Goal: Task Accomplishment & Management: Manage account settings

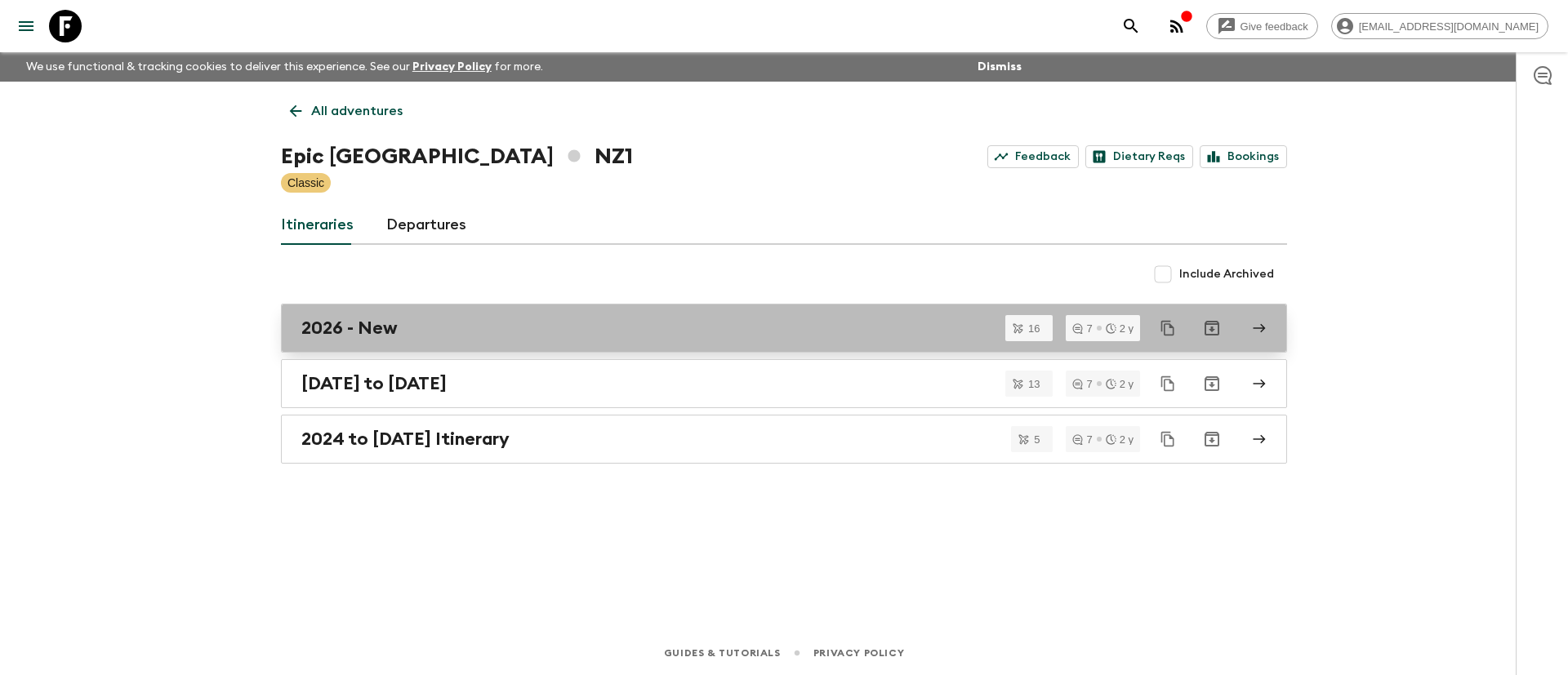
click at [370, 329] on h2 "2026 - New" at bounding box center [349, 329] width 96 height 21
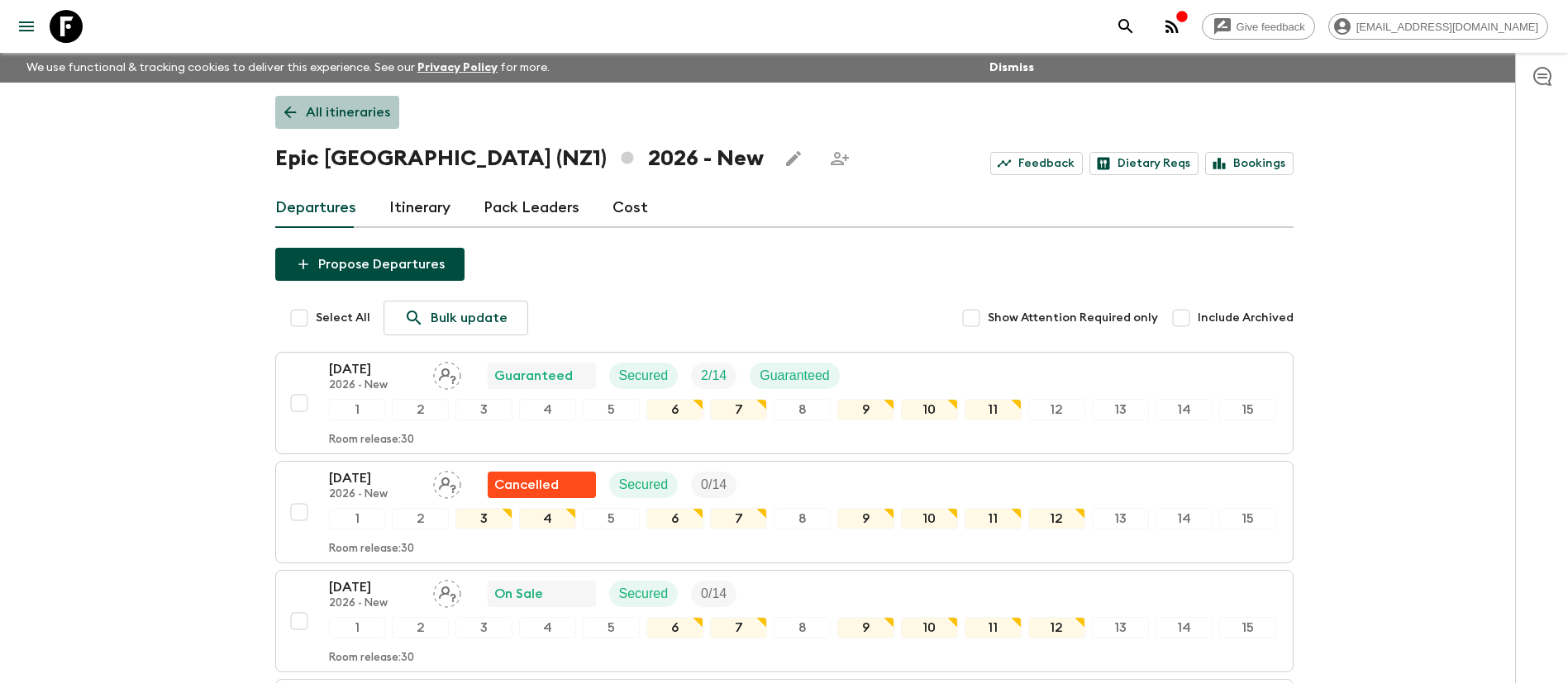
click at [358, 108] on p "All itineraries" at bounding box center [348, 112] width 85 height 20
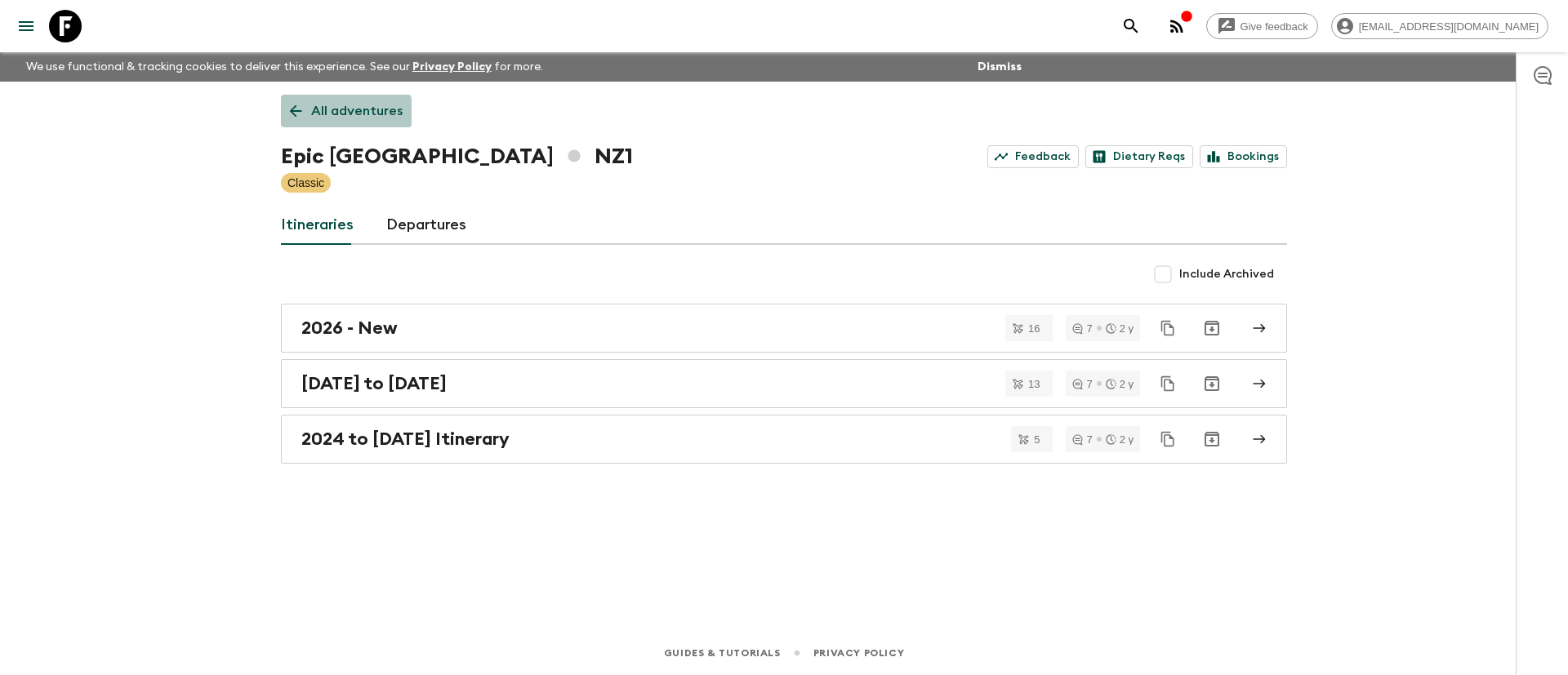
click at [330, 119] on p "All adventures" at bounding box center [356, 111] width 92 height 20
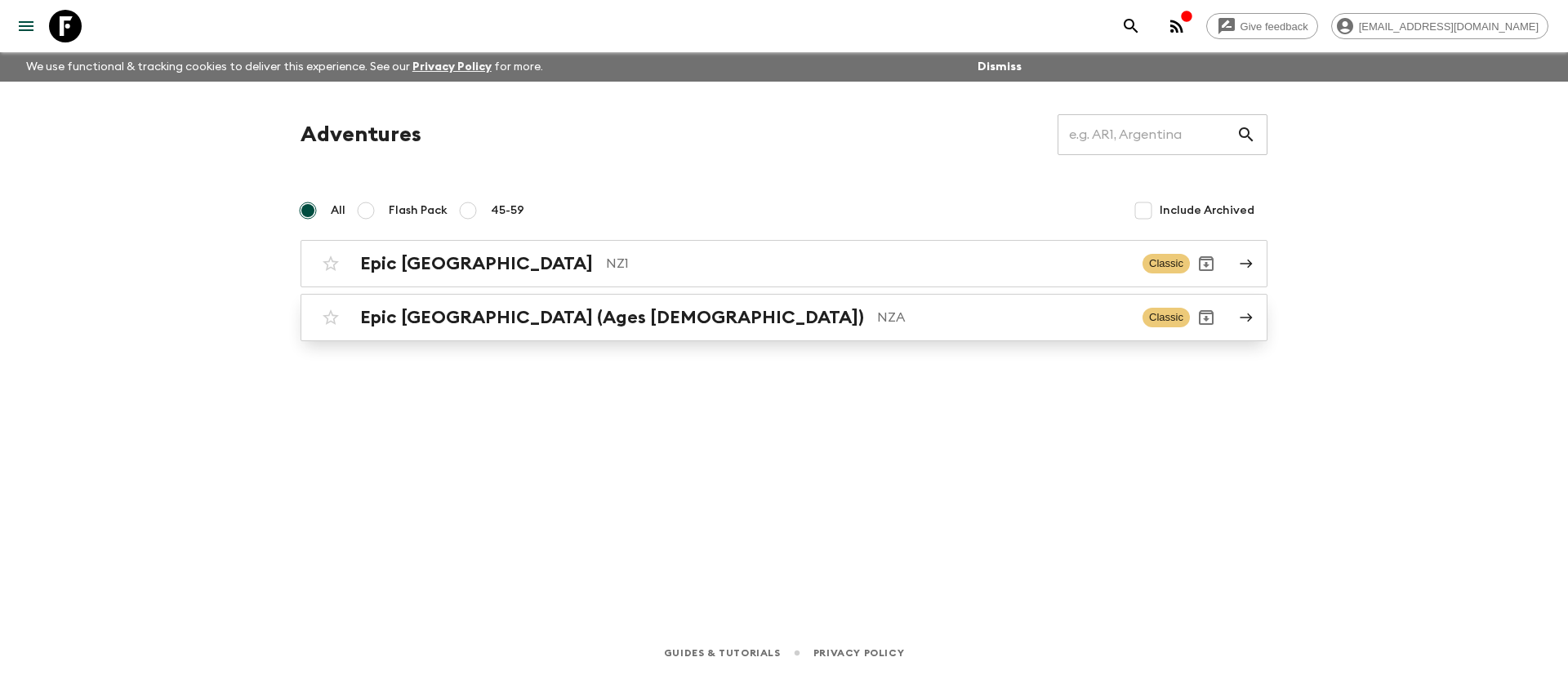
click at [474, 318] on h2 "Epic [GEOGRAPHIC_DATA] (Ages [DEMOGRAPHIC_DATA])" at bounding box center [611, 318] width 504 height 21
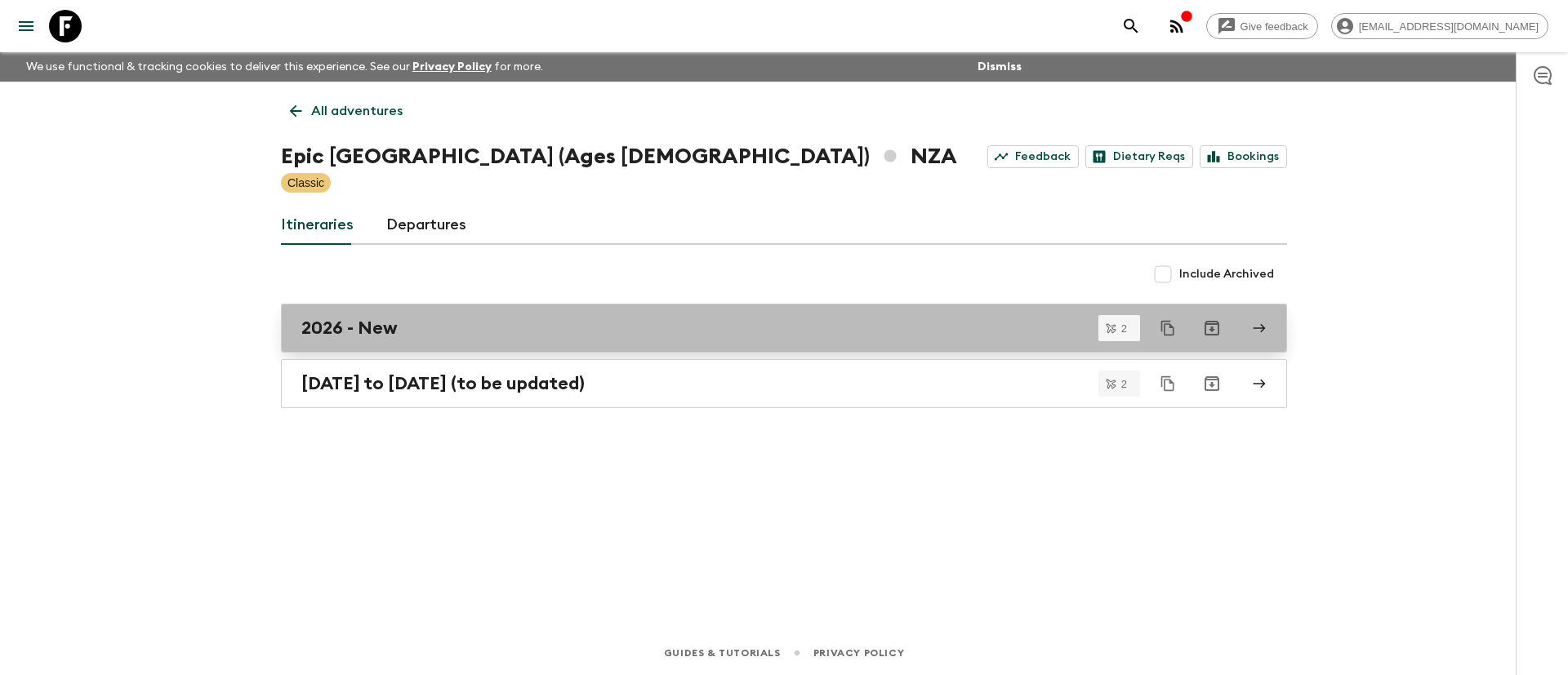
click at [320, 327] on h2 "2026 - New" at bounding box center [349, 329] width 96 height 21
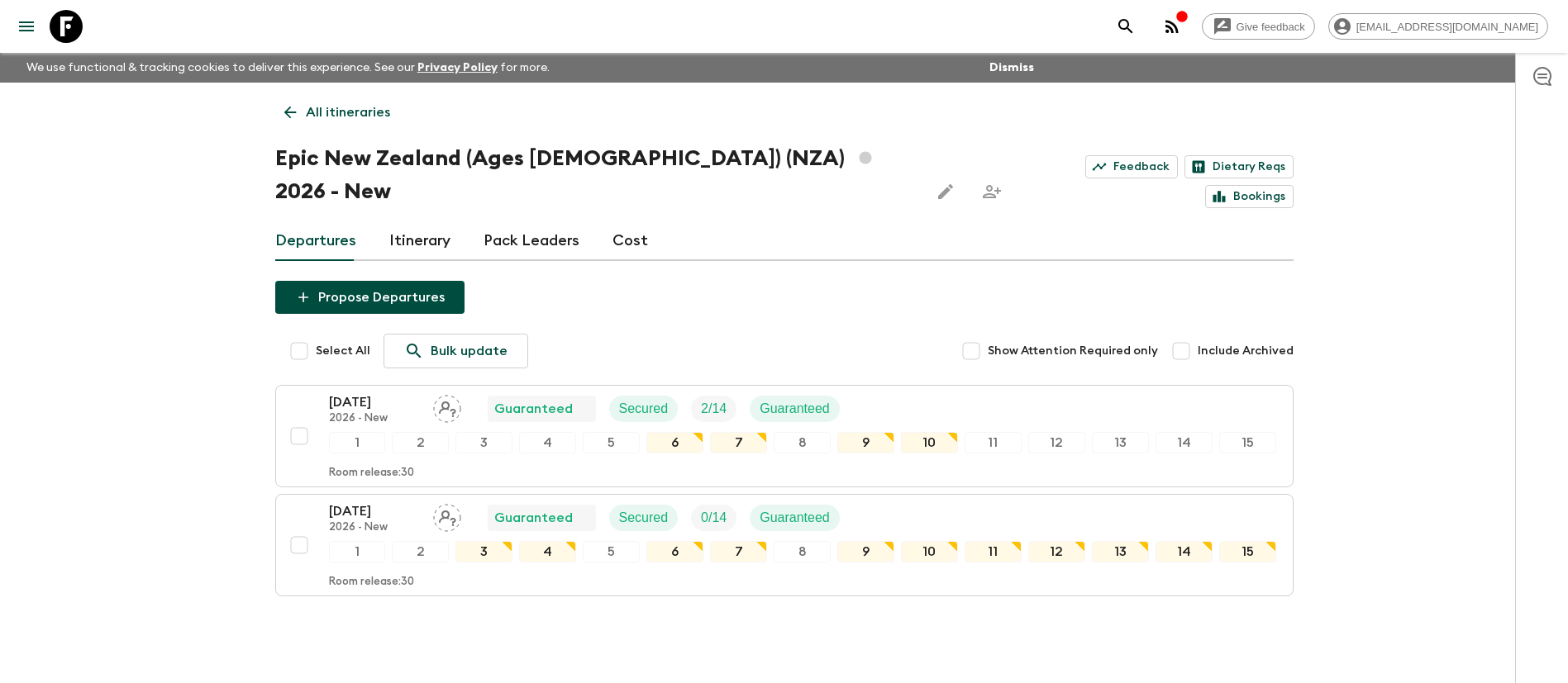
click at [638, 221] on link "Cost" at bounding box center [630, 241] width 36 height 40
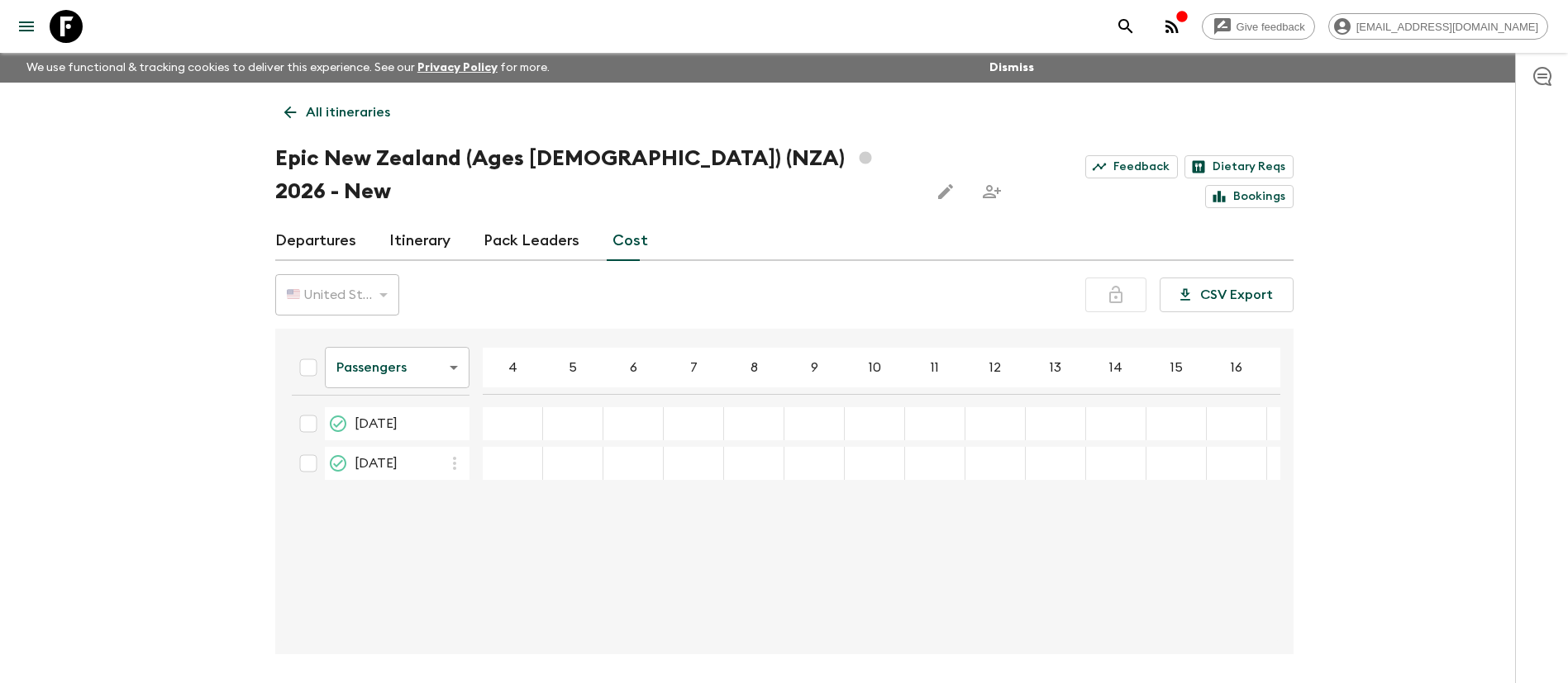
click at [341, 272] on div "🇺🇸 United States Dollar (USD)" at bounding box center [337, 295] width 124 height 46
click at [307, 351] on input "Select all" at bounding box center [308, 368] width 33 height 33
checkbox input "true"
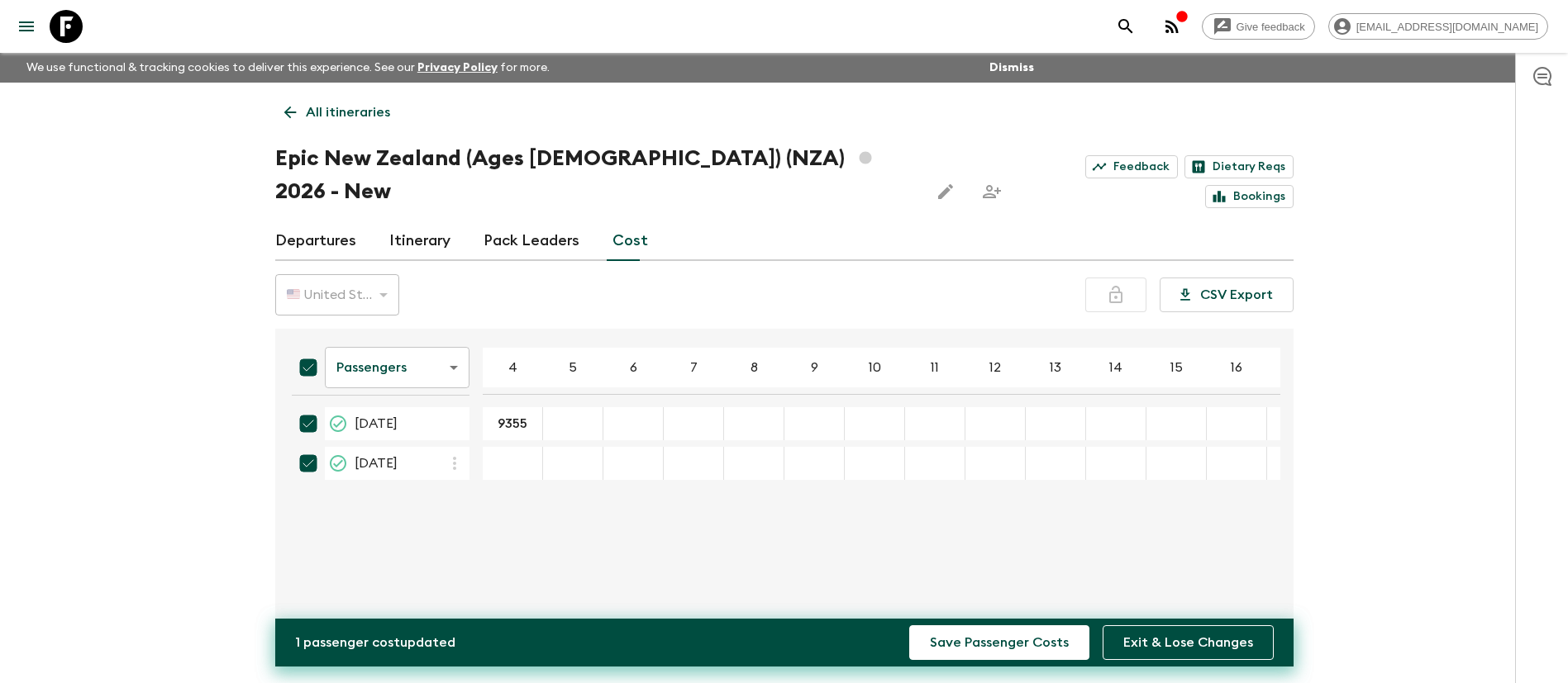
type input "9355"
click at [551, 415] on input "31 Jan 2026; 5" at bounding box center [573, 424] width 53 height 19
click at [564, 415] on input "31 Jan 2026; 5" at bounding box center [573, 424] width 53 height 19
click at [561, 548] on div "Passengers passengersCost ​ 4 5 6 7 8 9 10 11 12 13 14 15 16 17 18 [DATE] 9355 …" at bounding box center [780, 492] width 1002 height 299
click at [567, 415] on input "31 Jan 2026; 5" at bounding box center [573, 424] width 53 height 19
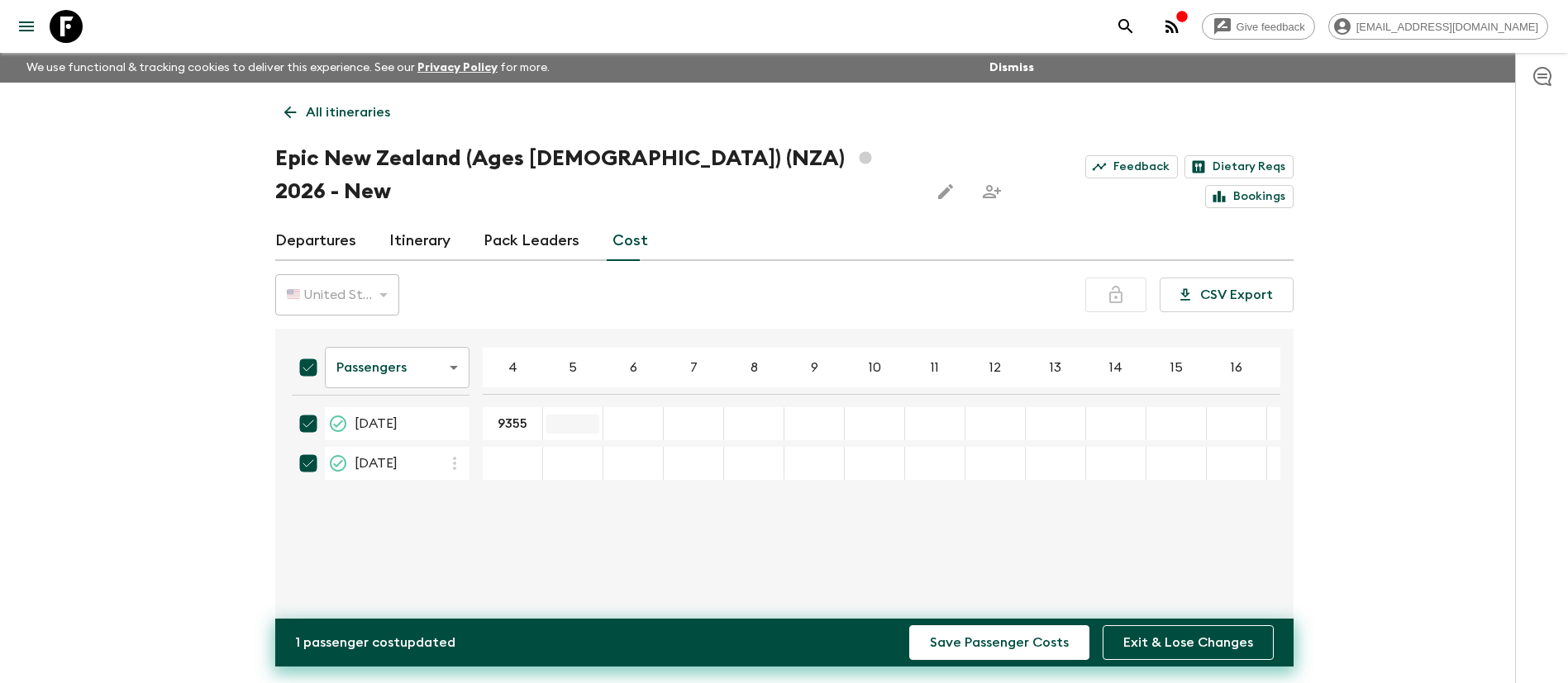
click at [579, 415] on input "31 Jan 2026; 5" at bounding box center [573, 424] width 53 height 19
type input "8228"
type input "7477"
type input "7010"
type input "6937"
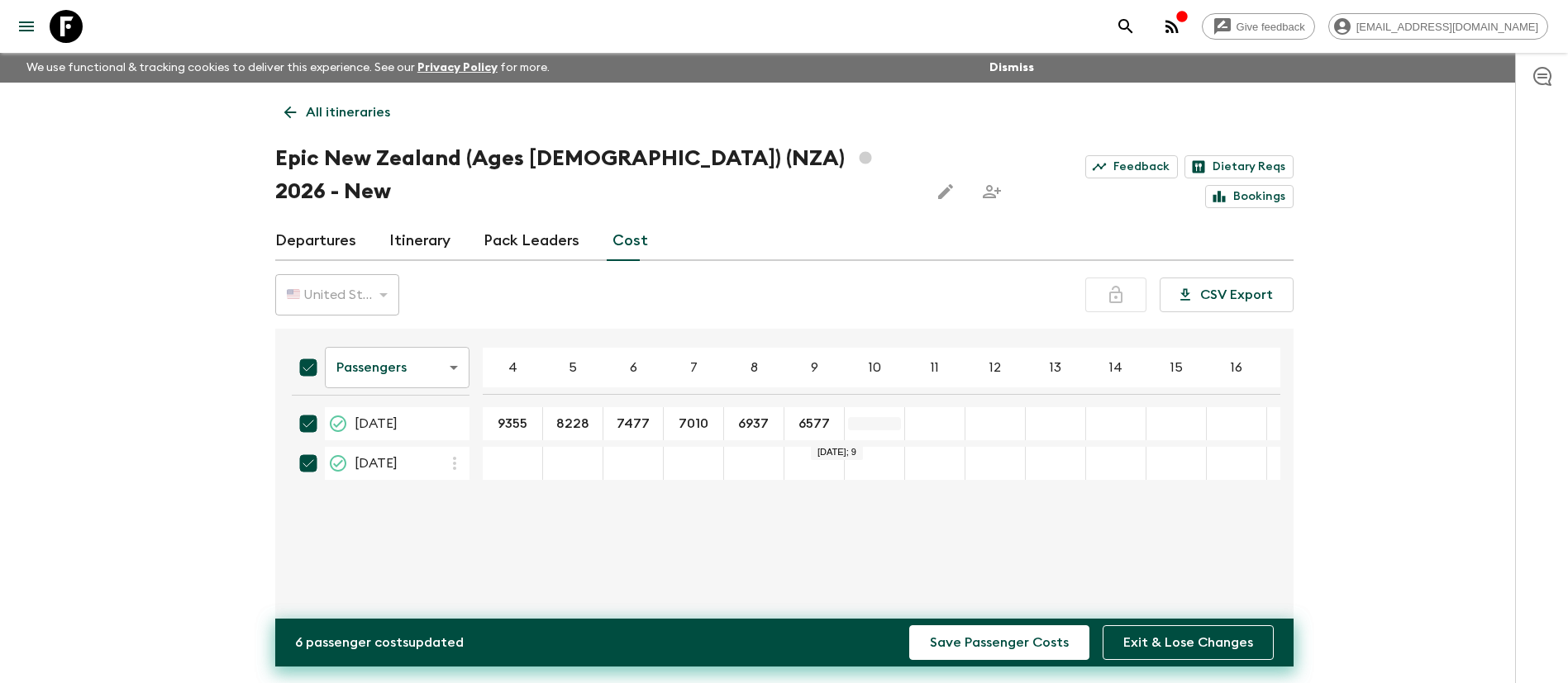
type input "6577"
click at [876, 415] on input "31 Jan 2026; 10" at bounding box center [874, 424] width 53 height 19
type input "6323"
type input "6155"
type input "5938"
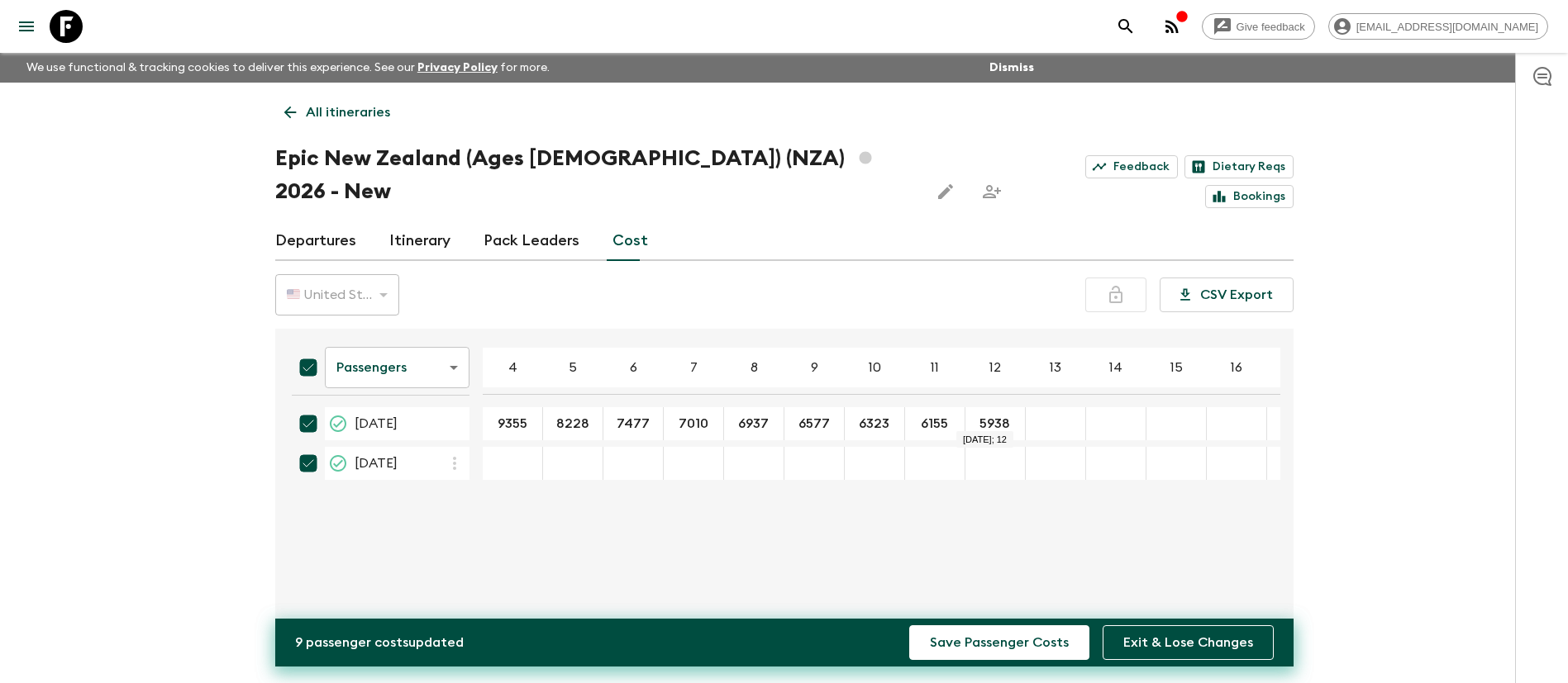
click at [1054, 407] on div "31 Jan 2026; 13" at bounding box center [1056, 423] width 60 height 33
click at [1026, 407] on div "31 Jan 2026; 13" at bounding box center [1056, 423] width 60 height 33
type input "5755"
click at [1113, 415] on input "31 Jan 2026; 14" at bounding box center [1116, 424] width 53 height 19
type input "5599"
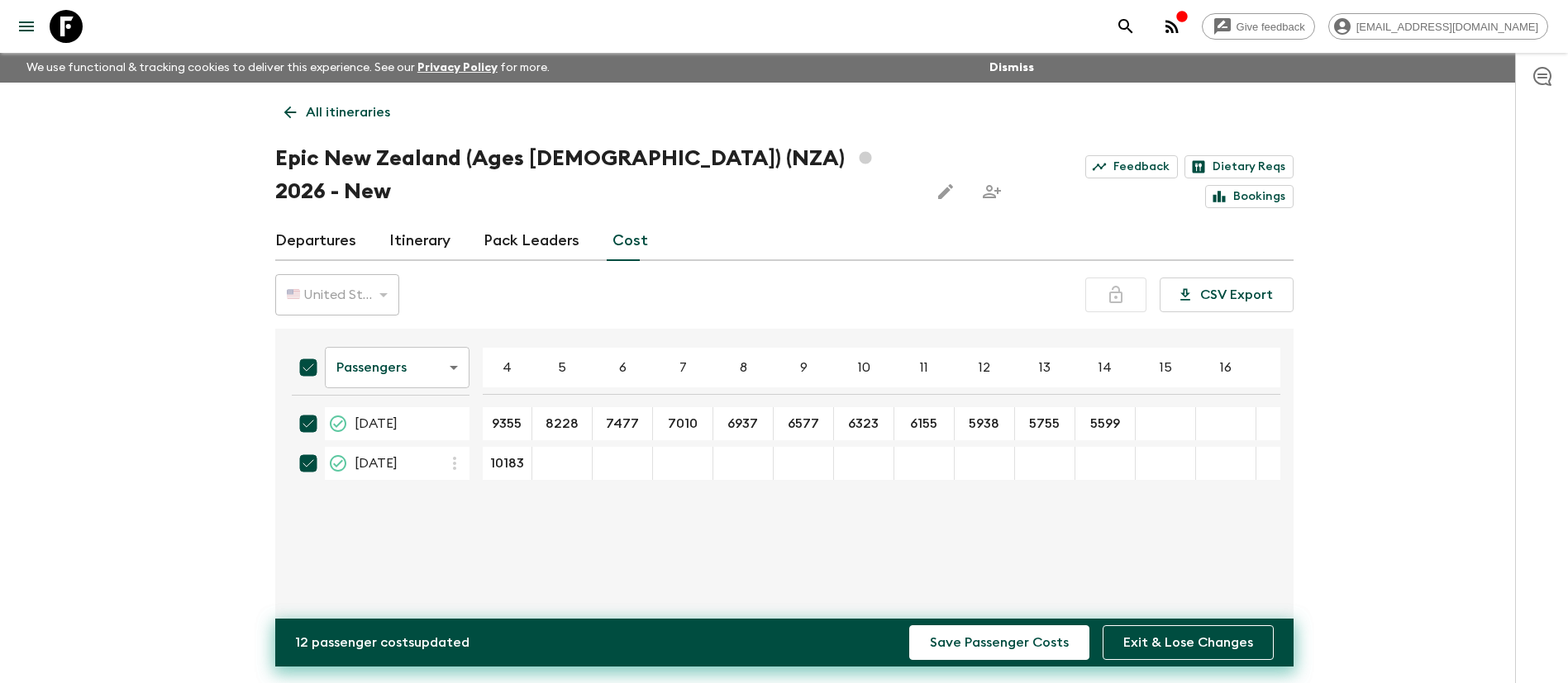
type input "10183"
type input "9056"
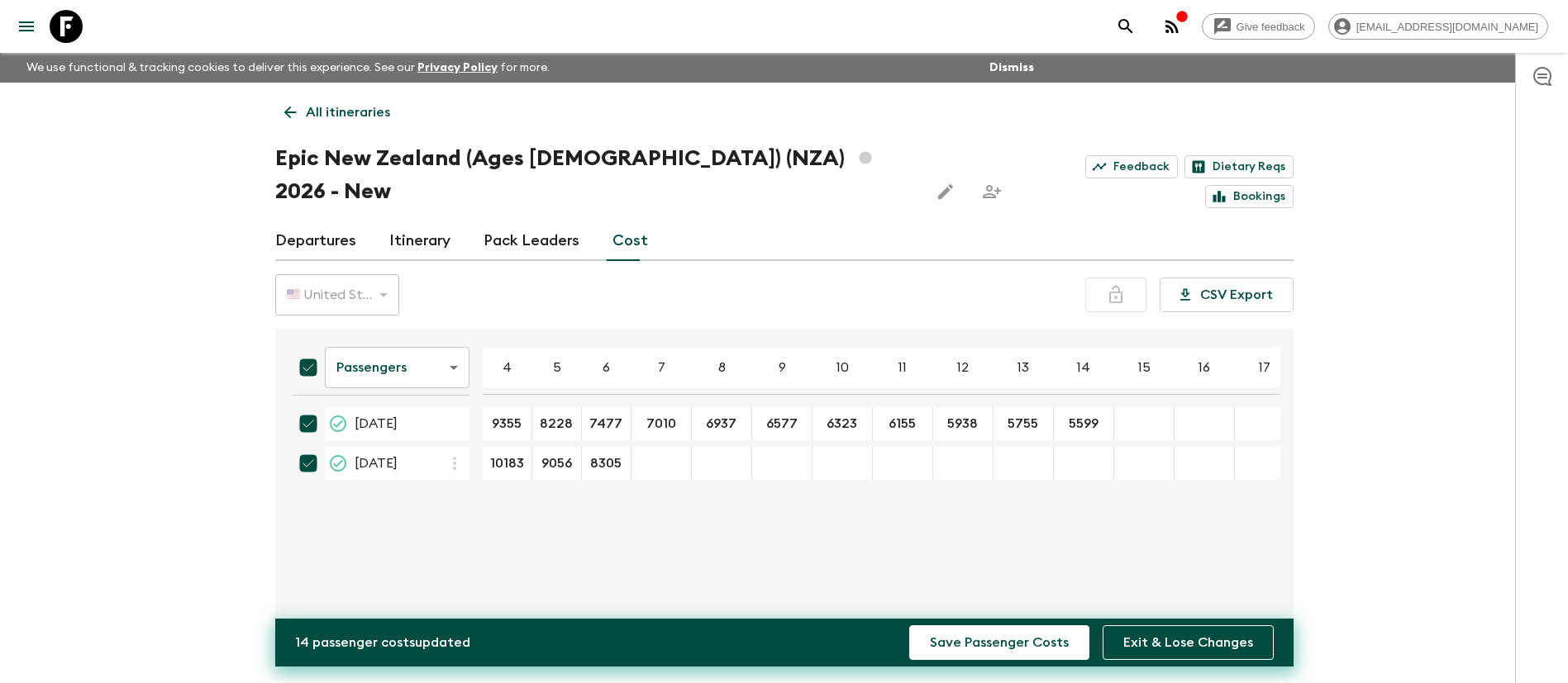
type input "8305"
type input "7838"
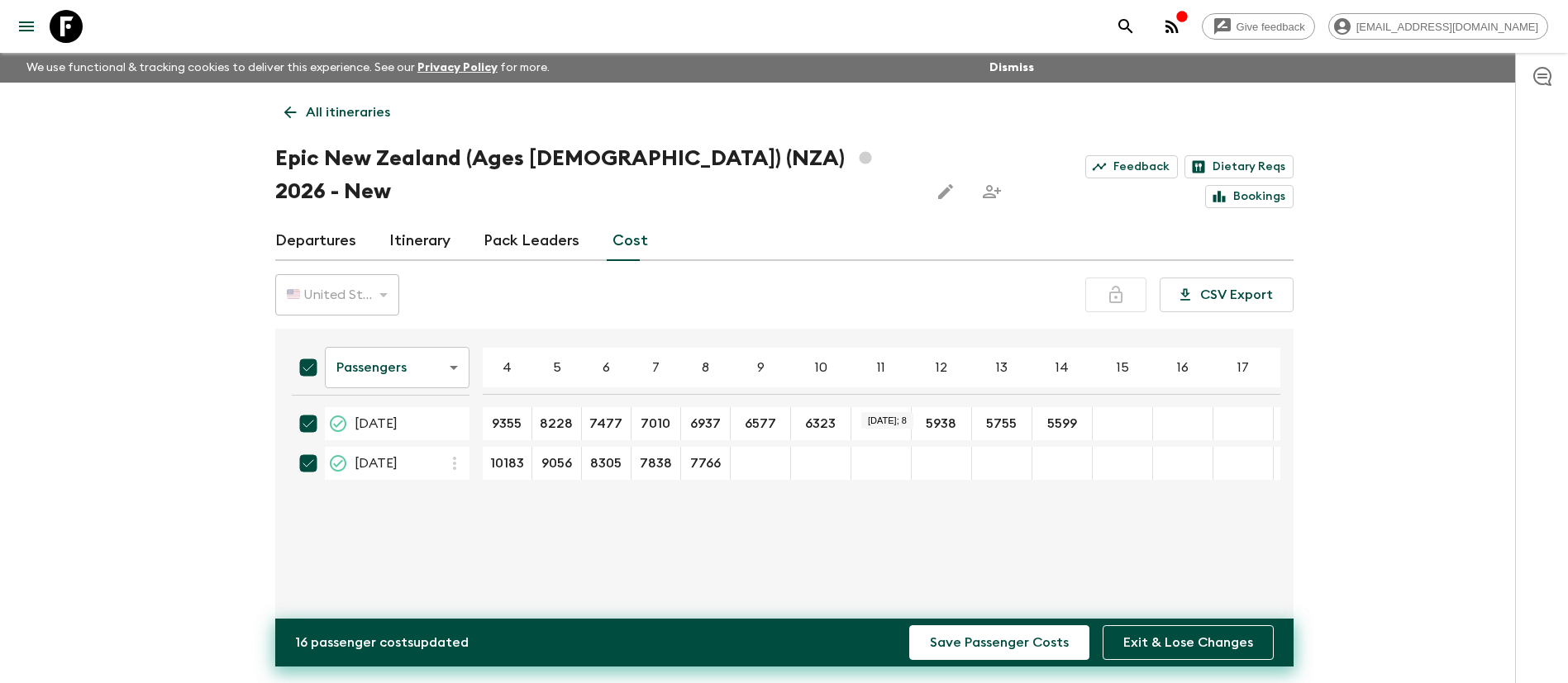
type input "7766"
type input "7405"
type input "7151"
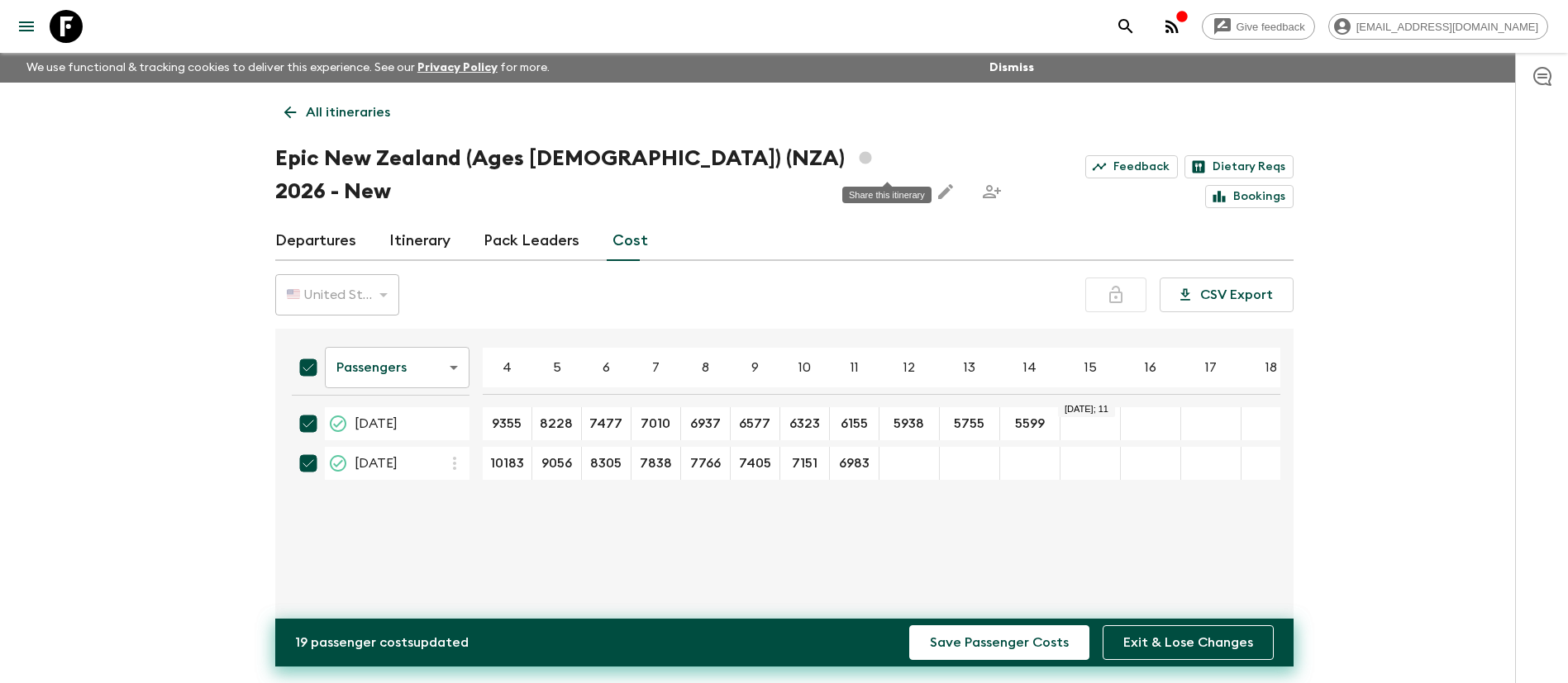
type input "6983"
type input "6767"
type input "6584"
type input "6427"
click at [980, 565] on div "Passengers passengersCost ​ 4 5 6 7 8 9 10 11 12 13 14 15 16 17 18 [DATE] 9355 …" at bounding box center [780, 492] width 1002 height 299
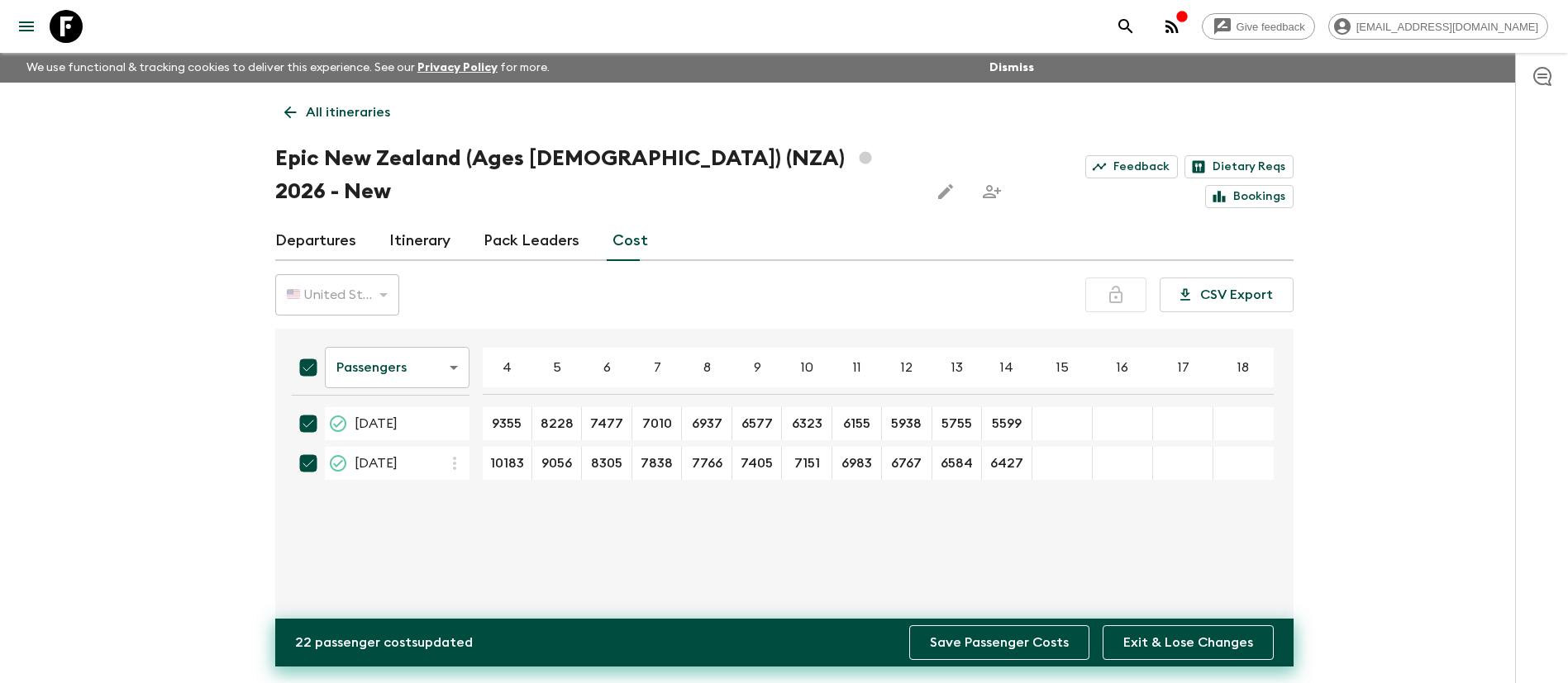
click at [1010, 643] on button "Save Passenger Costs" at bounding box center [999, 643] width 180 height 35
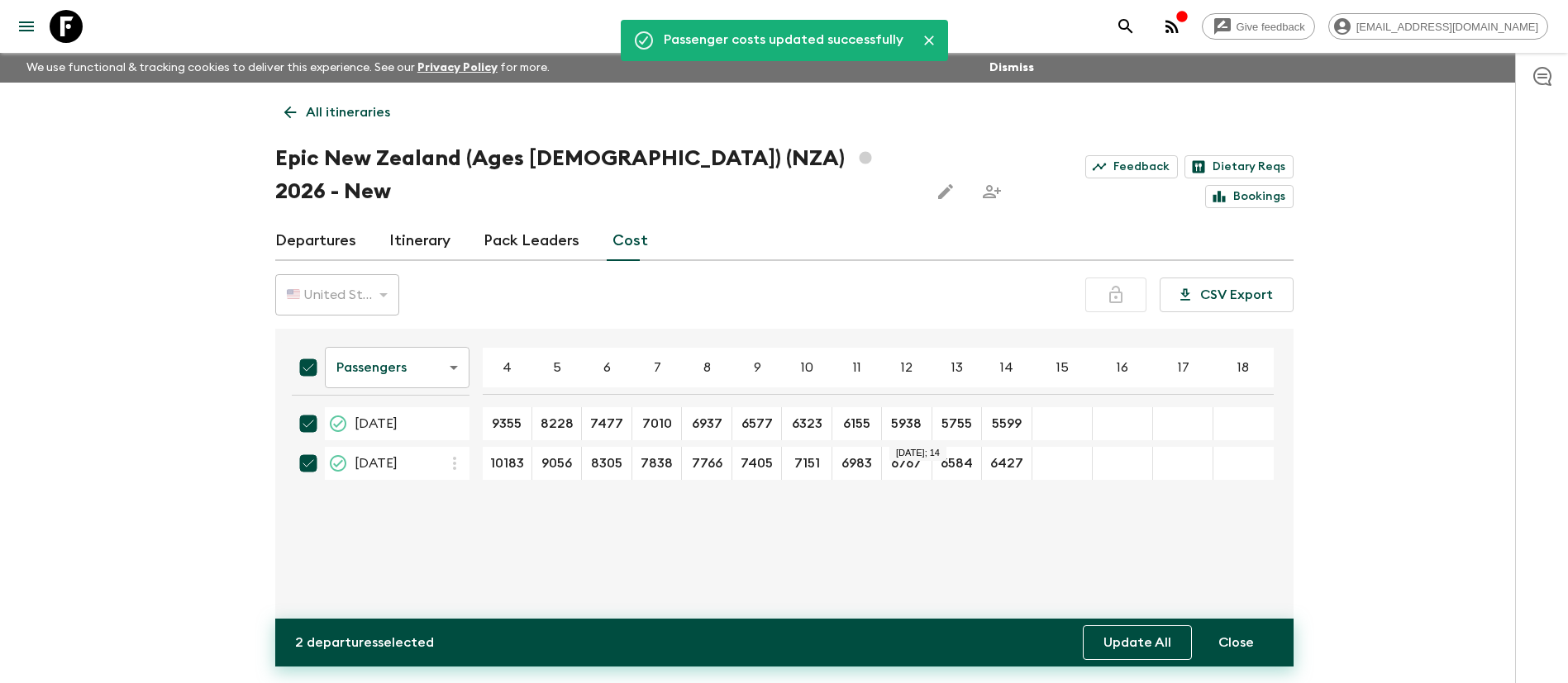
click at [1127, 654] on button "Update All" at bounding box center [1137, 643] width 109 height 35
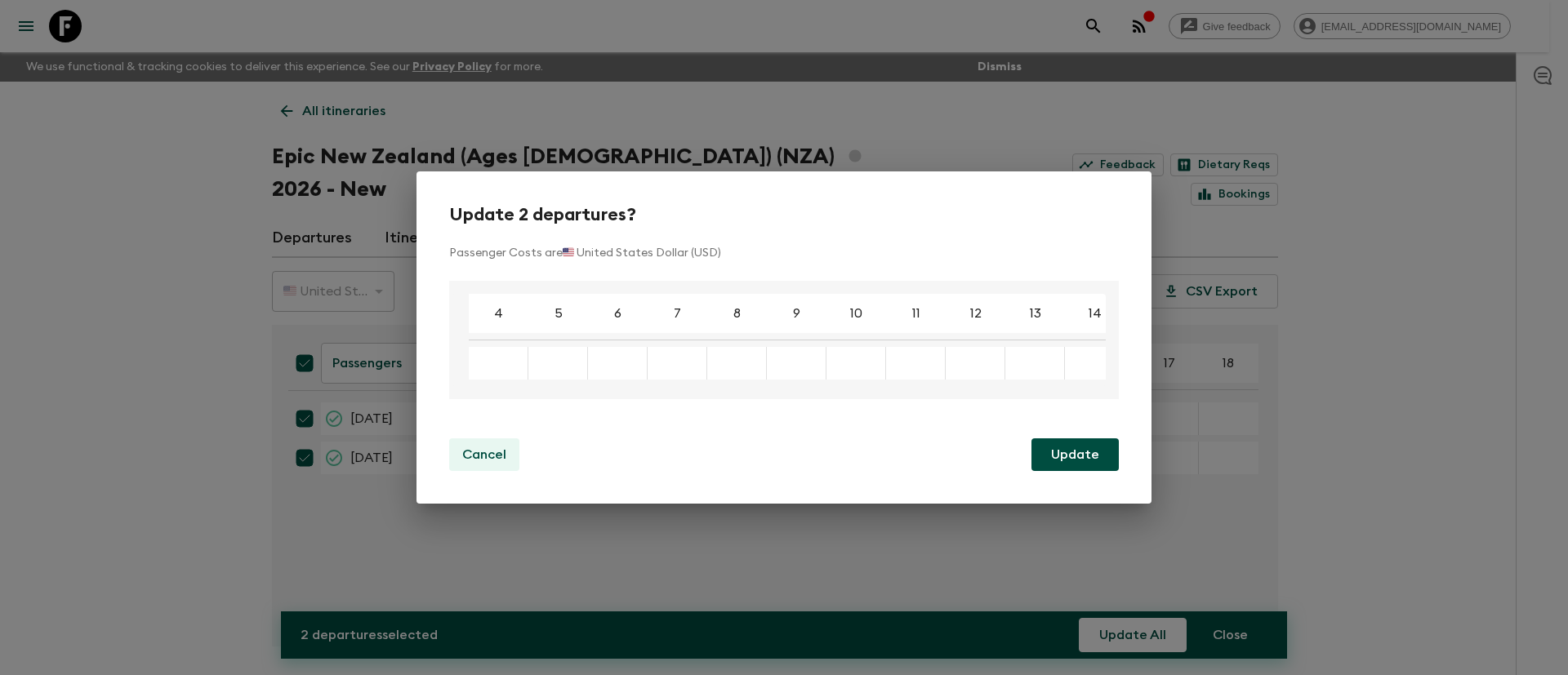
click at [478, 462] on p "Cancel" at bounding box center [484, 455] width 44 height 20
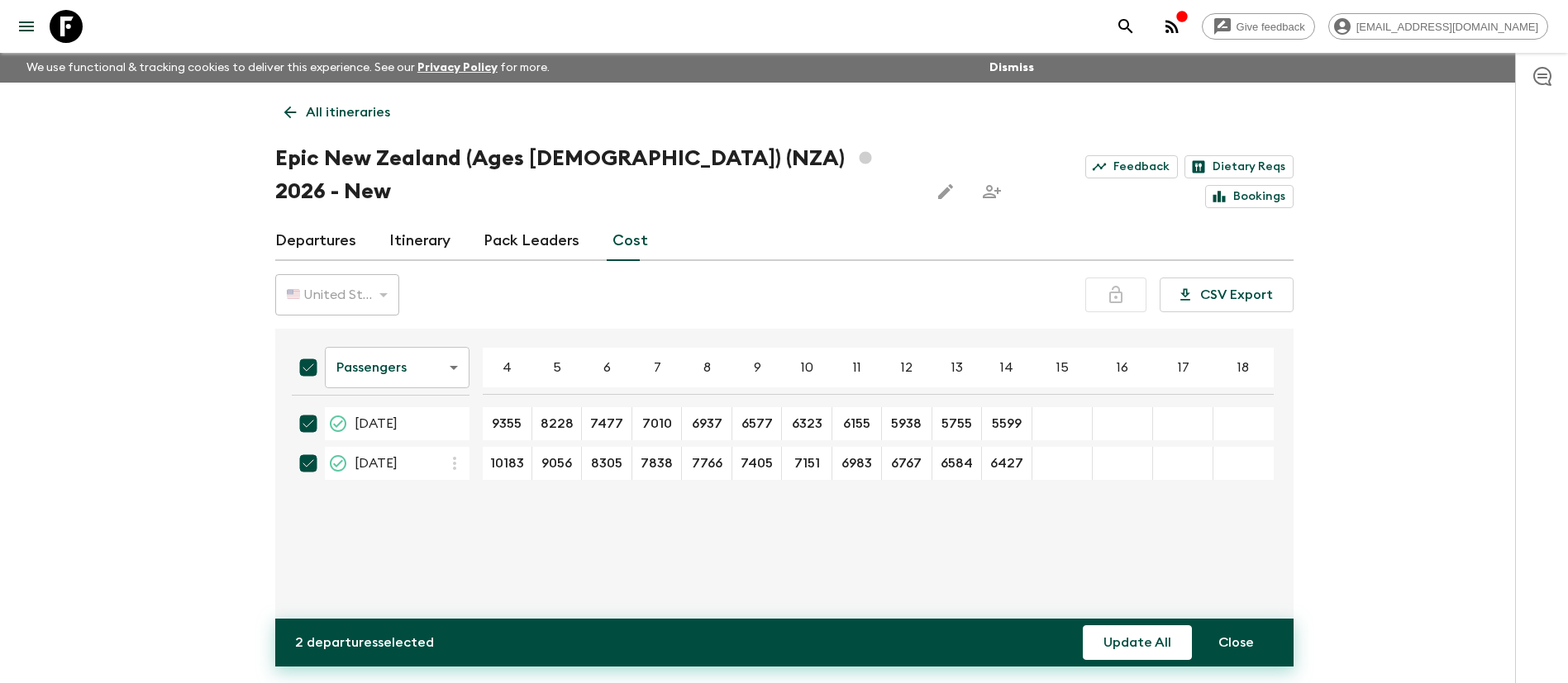
click at [554, 531] on div "Passengers passengersCost ​ 4 5 6 7 8 9 10 11 12 13 14 15 16 17 18 [DATE] 9355 …" at bounding box center [780, 492] width 1002 height 299
click at [1228, 645] on button "Close" at bounding box center [1236, 643] width 76 height 35
checkbox input "false"
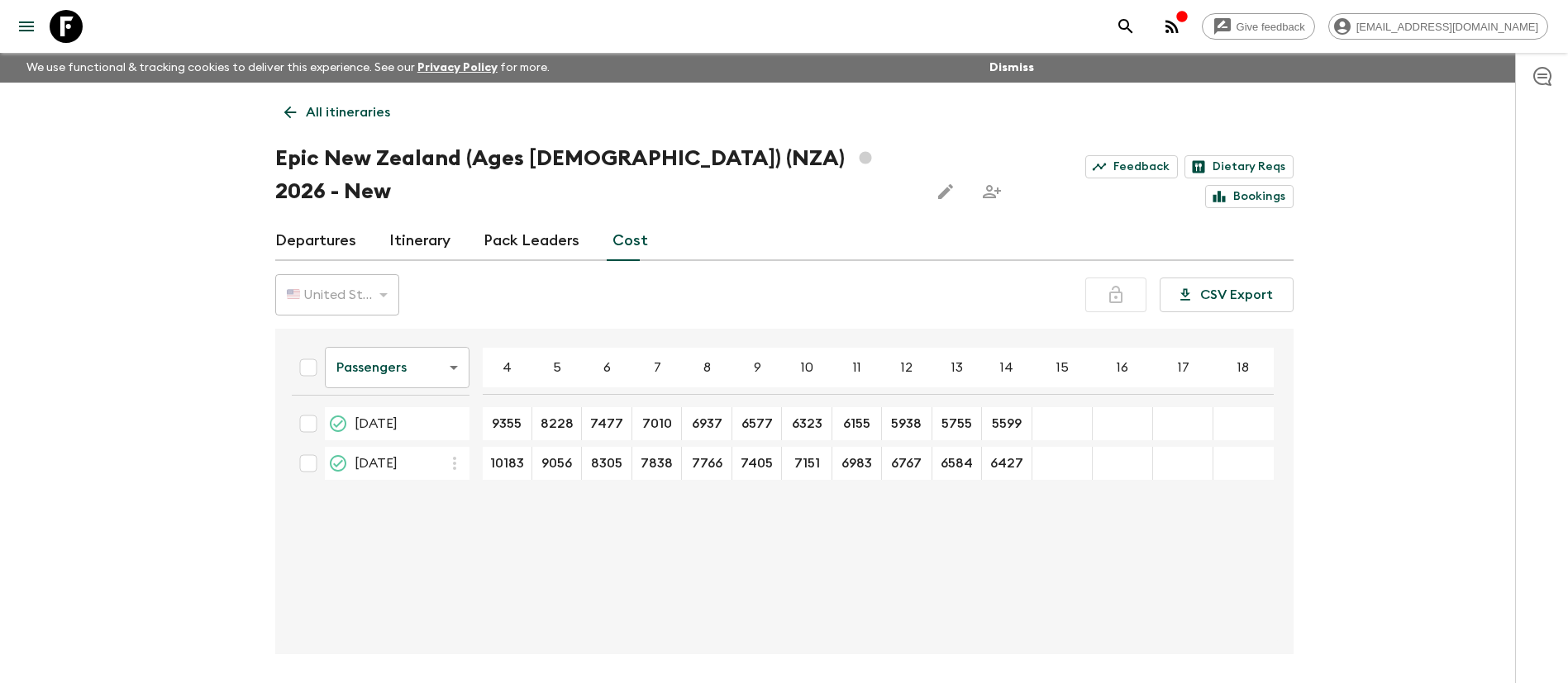
click at [371, 272] on div "🇺🇸 United States Dollar (USD)" at bounding box center [337, 295] width 124 height 46
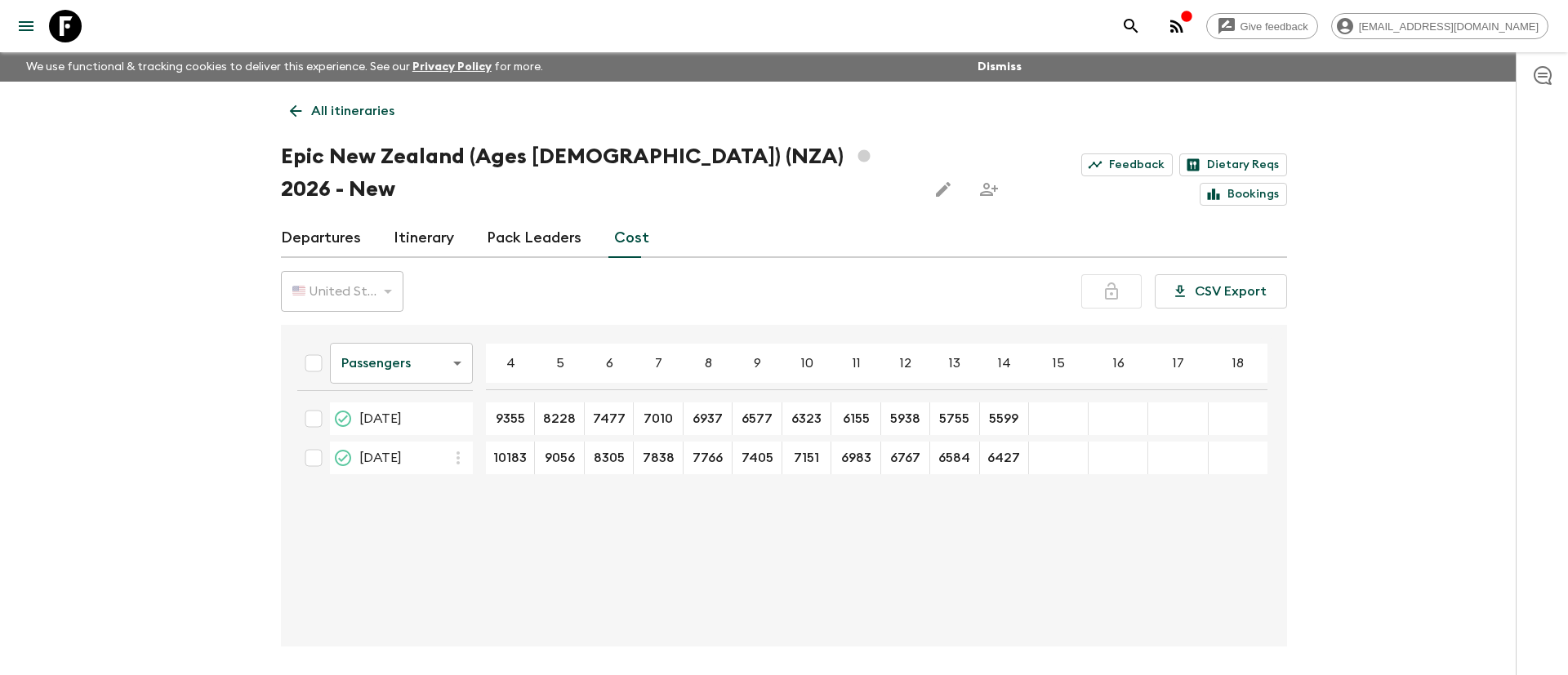
click at [402, 330] on body "Give feedback [EMAIL_ADDRESS][DOMAIN_NAME] We use functional & tracking cookies…" at bounding box center [784, 368] width 1568 height 736
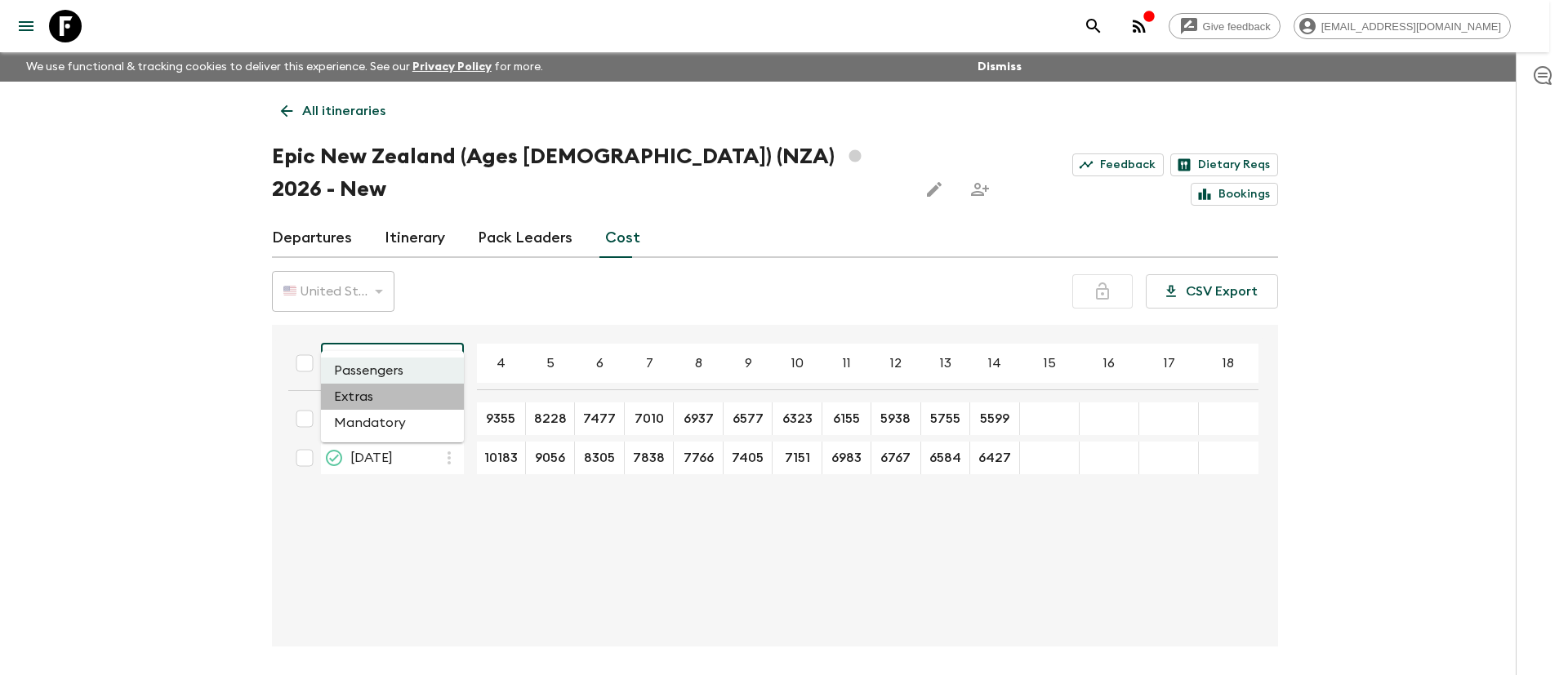
click at [369, 399] on li "Extras" at bounding box center [392, 396] width 143 height 26
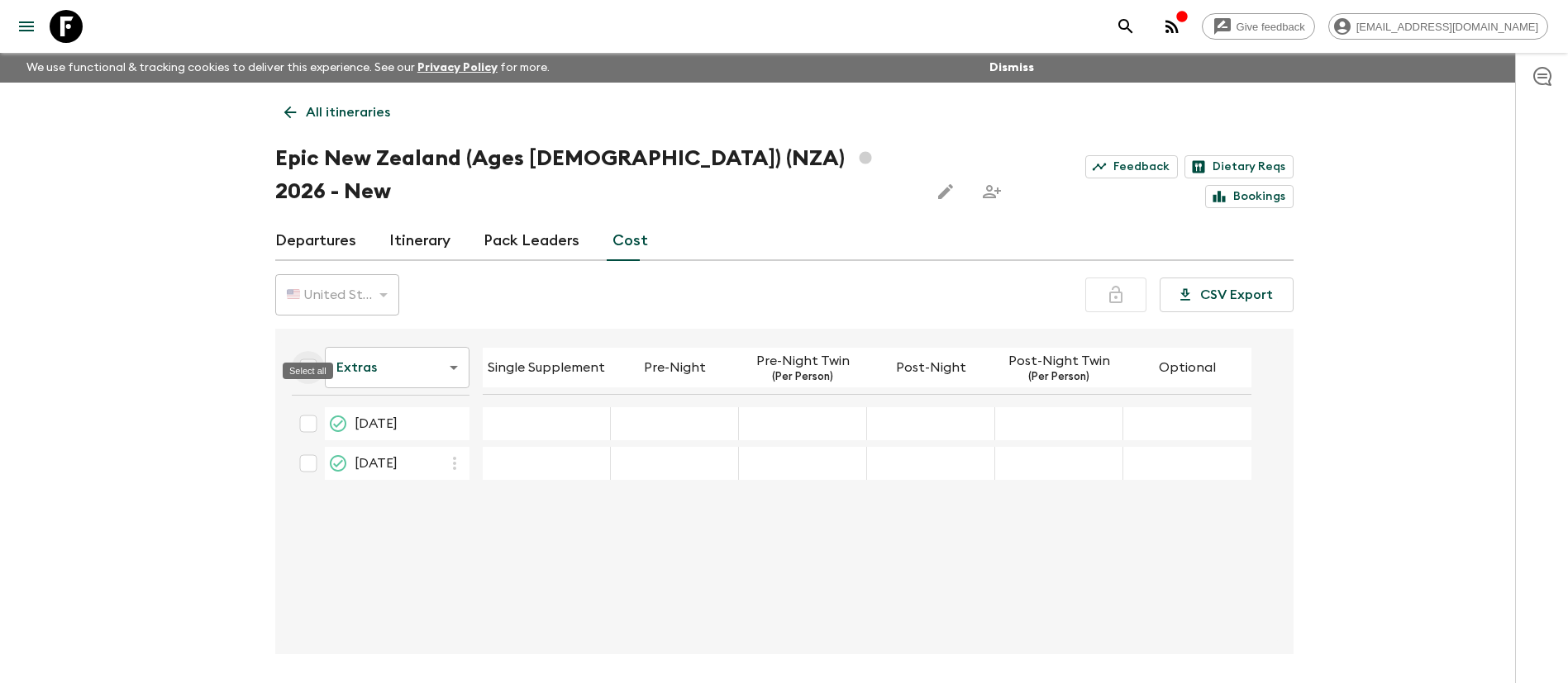
click at [306, 351] on input "Select all" at bounding box center [308, 368] width 33 height 33
checkbox input "true"
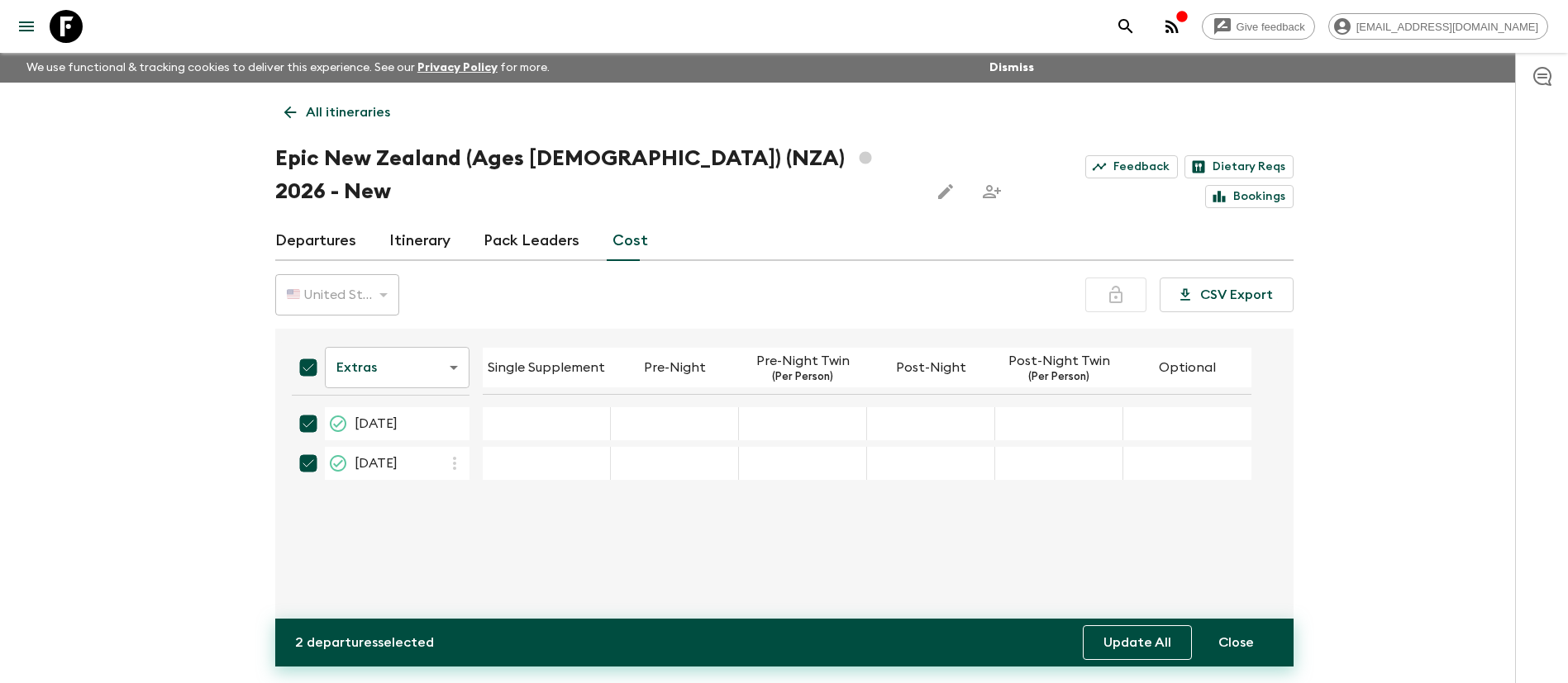
click at [1147, 652] on button "Update All" at bounding box center [1137, 643] width 109 height 35
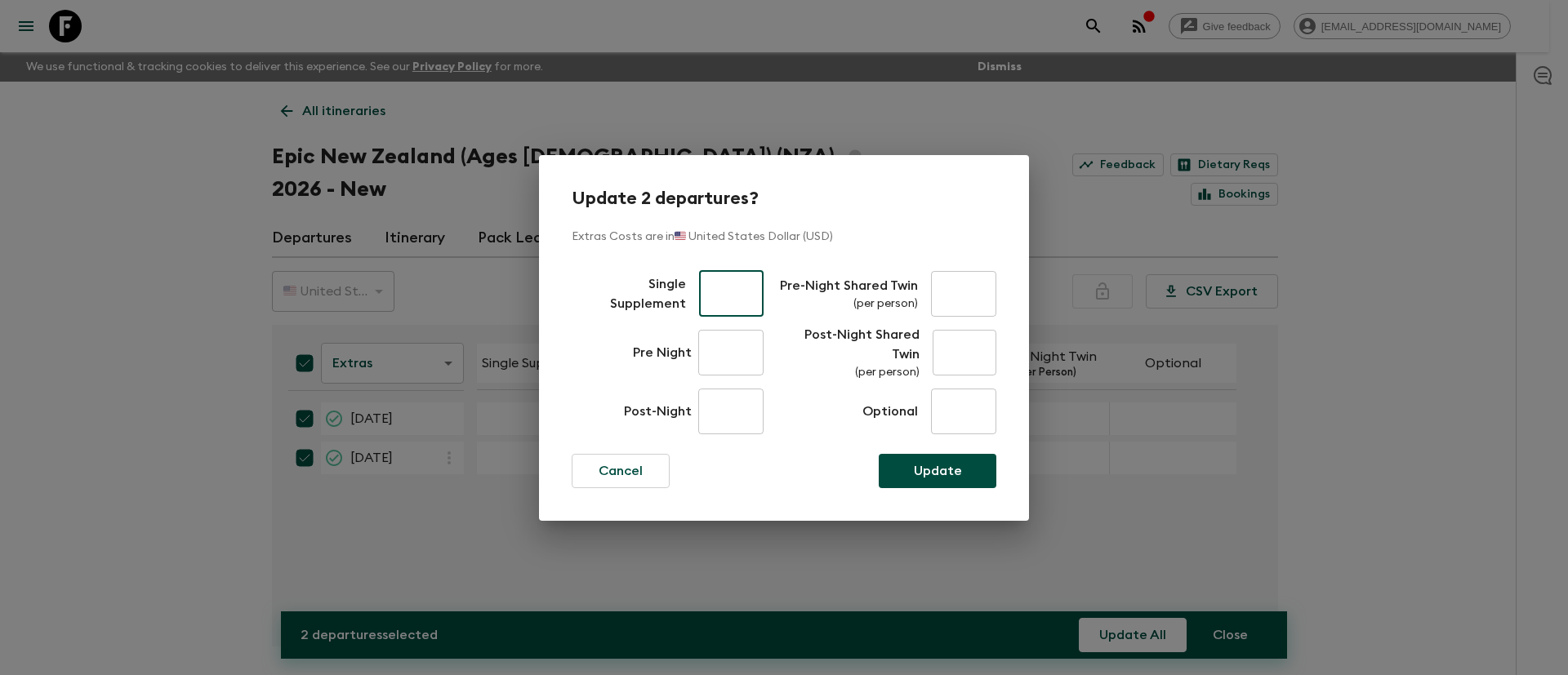
click at [710, 291] on input "text" at bounding box center [731, 293] width 65 height 45
type input "1430"
click at [639, 472] on p "Cancel" at bounding box center [621, 472] width 44 height 20
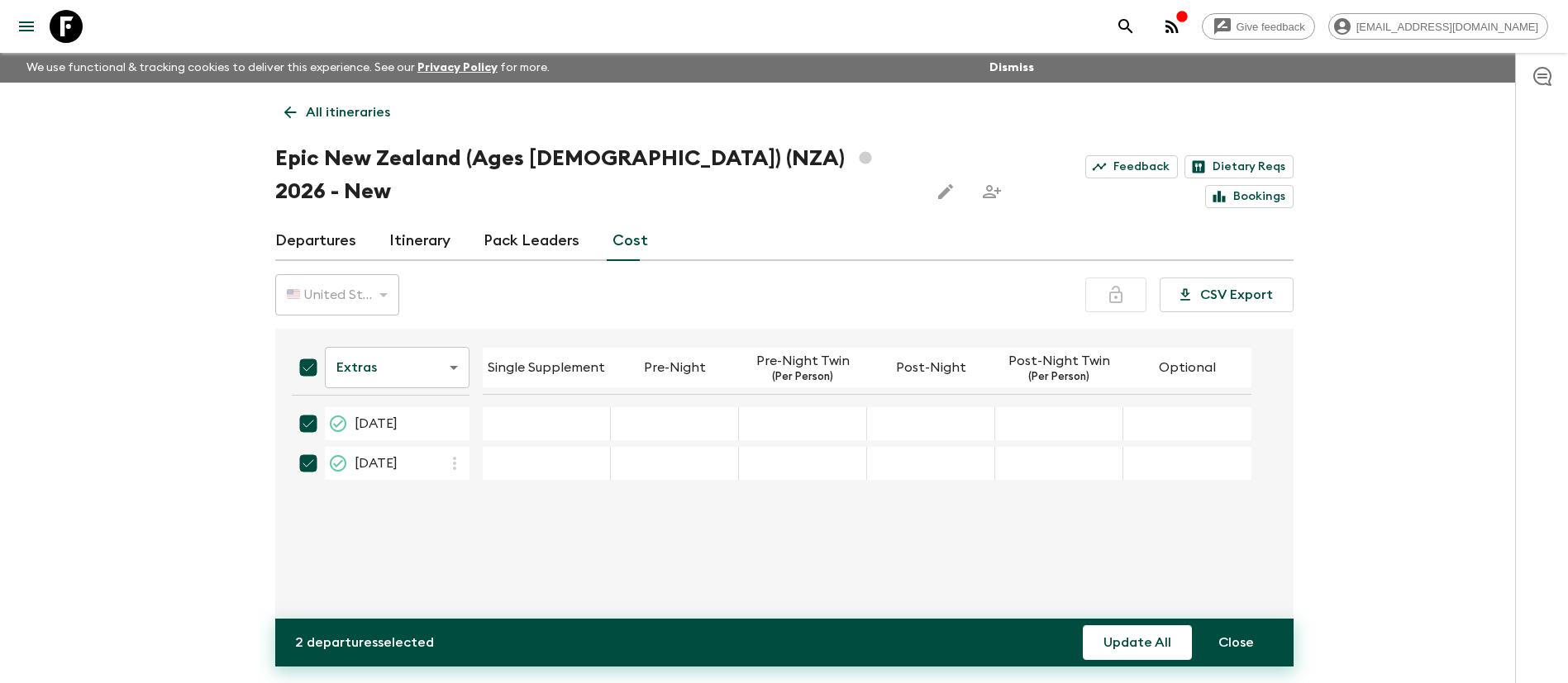
click at [655, 526] on div "Extras extrasCost ​ Single Supplement Pre-Night Pre-Night Twin (Per Person) Pos…" at bounding box center [780, 492] width 1002 height 299
click at [536, 407] on div "31 Jan 2026; Single Supplement" at bounding box center [547, 423] width 129 height 33
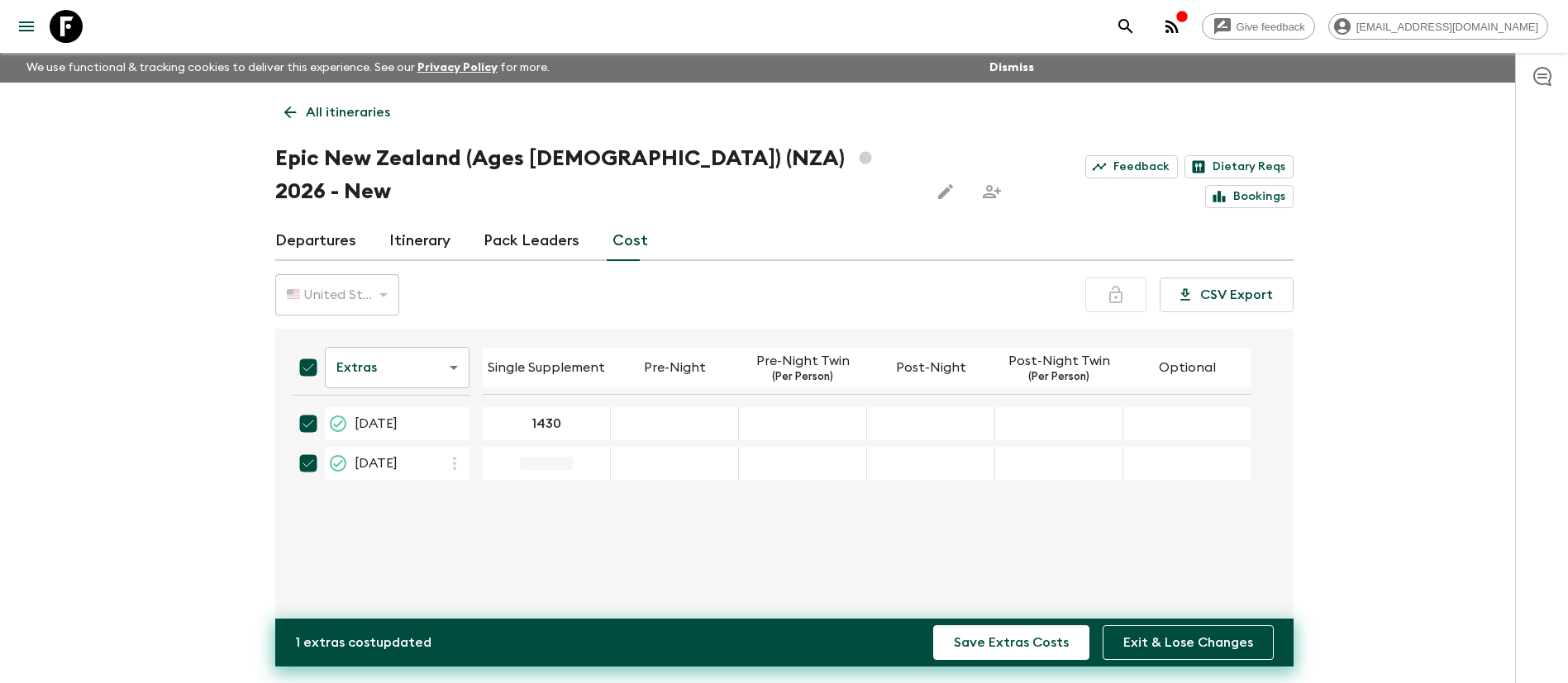
type input "1430"
type input "1788"
click at [1032, 648] on button "Save Extras Costs" at bounding box center [1011, 643] width 156 height 35
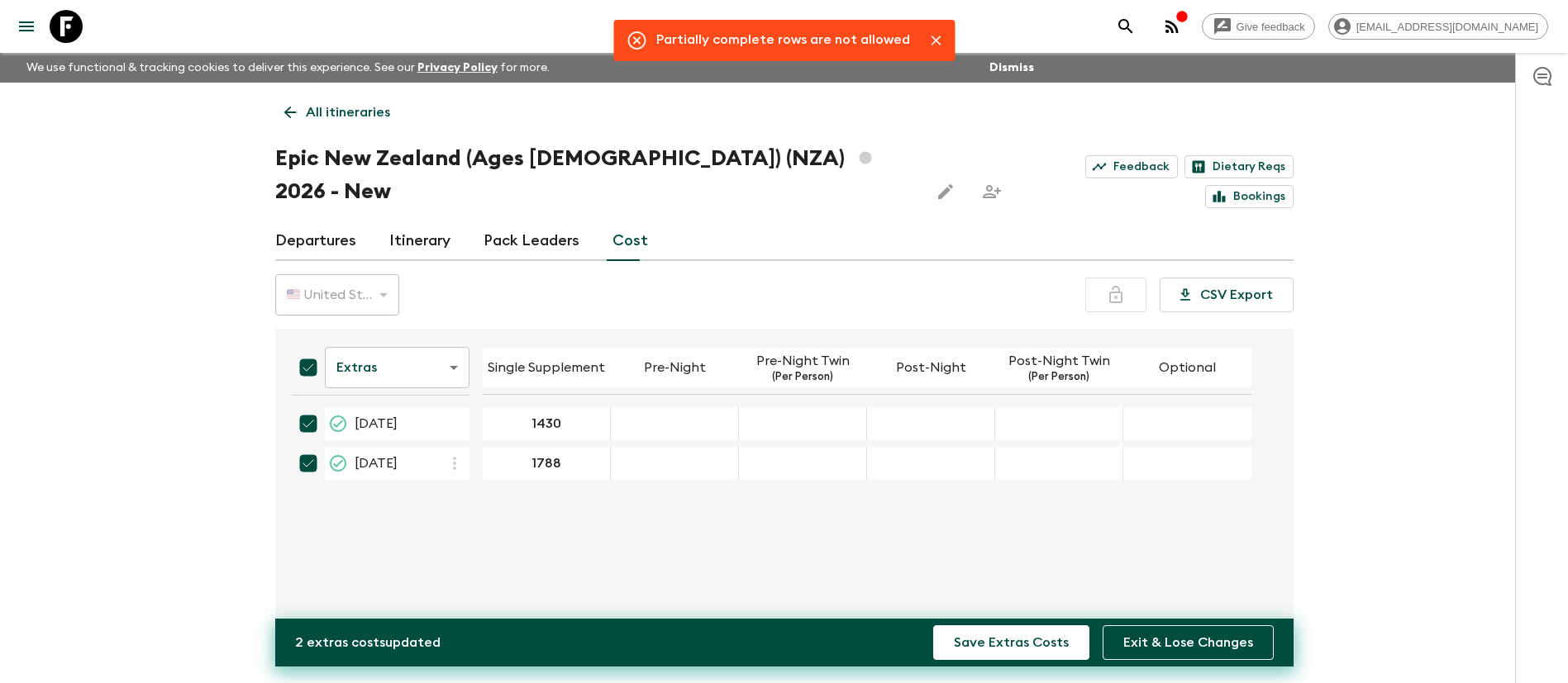
click at [697, 520] on div "Extras extrasCost ​ Single Supplement Pre-Night Pre-Night Twin (Per Person) Pos…" at bounding box center [780, 492] width 1002 height 299
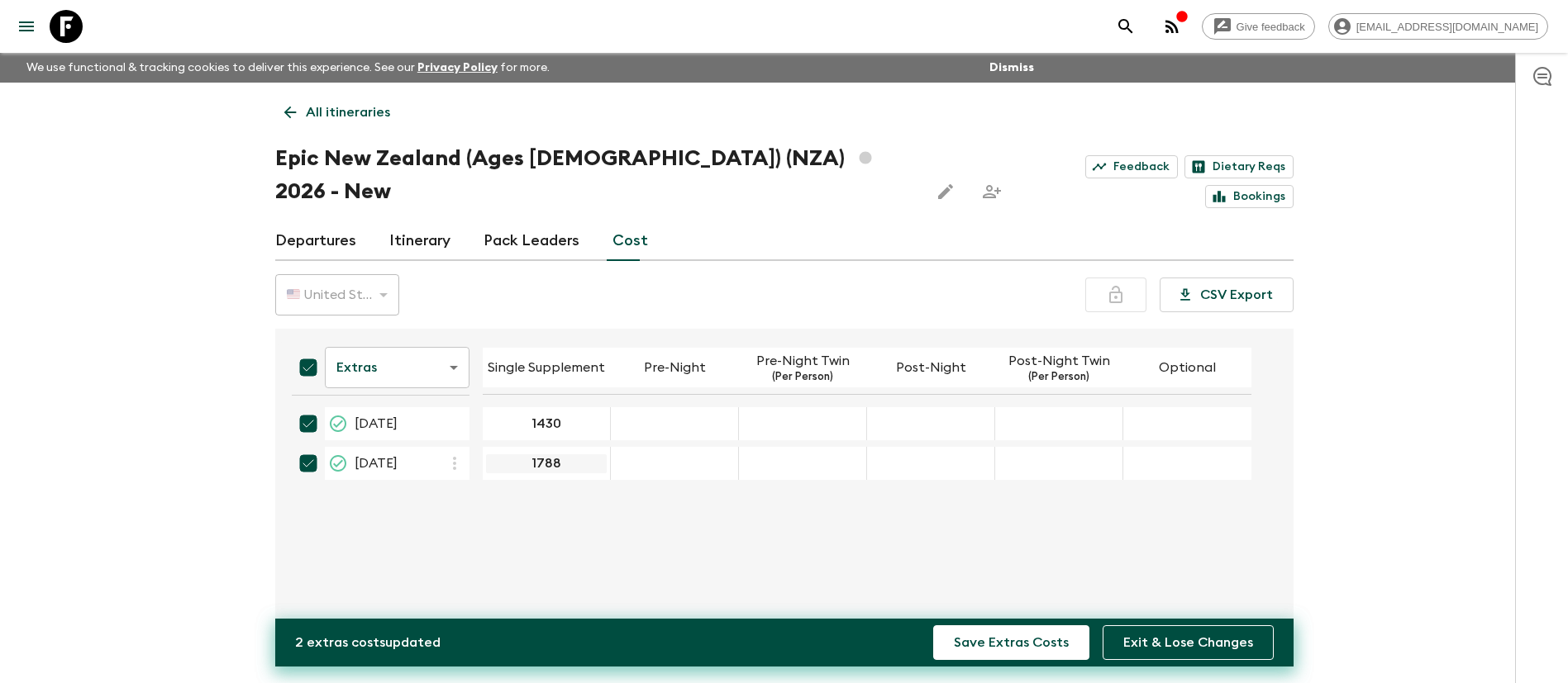
click at [574, 455] on input "1788" at bounding box center [547, 464] width 120 height 19
type input "0"
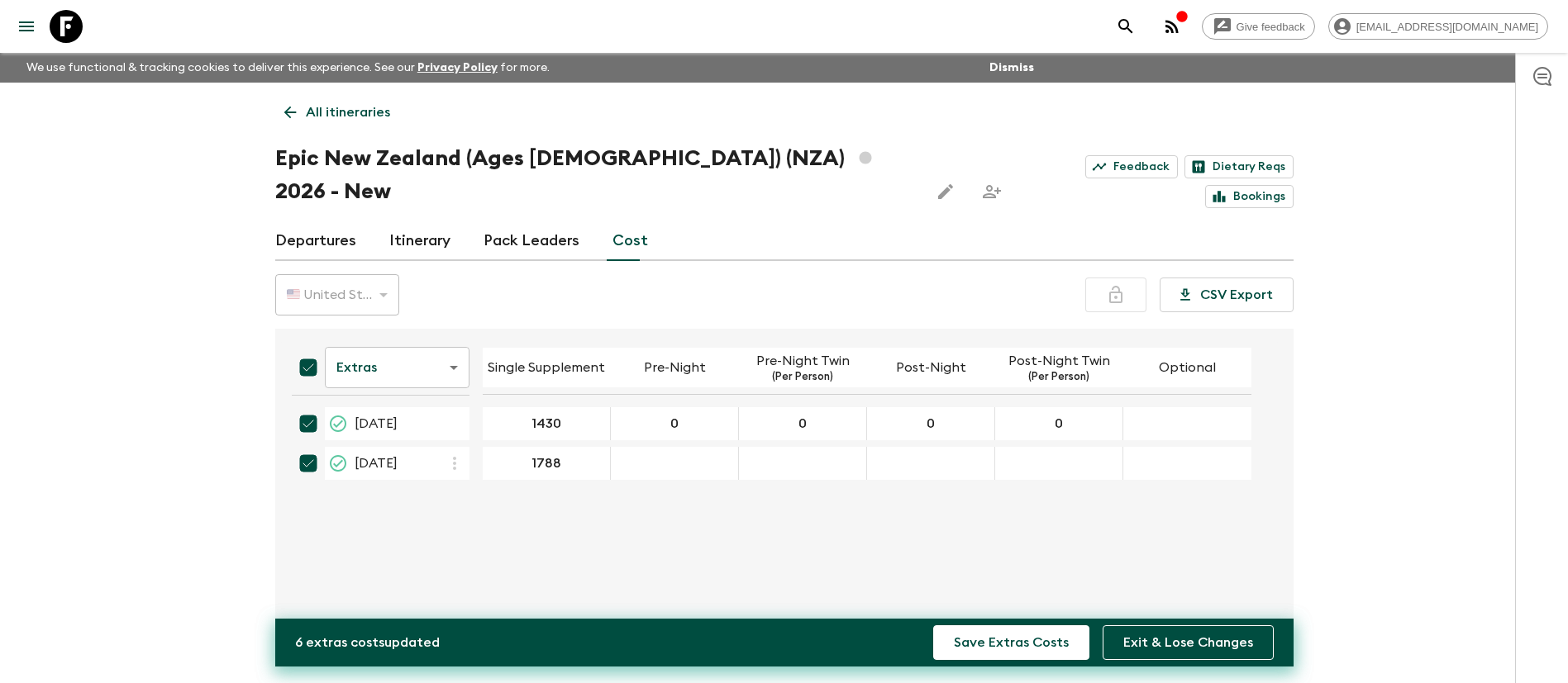
click at [1186, 407] on div "31 Jan 2026; Optional" at bounding box center [1188, 423] width 129 height 33
type input "0"
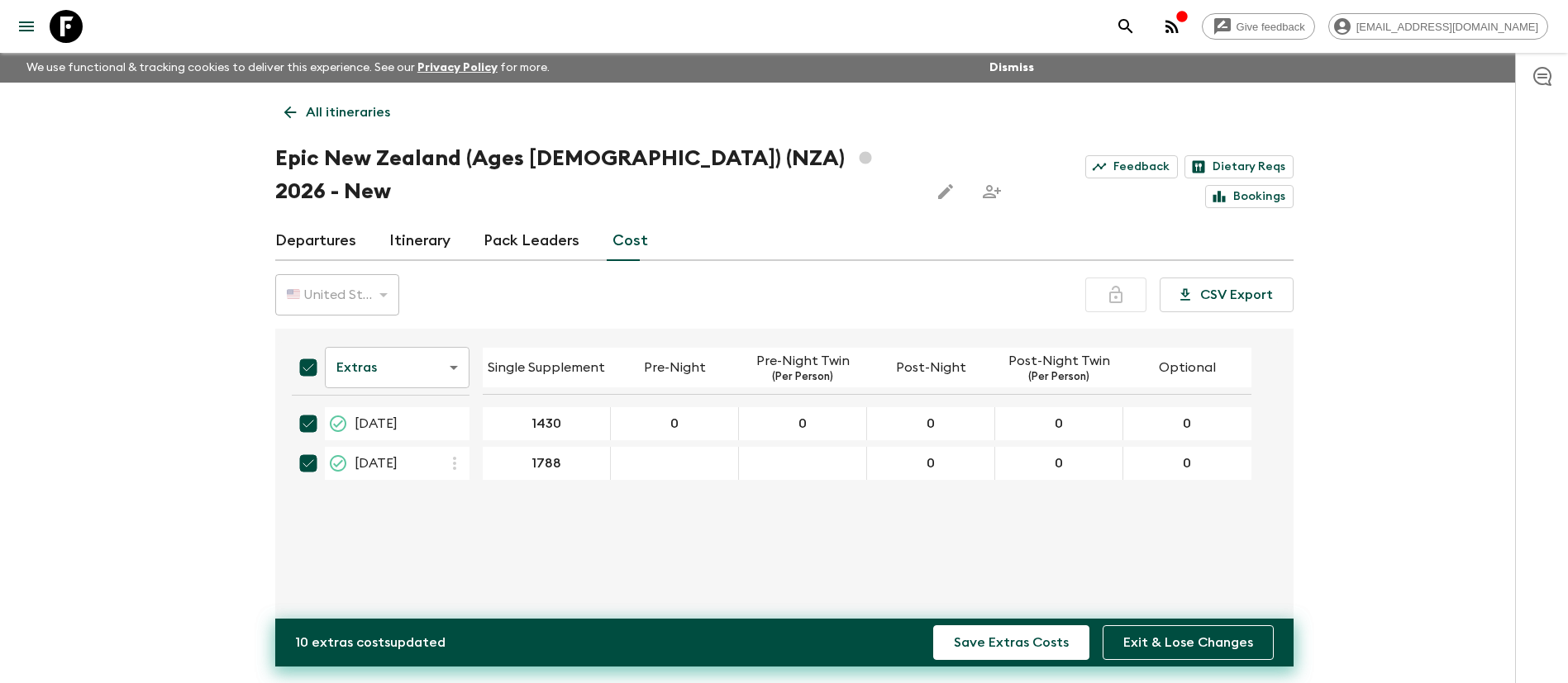
click at [827, 447] on div "16 Dec 2026; Pre-Night Twin" at bounding box center [803, 463] width 129 height 33
type input "0"
click at [1036, 649] on button "Save Extras Costs" at bounding box center [1011, 643] width 156 height 35
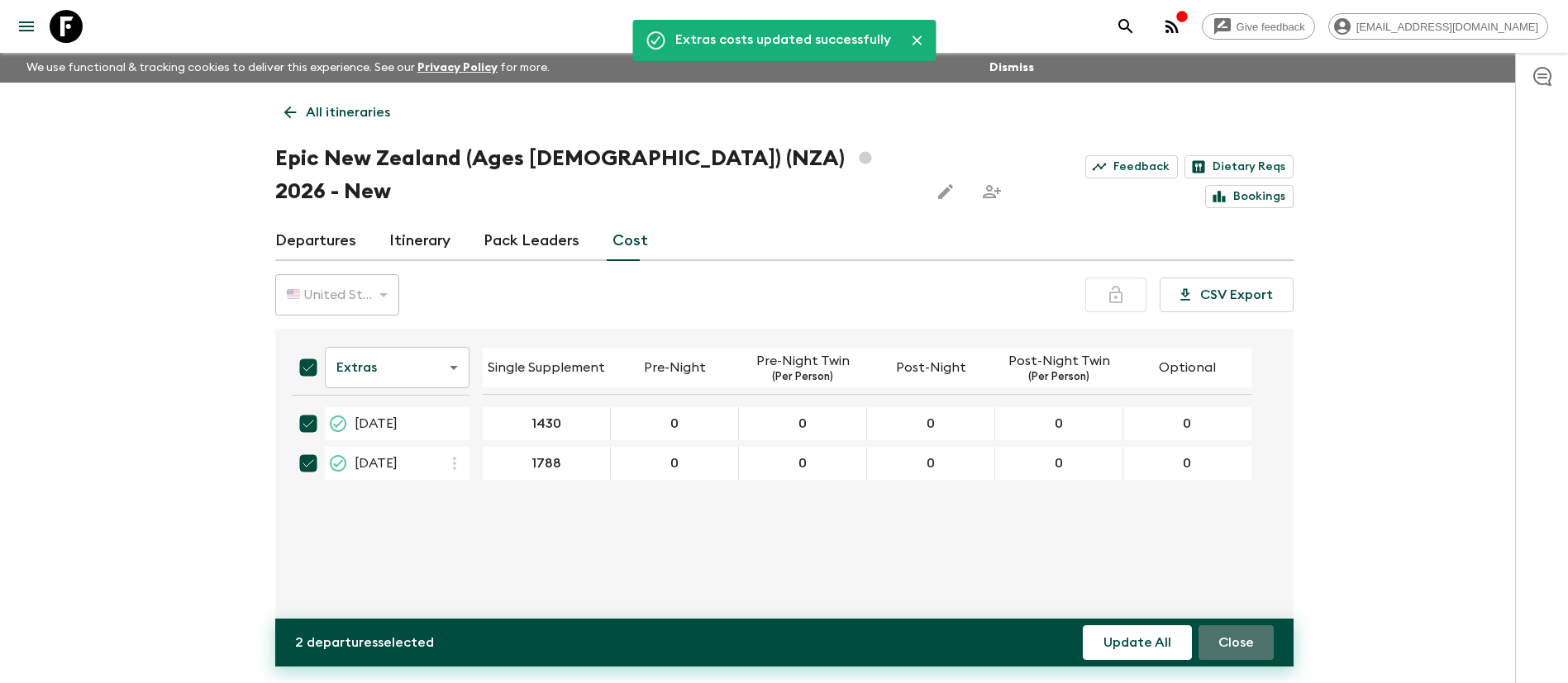
click at [1253, 630] on button "Close" at bounding box center [1236, 643] width 76 height 35
checkbox input "false"
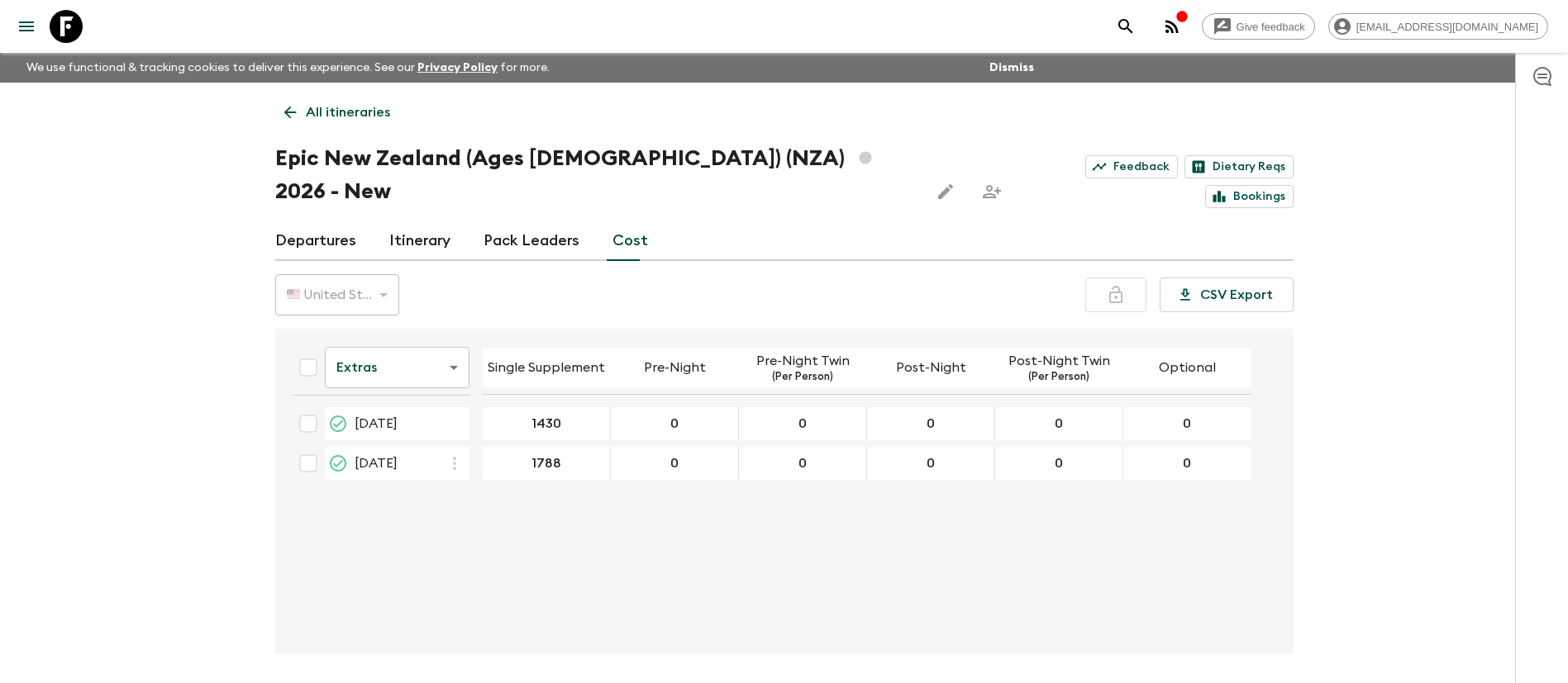
click at [823, 548] on div "Extras extrasCost ​ Single Supplement Pre-Night Pre-Night Twin (Per Person) Pos…" at bounding box center [780, 492] width 1002 height 299
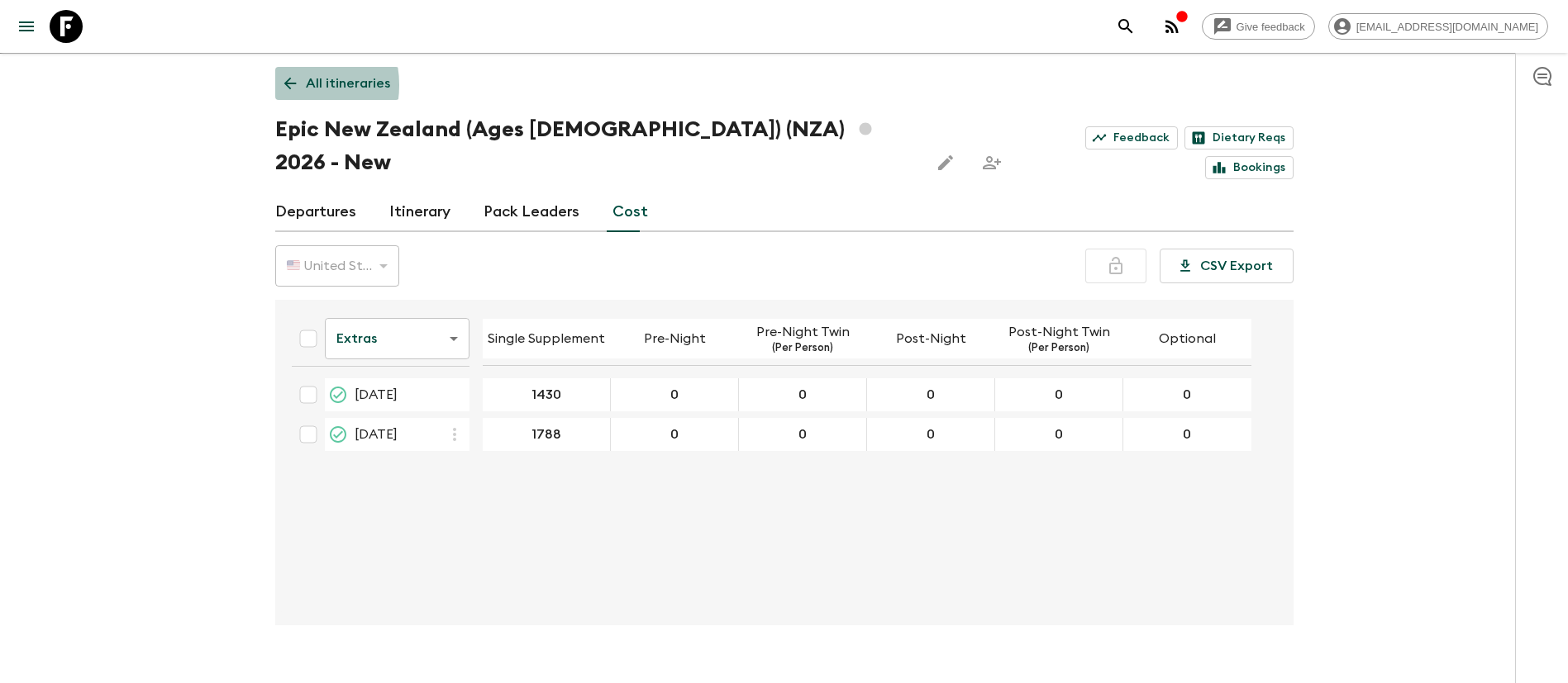
click at [286, 85] on icon at bounding box center [290, 84] width 13 height 13
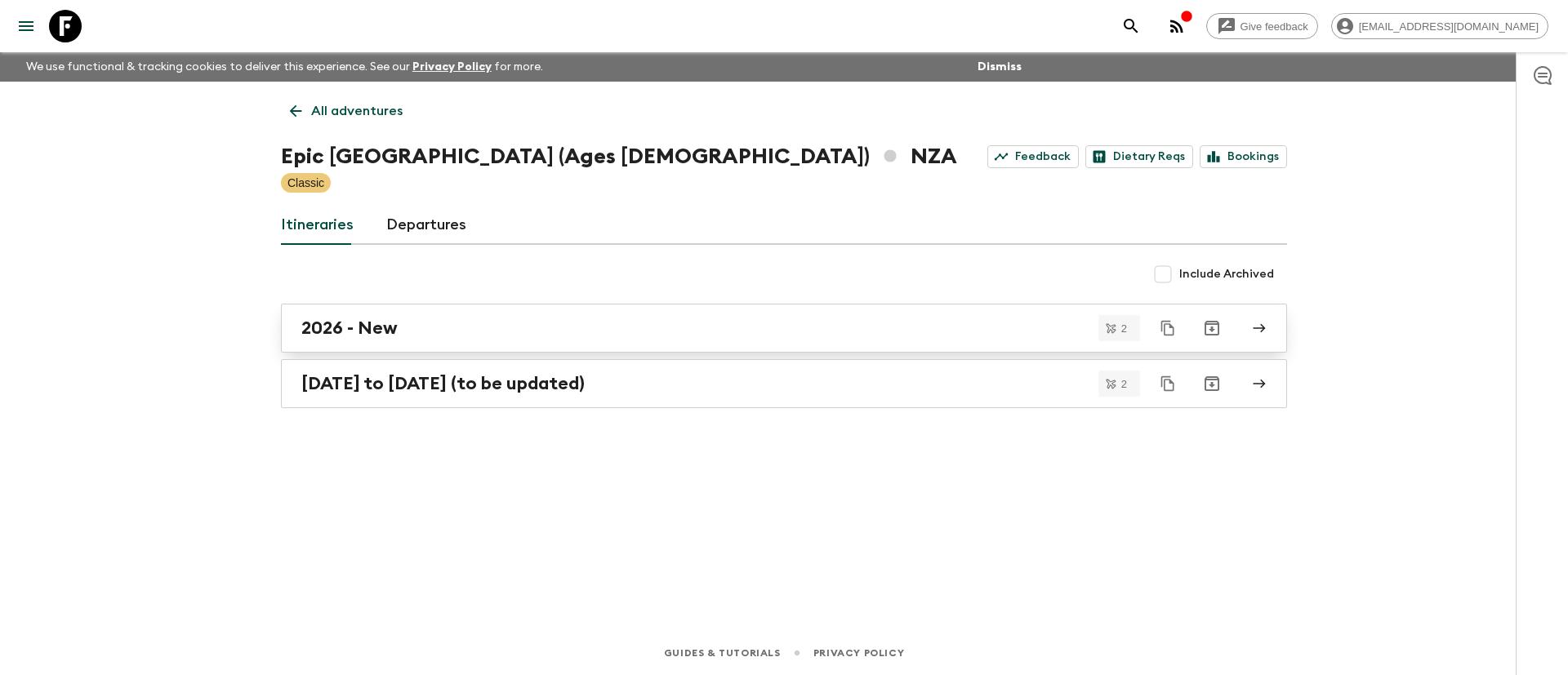
click at [370, 322] on h2 "2026 - New" at bounding box center [349, 329] width 96 height 21
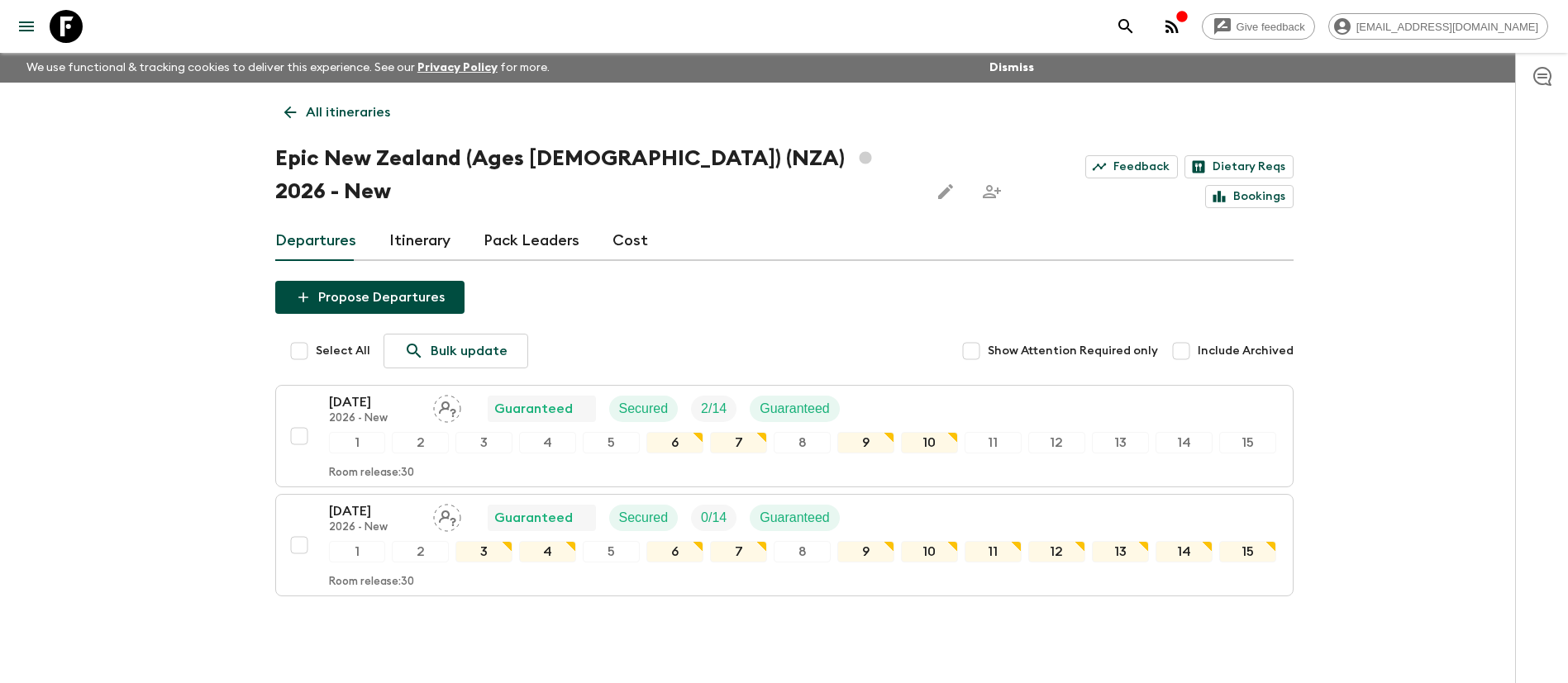
click at [416, 221] on link "Itinerary" at bounding box center [420, 241] width 61 height 40
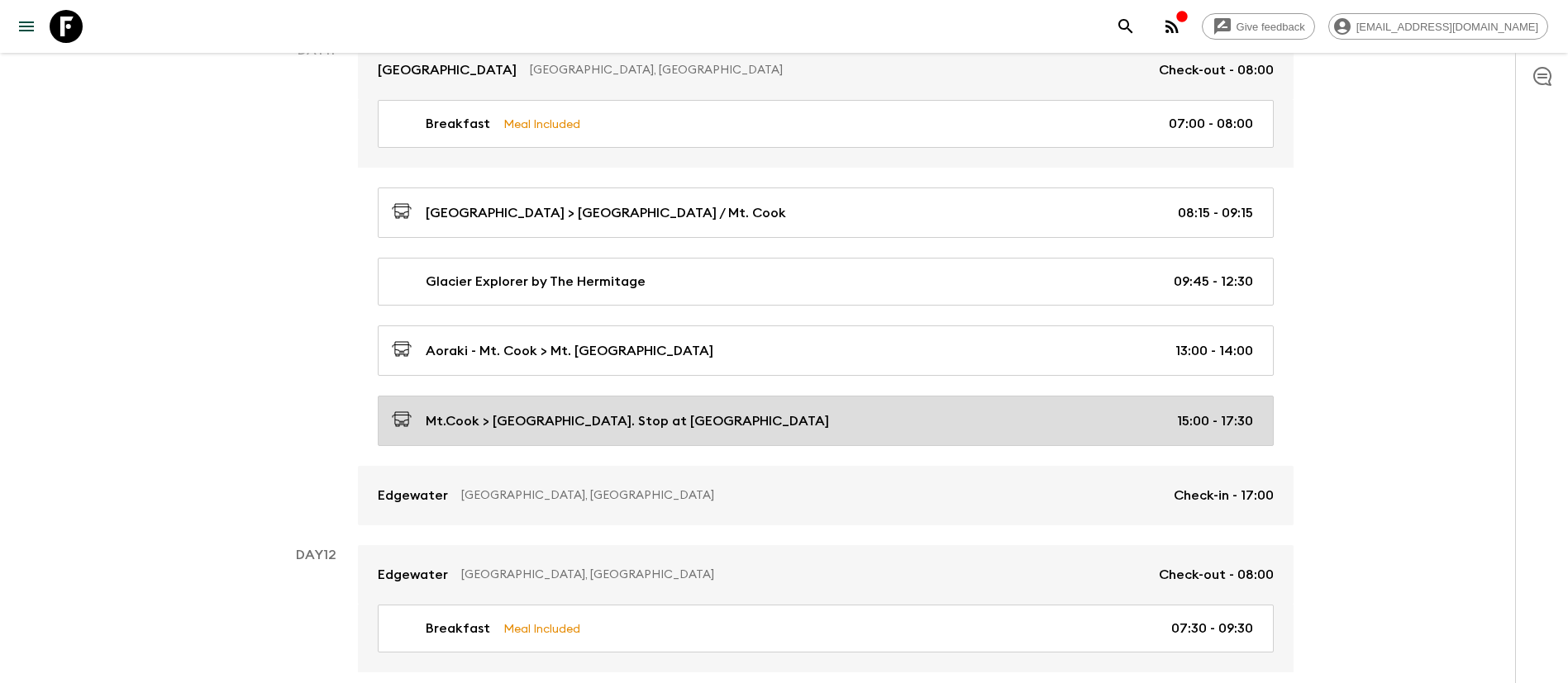
scroll to position [4462, 0]
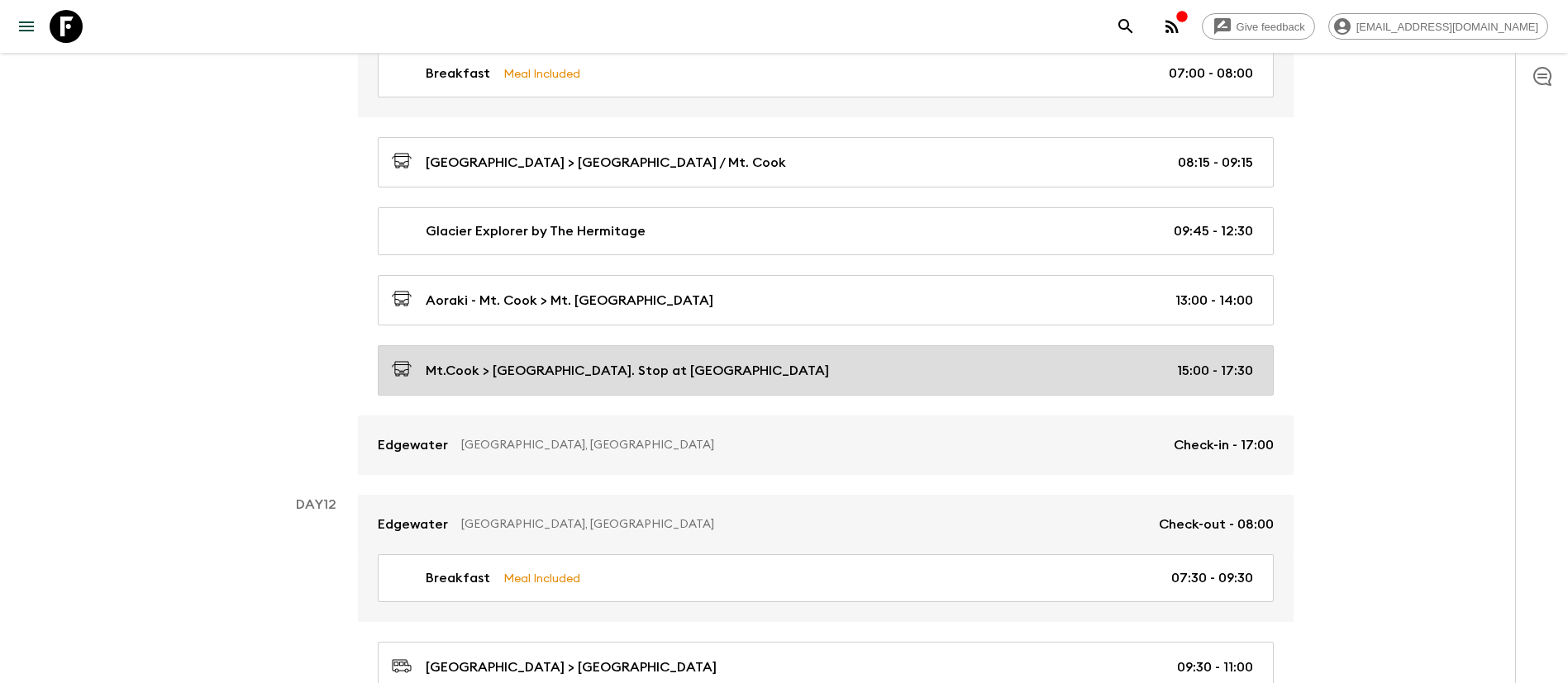
click at [637, 361] on p "Mt.Cook > [GEOGRAPHIC_DATA]. Stop at [GEOGRAPHIC_DATA]" at bounding box center [628, 371] width 404 height 20
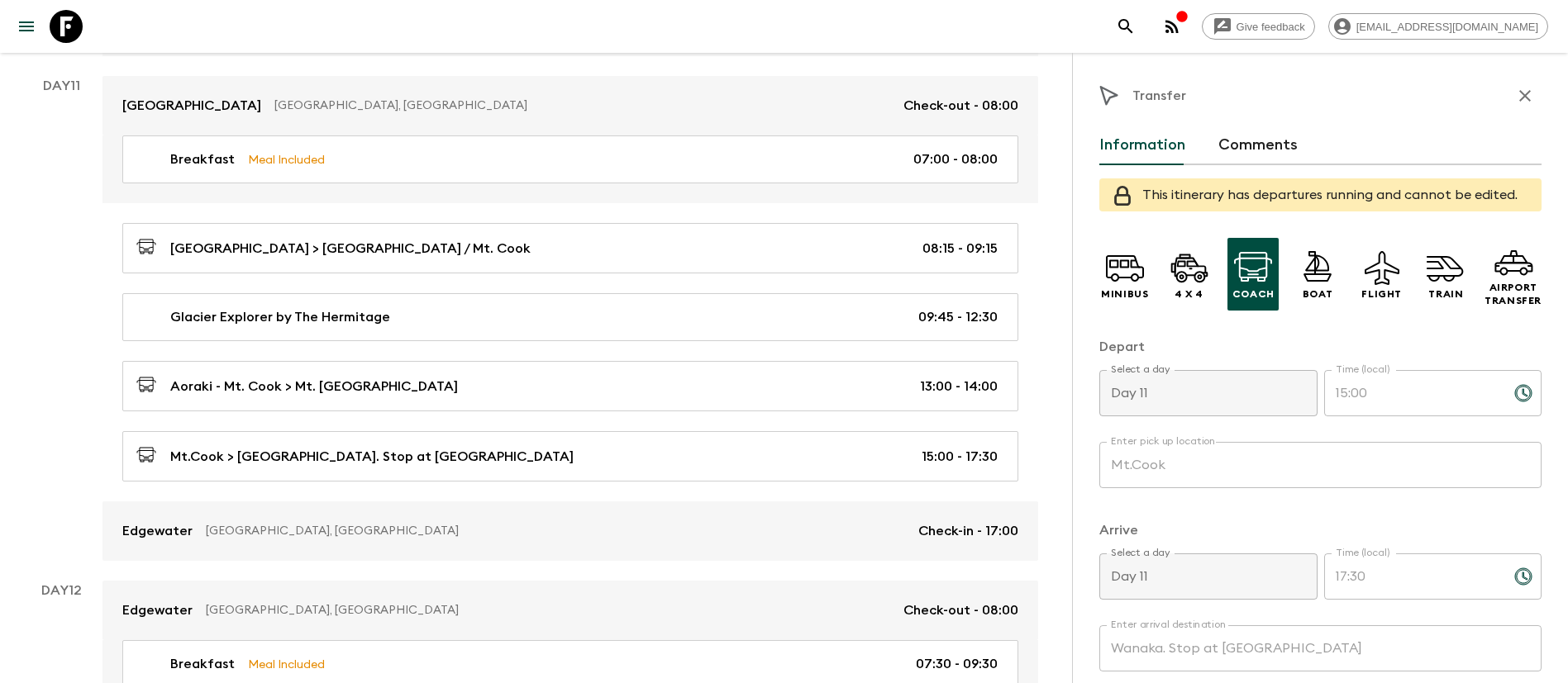
scroll to position [4338, 0]
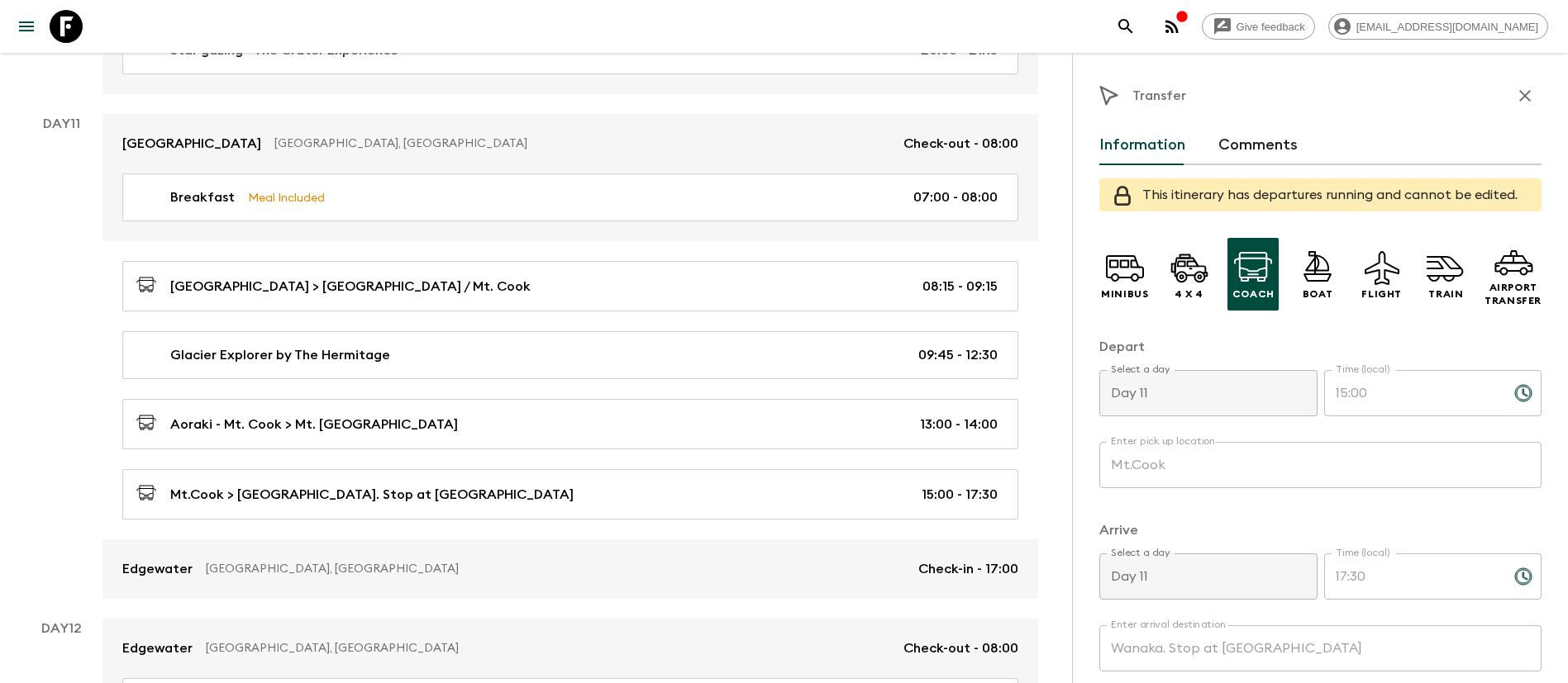
click at [1515, 101] on icon "button" at bounding box center [1525, 96] width 20 height 20
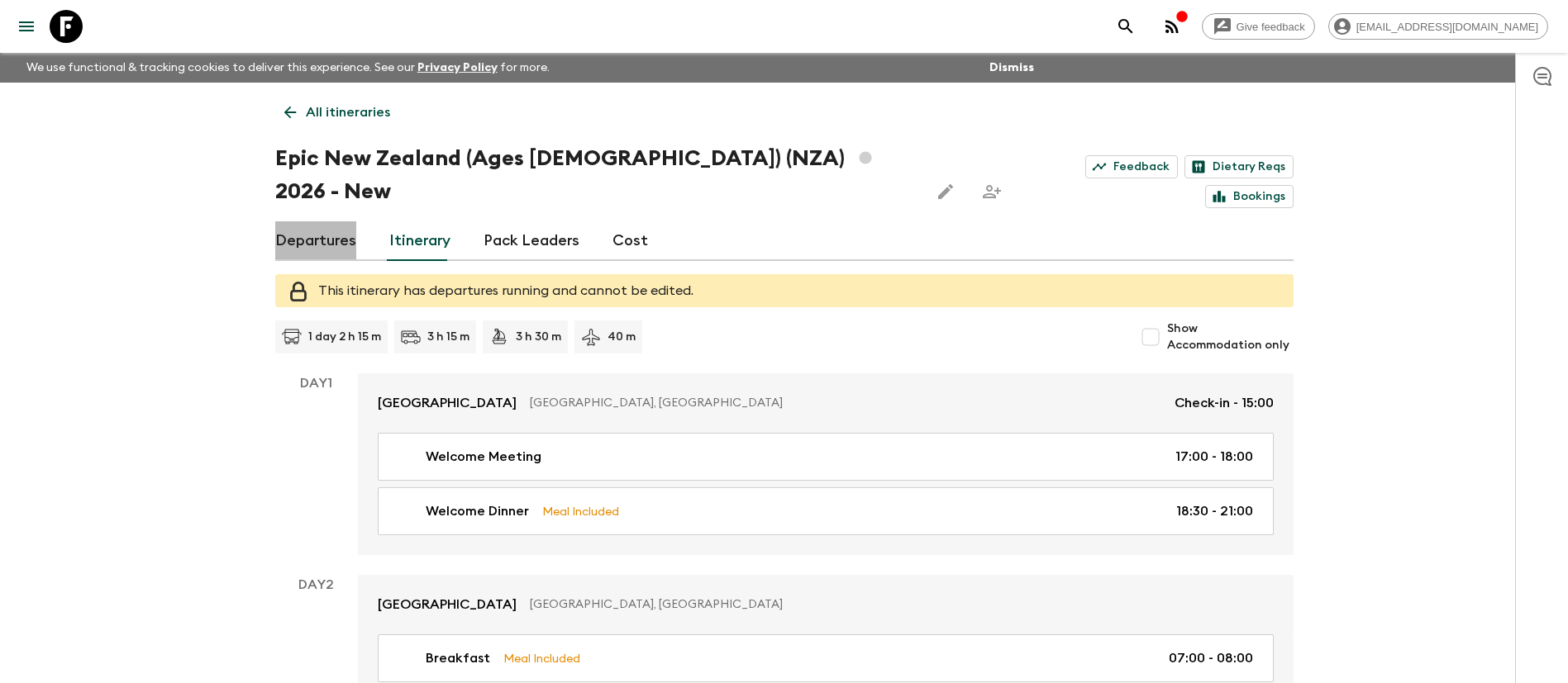
click at [315, 221] on link "Departures" at bounding box center [316, 241] width 81 height 40
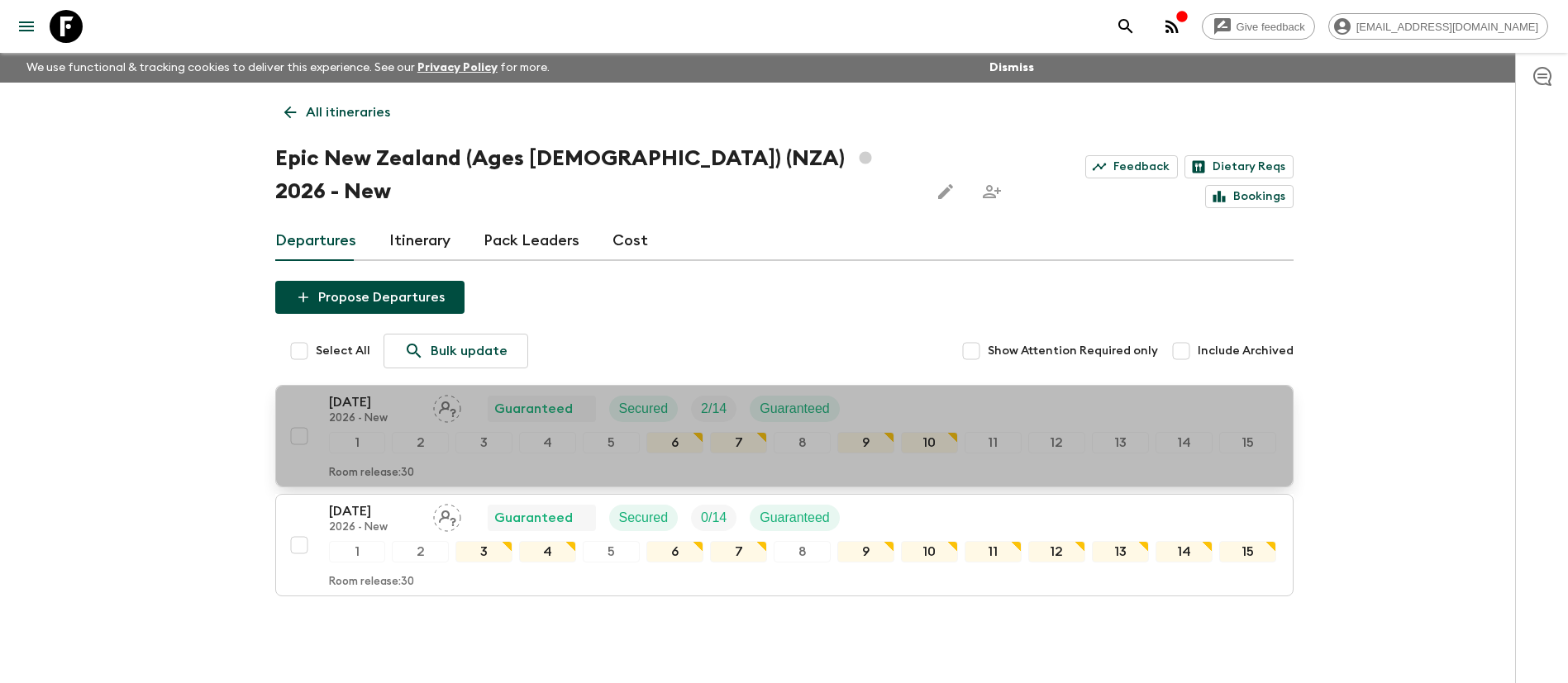
click at [364, 393] on p "[DATE]" at bounding box center [374, 403] width 91 height 20
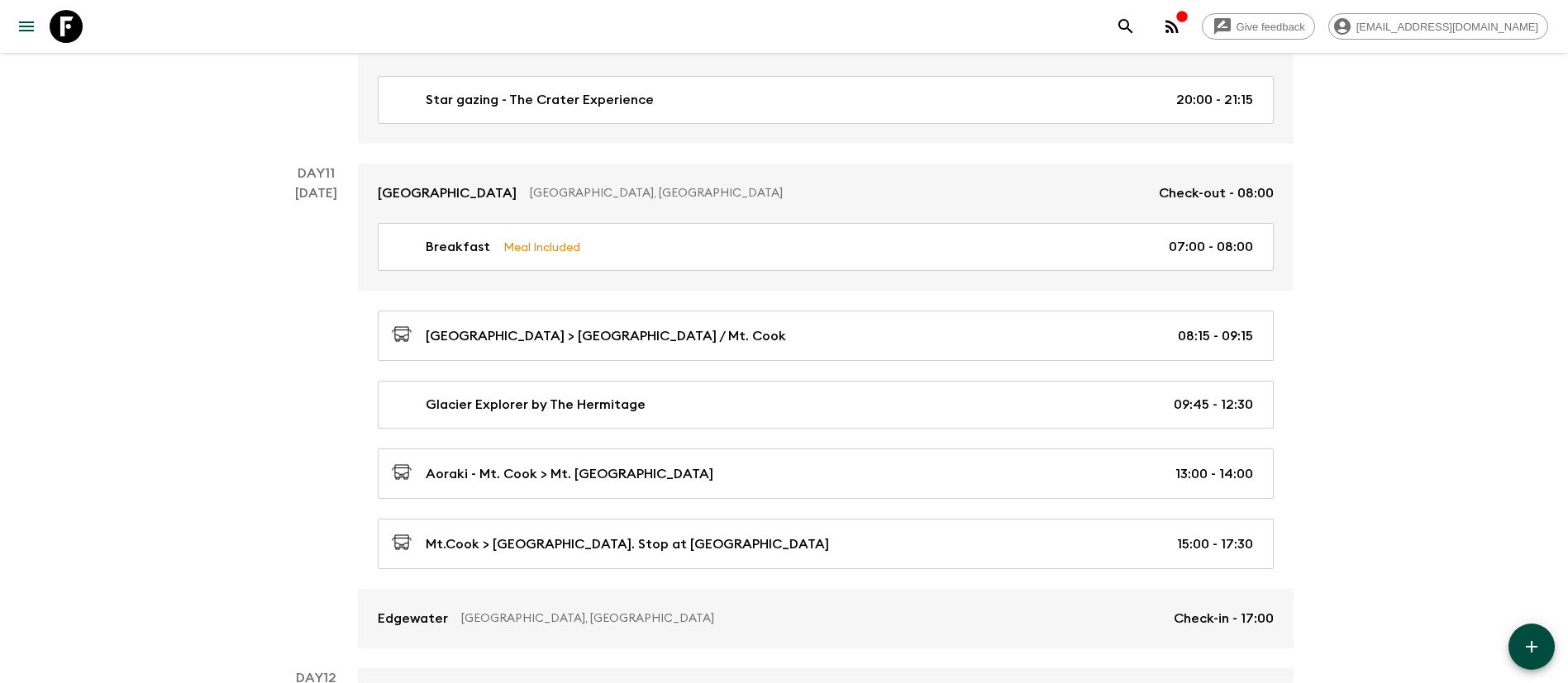
scroll to position [4338, 0]
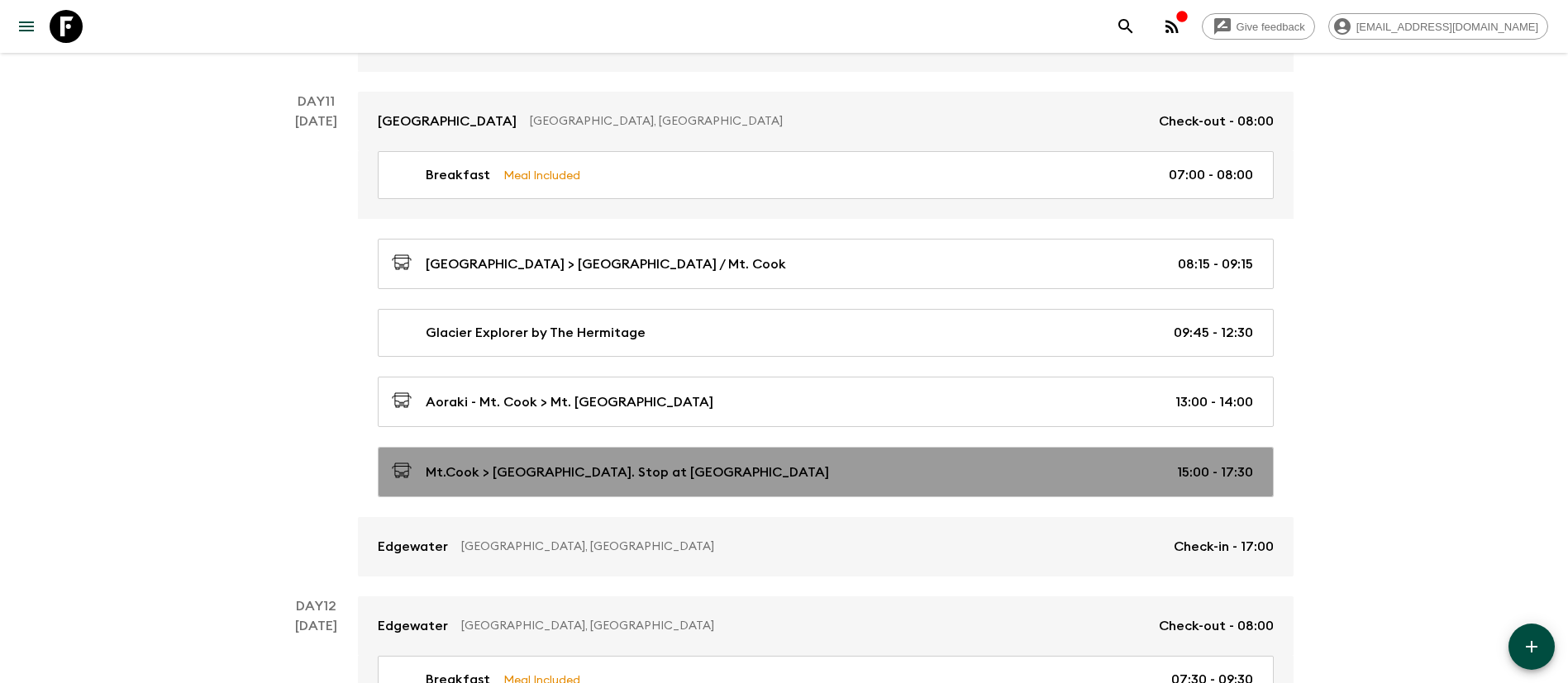
click at [879, 456] on link "Mt.Cook > [GEOGRAPHIC_DATA]. Stop at [GEOGRAPHIC_DATA] 15:00 - 17:30" at bounding box center [825, 472] width 896 height 50
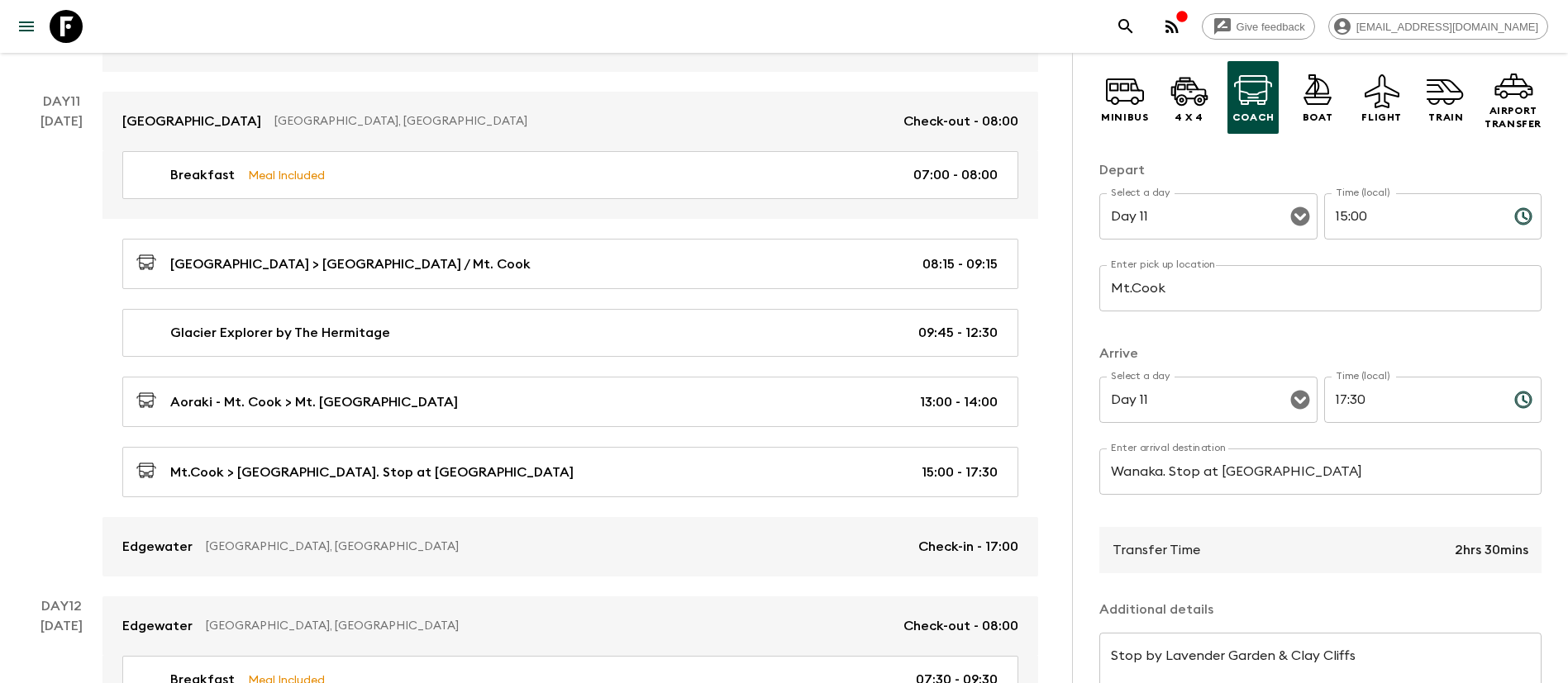
scroll to position [248, 0]
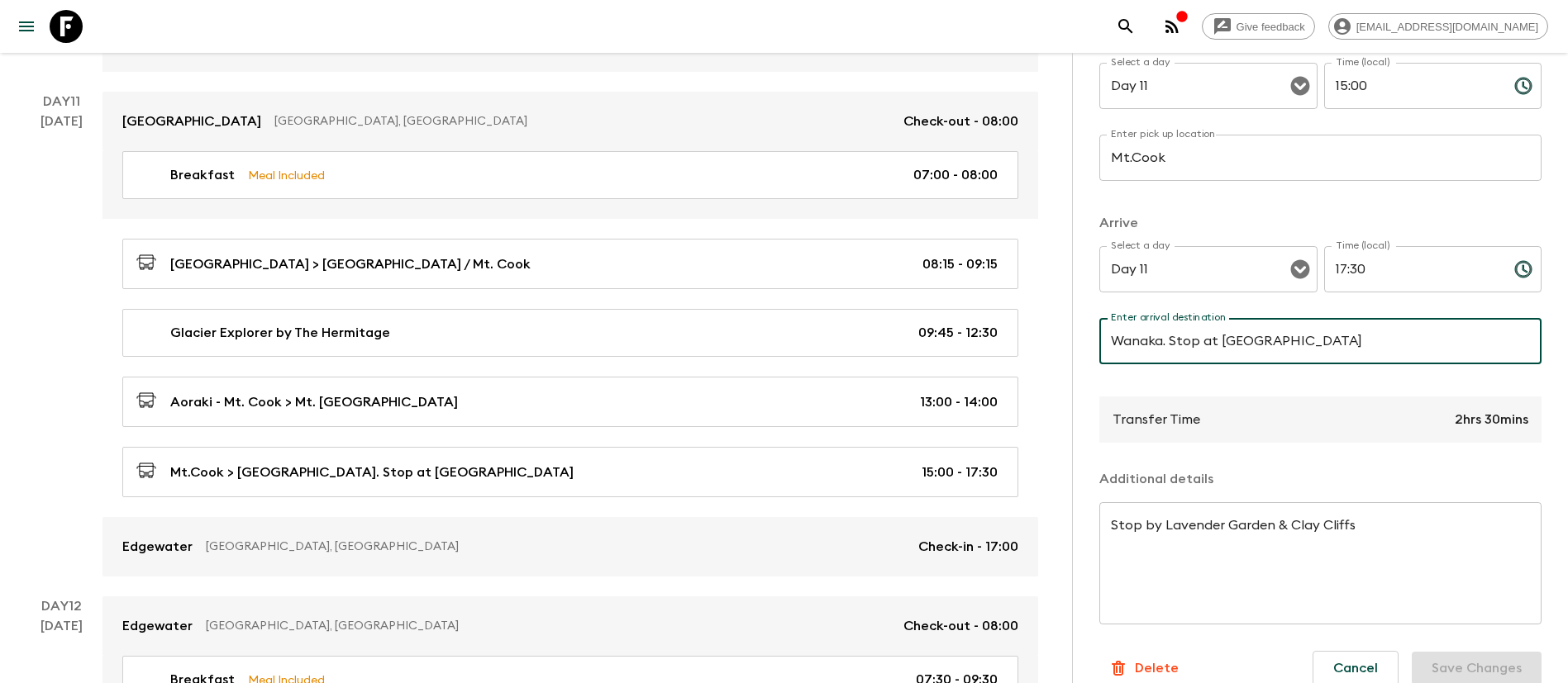
click at [1338, 339] on input "Wanaka. Stop at [GEOGRAPHIC_DATA]" at bounding box center [1321, 341] width 442 height 46
click at [1200, 355] on input "Wanaka. Stop at [GEOGRAPHIC_DATA]" at bounding box center [1321, 341] width 442 height 46
drag, startPoint x: 1174, startPoint y: 341, endPoint x: 1407, endPoint y: 333, distance: 233.1
click at [1407, 333] on input "Wanaka. Stop at [GEOGRAPHIC_DATA]" at bounding box center [1321, 341] width 442 height 46
type input "Wanaka."
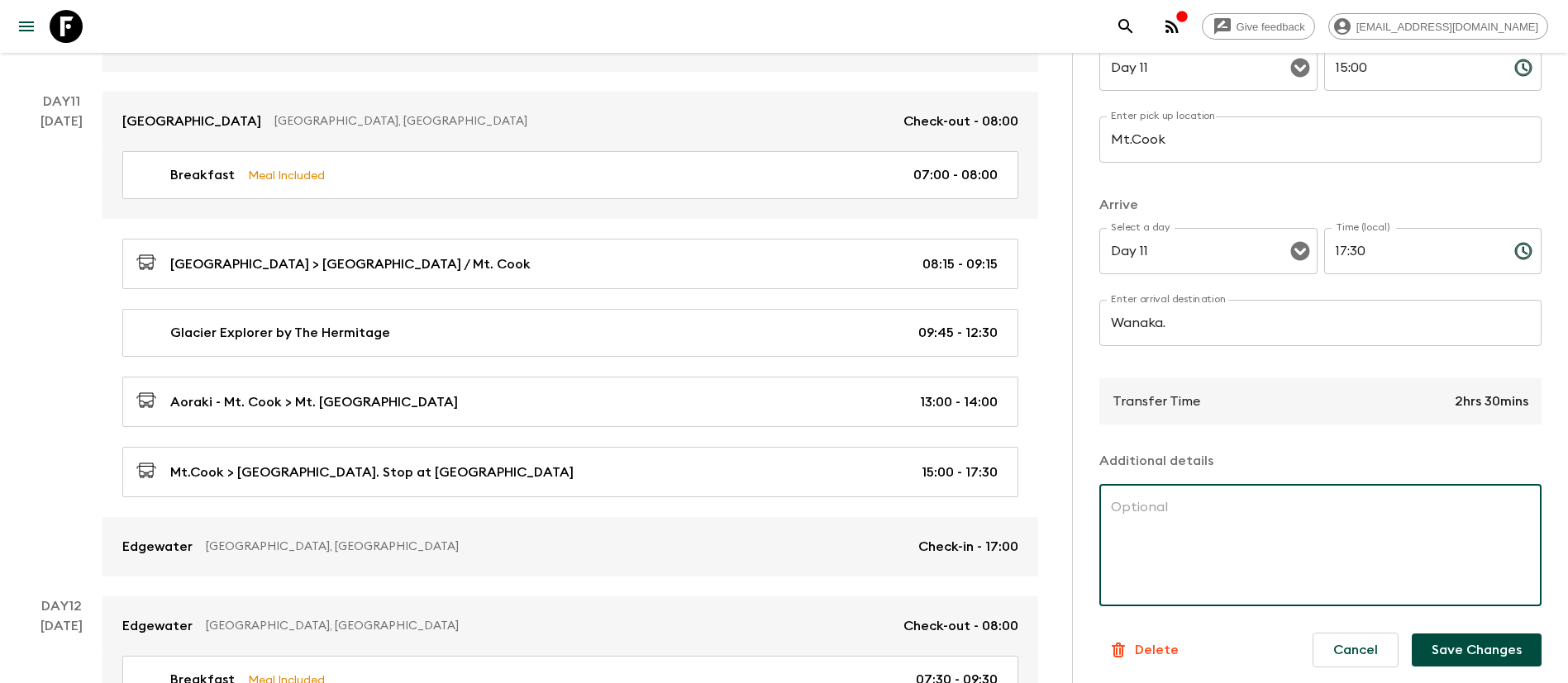
scroll to position [271, 0]
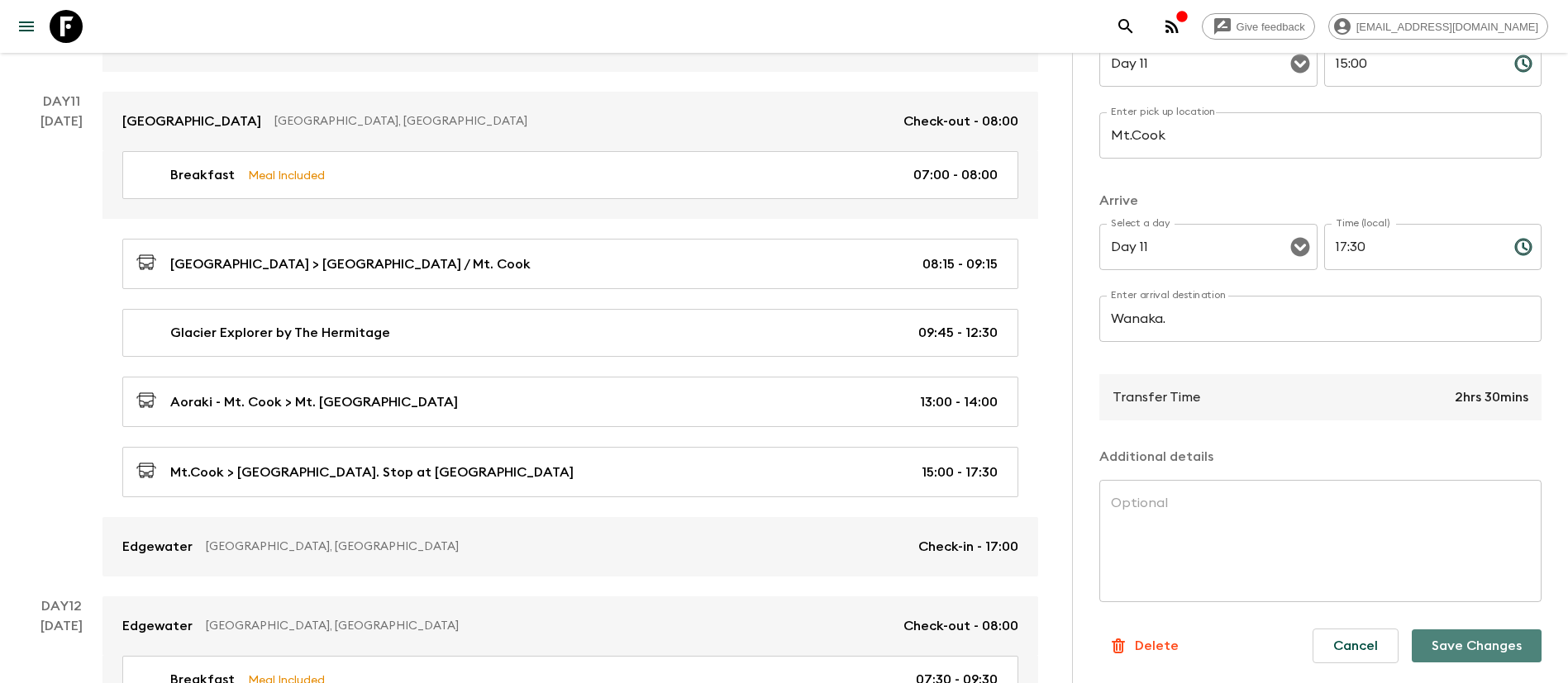
click at [1473, 644] on button "Save Changes" at bounding box center [1476, 646] width 129 height 33
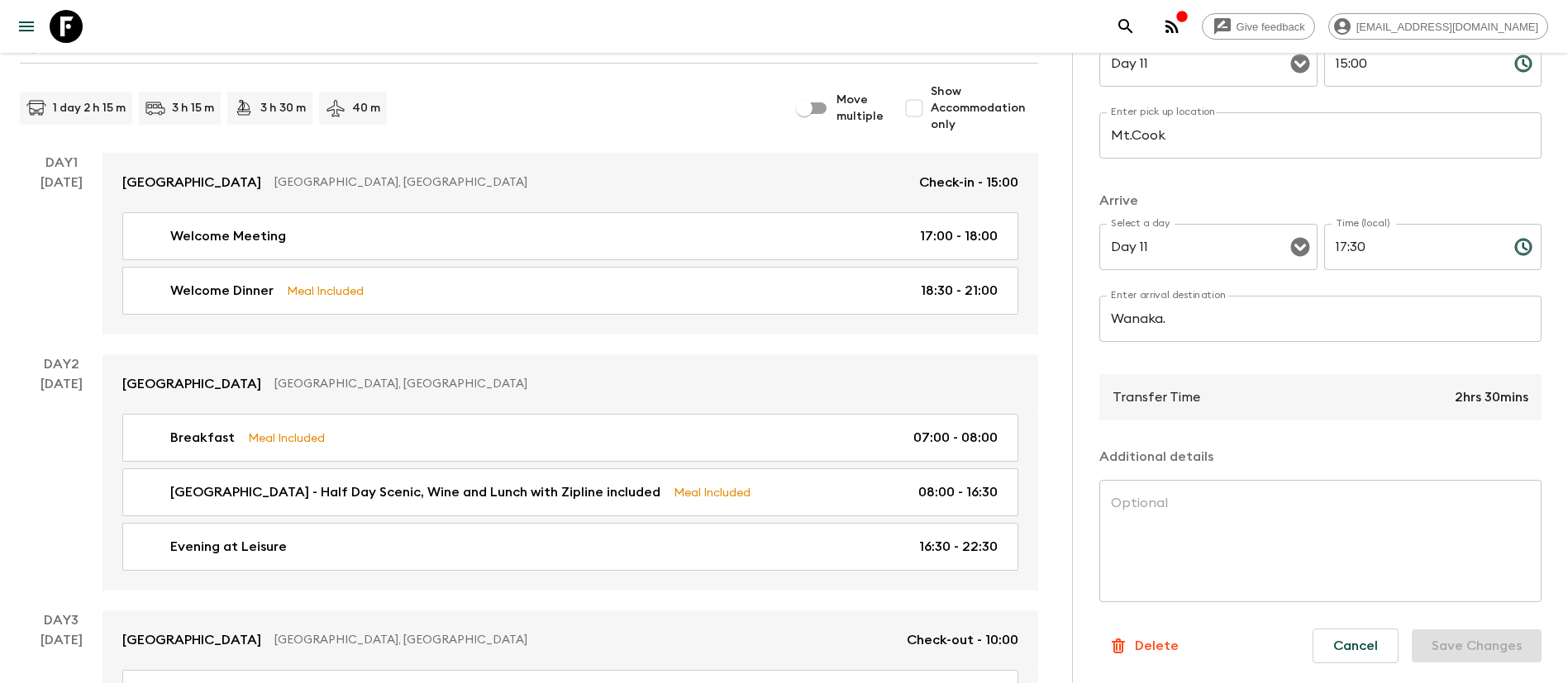
scroll to position [0, 0]
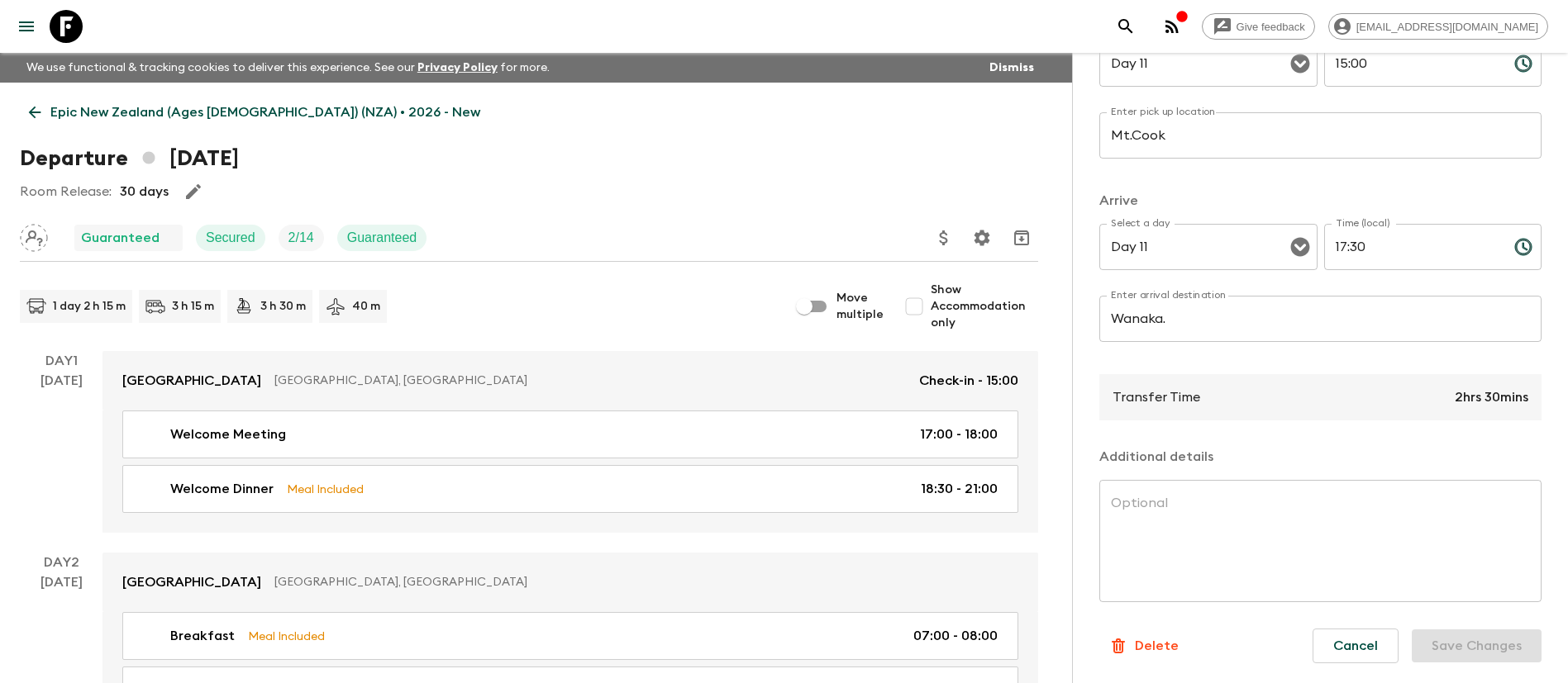
click at [71, 115] on p "Epic New Zealand (Ages [DEMOGRAPHIC_DATA]) (NZA) • 2026 - New" at bounding box center [265, 112] width 430 height 20
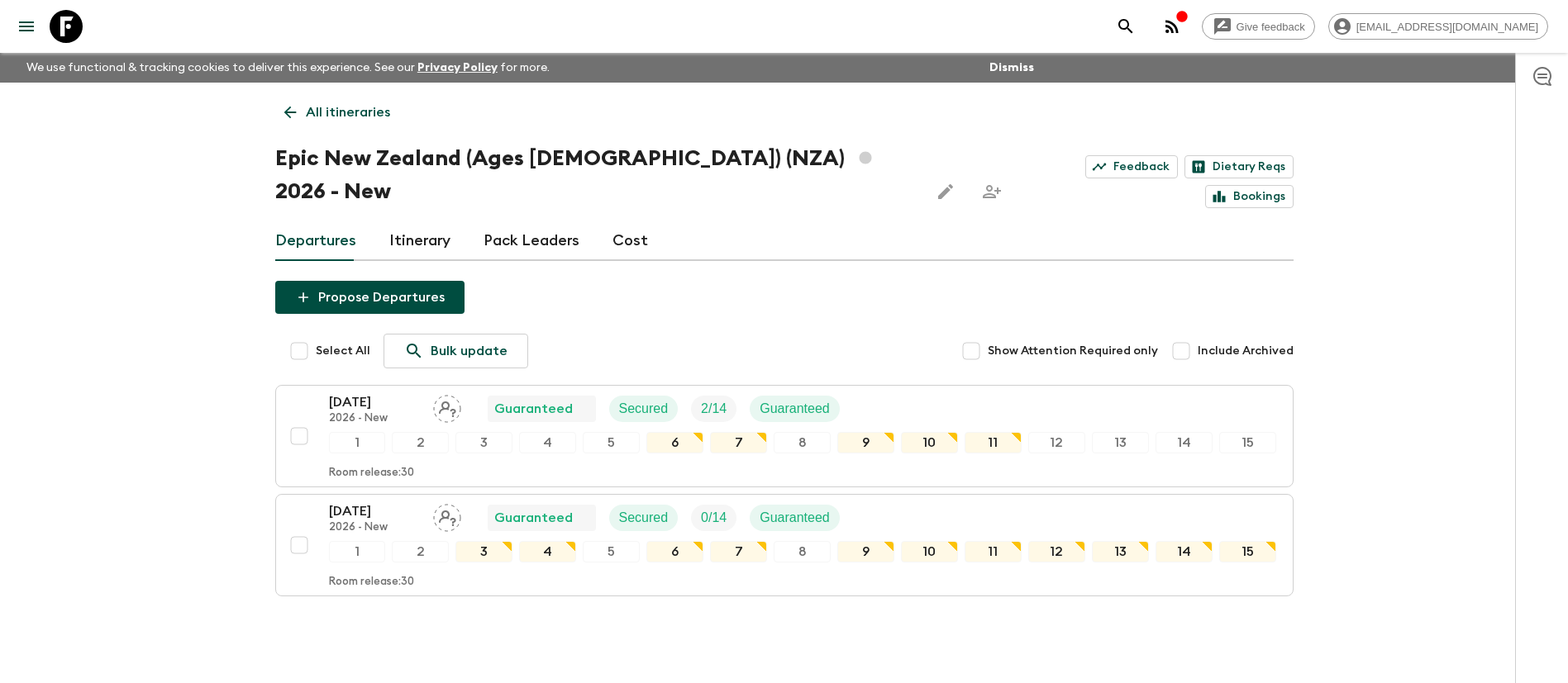
click at [374, 521] on p "2026 - New" at bounding box center [374, 528] width 91 height 13
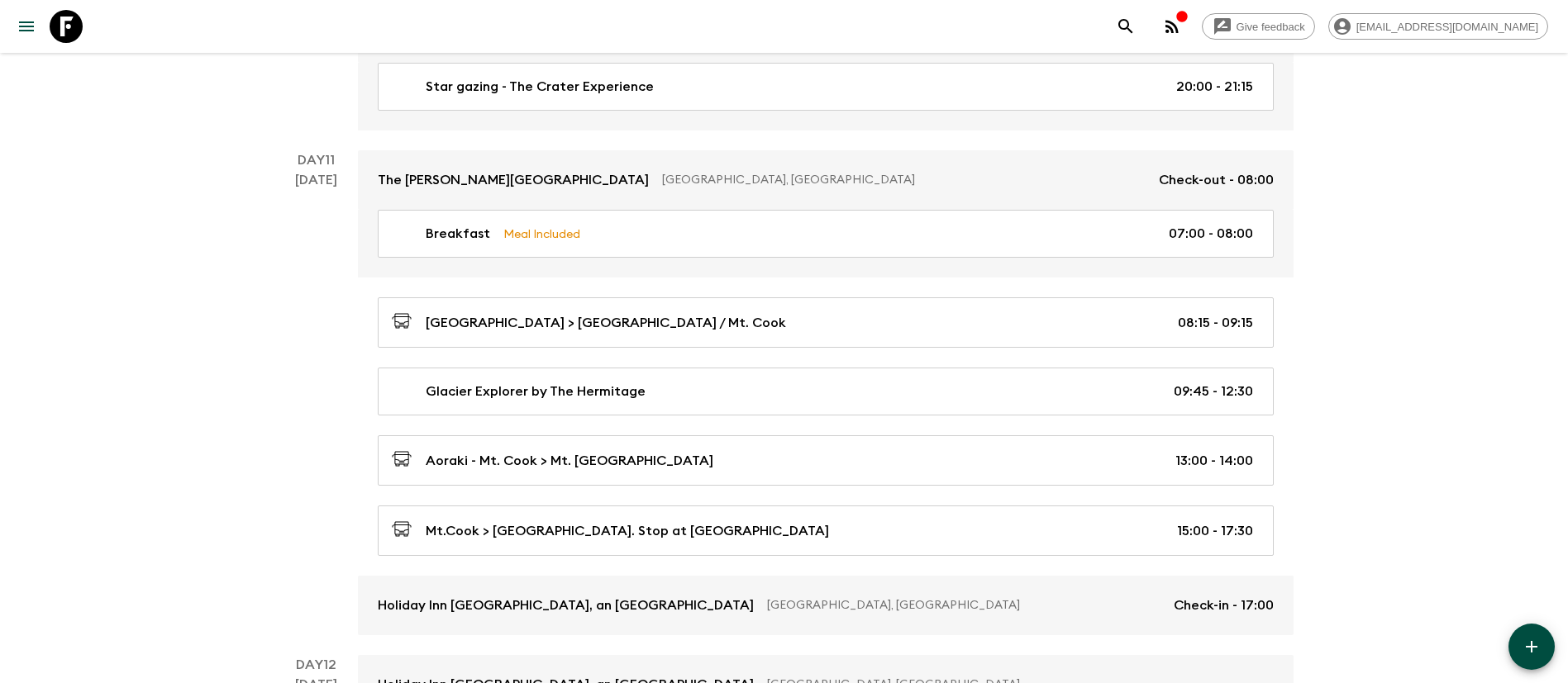
scroll to position [4438, 0]
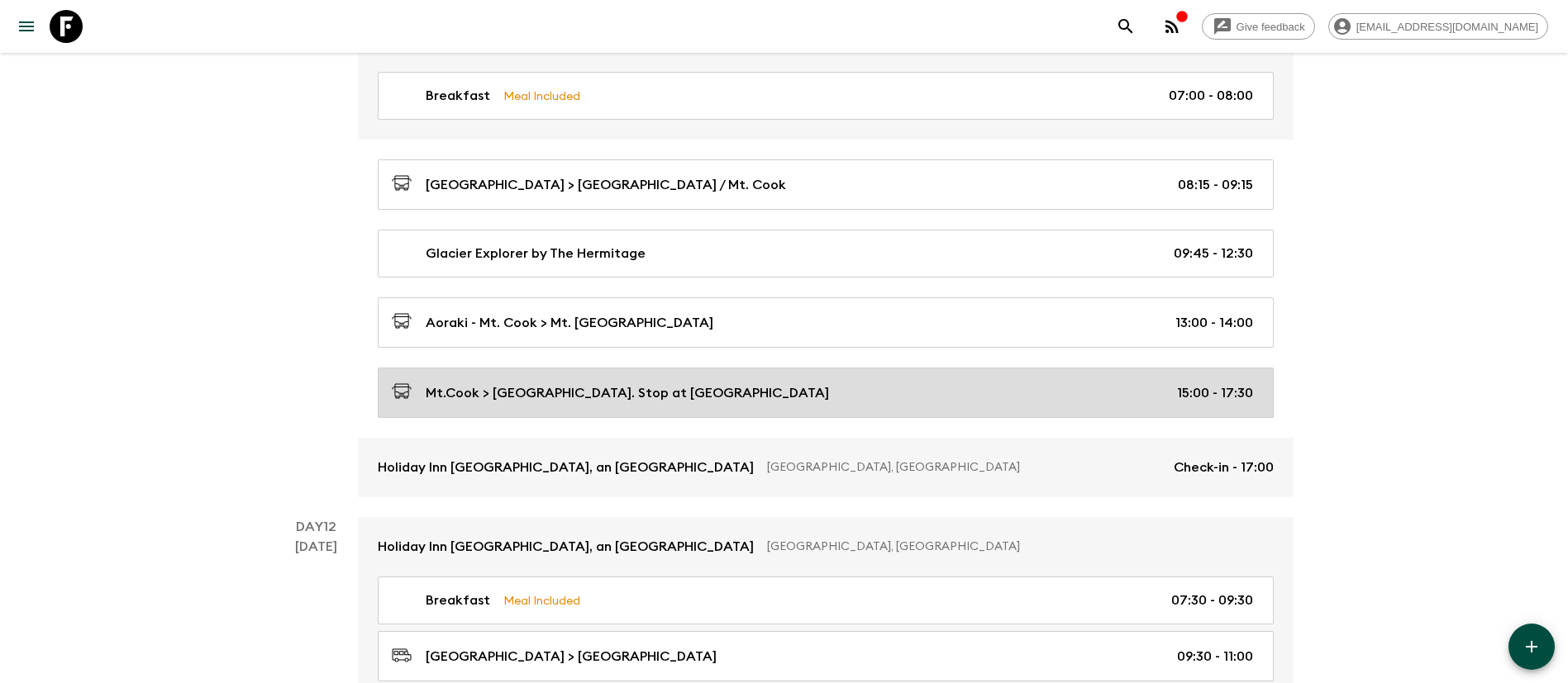
click at [699, 391] on div "Mt.Cook > [GEOGRAPHIC_DATA]. Stop at [GEOGRAPHIC_DATA] 15:00 - 17:30" at bounding box center [823, 393] width 861 height 22
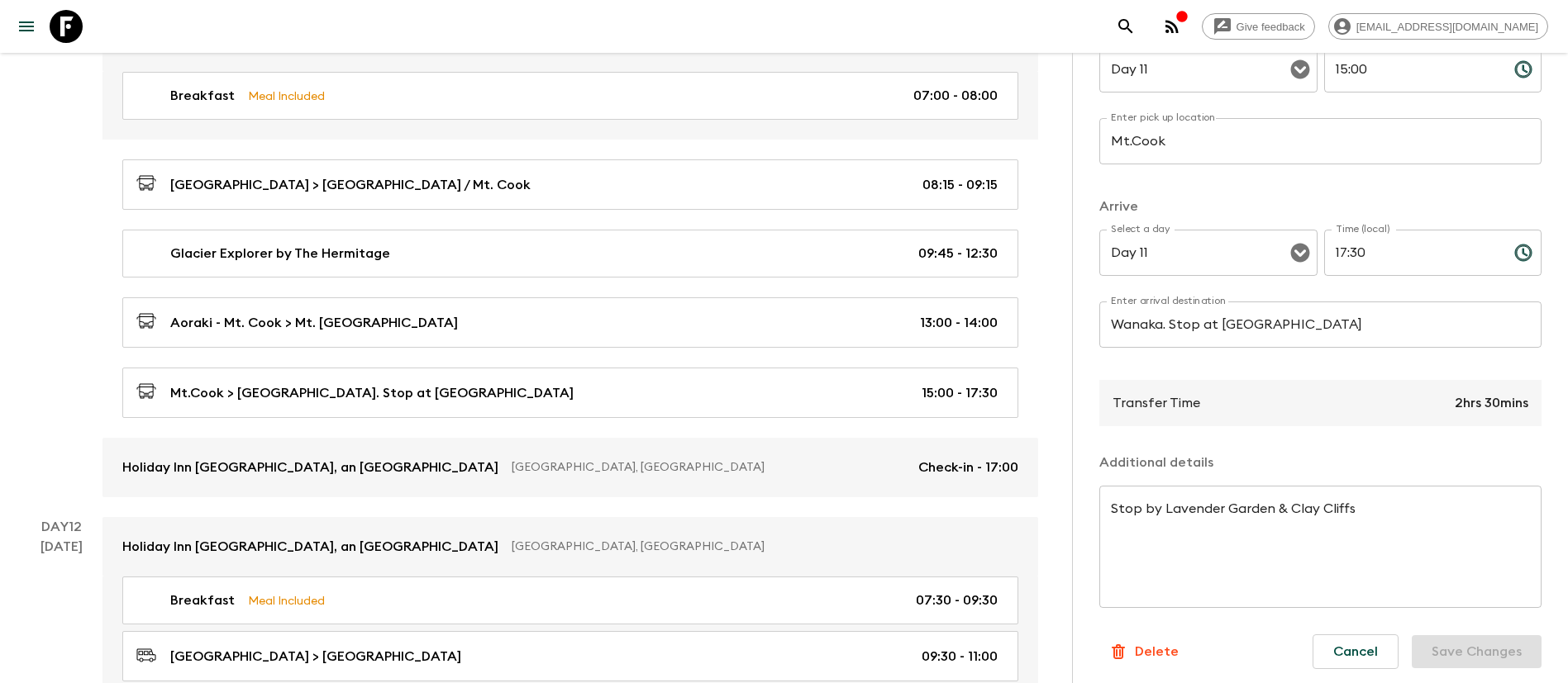
scroll to position [271, 0]
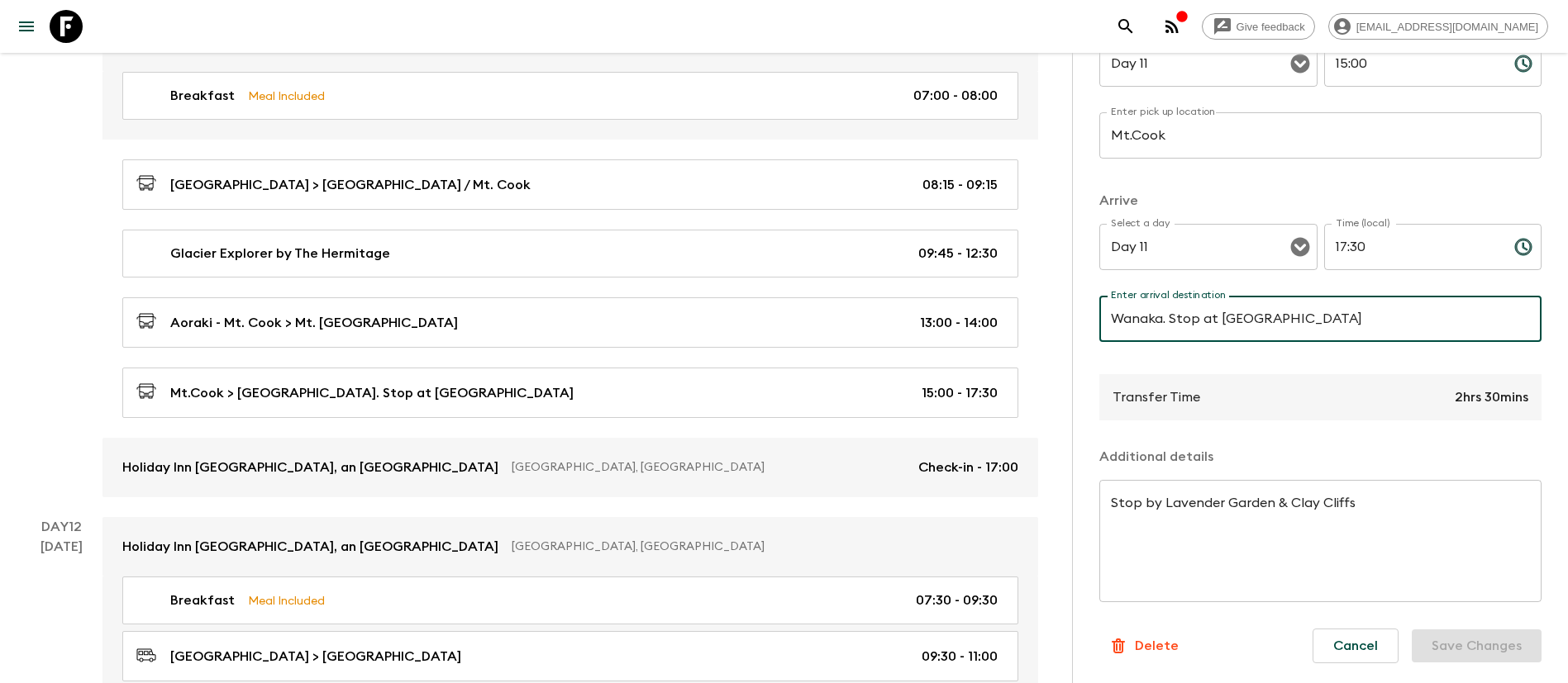
click at [1414, 334] on input "Wanaka. Stop at [GEOGRAPHIC_DATA]" at bounding box center [1321, 318] width 442 height 46
type input "Wanaka"
click at [1156, 512] on textarea "Stop by Lavender Garden & Clay Cliffs" at bounding box center [1321, 542] width 419 height 95
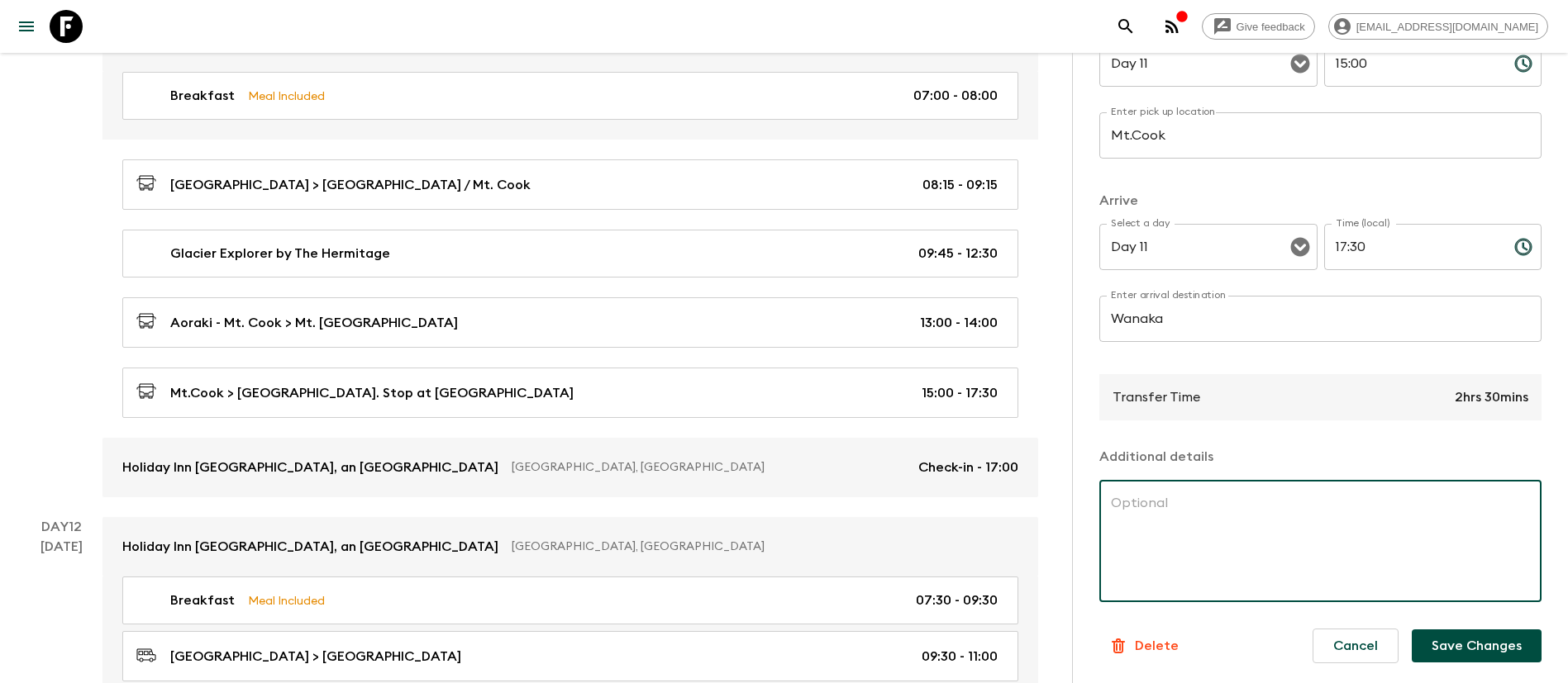
click at [1493, 652] on button "Save Changes" at bounding box center [1476, 646] width 129 height 33
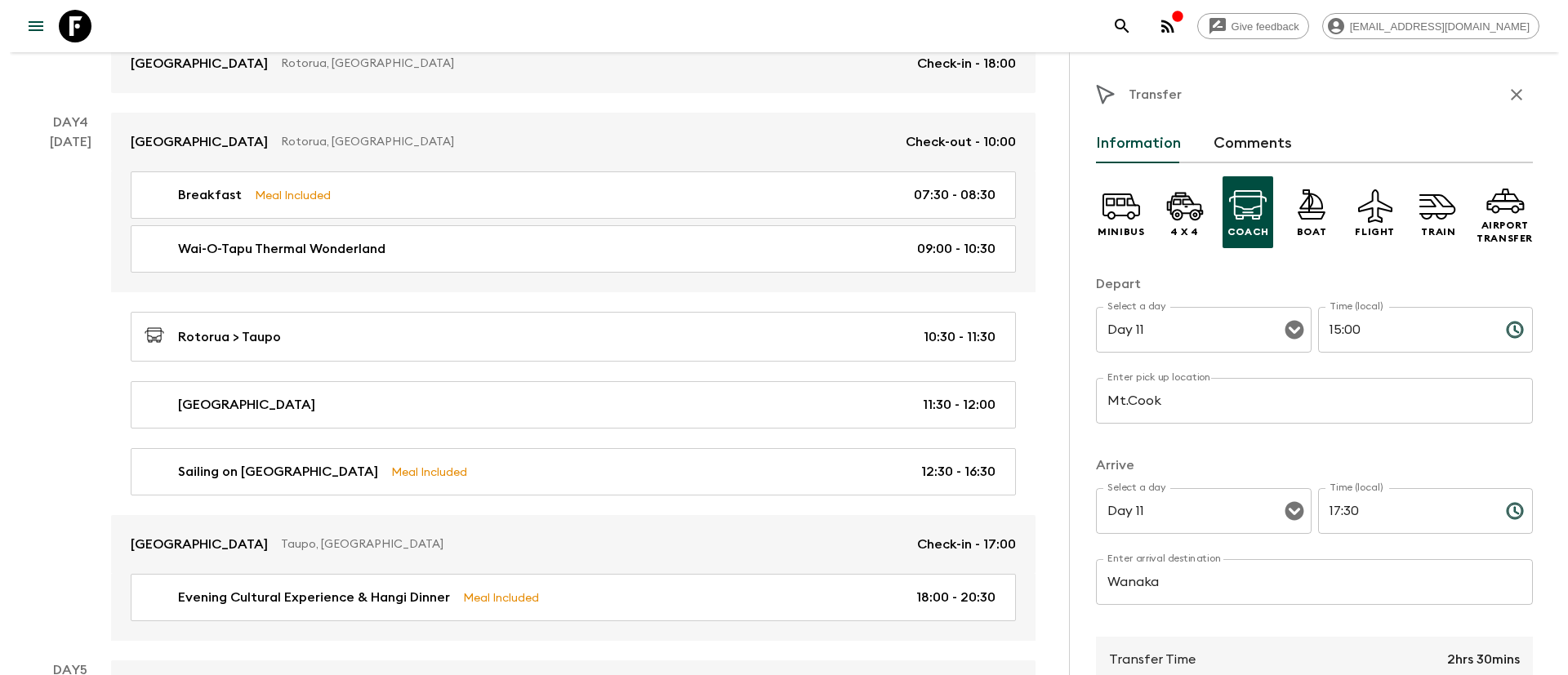
scroll to position [1201, 0]
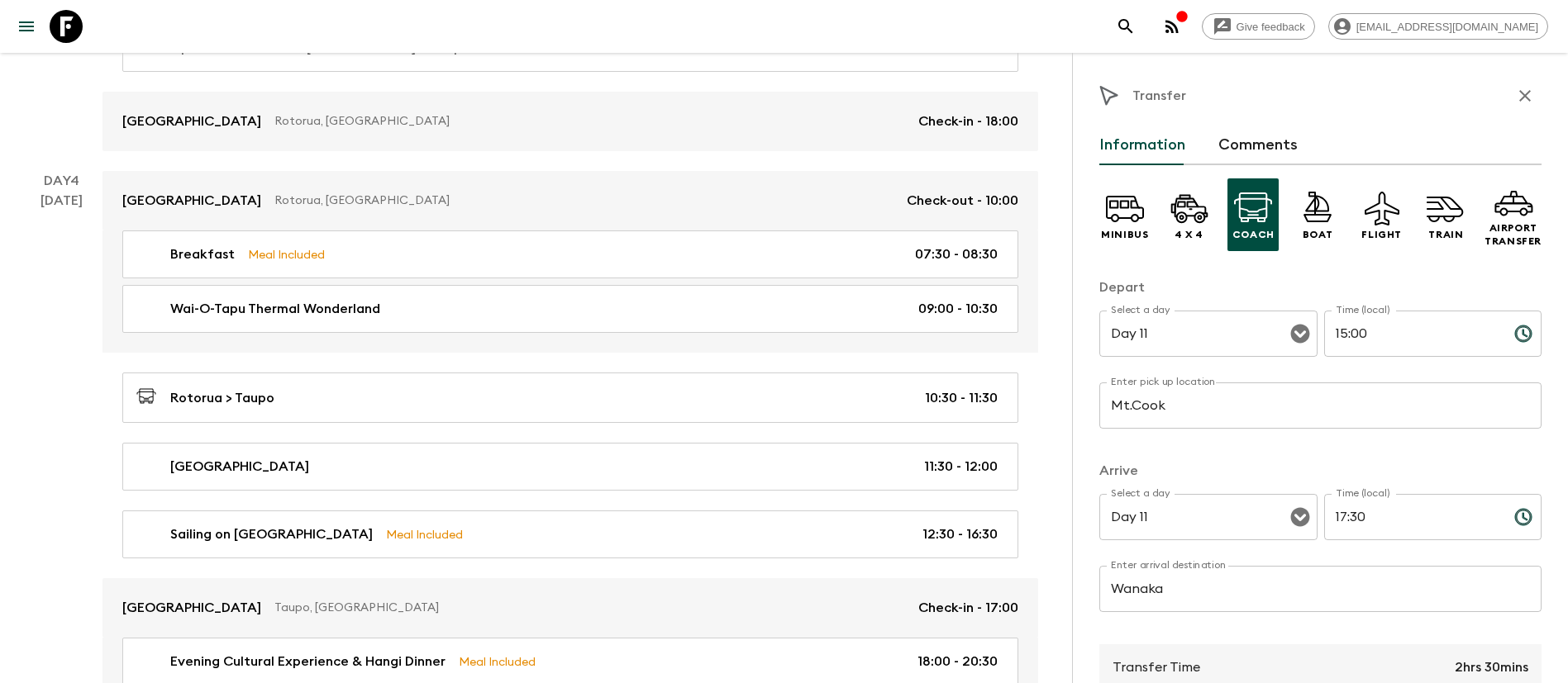
click at [1515, 93] on icon "button" at bounding box center [1525, 96] width 20 height 20
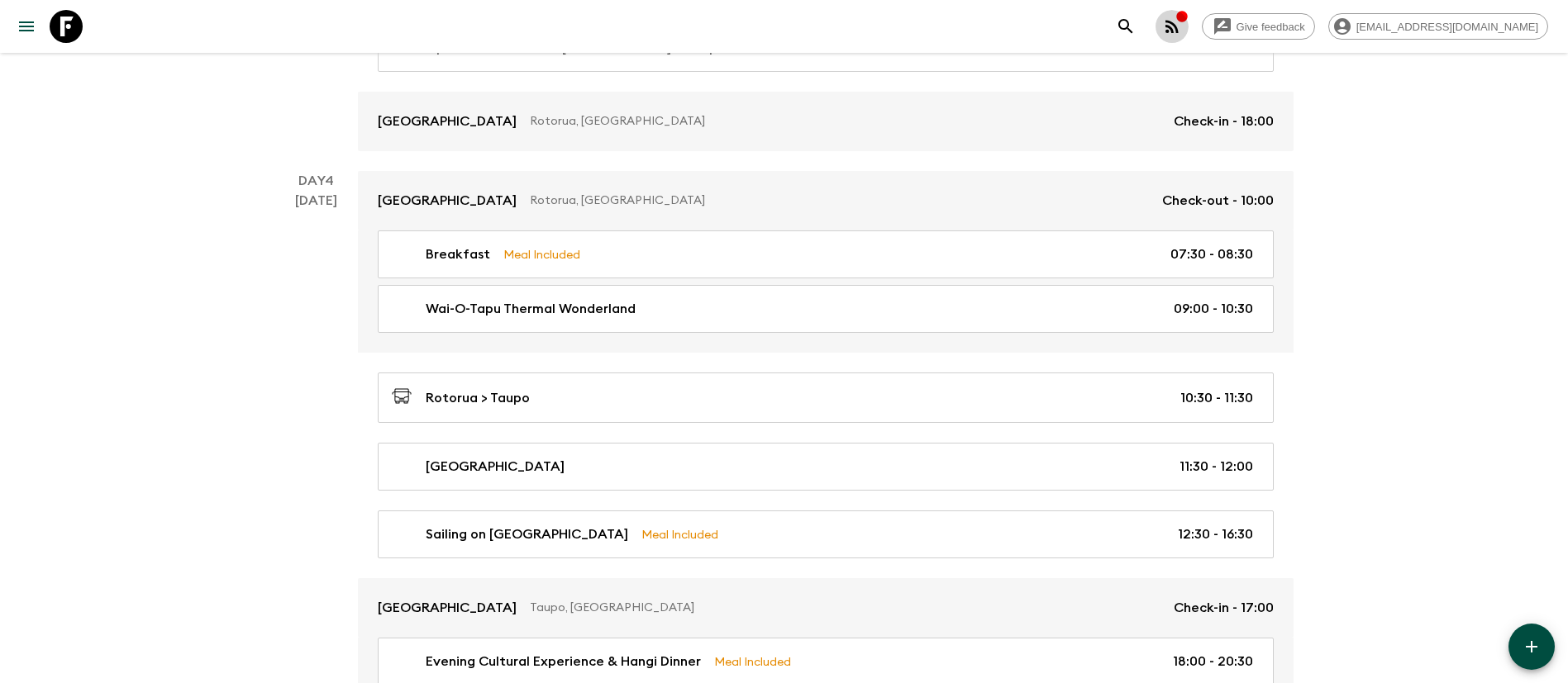
click at [1179, 26] on icon "button" at bounding box center [1172, 26] width 13 height 13
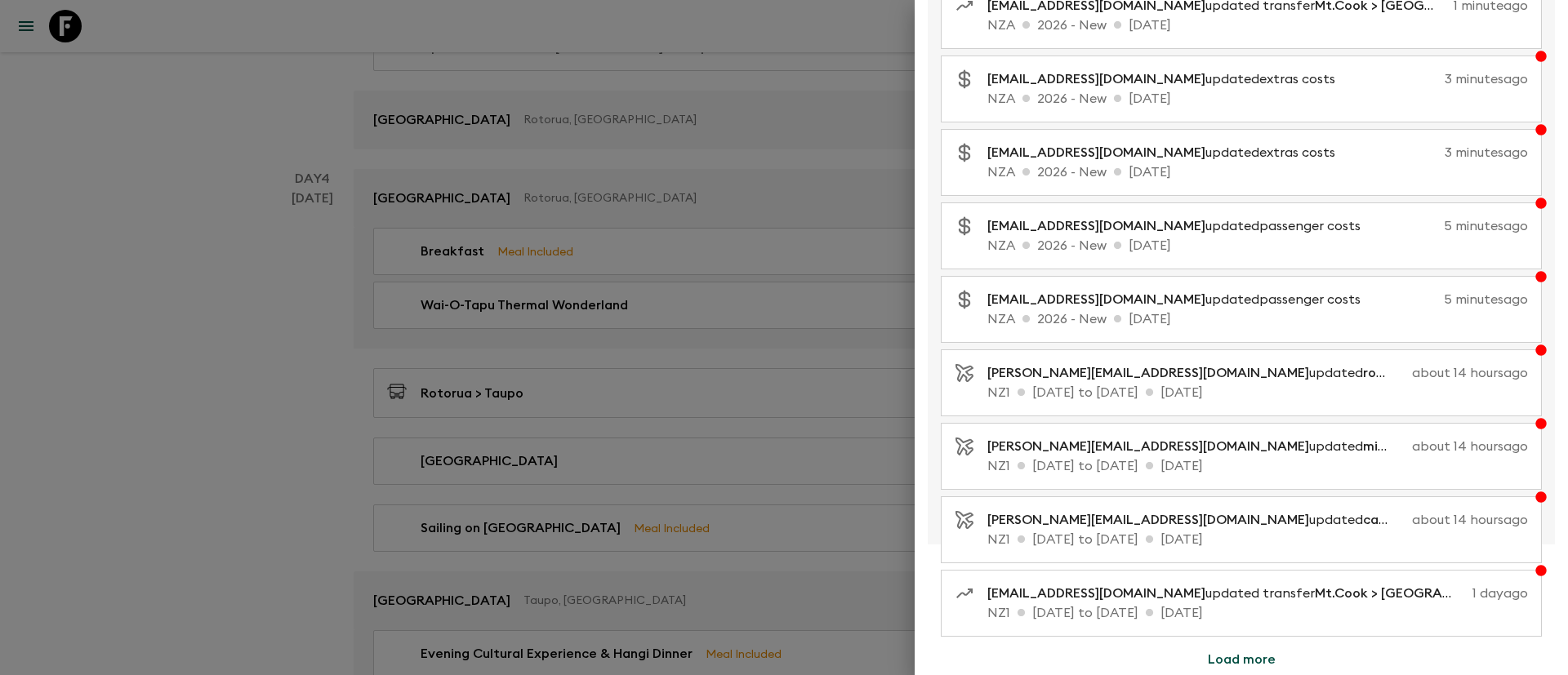
scroll to position [207, 0]
click at [1405, 396] on p "NZ1 [DATE] to [DATE] [DATE]" at bounding box center [1258, 392] width 541 height 20
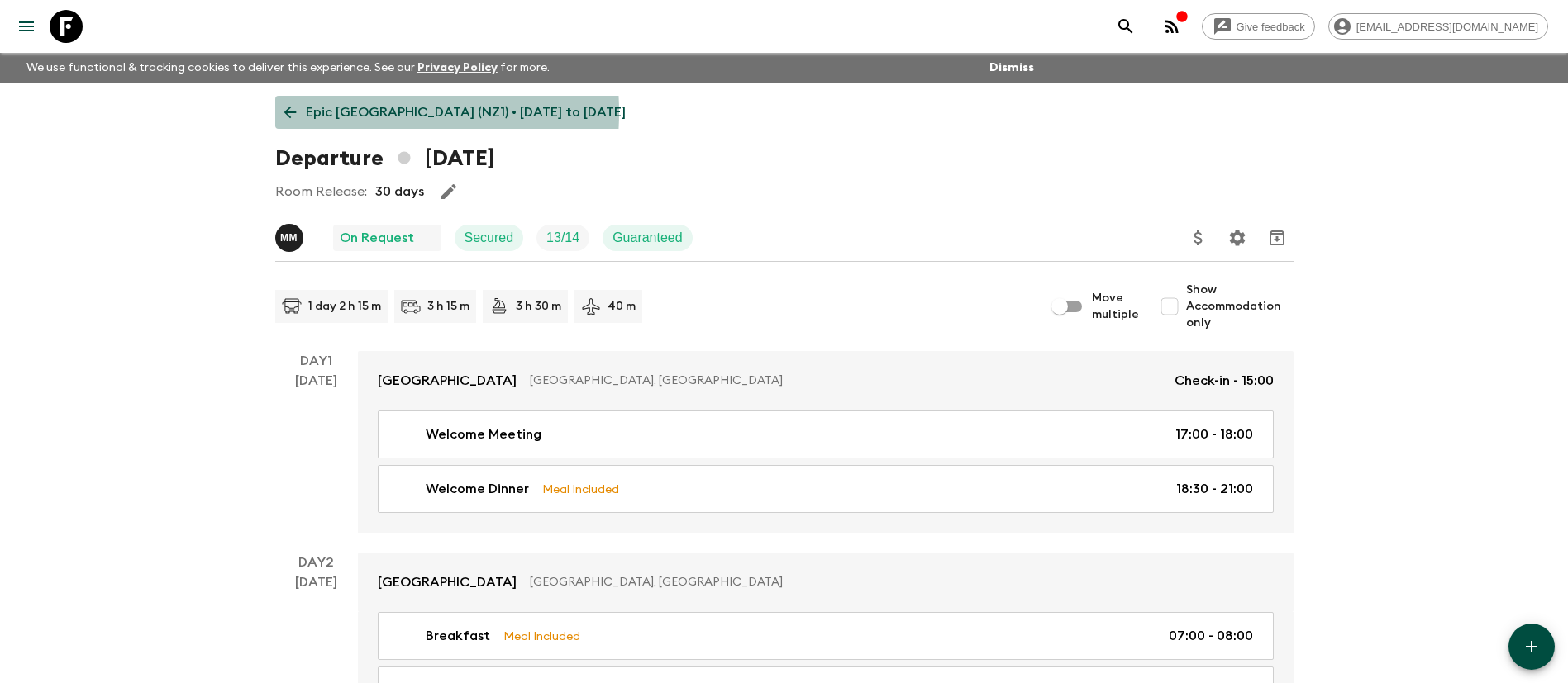
click at [343, 112] on p "Epic [GEOGRAPHIC_DATA] (NZ1) • [DATE] to [DATE]" at bounding box center [466, 112] width 320 height 20
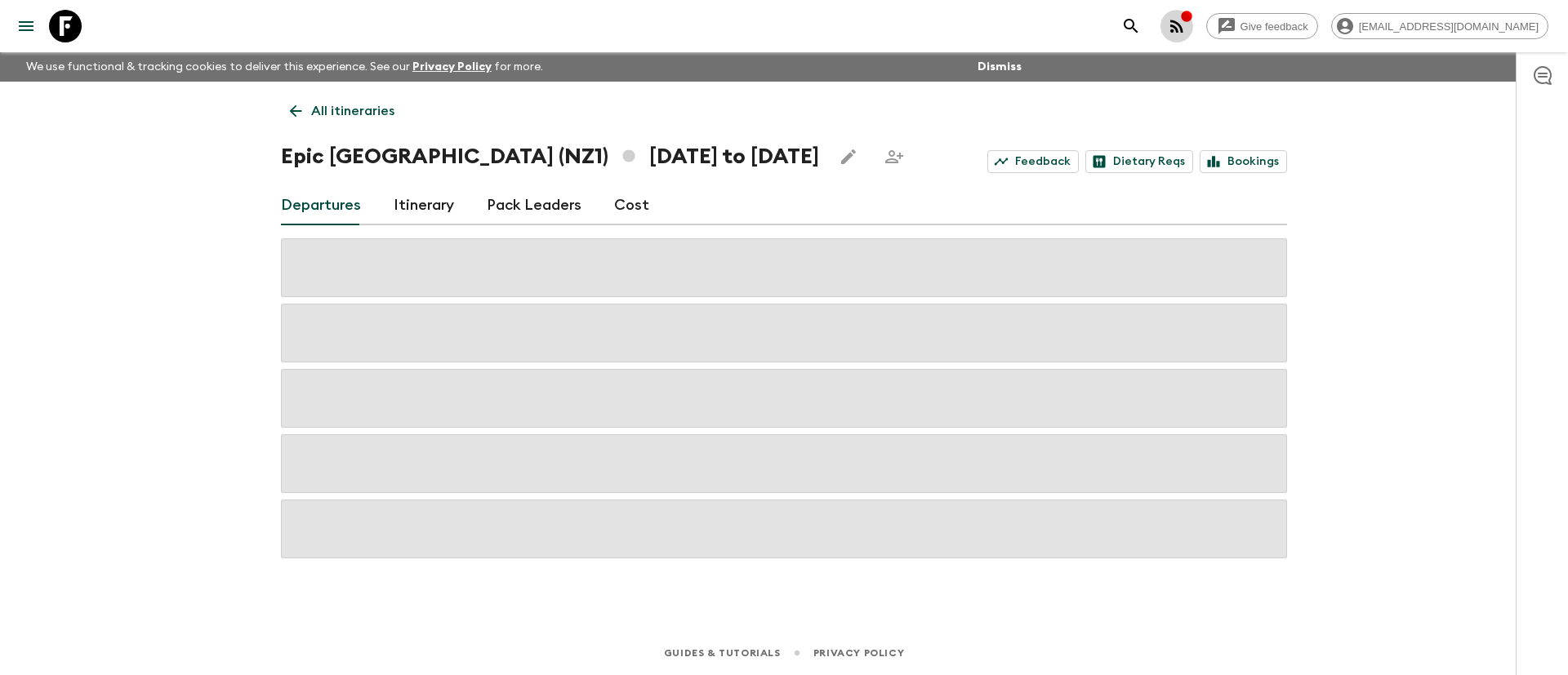
click at [1187, 27] on icon "button" at bounding box center [1177, 26] width 20 height 20
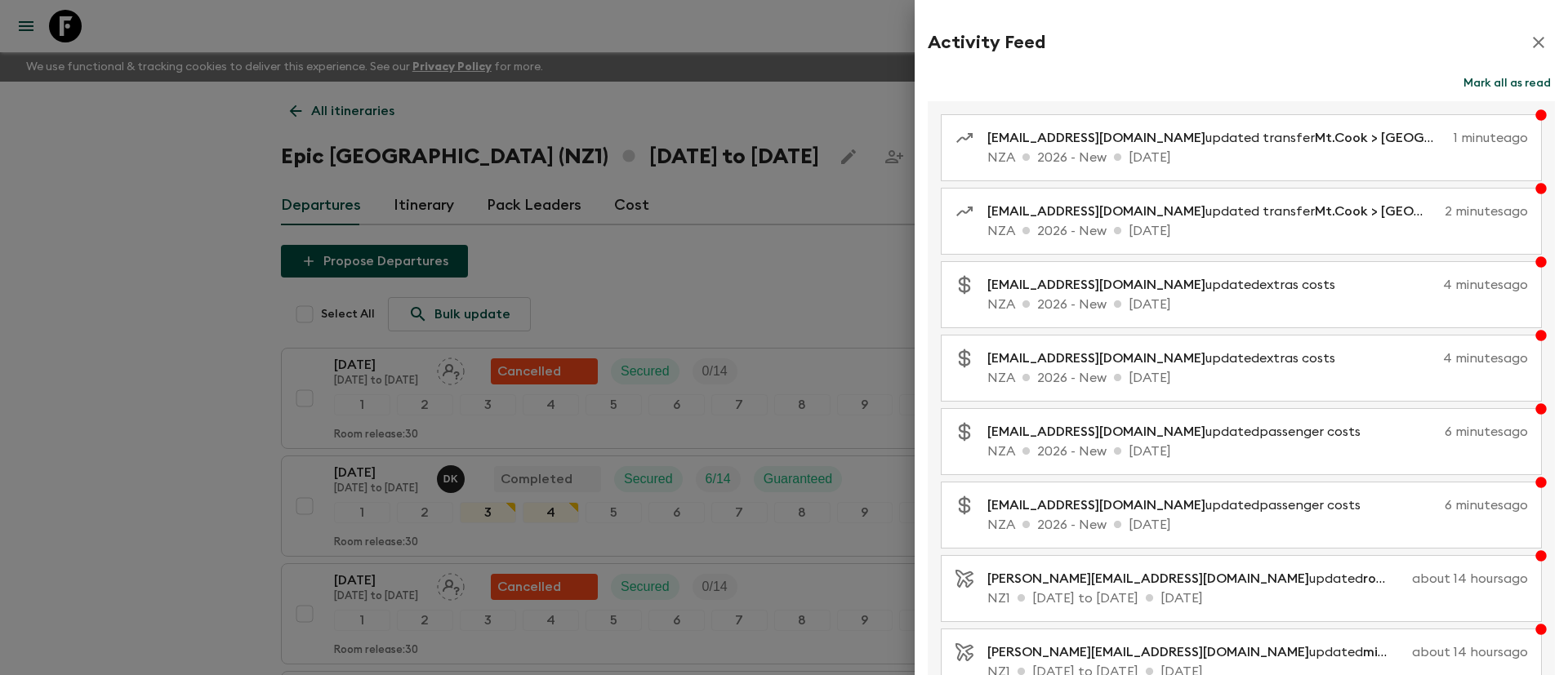
click at [1498, 86] on button "Mark all as read" at bounding box center [1508, 83] width 96 height 23
click at [1523, 30] on button "button" at bounding box center [1539, 42] width 33 height 33
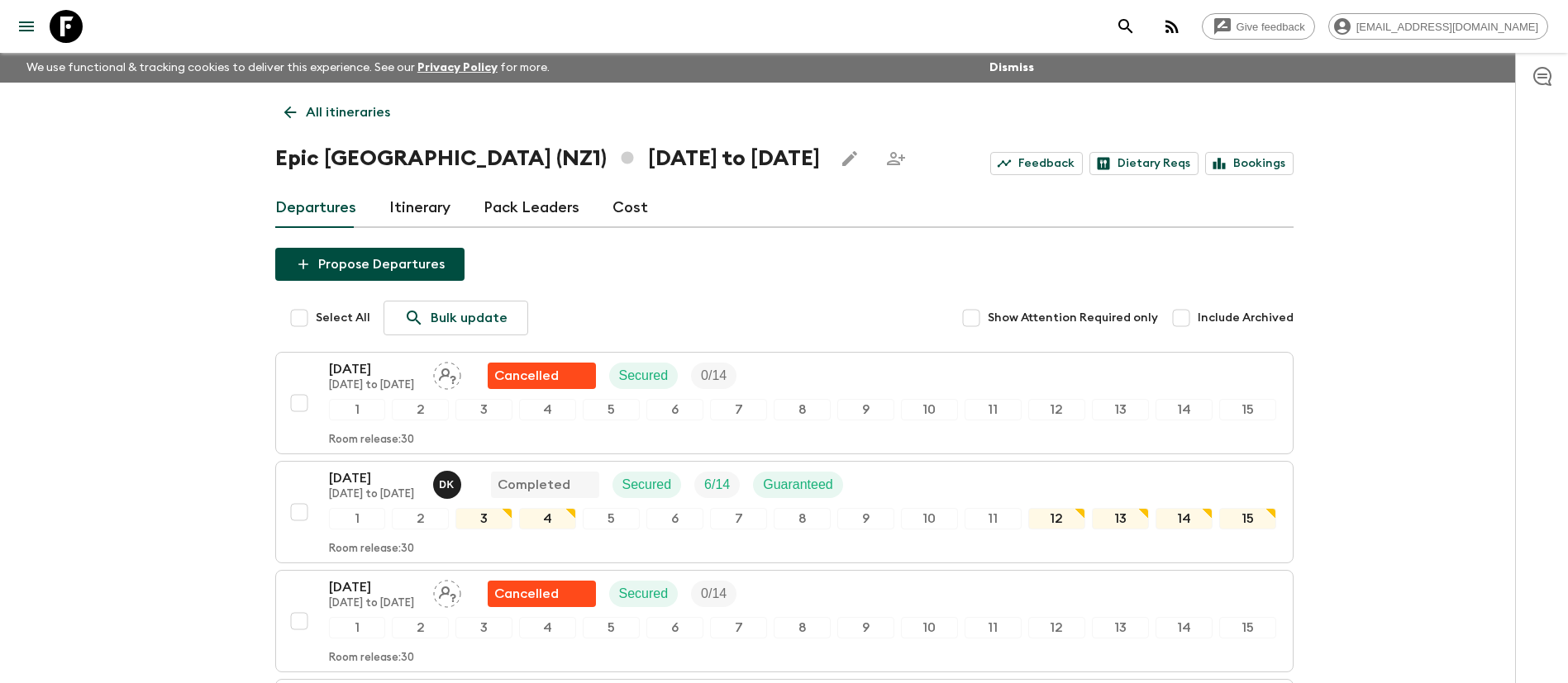
click at [325, 122] on link "All itineraries" at bounding box center [337, 112] width 124 height 33
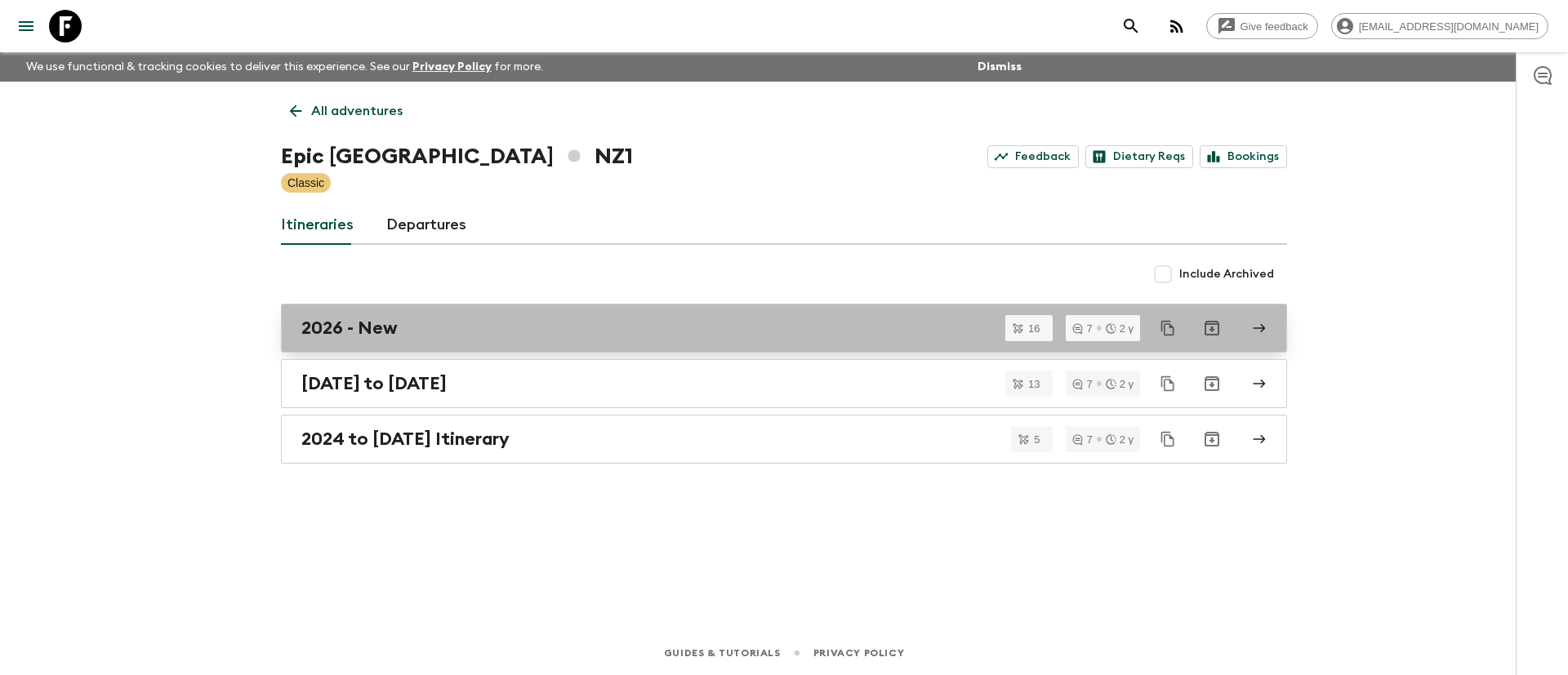
click at [362, 331] on h2 "2026 - New" at bounding box center [349, 329] width 96 height 21
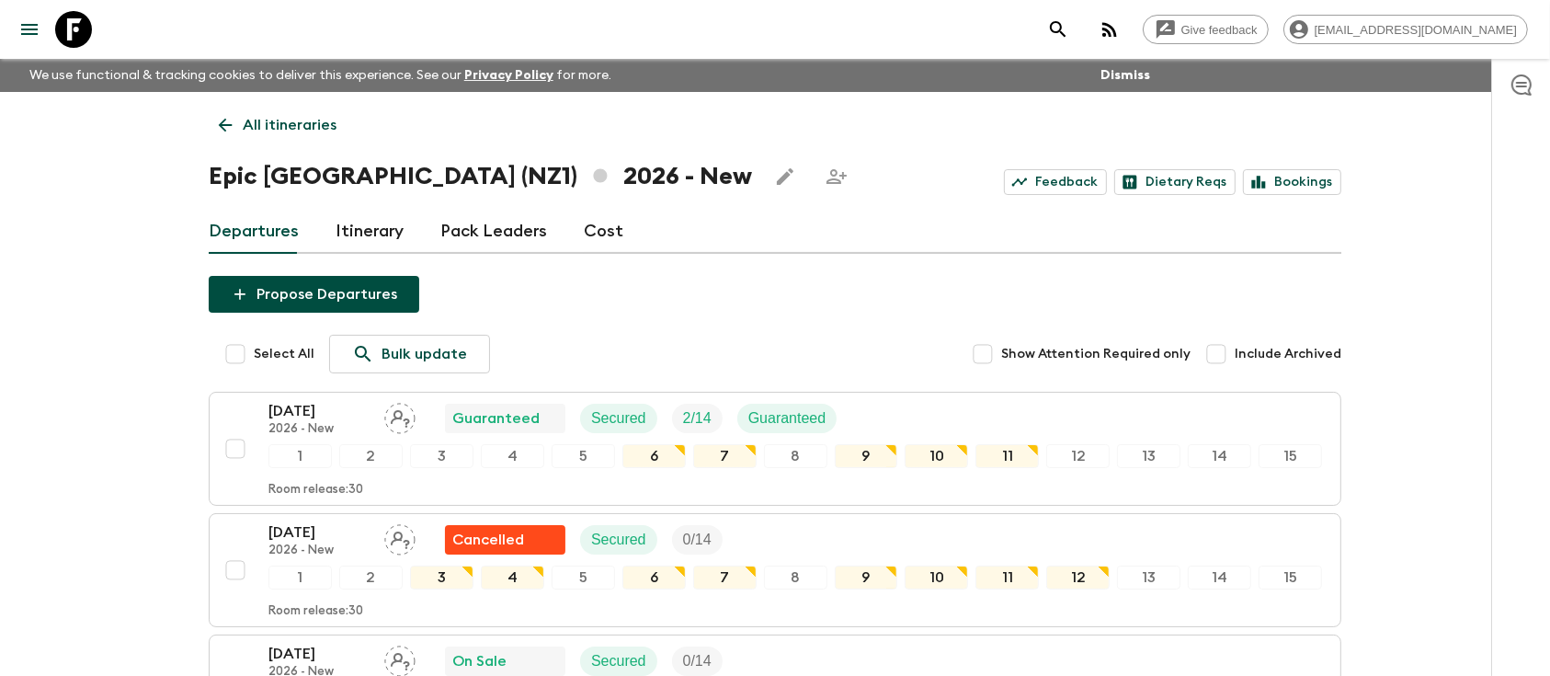
drag, startPoint x: 1764, startPoint y: 3, endPoint x: 758, endPoint y: 332, distance: 1059.3
click at [596, 238] on link "Cost" at bounding box center [604, 232] width 40 height 44
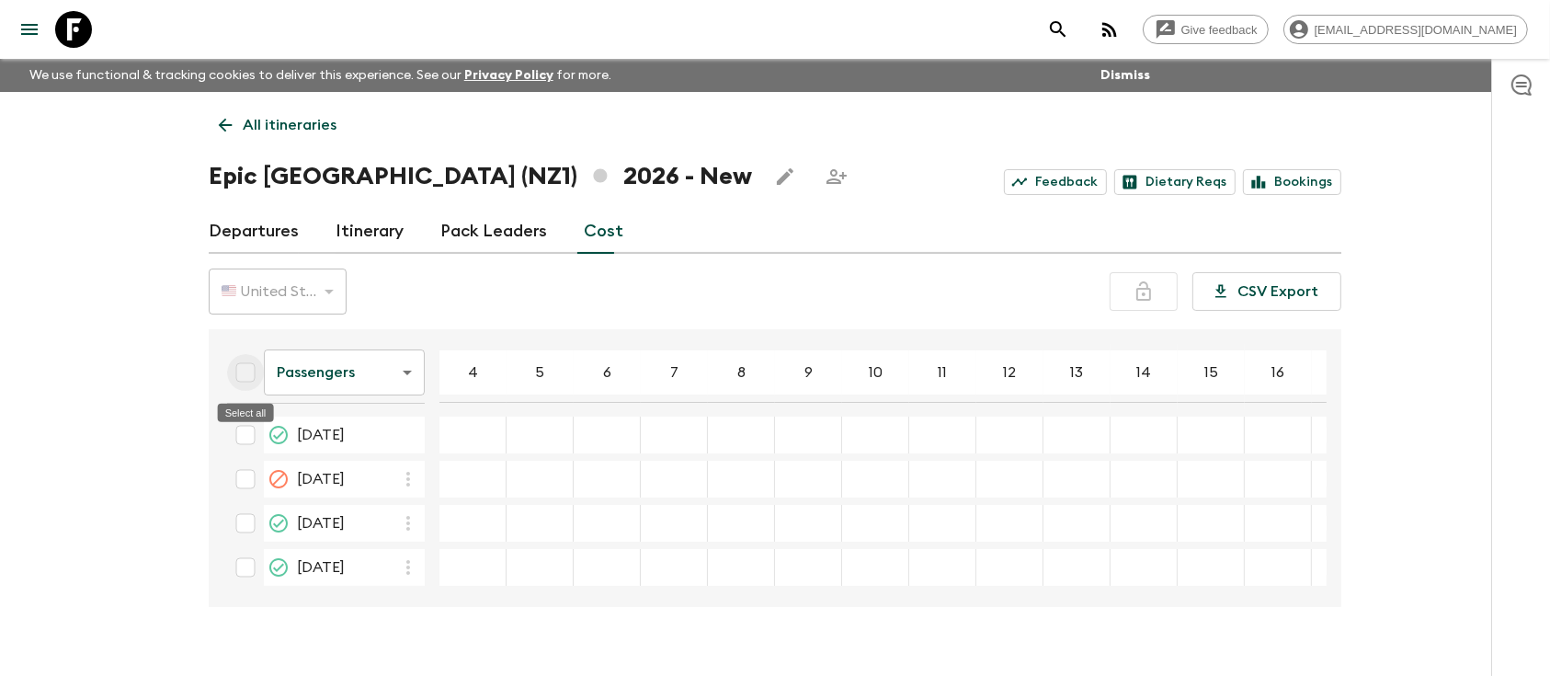
click at [249, 374] on input "Select all" at bounding box center [245, 372] width 37 height 37
checkbox input "true"
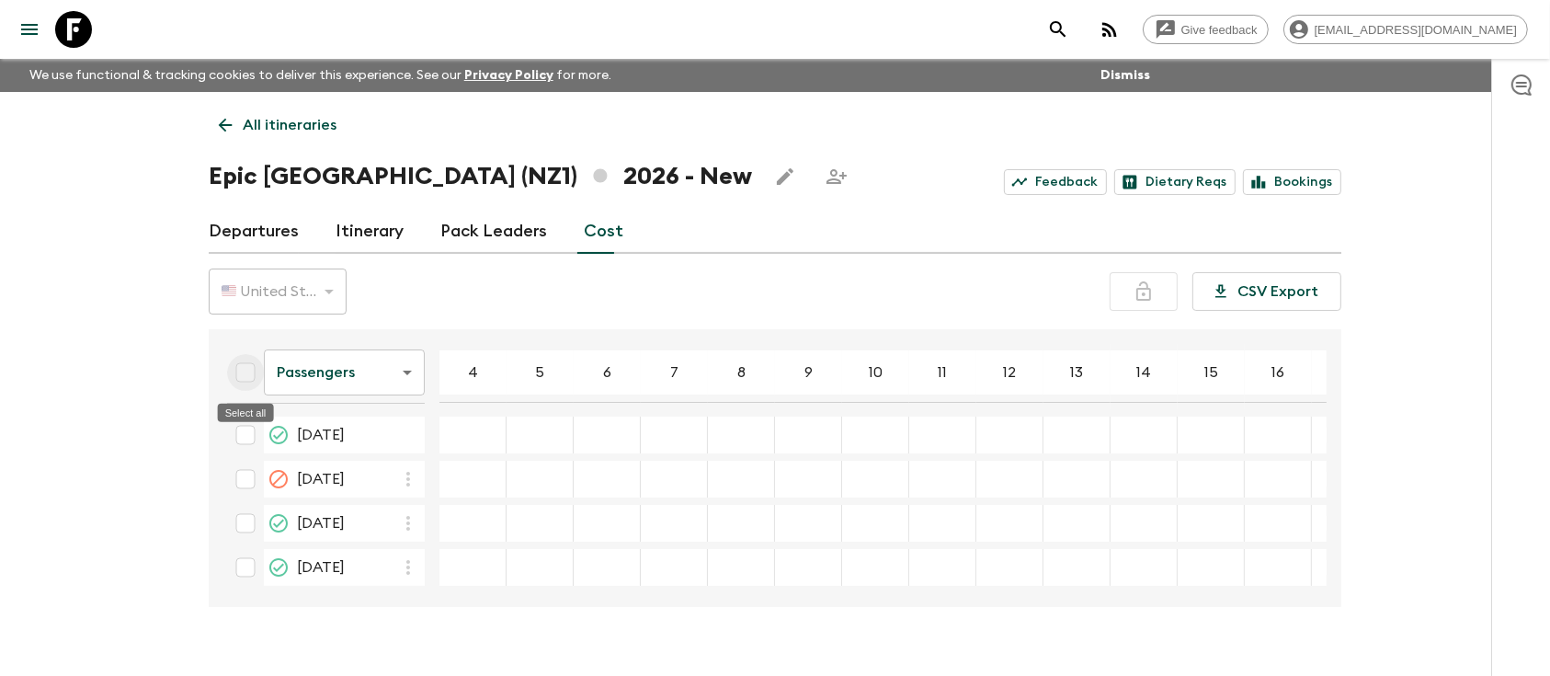
checkbox input "true"
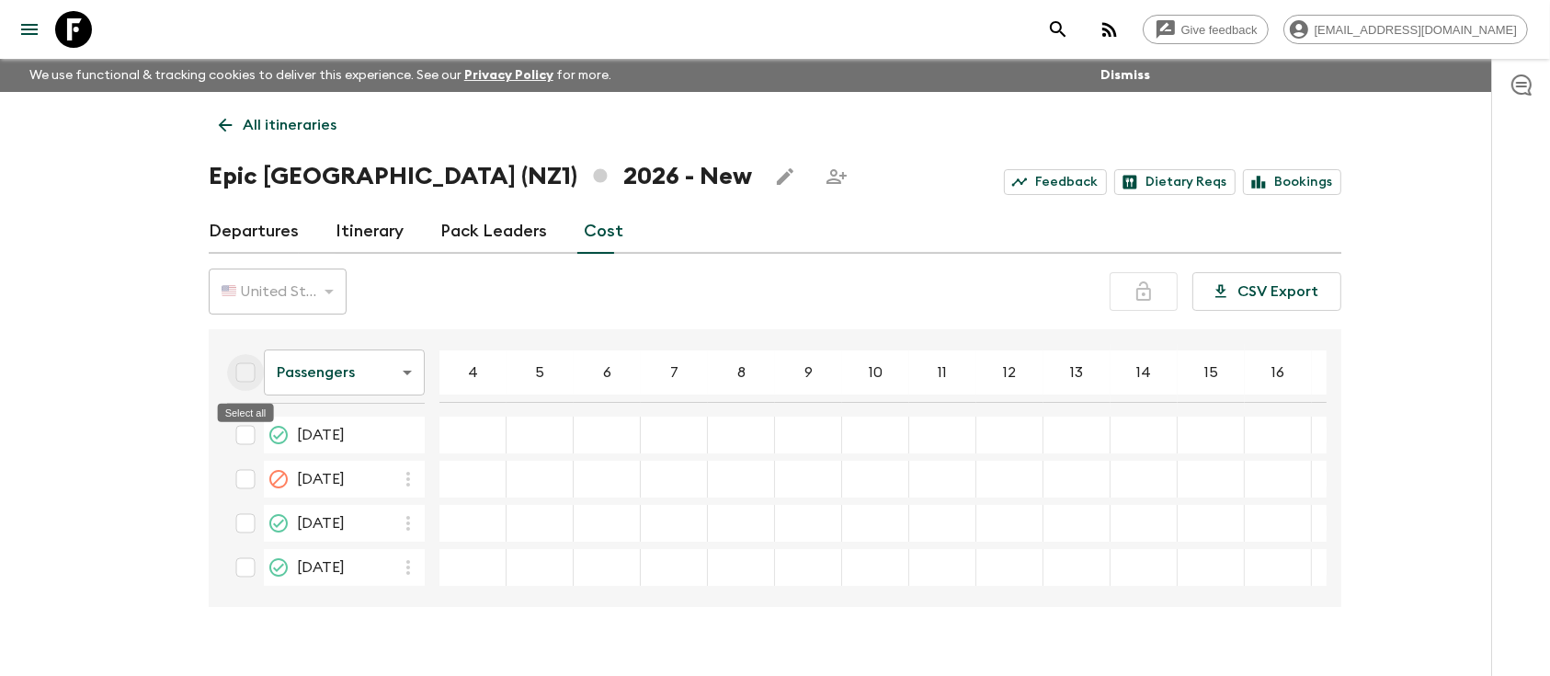
checkbox input "true"
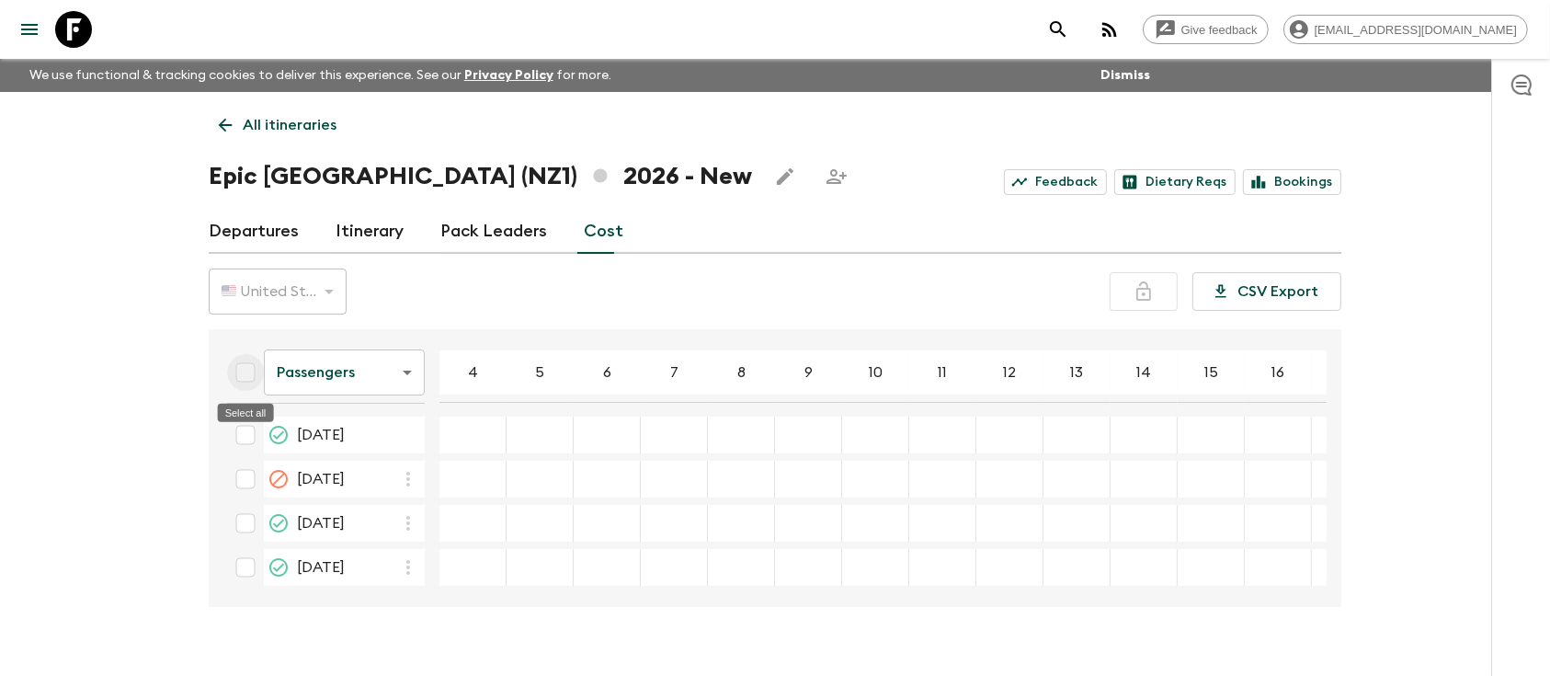
checkbox input "true"
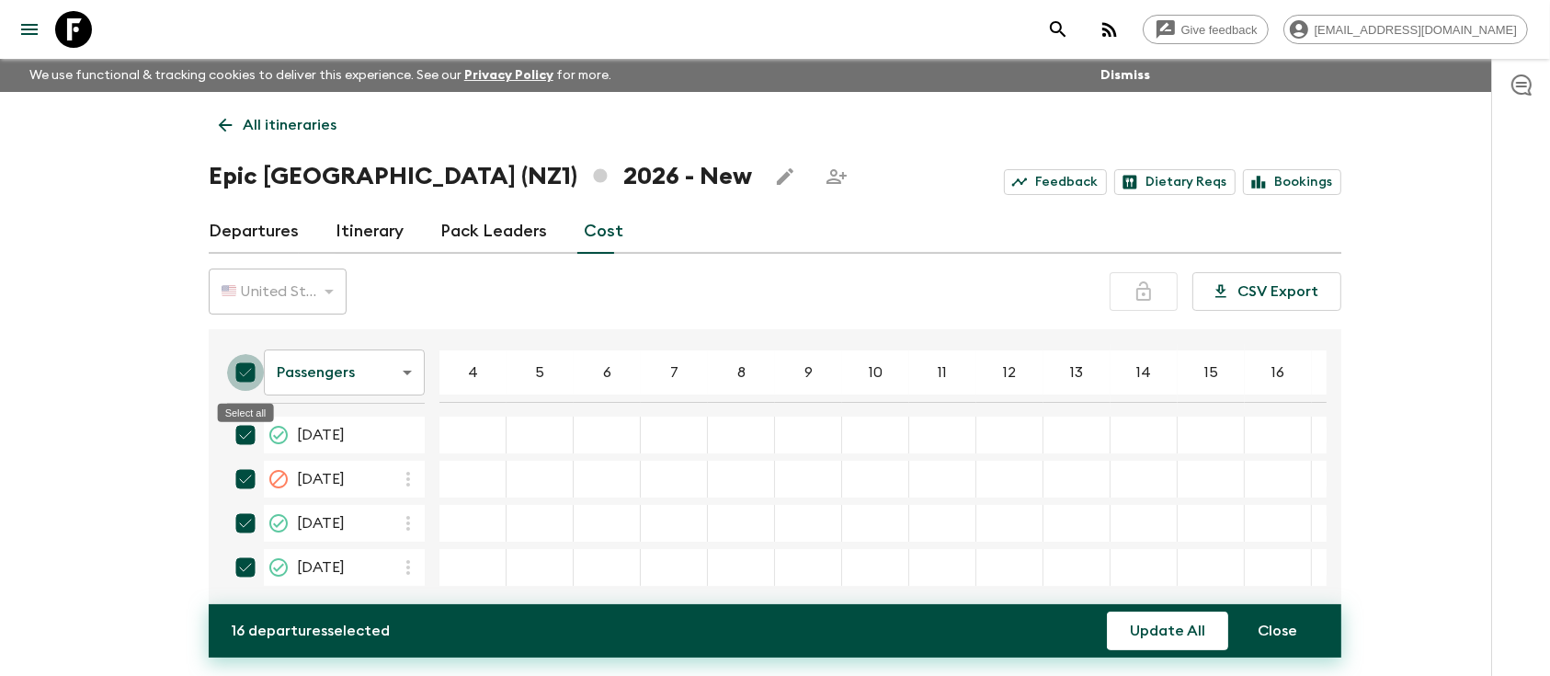
click at [242, 375] on input "Select all" at bounding box center [245, 372] width 37 height 37
checkbox input "false"
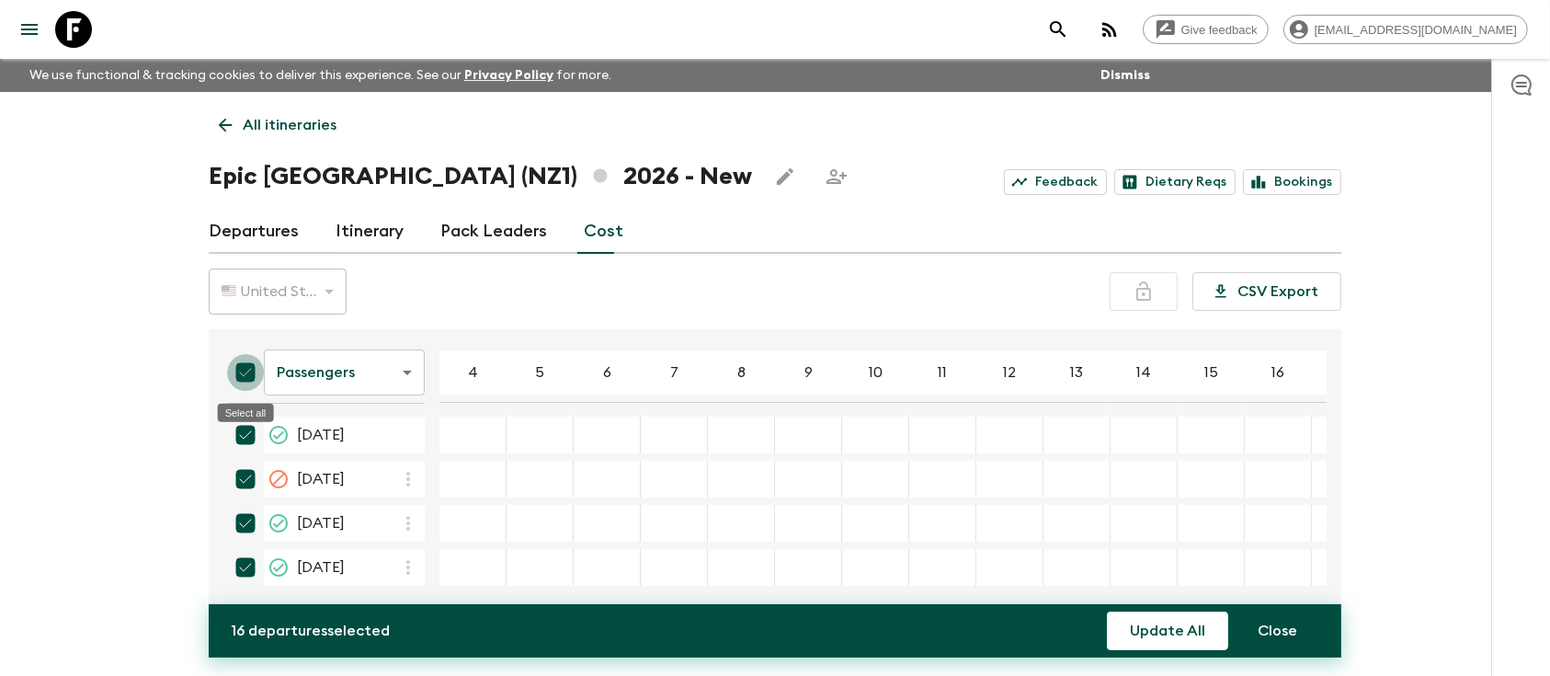
checkbox input "false"
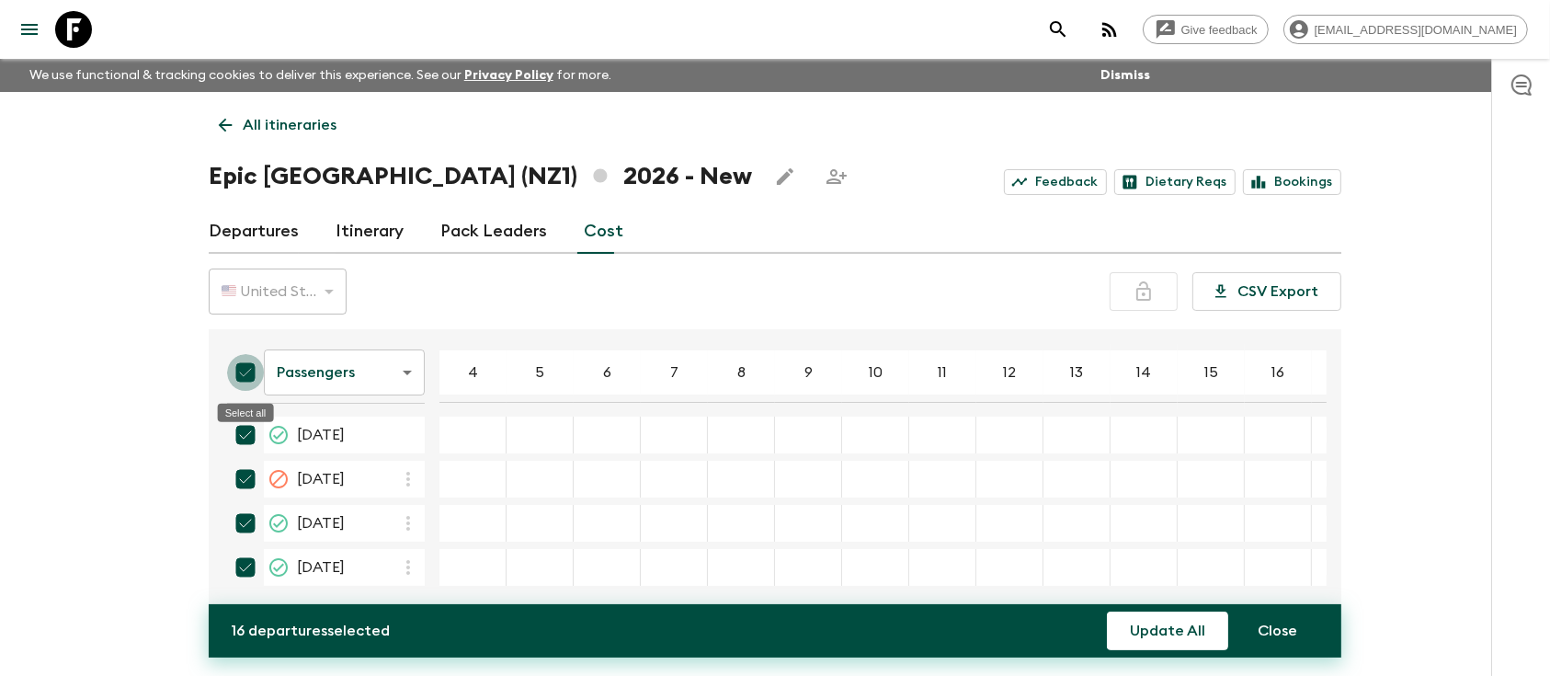
checkbox input "false"
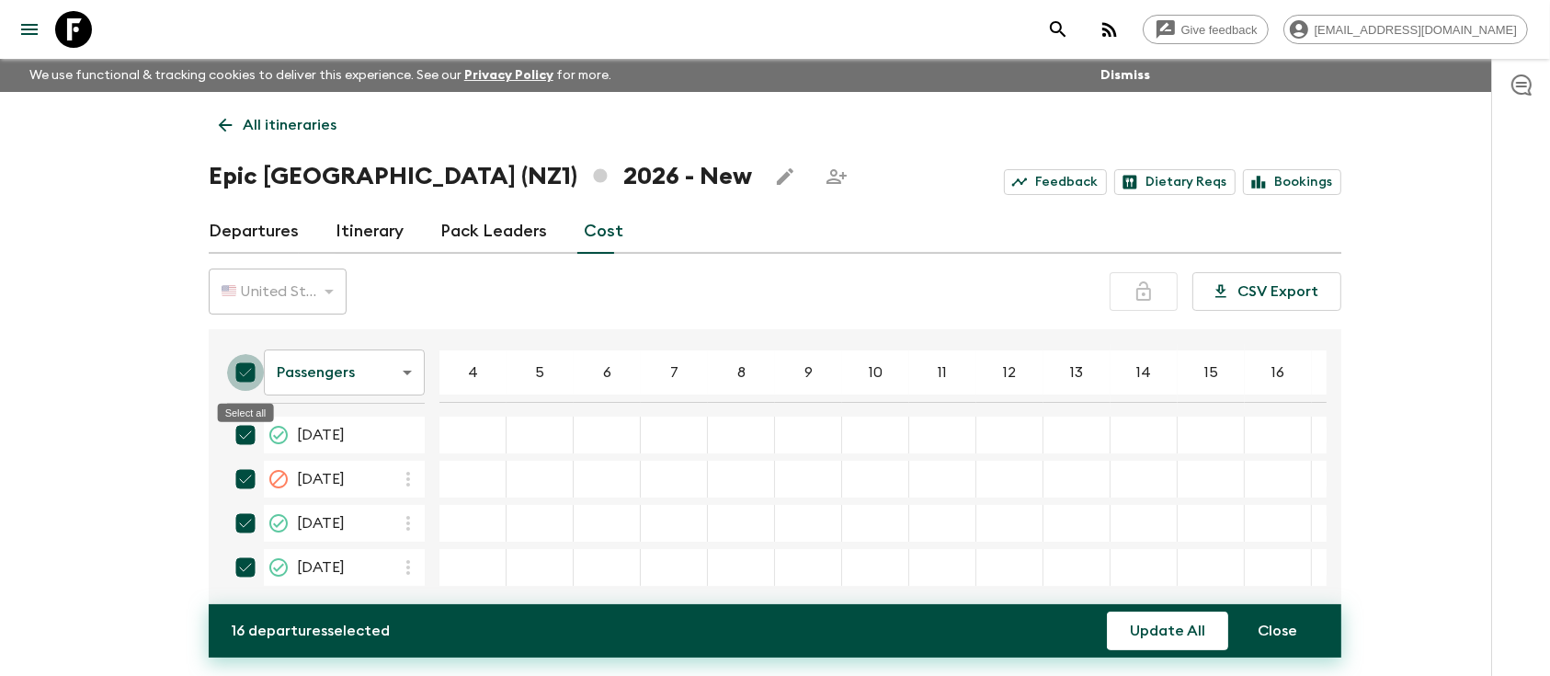
checkbox input "false"
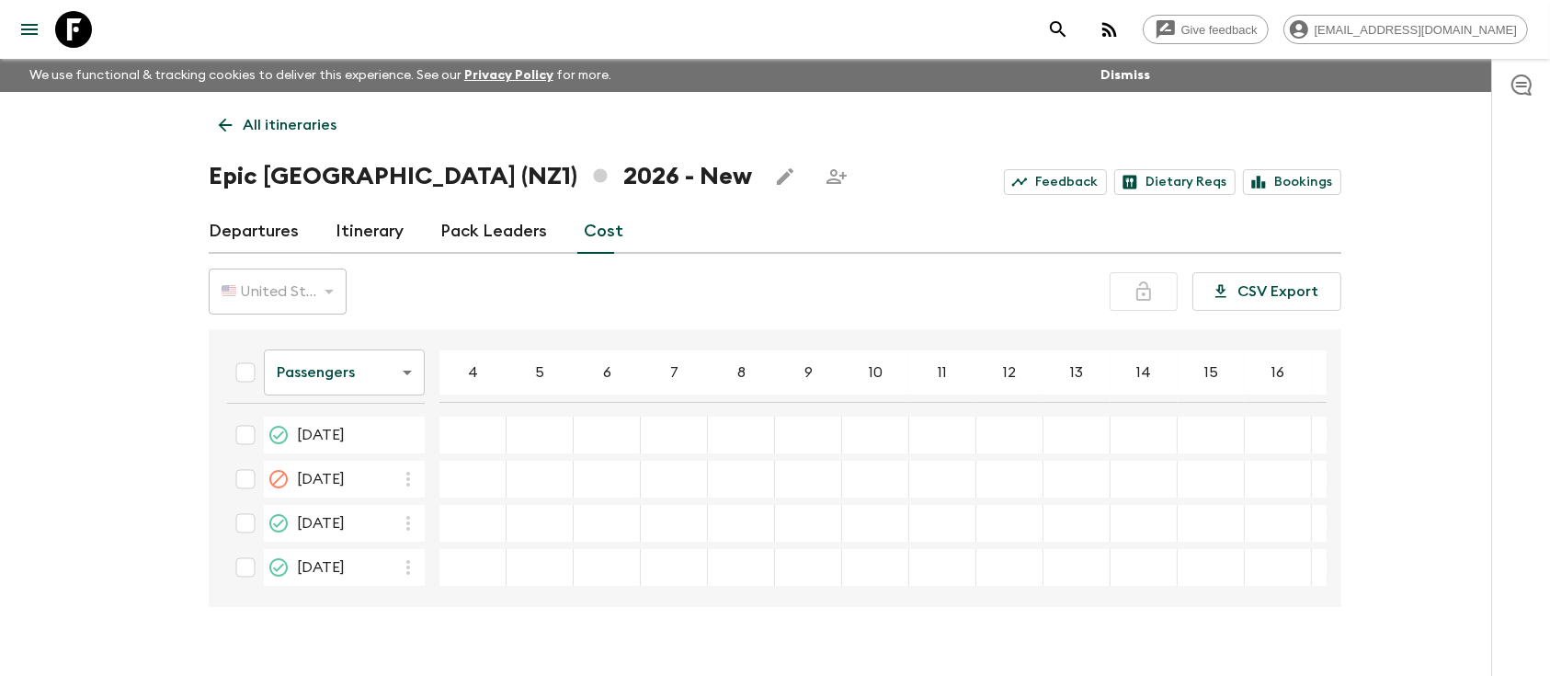
click at [467, 446] on div "10 Jan 2026; 4" at bounding box center [473, 435] width 67 height 37
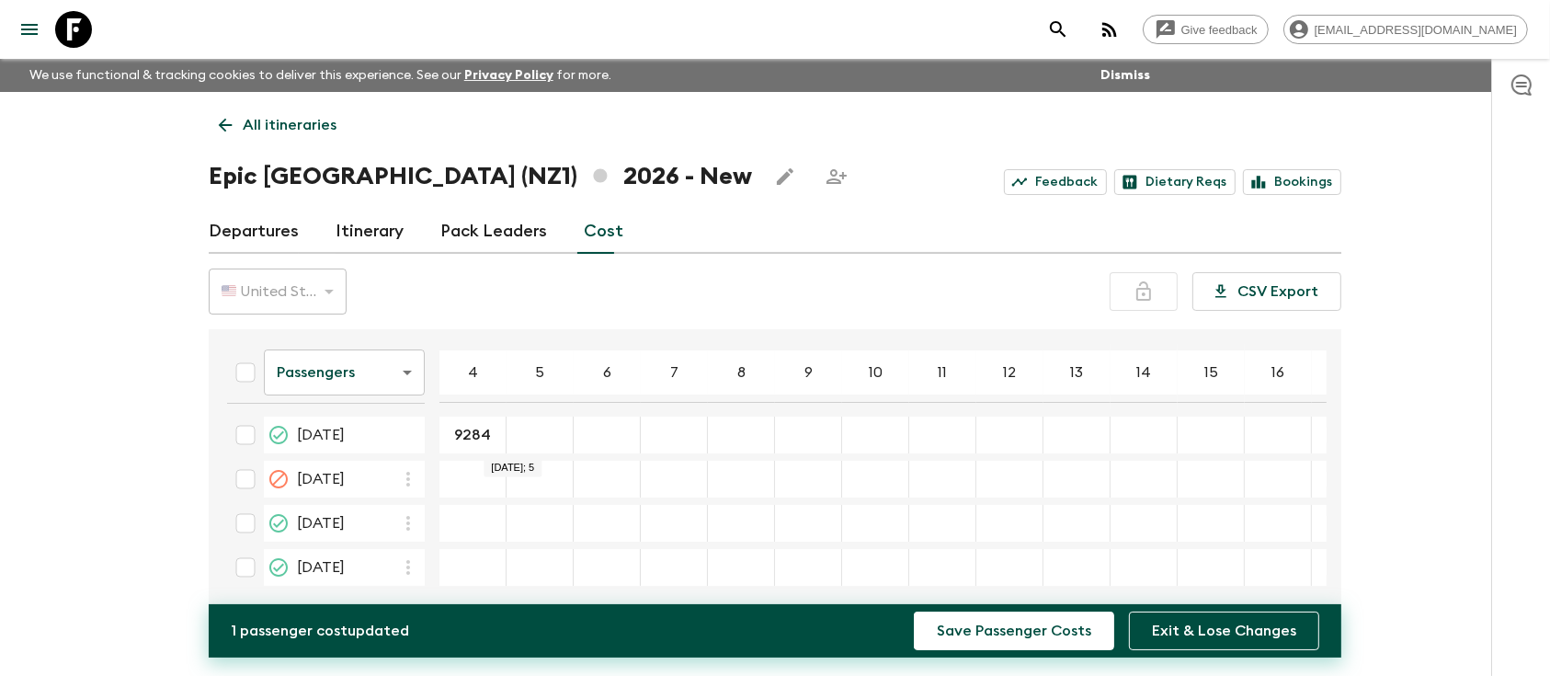
type input "9284"
type input "8157"
type input "7406"
type input "6939"
type input "6866"
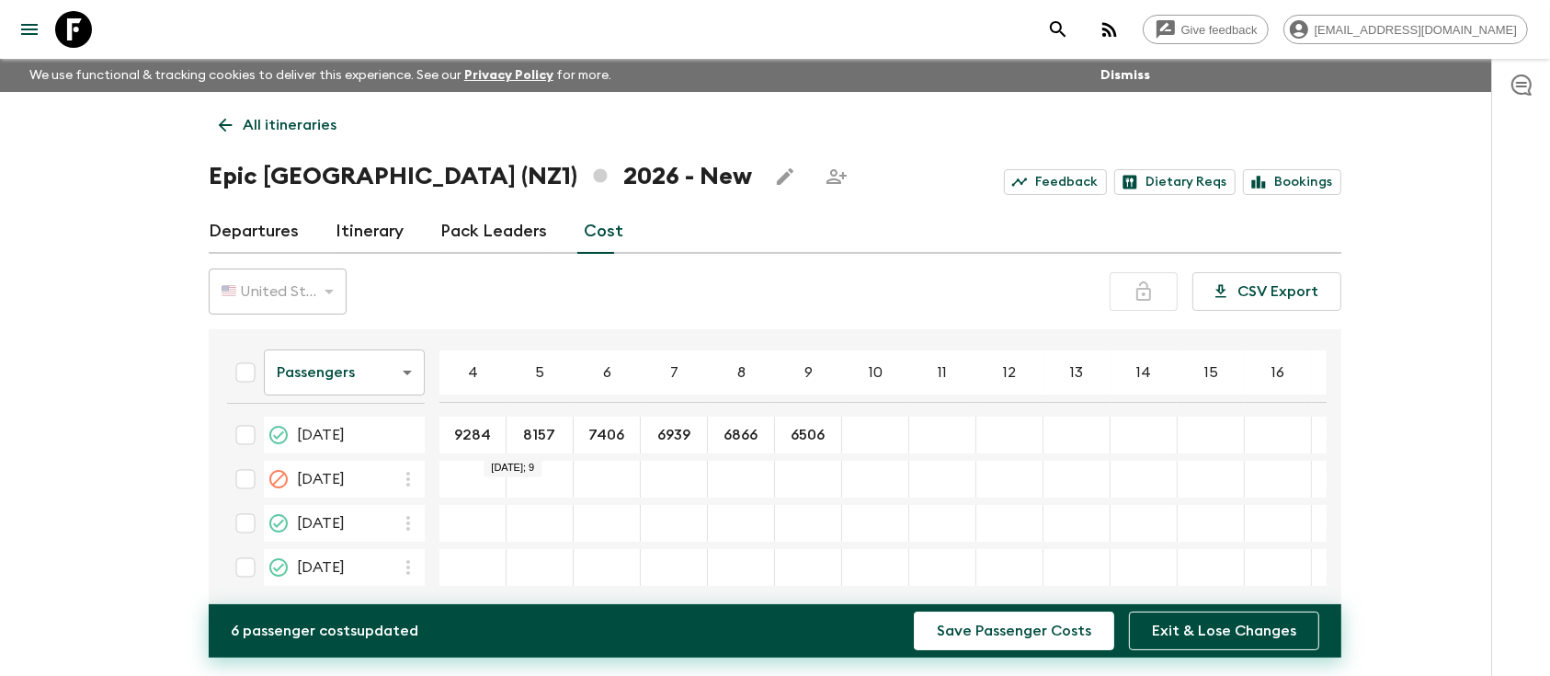
type input "6506"
type input "6252"
type input "6084"
type input "5867"
type input "5684"
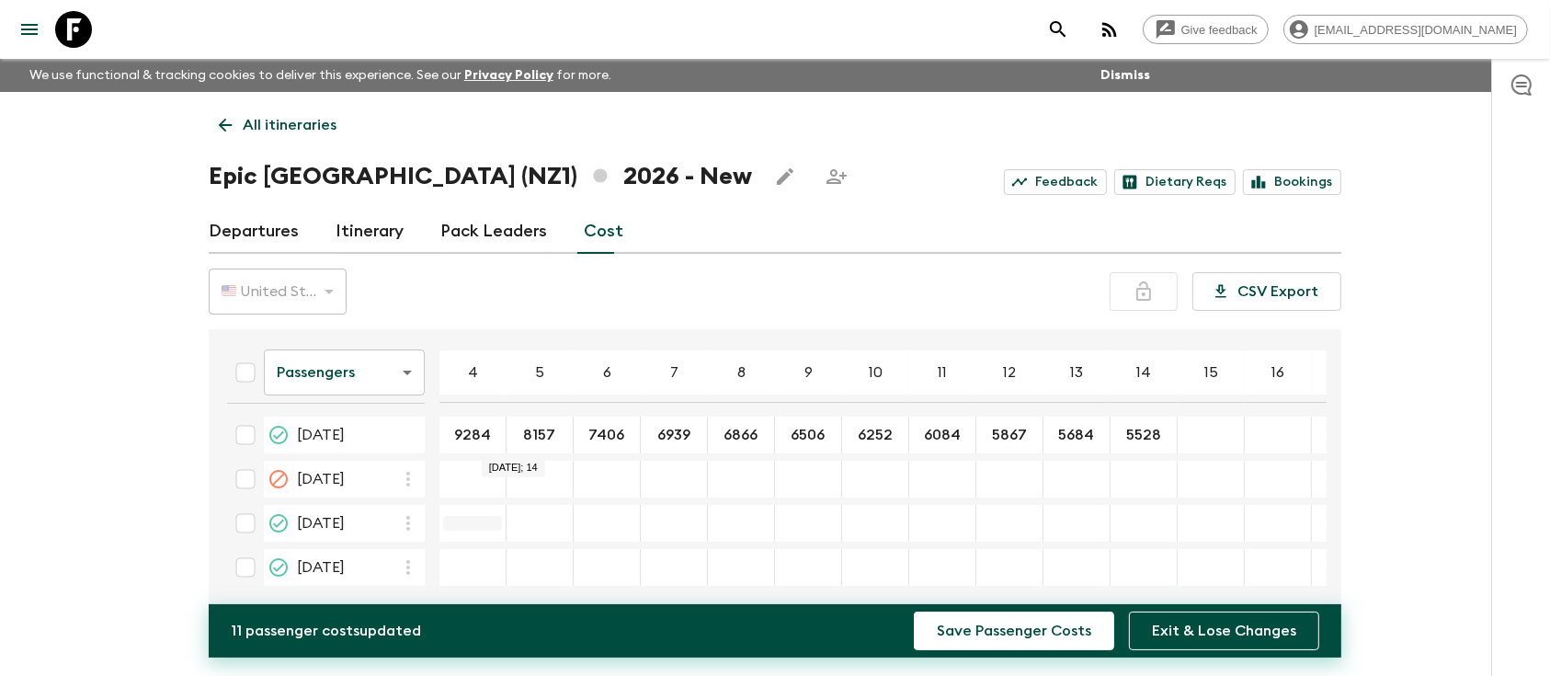
type input "5528"
type input "9385"
type input "8258"
type input "7506"
type input "7039"
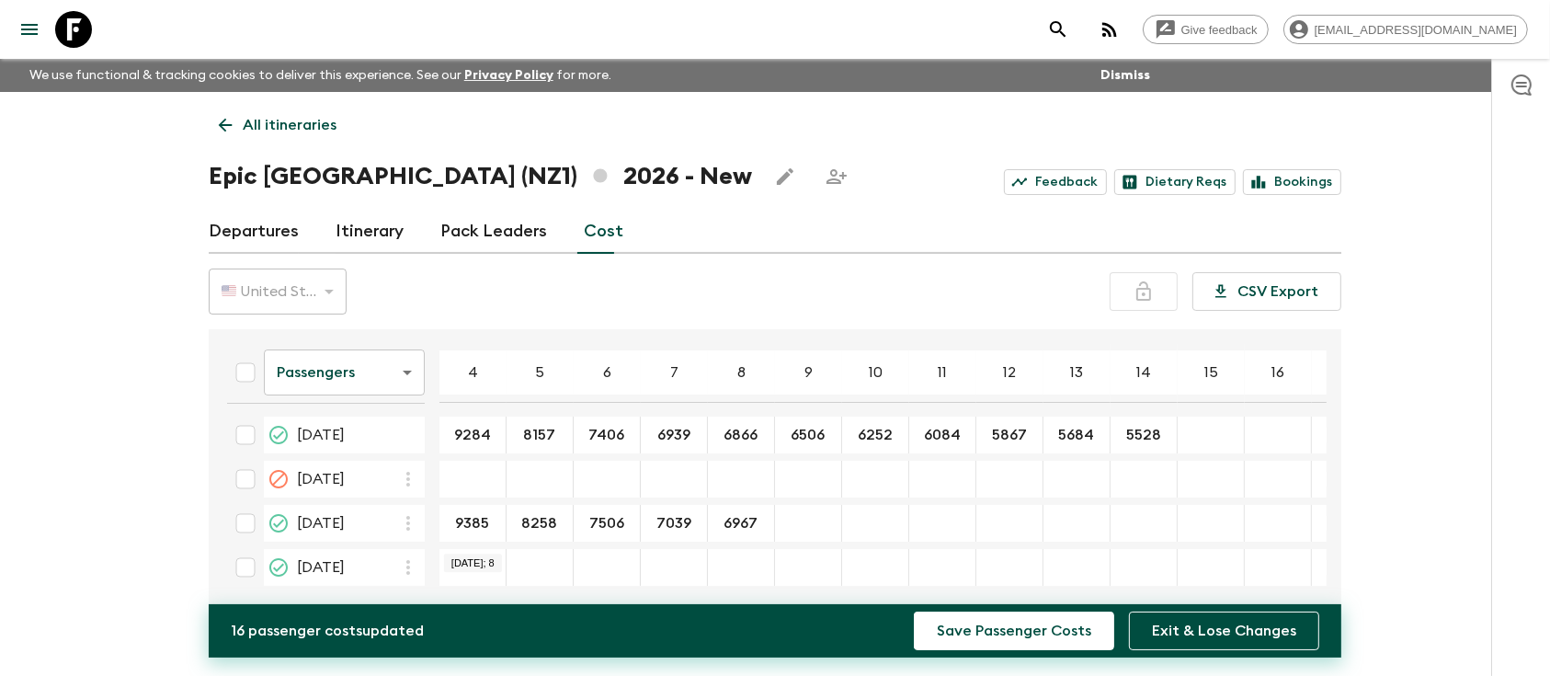
type input "6967"
type input "6607"
type input "6353"
type input "6185"
type input "5968"
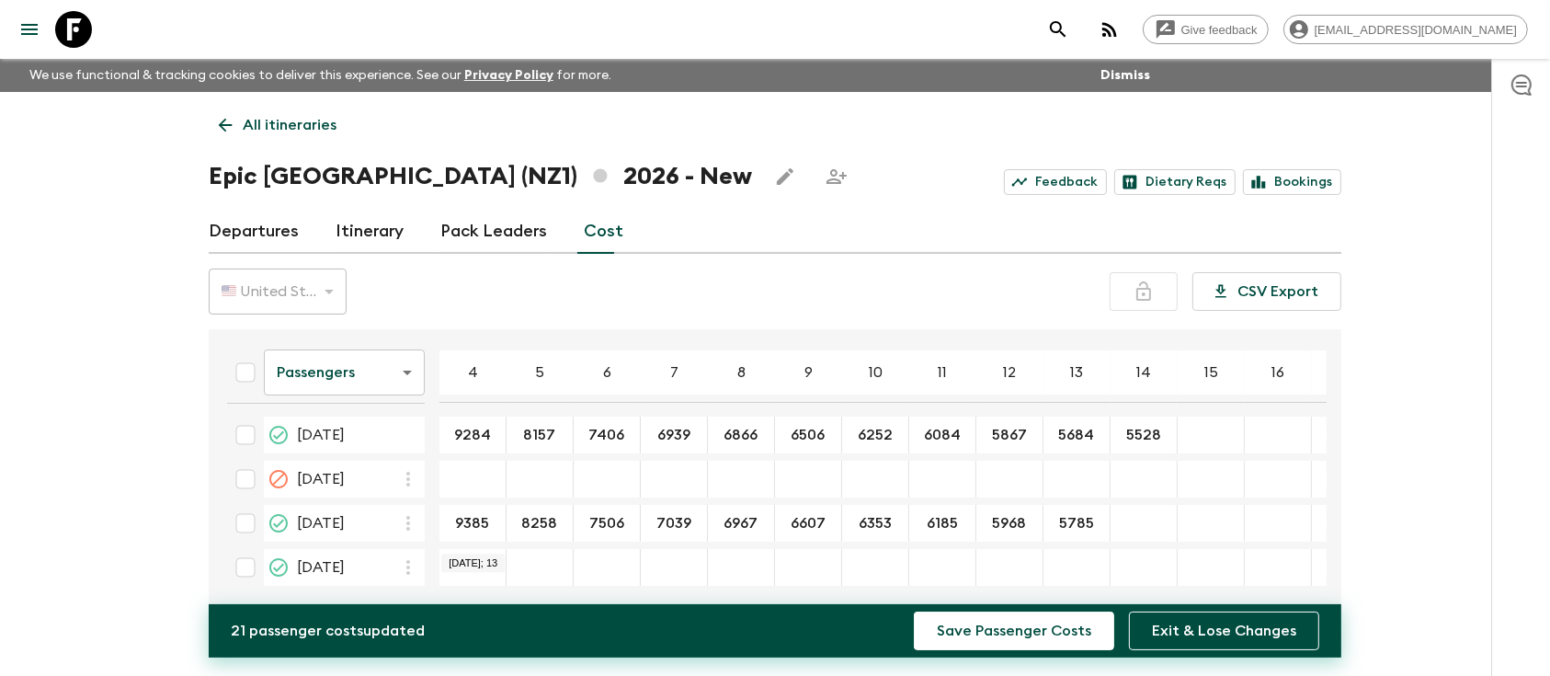
type input "5785"
type input "5628"
click at [914, 611] on button "Save Passenger Costs" at bounding box center [1014, 630] width 200 height 39
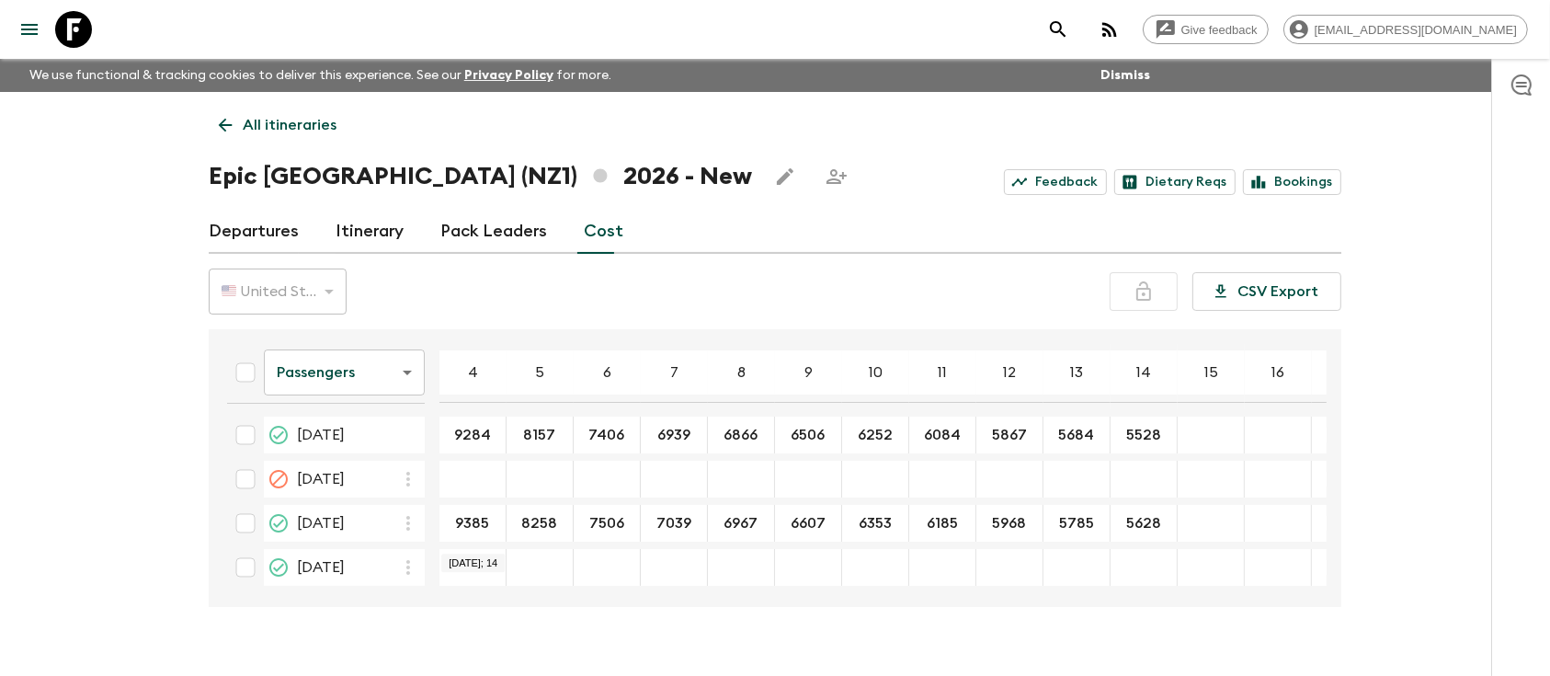
click at [246, 565] on input "checkbox" at bounding box center [245, 567] width 37 height 37
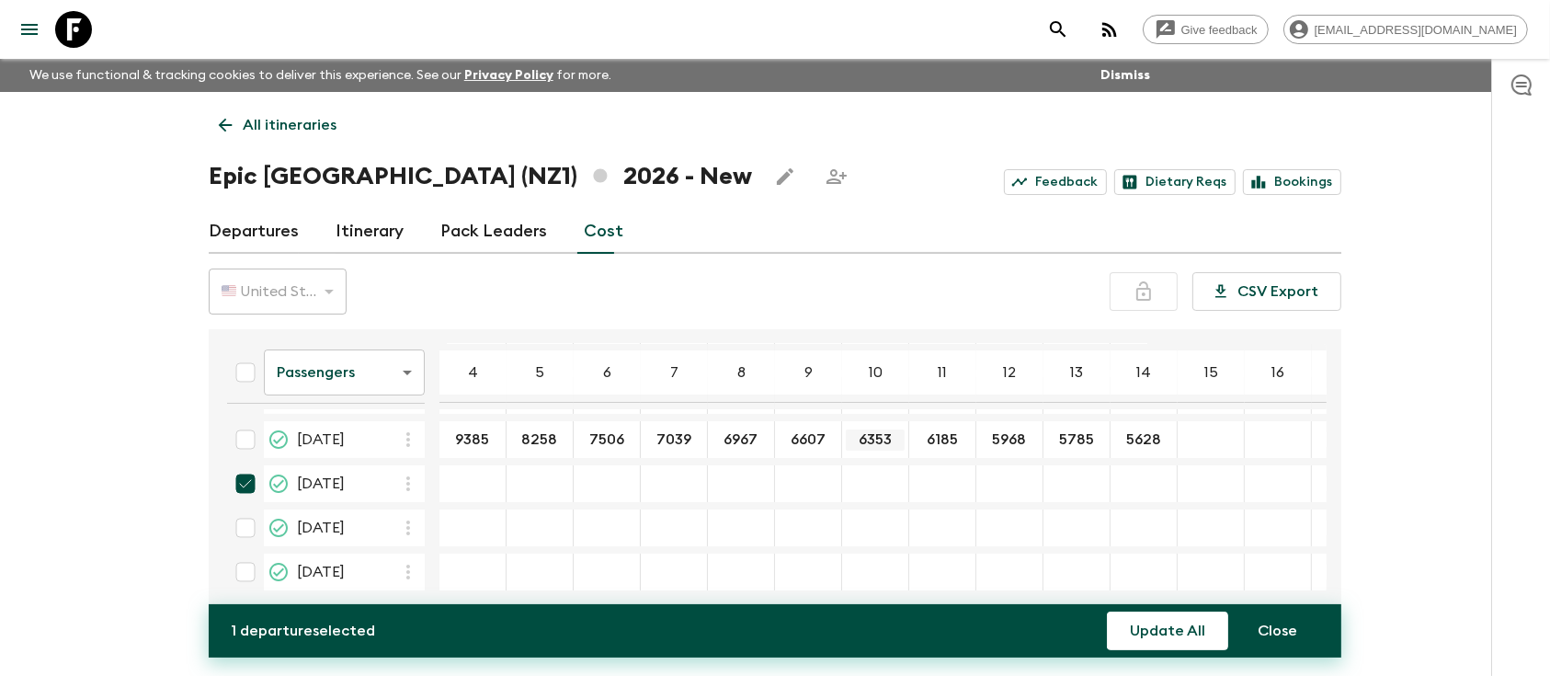
scroll to position [122, 0]
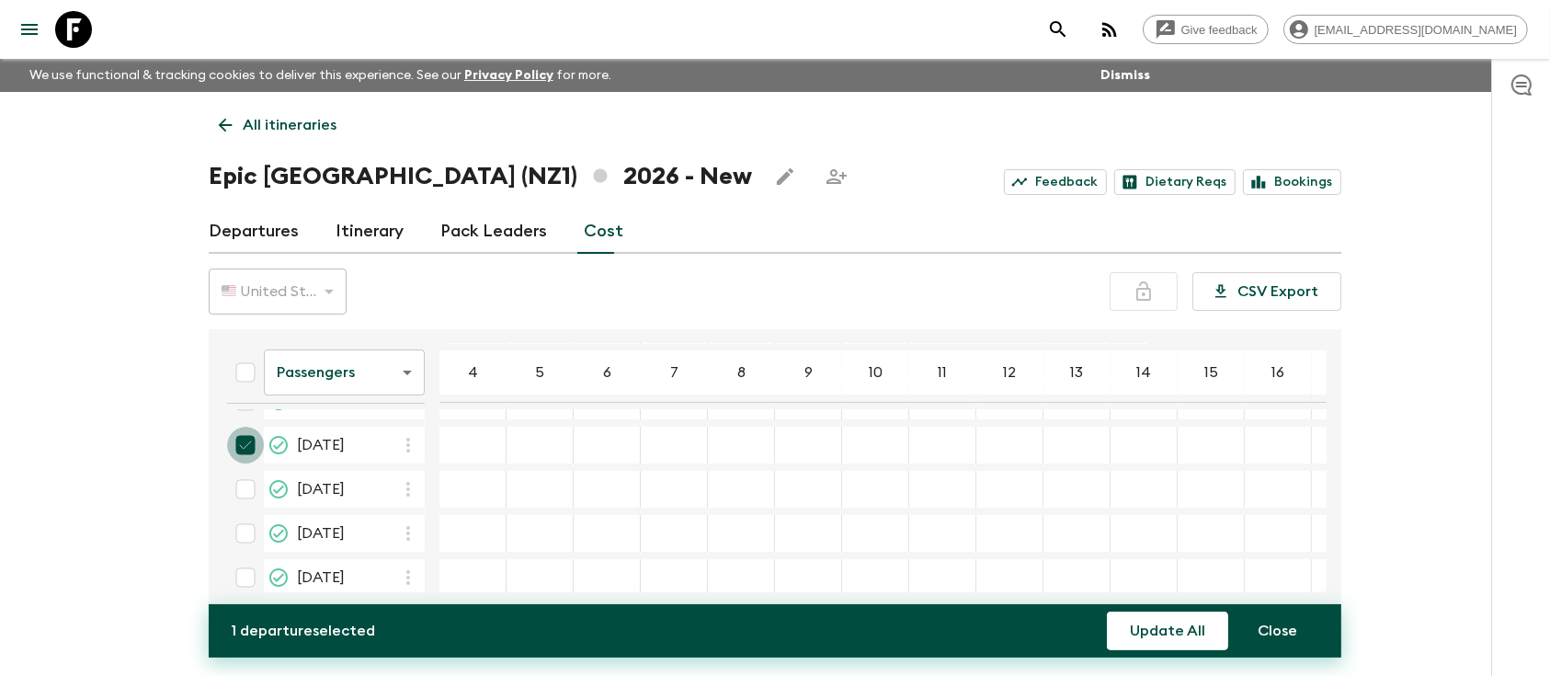
click at [240, 440] on input "checkbox" at bounding box center [245, 445] width 37 height 37
checkbox input "false"
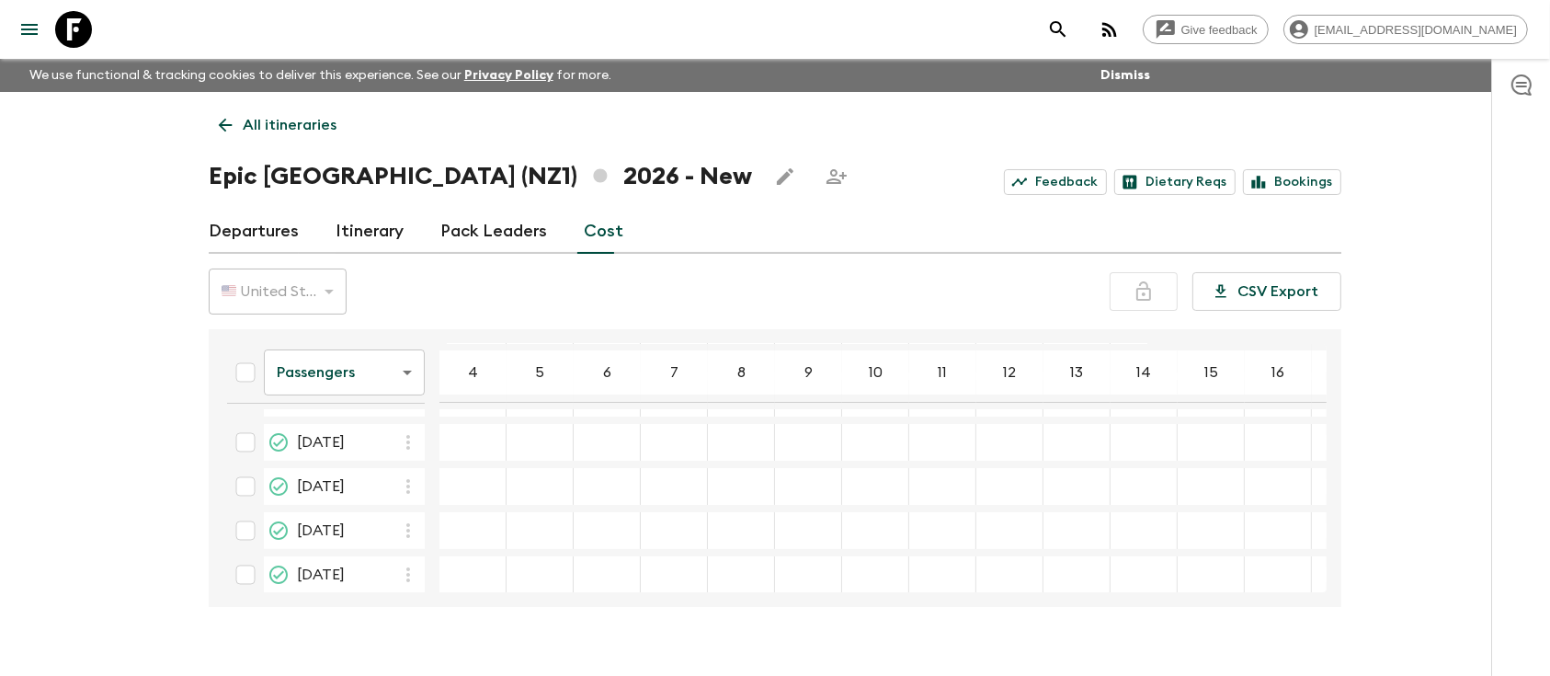
scroll to position [0, 0]
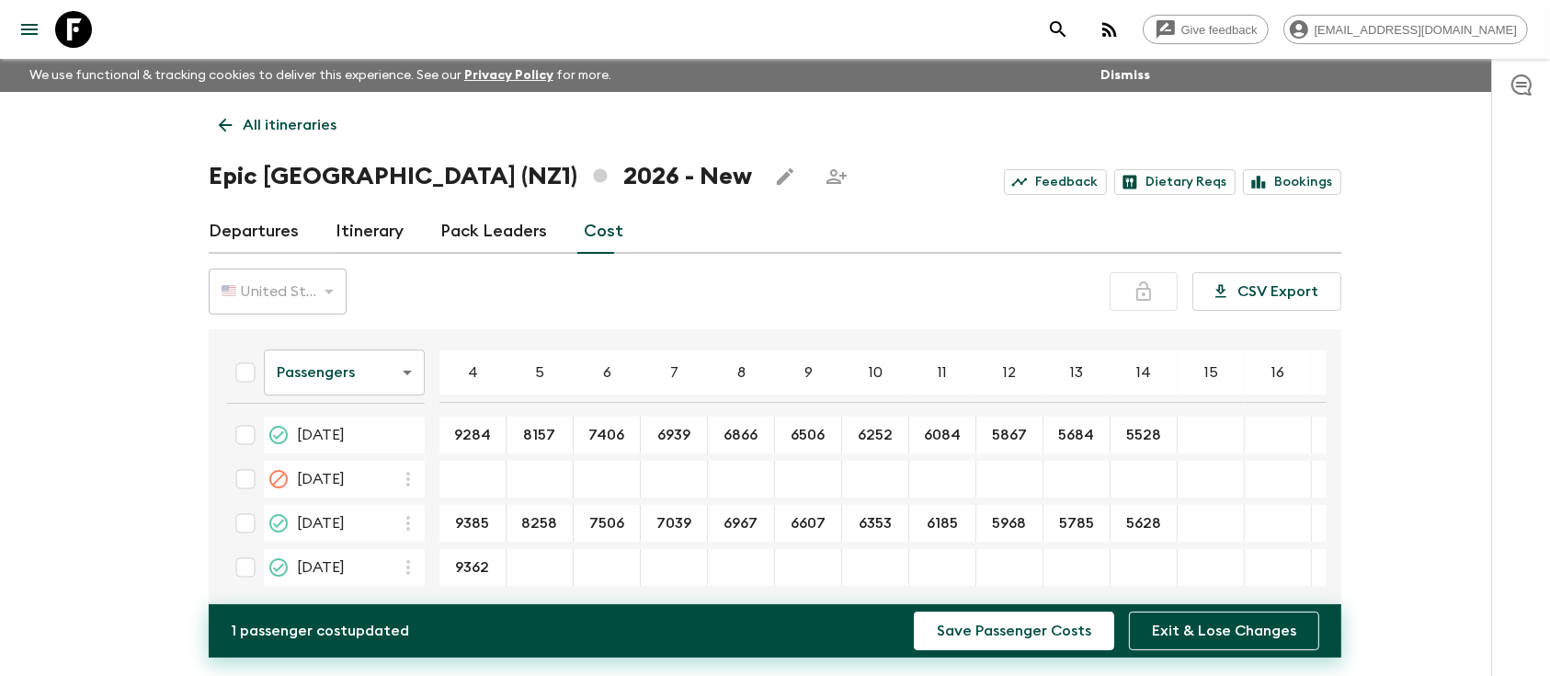
type input "9362"
type input "8235"
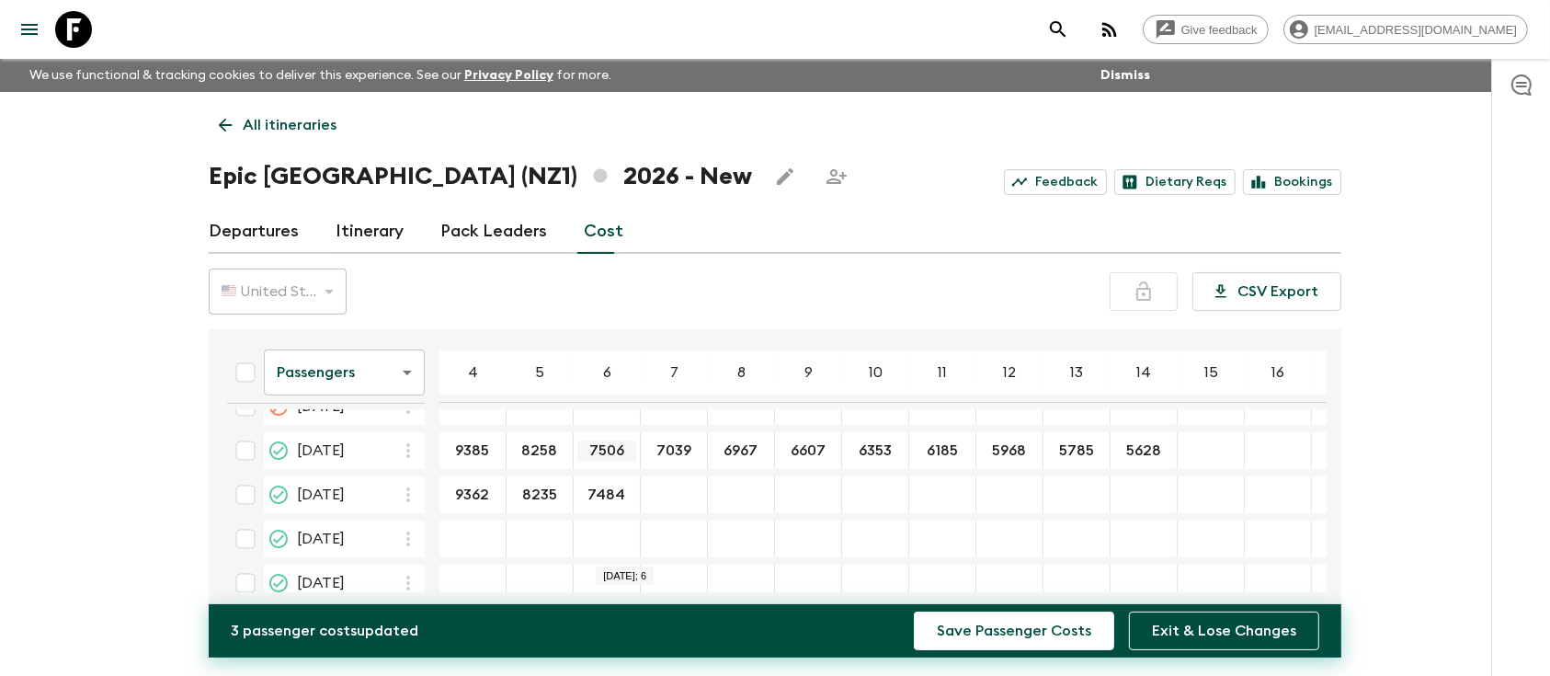
scroll to position [122, 0]
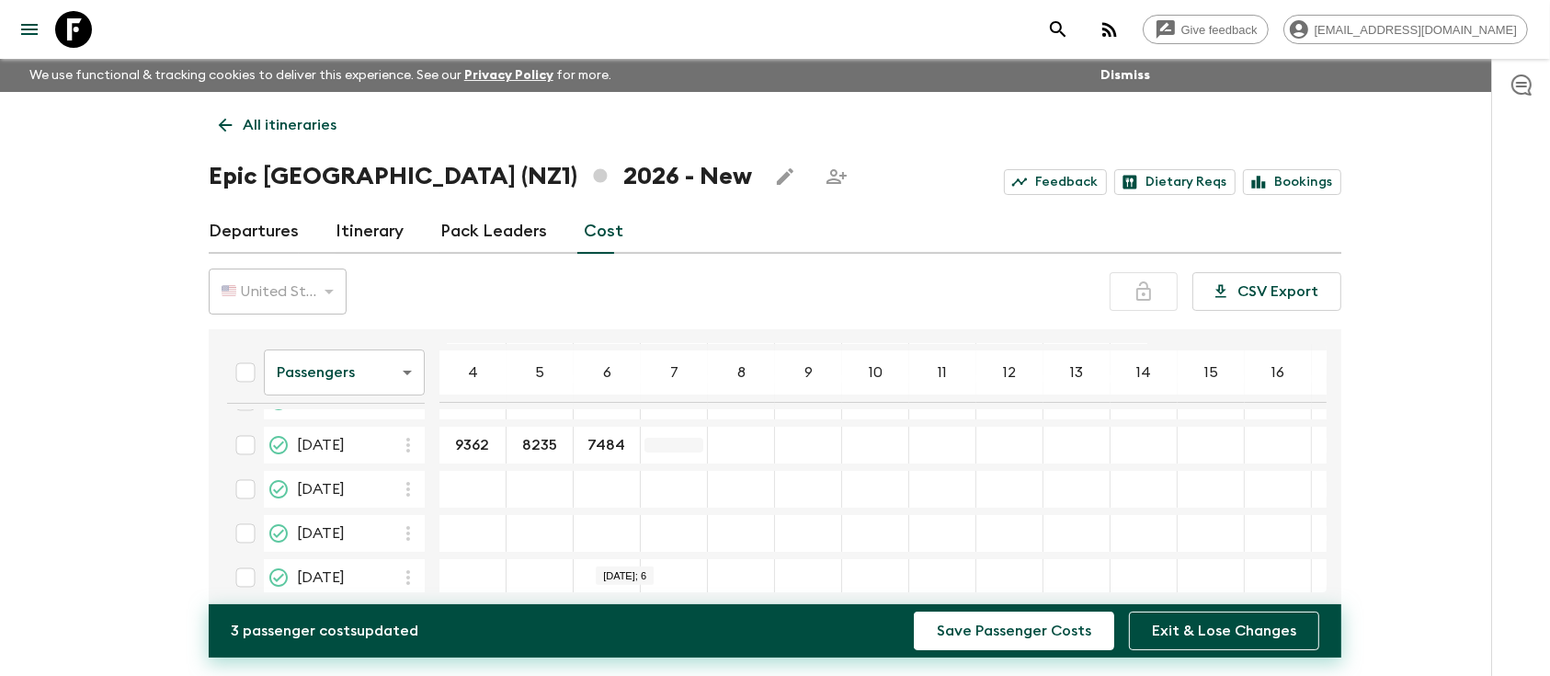
type input "7484"
type input "7017"
click at [875, 463] on table "Passengers passengersCost ​ 4 5 6 7 8 9 10 11 12 13 14 15 16 17 18 [DATE] 9284 …" at bounding box center [828, 607] width 1233 height 786
click at [751, 449] on input "21 Feb 2026; 8" at bounding box center [741, 445] width 59 height 21
type input "6945"
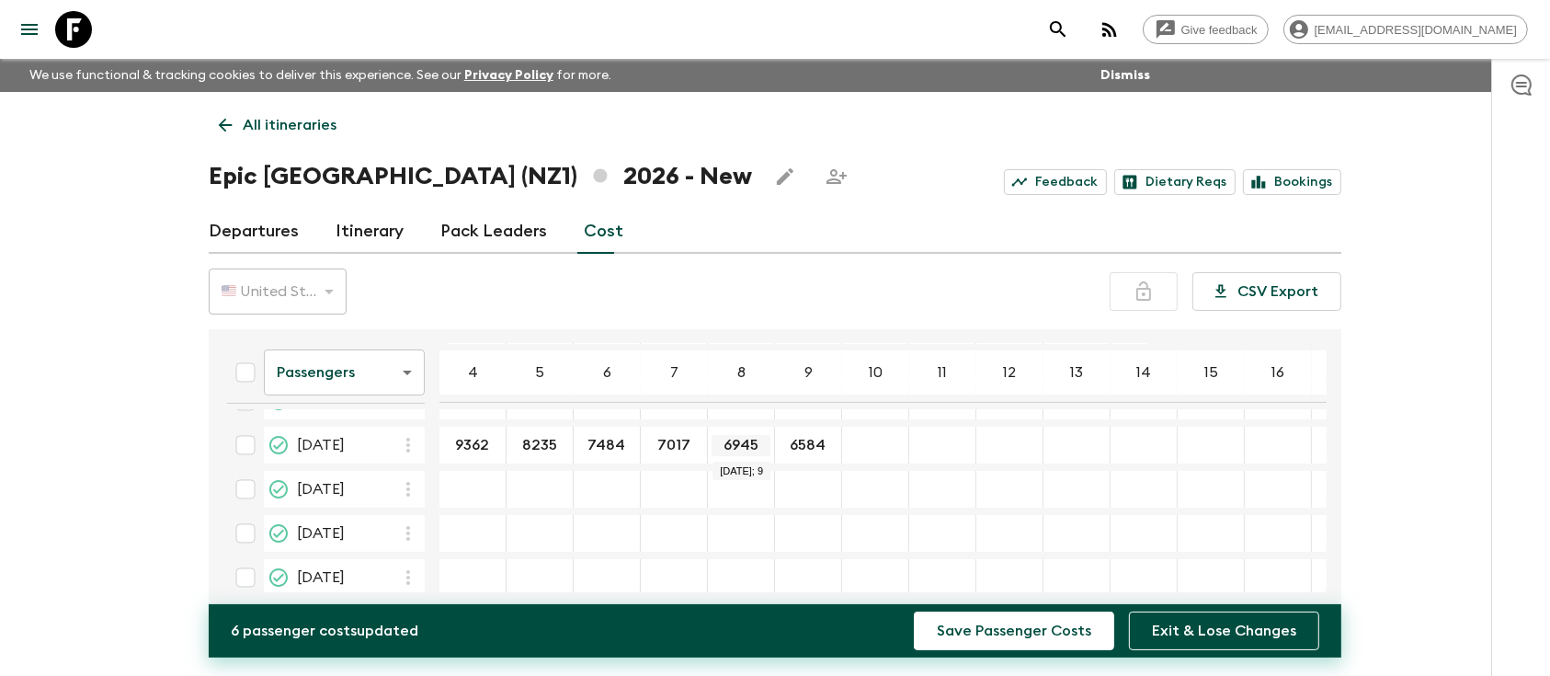
type input "6584"
type input "6330"
type input "6162"
type input "5946"
type input "5763"
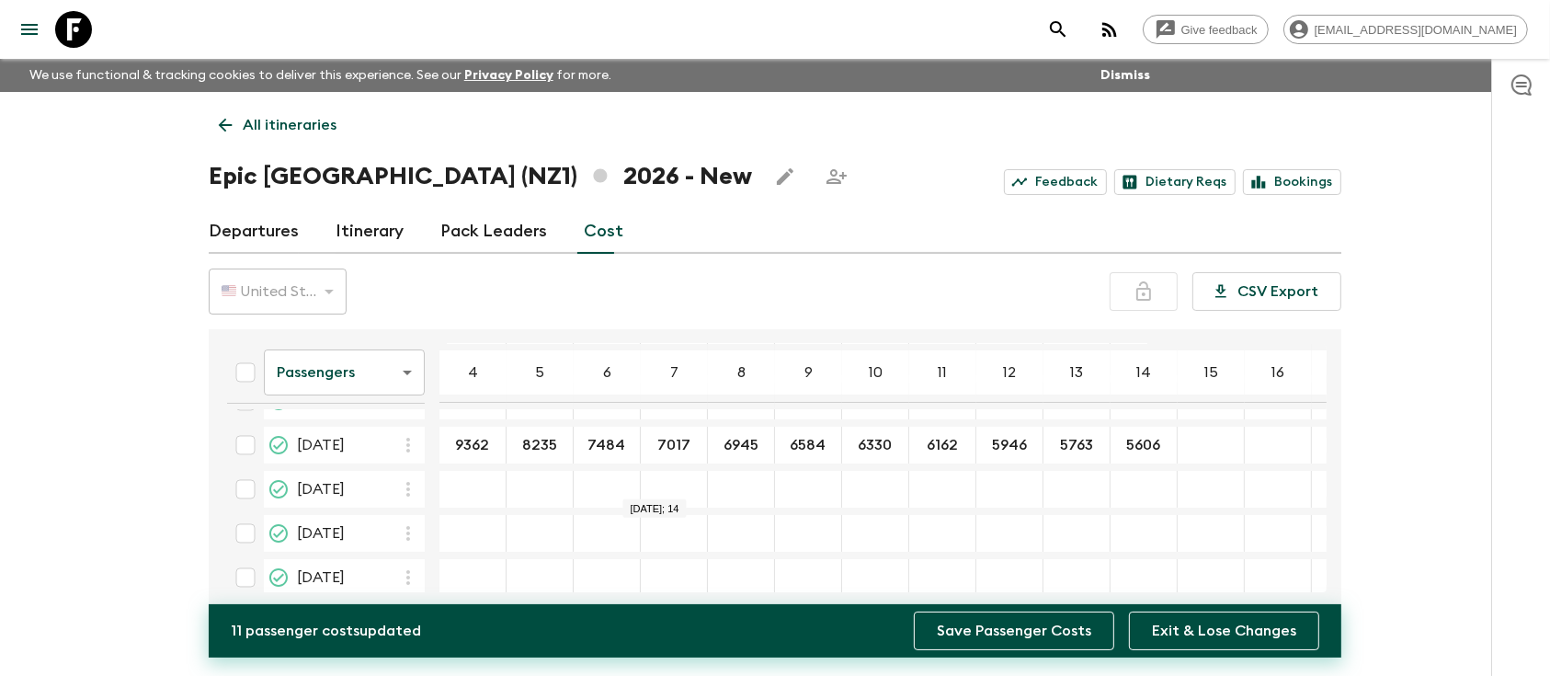
type input "5606"
click at [1058, 640] on button "Save Passenger Costs" at bounding box center [1014, 630] width 200 height 39
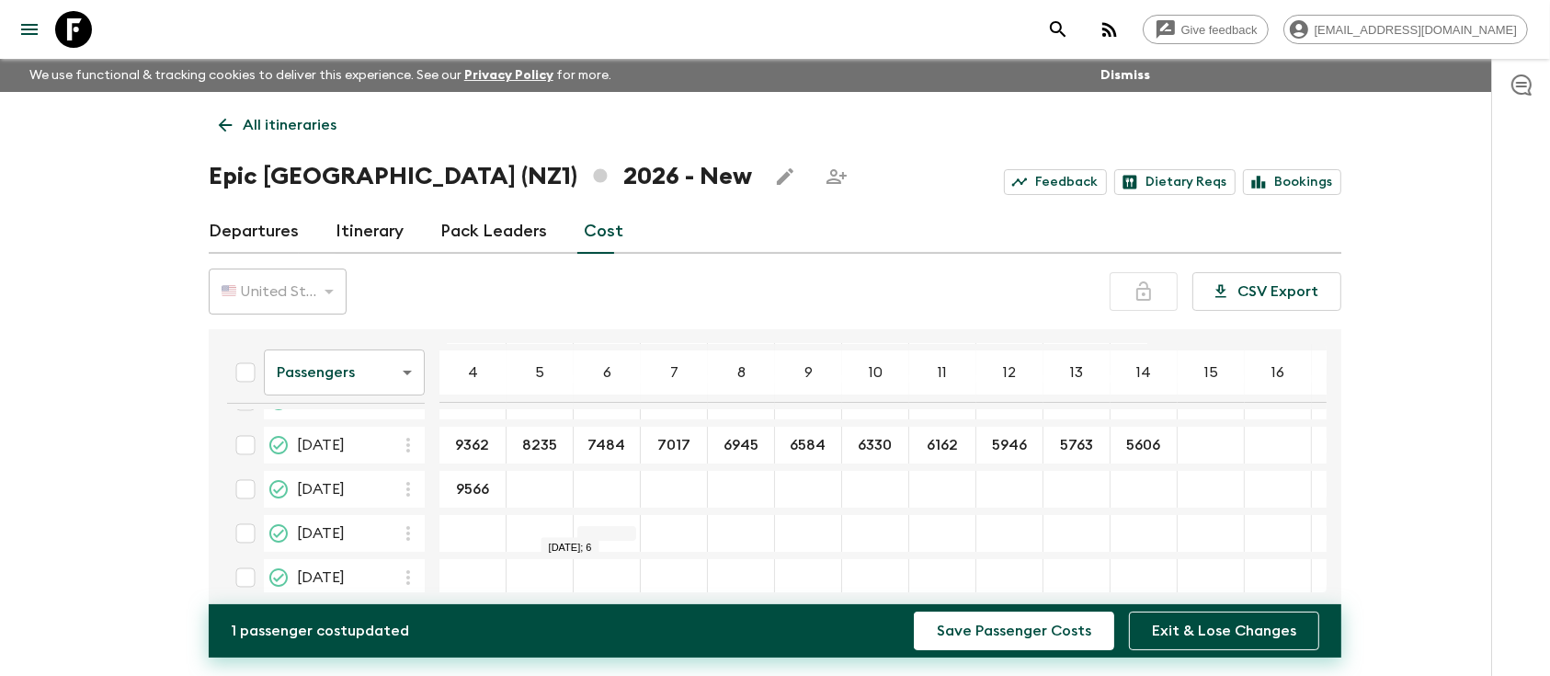
type input "9566"
type input "8439"
type input "7688"
type input "7221"
type input "7149"
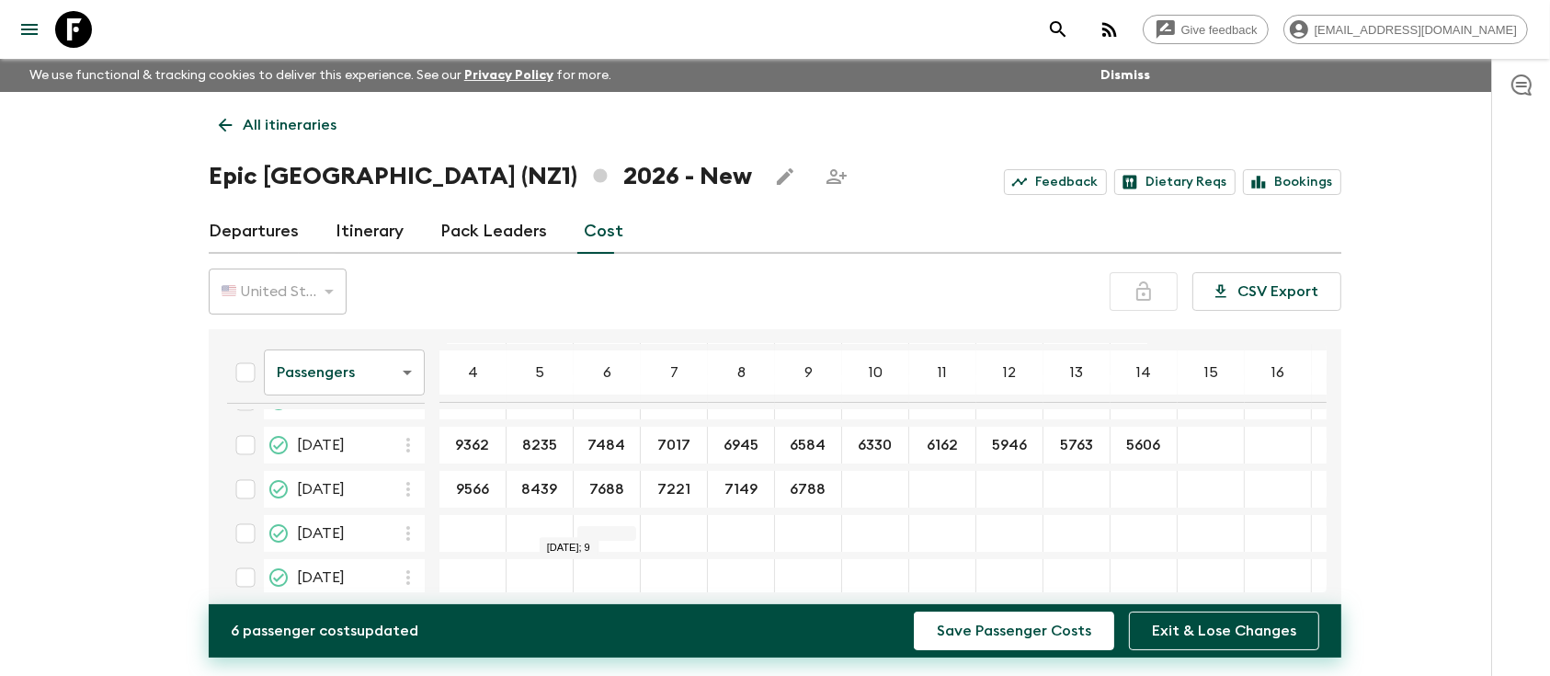
type input "6788"
type input "6535"
type input "6366"
type input "6150"
type input "5967"
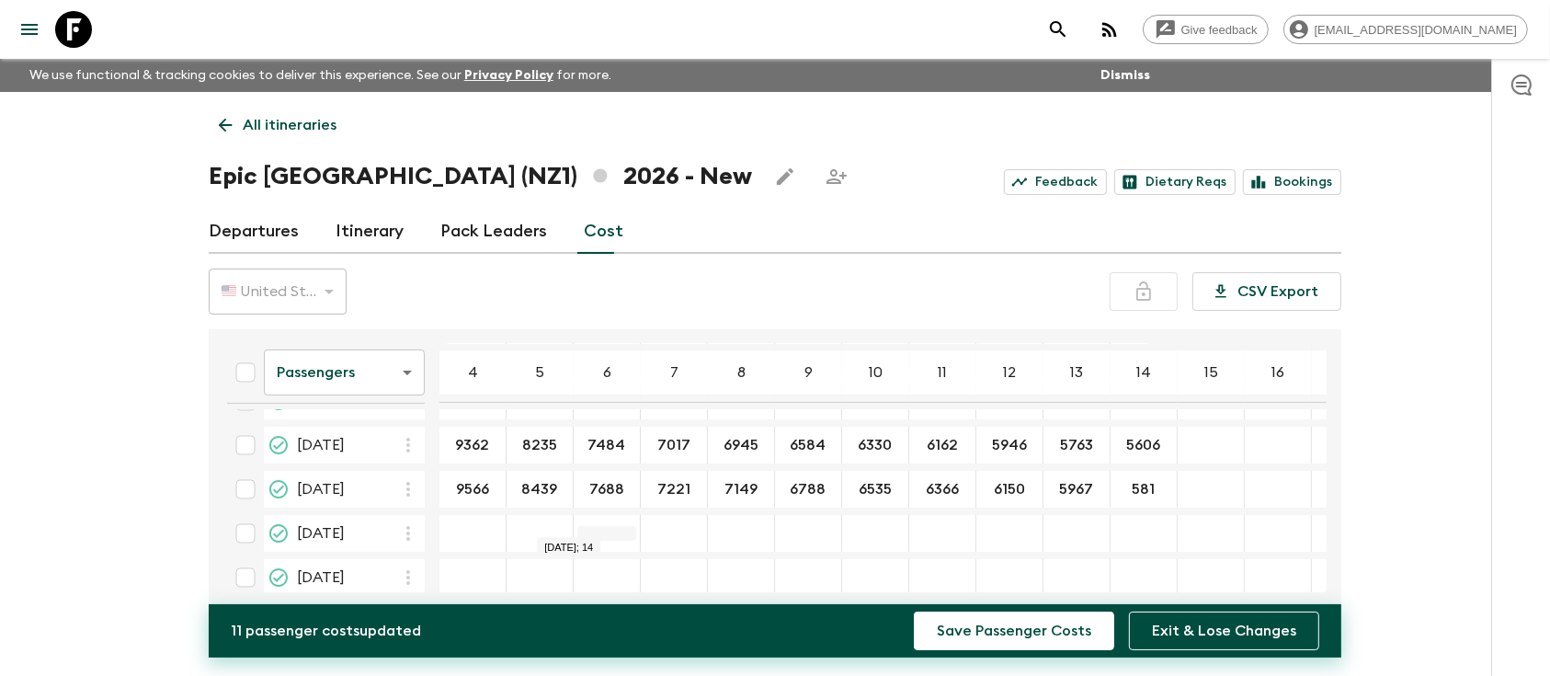
type input "5810"
click at [914, 611] on button "Save Passenger Costs" at bounding box center [1014, 630] width 200 height 39
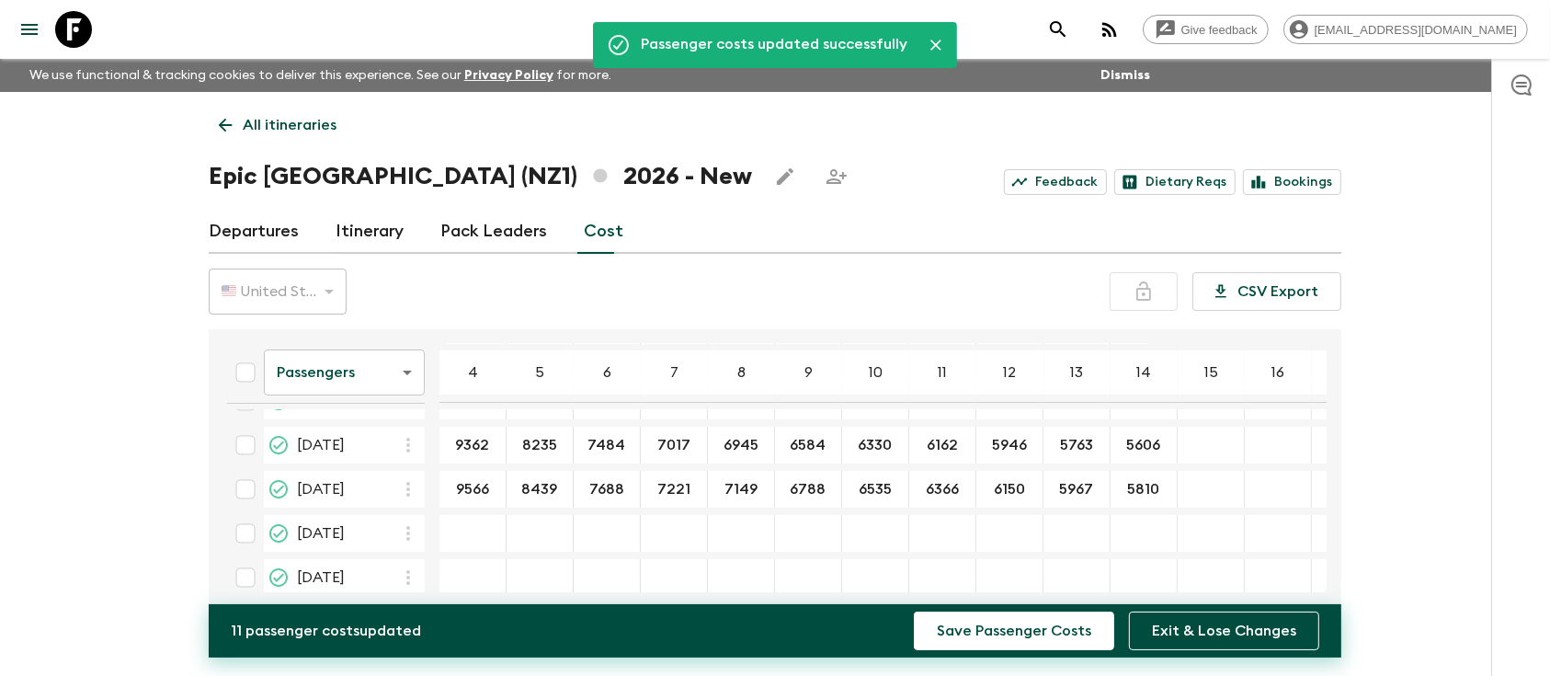
scroll to position [147, 0]
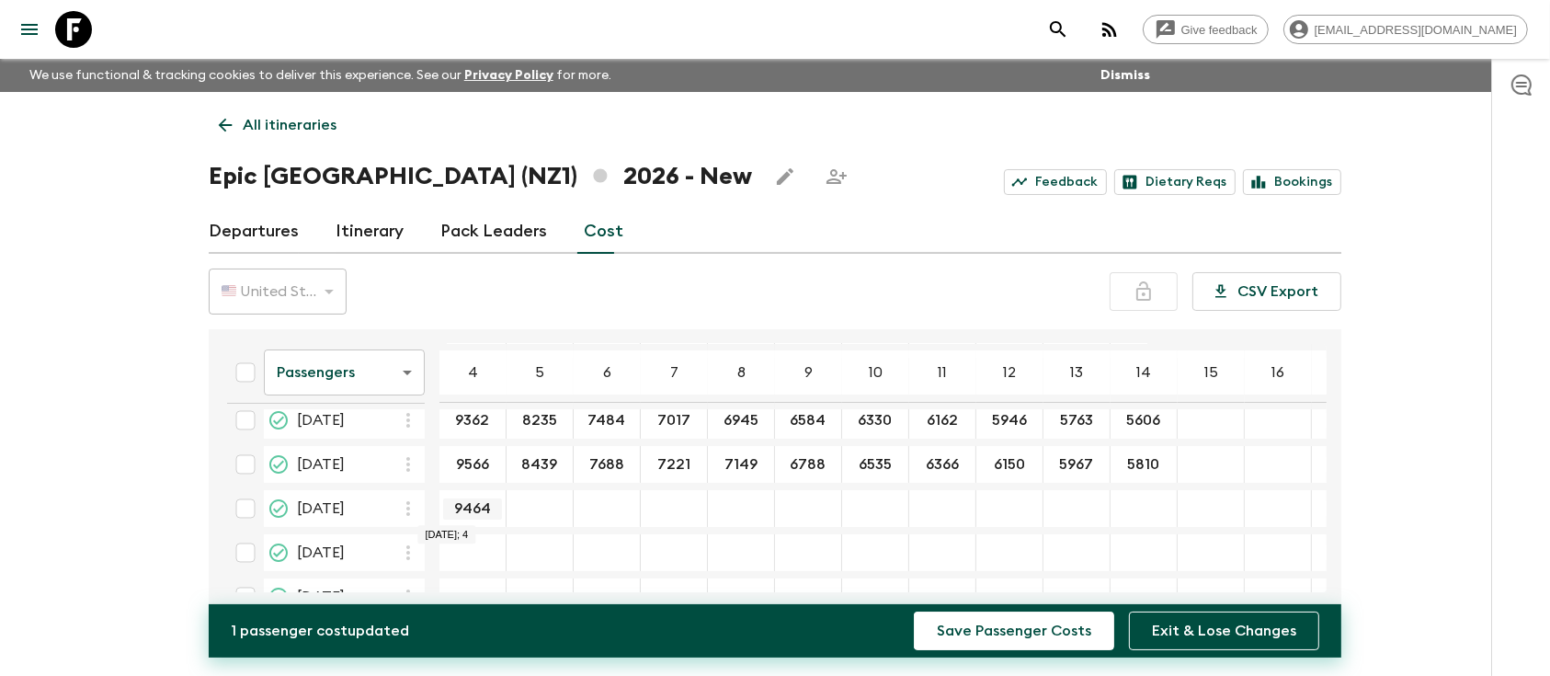
type input "9464"
type input "8337"
type input "7586"
type input "7119"
type input "7047"
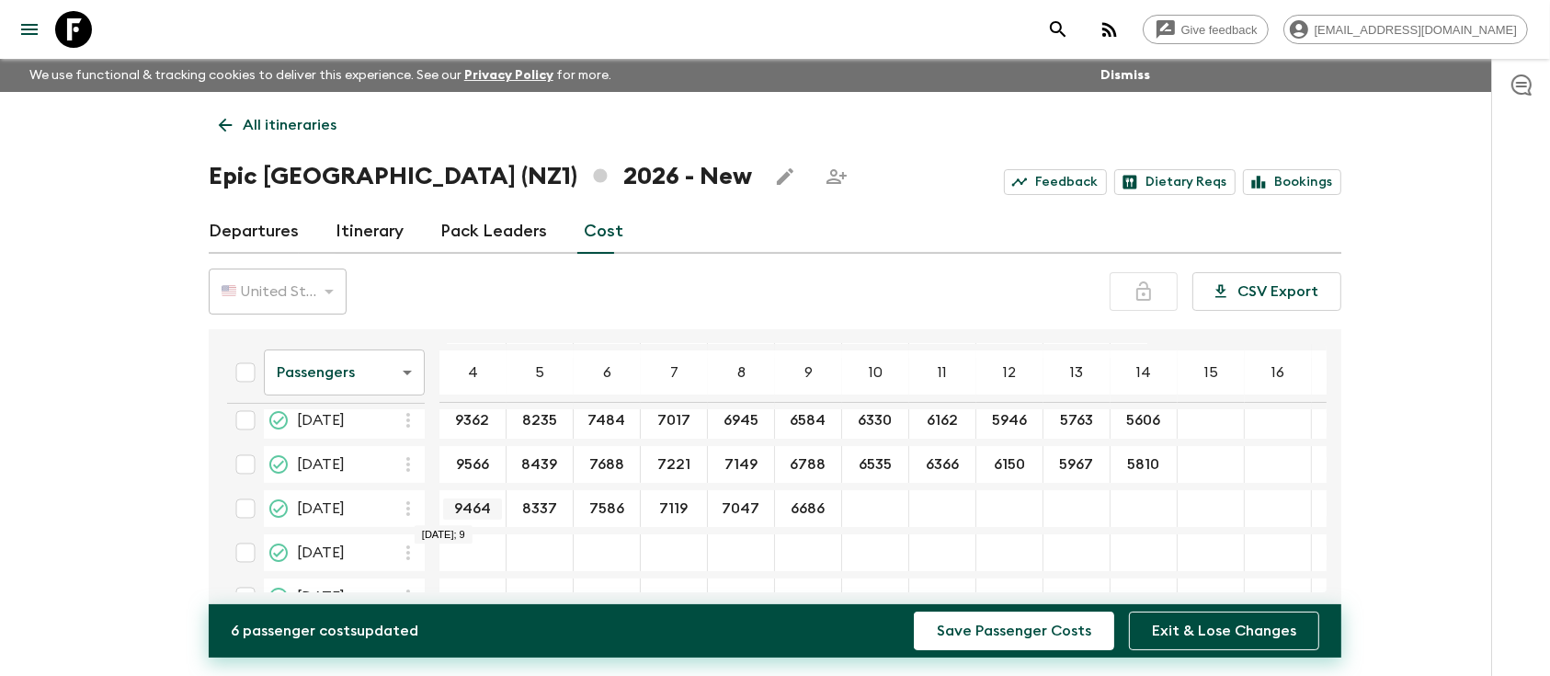
type input "6686"
type input "6432"
type input "6264"
type input "6048"
type input "5865"
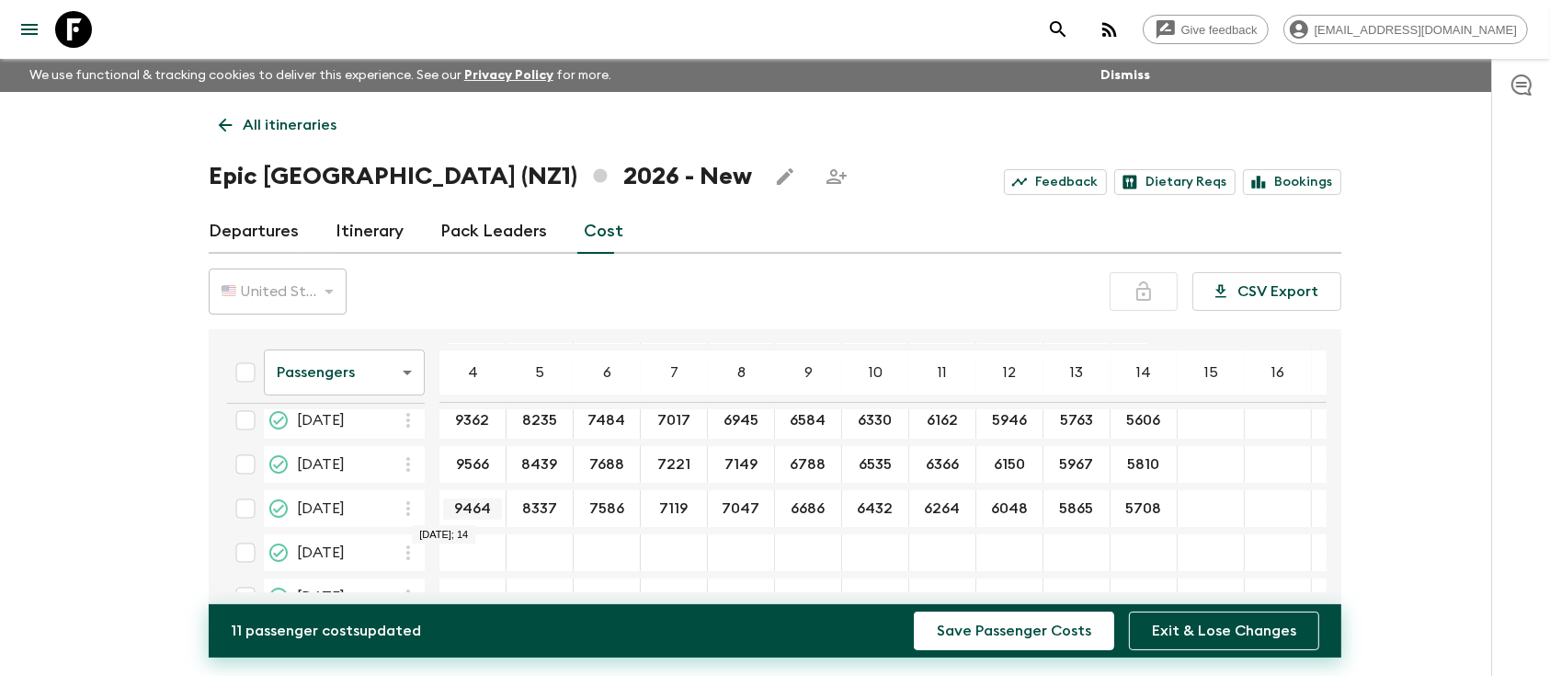
type input "5708"
click at [959, 619] on button "Save Passenger Costs" at bounding box center [1014, 630] width 200 height 39
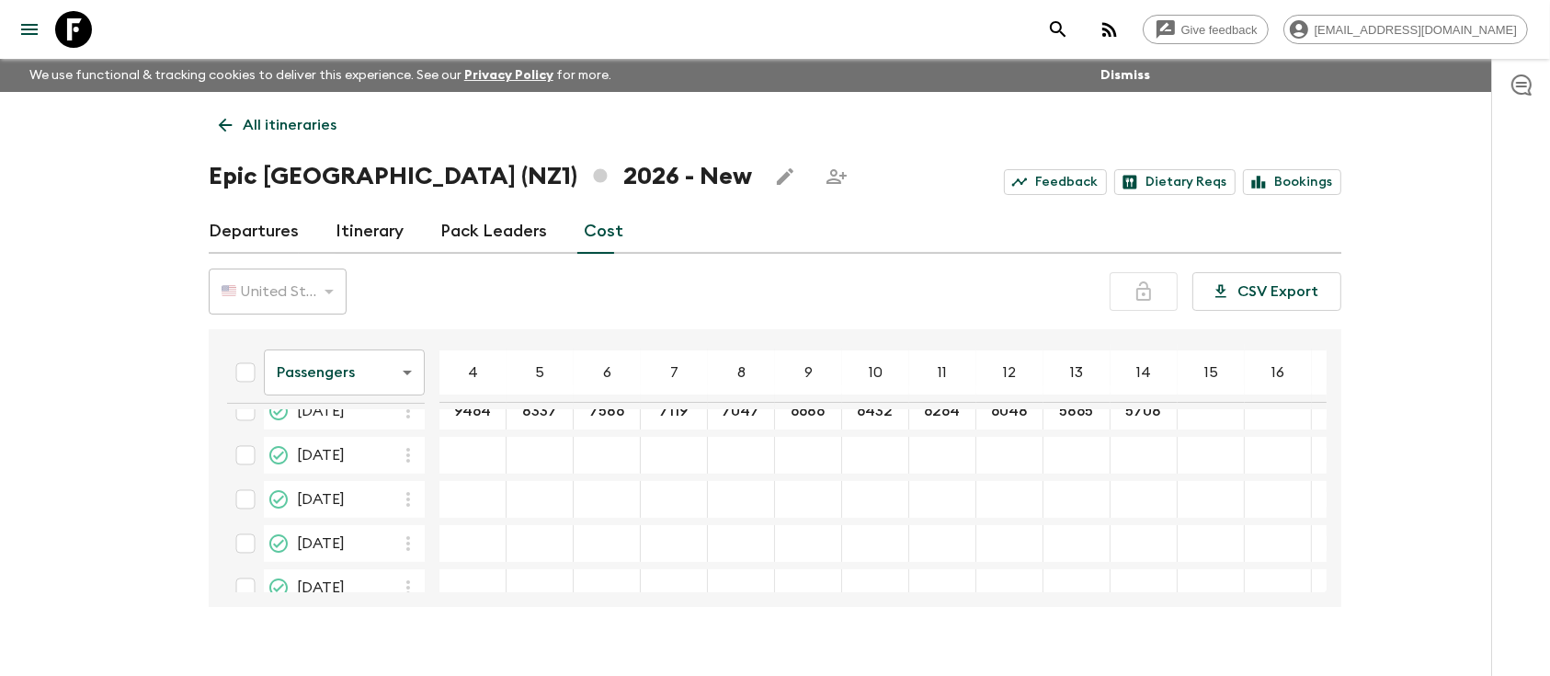
scroll to position [258, 0]
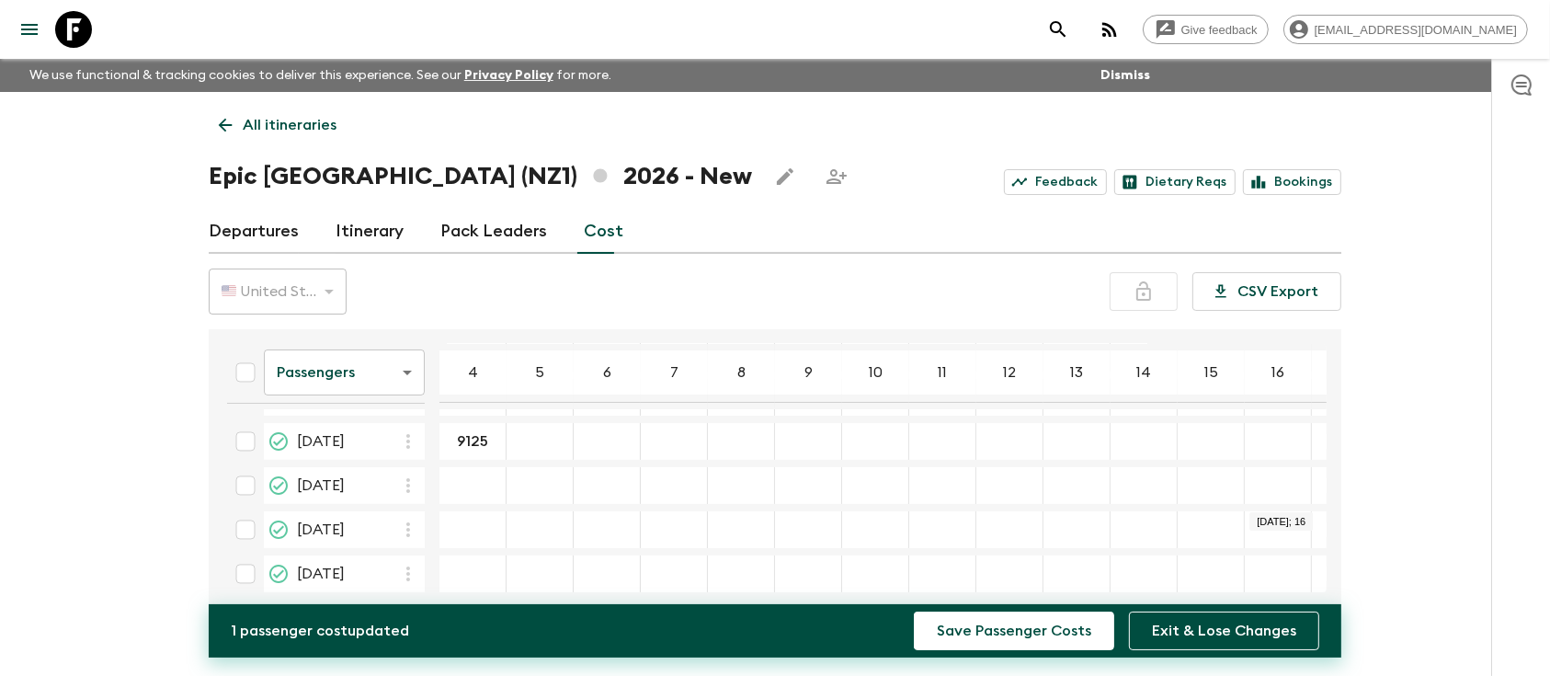
type input "9125"
type input "7998"
type input "7247"
type input "6780"
type input "6707"
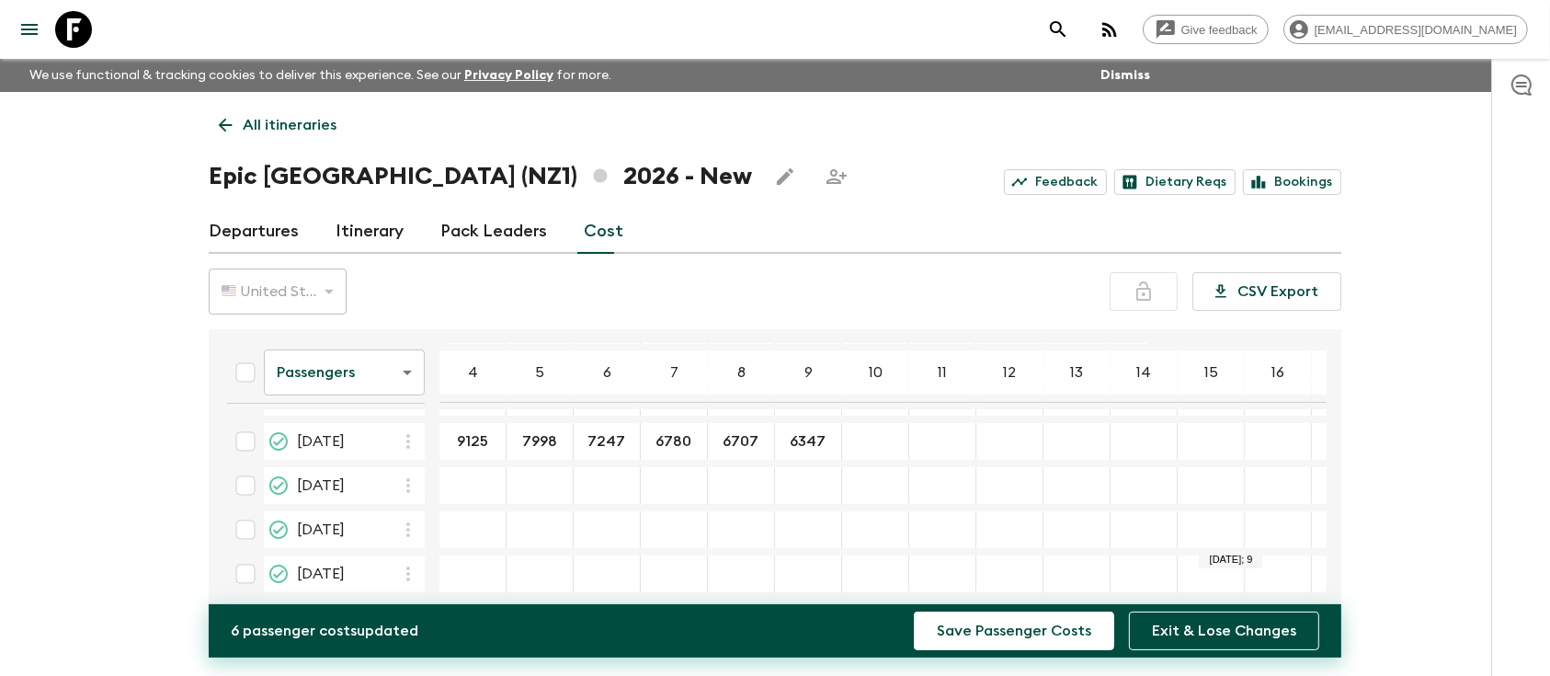
type input "6347"
type input "6093"
type input "5925"
type input "5708"
type input "5525"
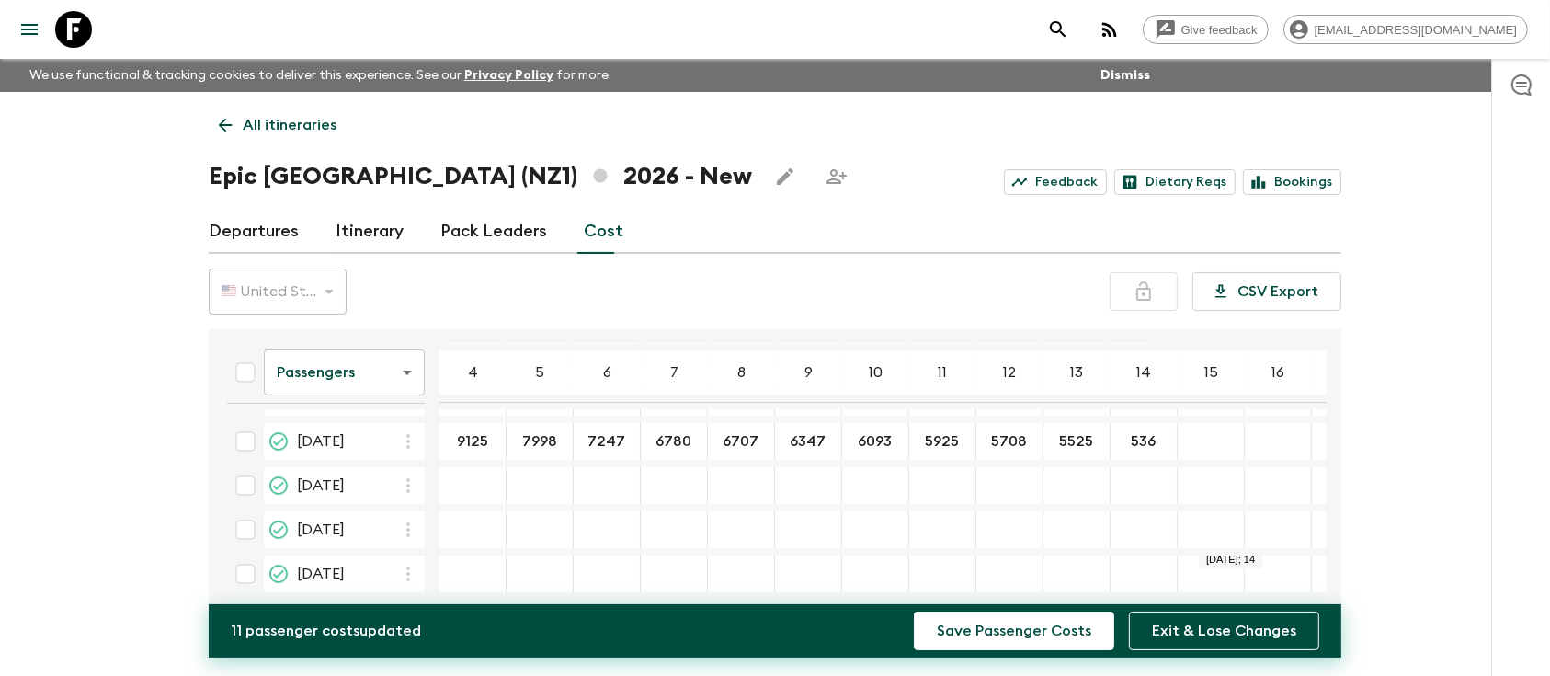
type input "5369"
click at [914, 611] on button "Save Passenger Costs" at bounding box center [1014, 630] width 200 height 39
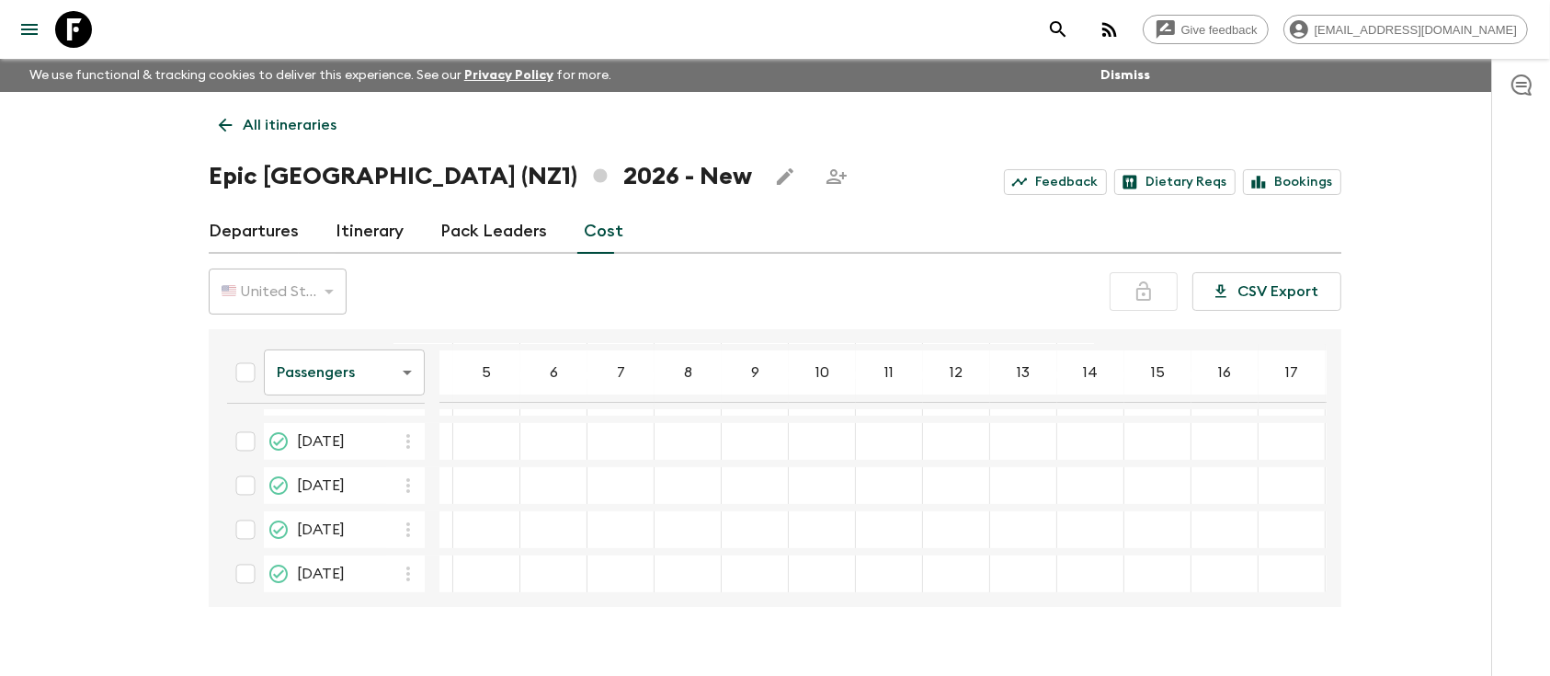
scroll to position [322, 53]
drag, startPoint x: 907, startPoint y: 580, endPoint x: 773, endPoint y: 578, distance: 133.3
click at [773, 578] on table "Passengers passengersCost ​ 4 5 6 7 8 9 10 11 12 13 14 15 16 17 18 [DATE] 9284 …" at bounding box center [775, 408] width 1233 height 786
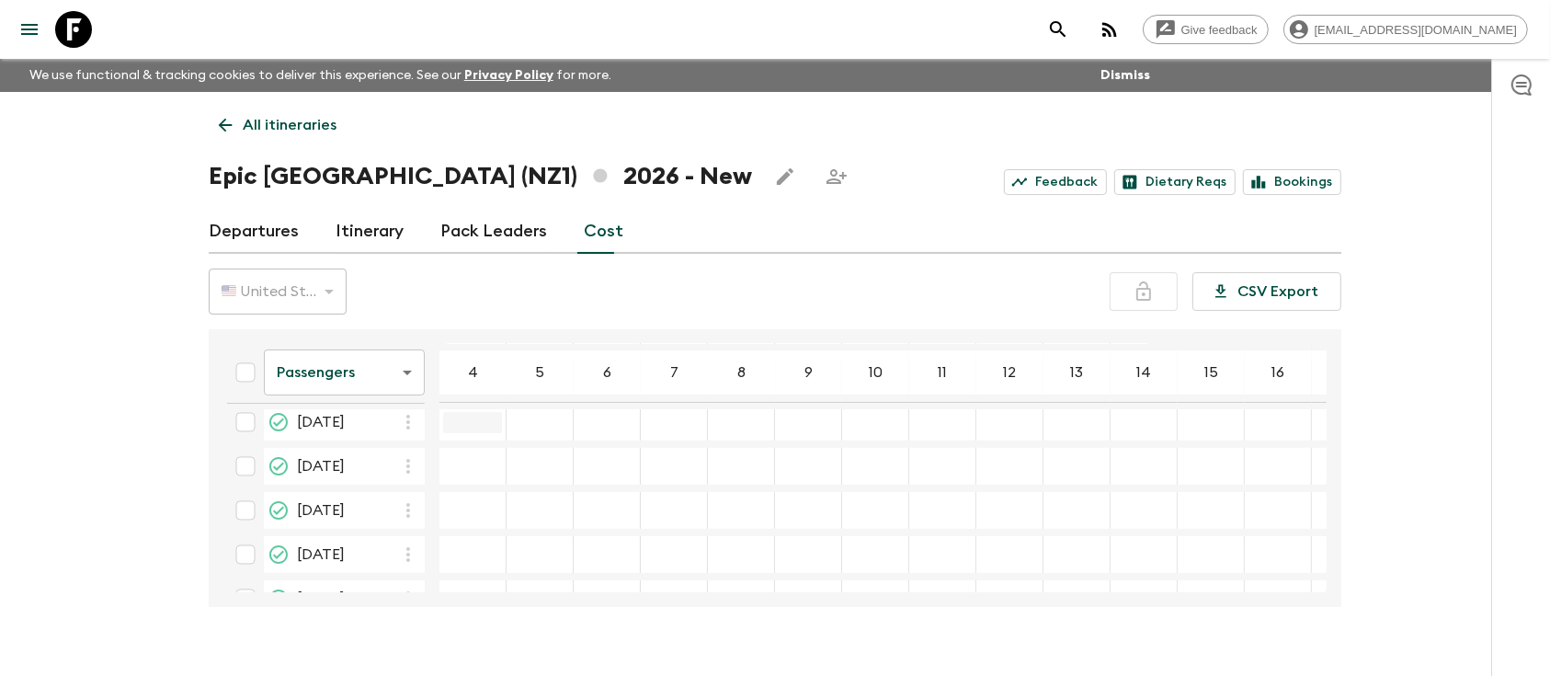
click at [466, 417] on input "07 Nov 2026; 4" at bounding box center [472, 422] width 59 height 21
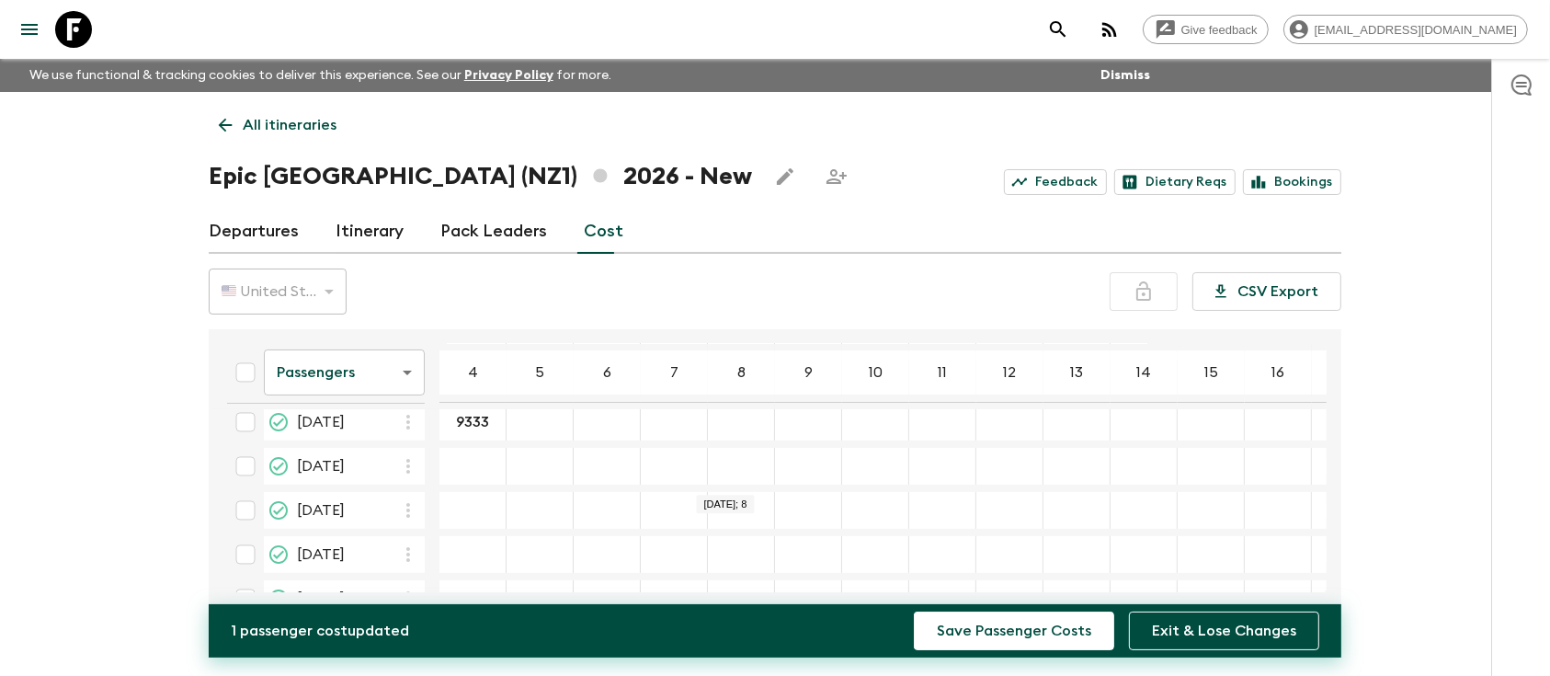
type input "9333"
type input "8207"
type input "7455"
type input "6988"
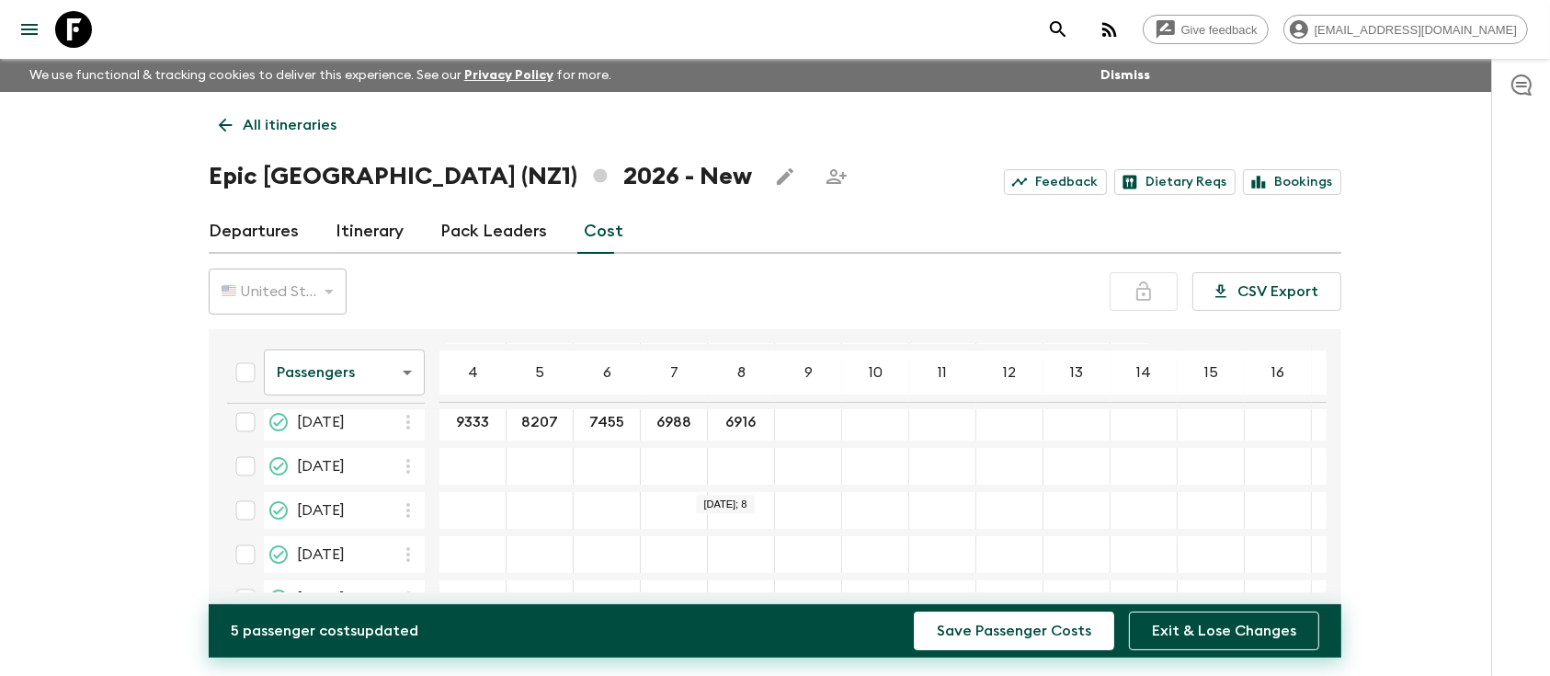
type input "6916"
type input "6555"
type input "6302"
type input "6133"
type input "5917"
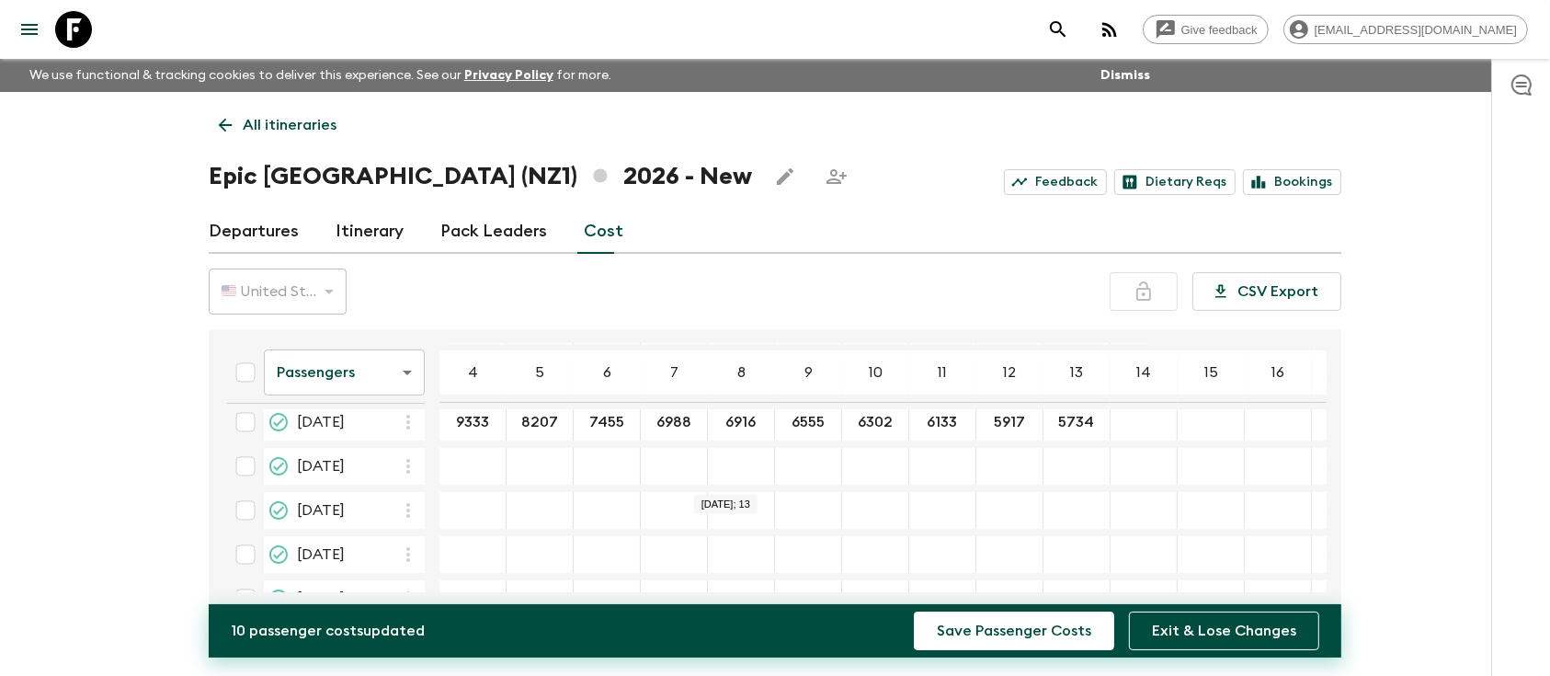
type input "5734"
type input "5577"
click at [914, 611] on button "Save Passenger Costs" at bounding box center [1014, 630] width 200 height 39
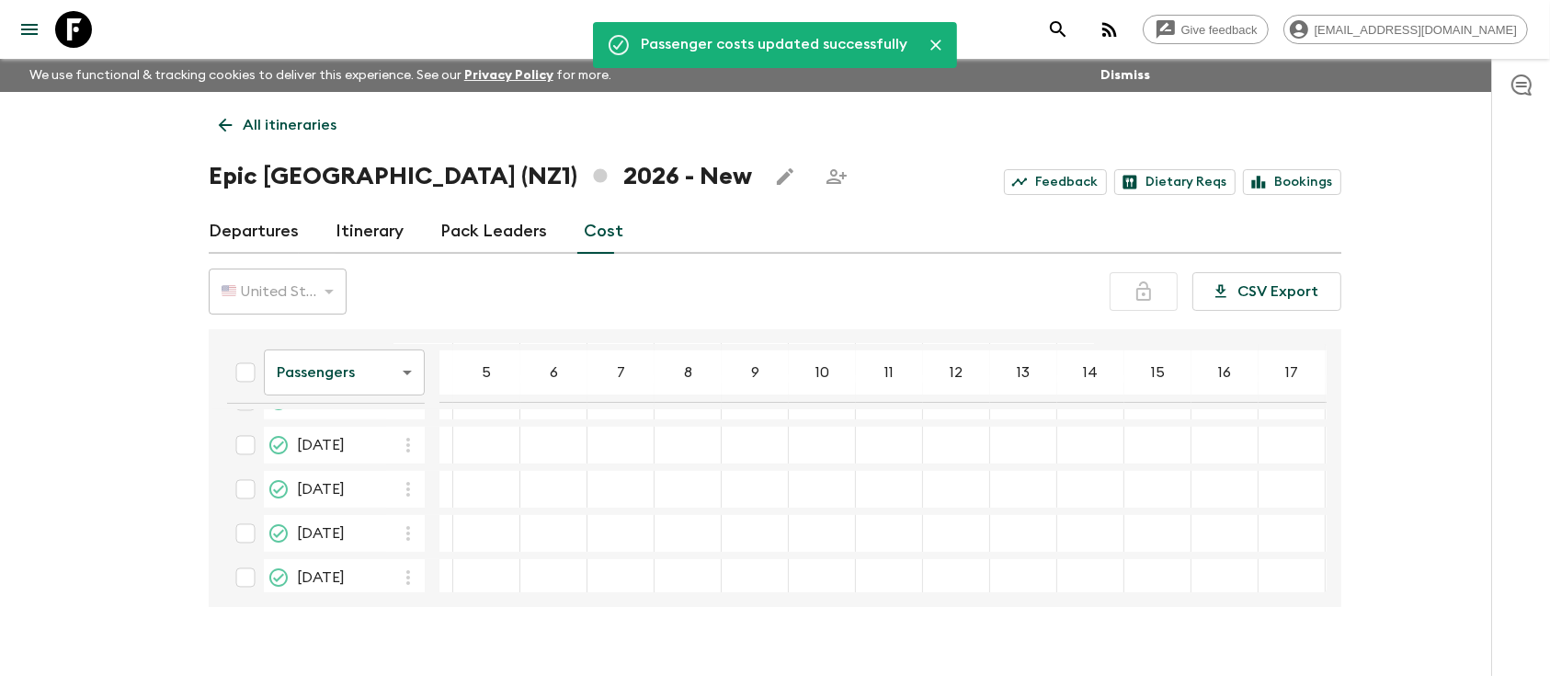
scroll to position [350, 53]
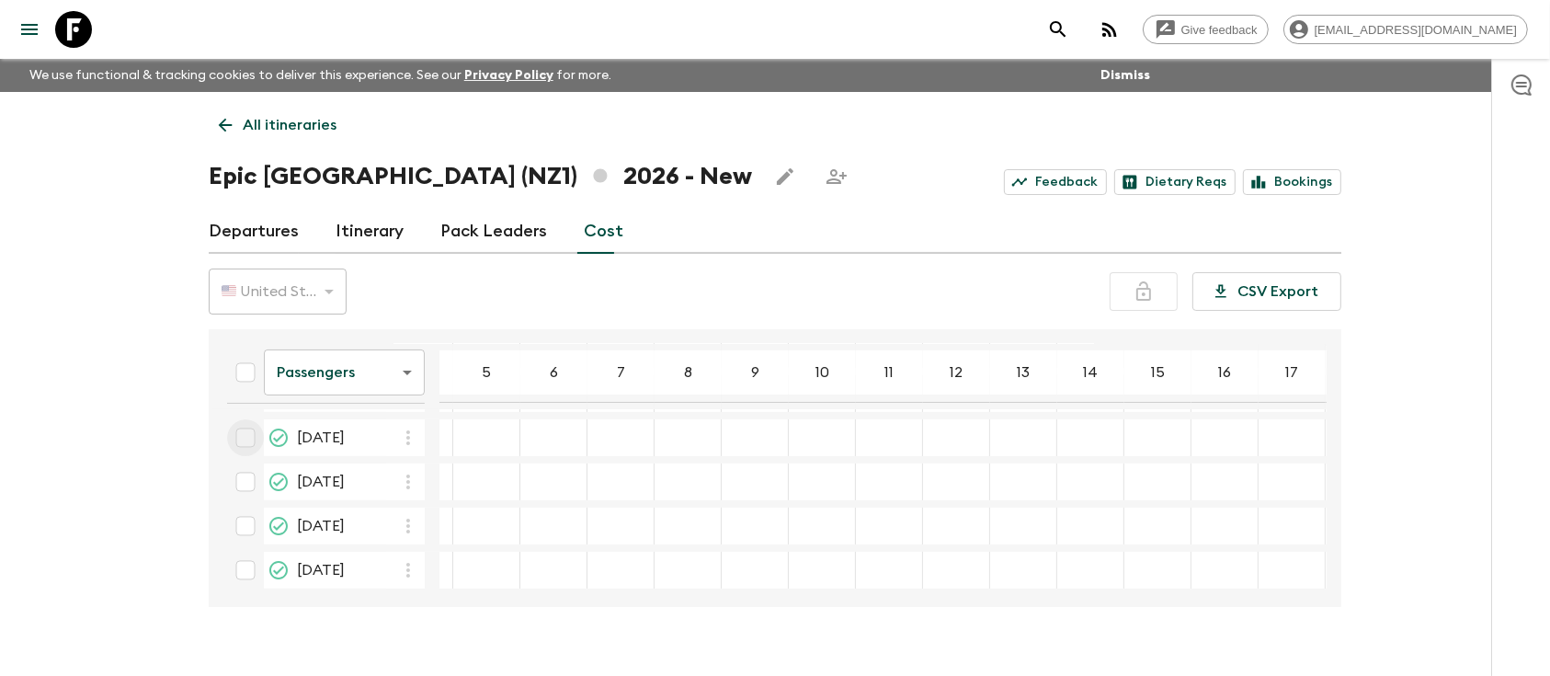
click at [245, 437] on input "checkbox" at bounding box center [245, 437] width 37 height 37
checkbox input "true"
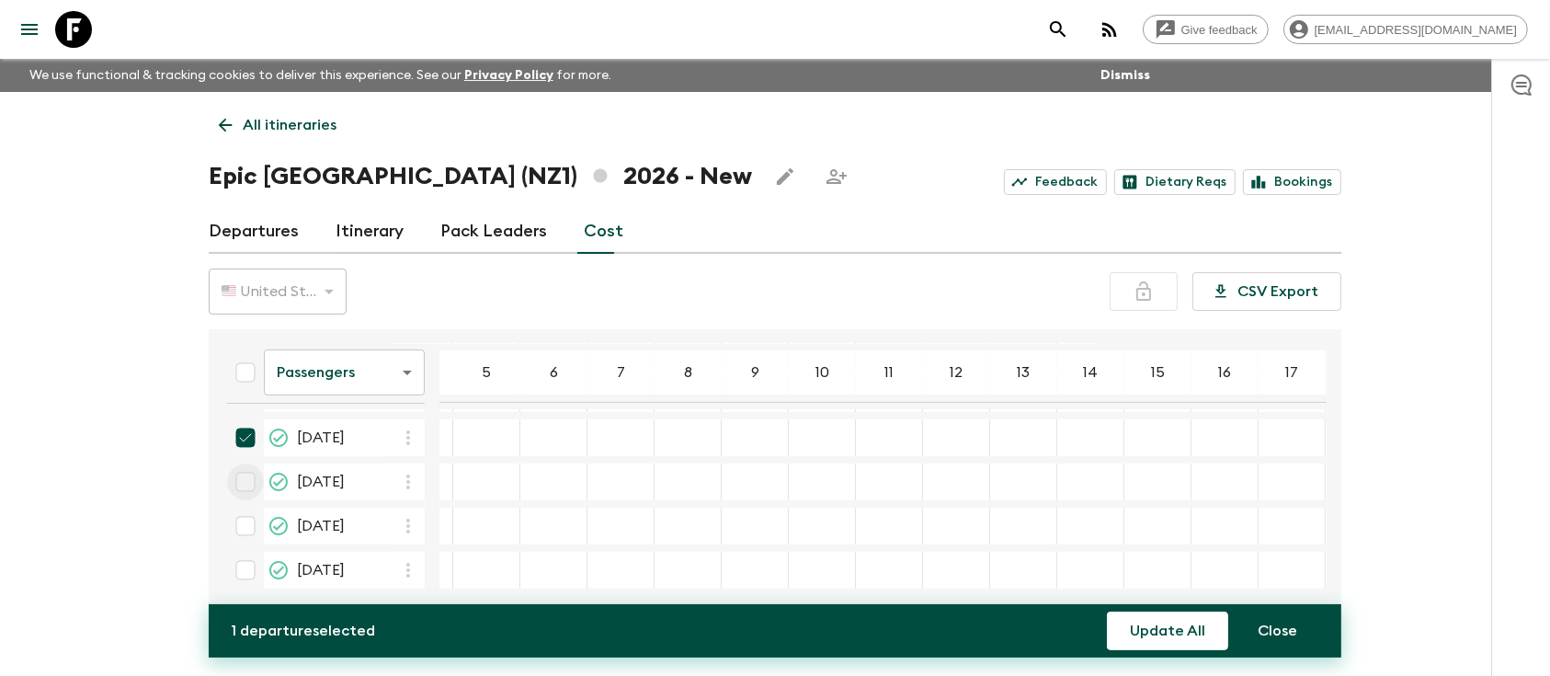
drag, startPoint x: 243, startPoint y: 470, endPoint x: 243, endPoint y: 484, distance: 13.8
click at [243, 468] on input "checkbox" at bounding box center [245, 481] width 37 height 37
checkbox input "true"
click at [245, 519] on input "checkbox" at bounding box center [245, 526] width 37 height 37
checkbox input "true"
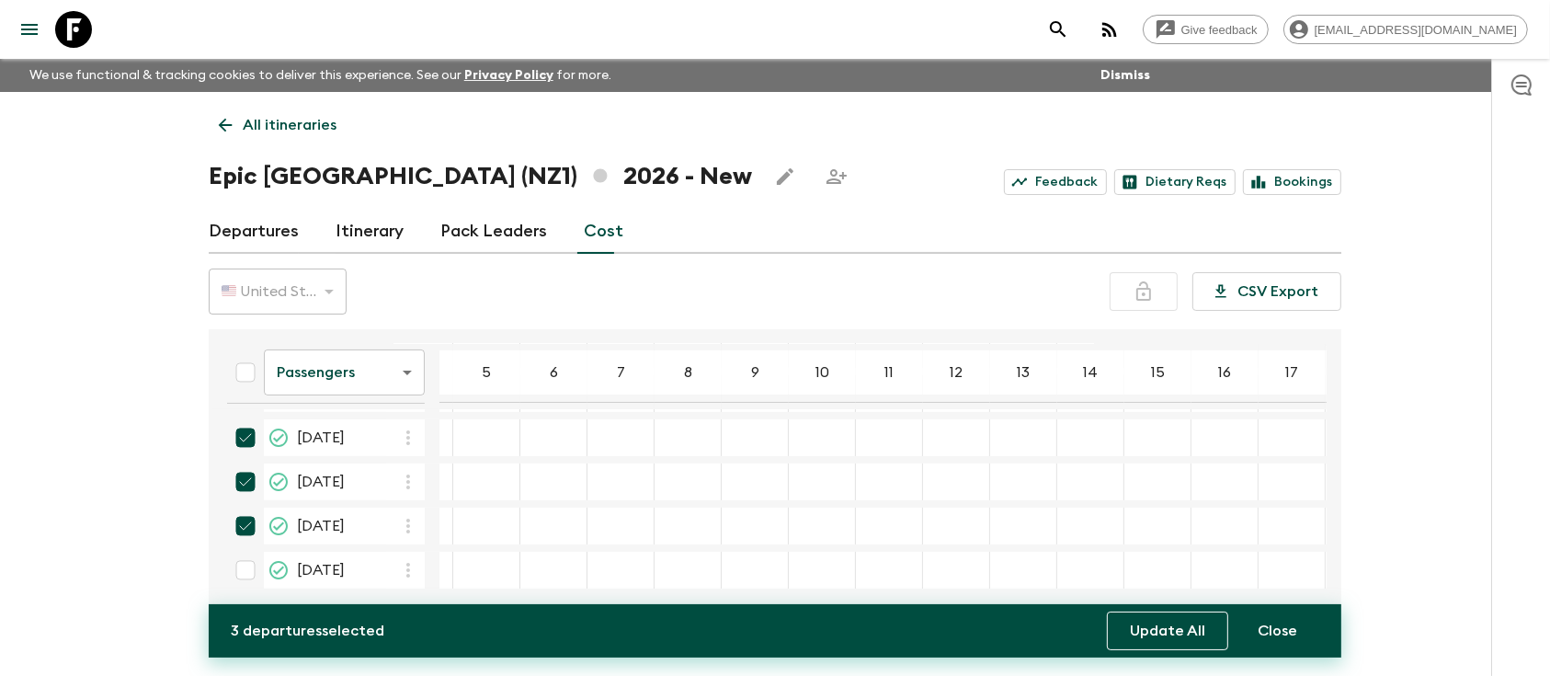
click at [1177, 632] on button "Update All" at bounding box center [1167, 630] width 121 height 39
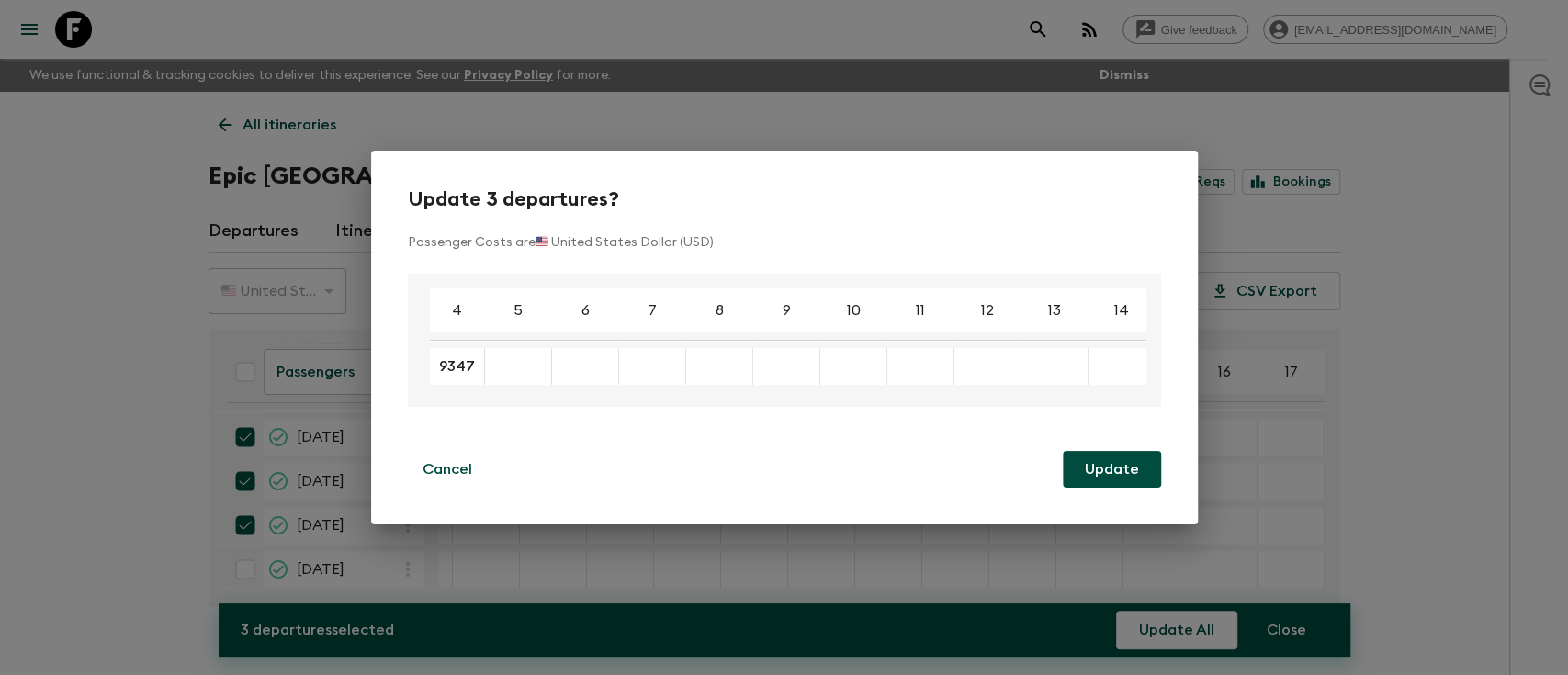
type input "9347"
type input "8220"
type input "7468"
type input "7002"
type input "6929"
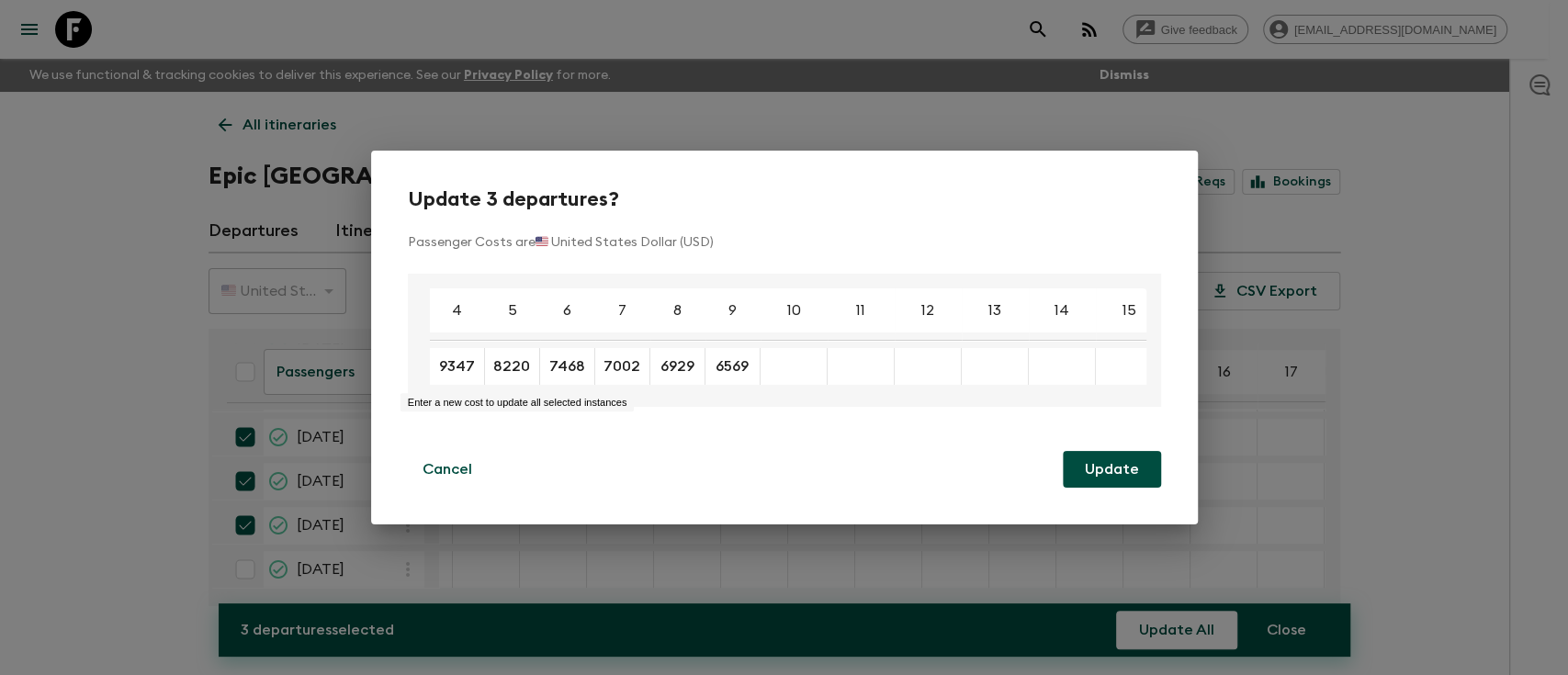
type input "6569"
type input "6315"
type input "6147"
type input "5930"
type input "5747"
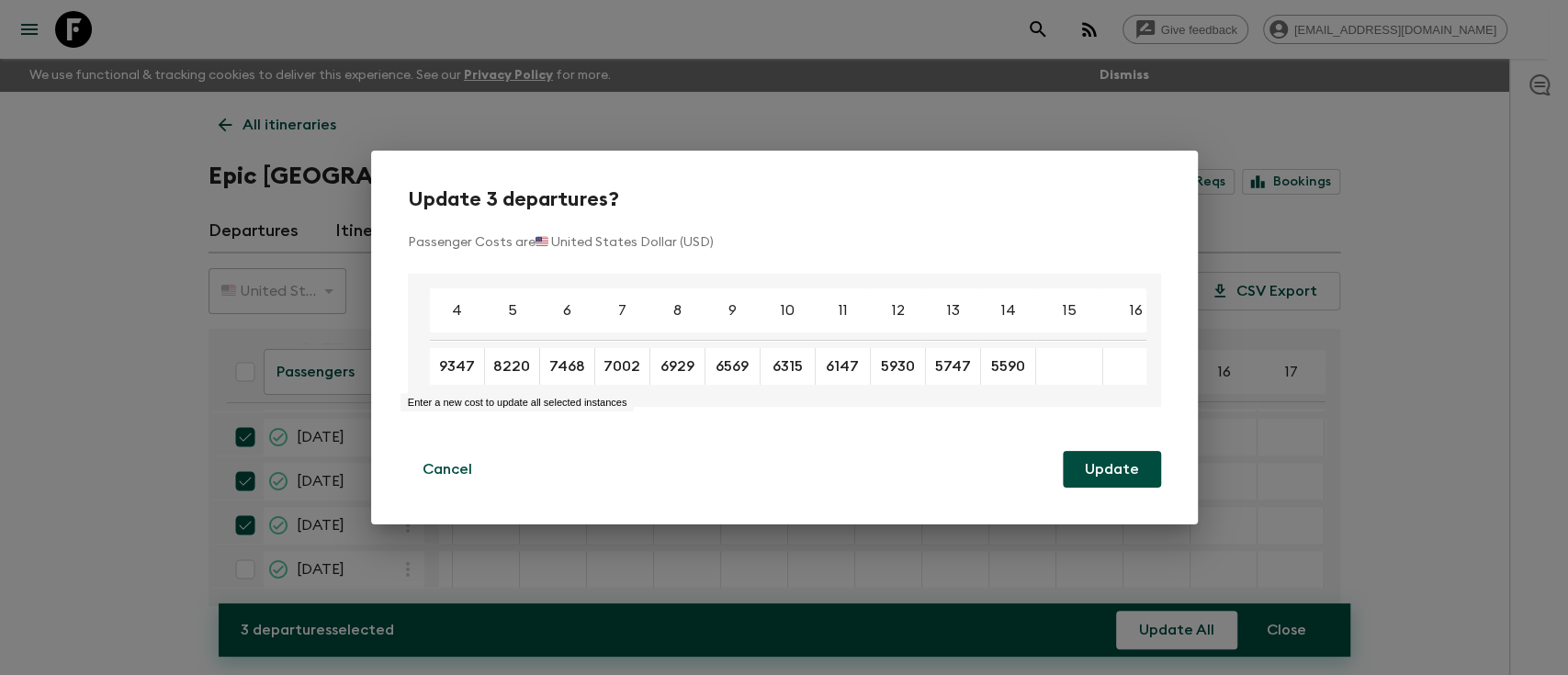
type input "5590"
click at [1132, 460] on button "Update" at bounding box center [1112, 468] width 98 height 37
checkbox input "false"
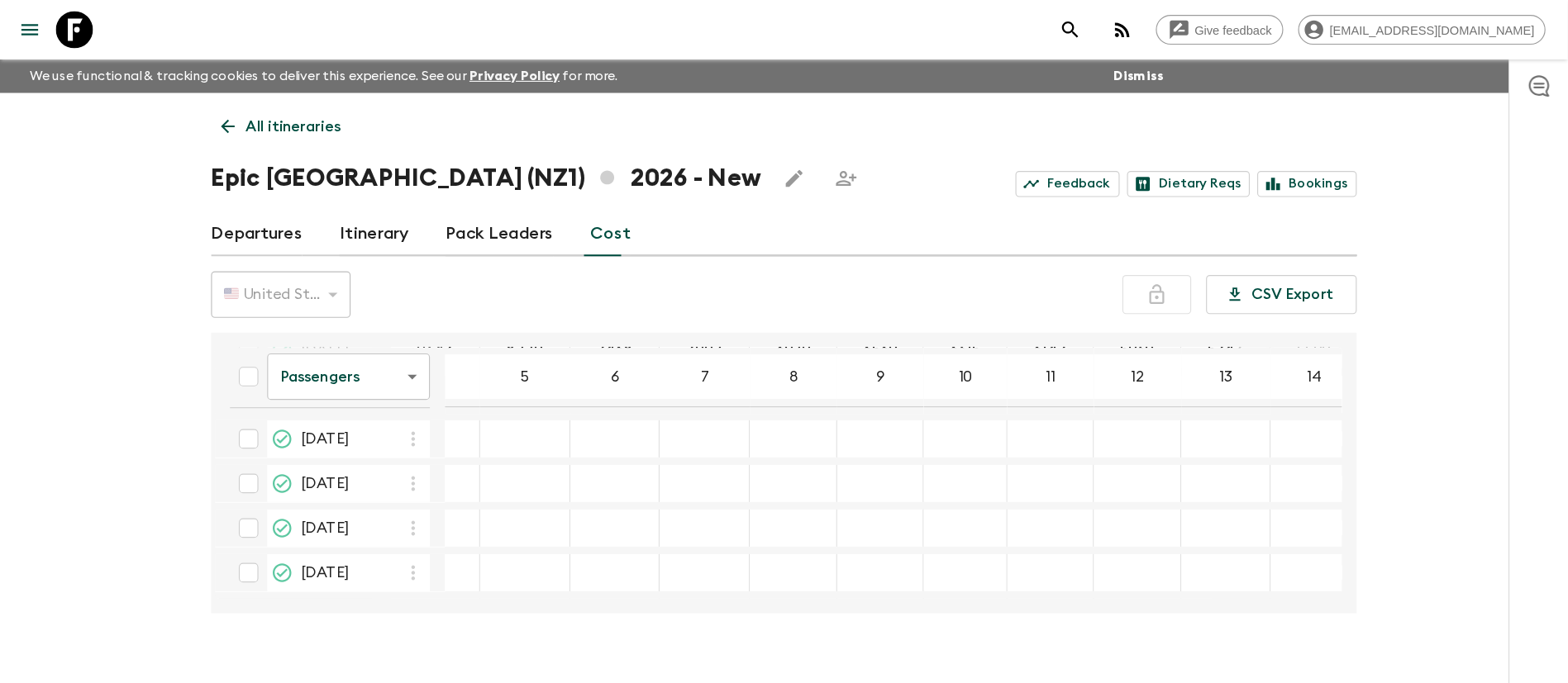
scroll to position [437, 0]
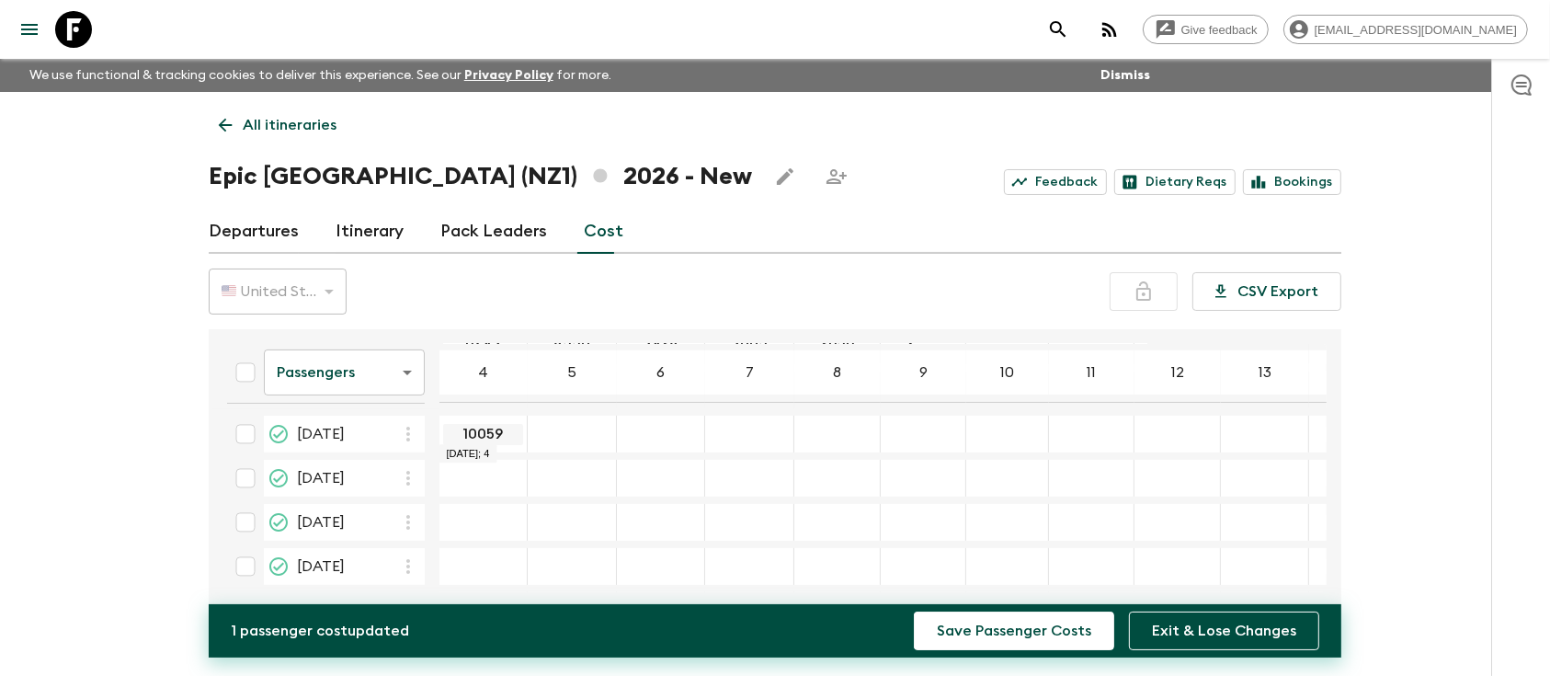
type input "10059"
type input "8932"
type input "8181"
type input "771"
type input "7714"
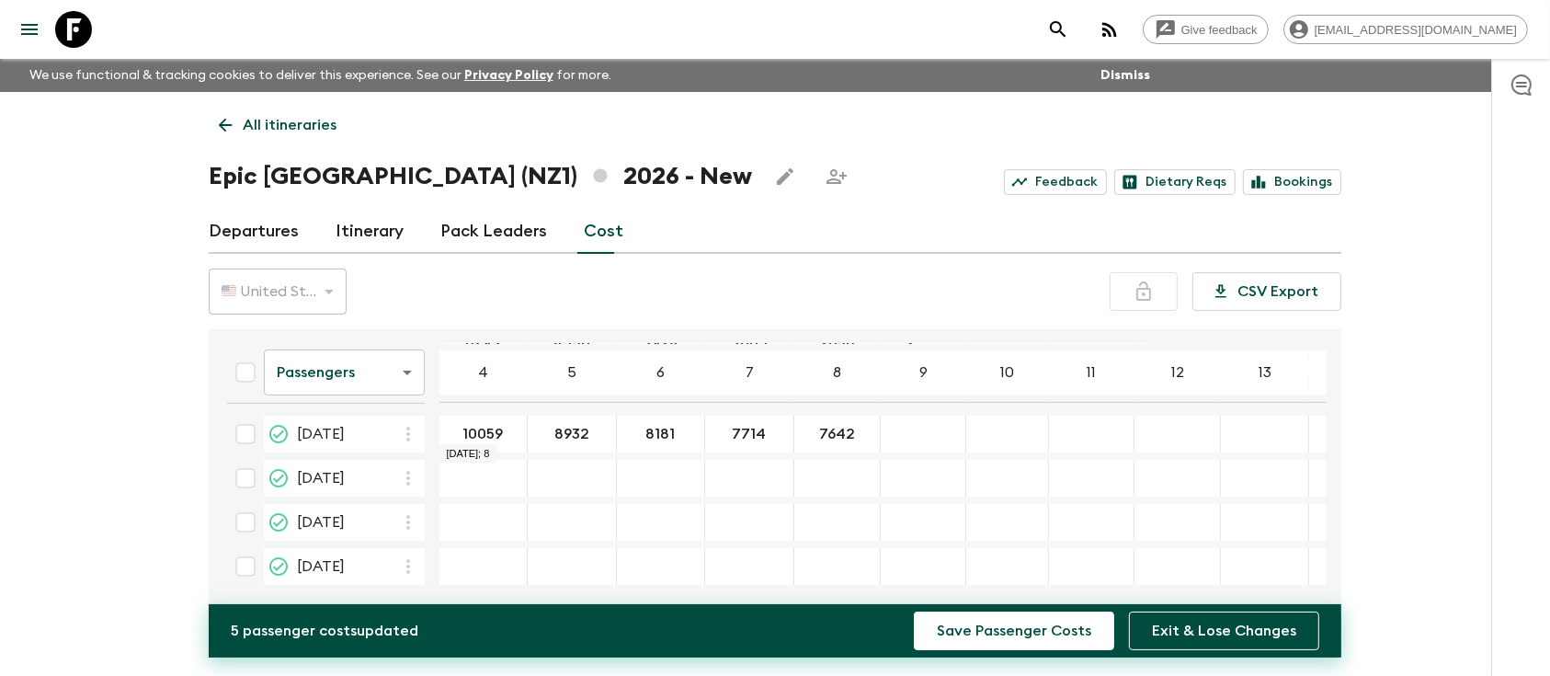
type input "7642"
type input "7281"
click at [929, 92] on div "All itineraries Epic [GEOGRAPHIC_DATA] ([GEOGRAPHIC_DATA]) 2026 - New Feedback …" at bounding box center [775, 349] width 1177 height 515
click at [993, 436] on input "14 Dec 2026; 10" at bounding box center [1007, 434] width 74 height 21
type input "2"
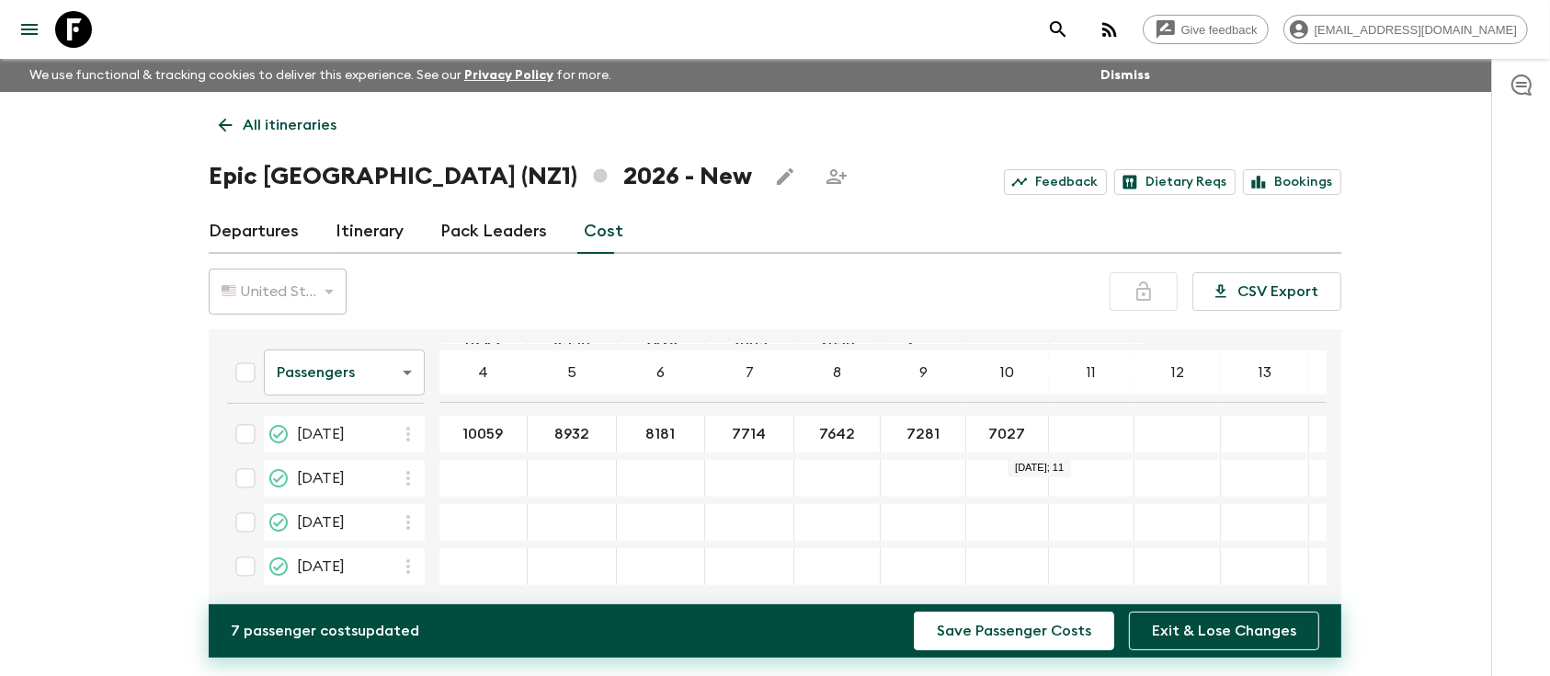
type input "7027"
type input "6859"
type input "6643"
click at [1053, 445] on div "6859 ​" at bounding box center [1091, 434] width 77 height 37
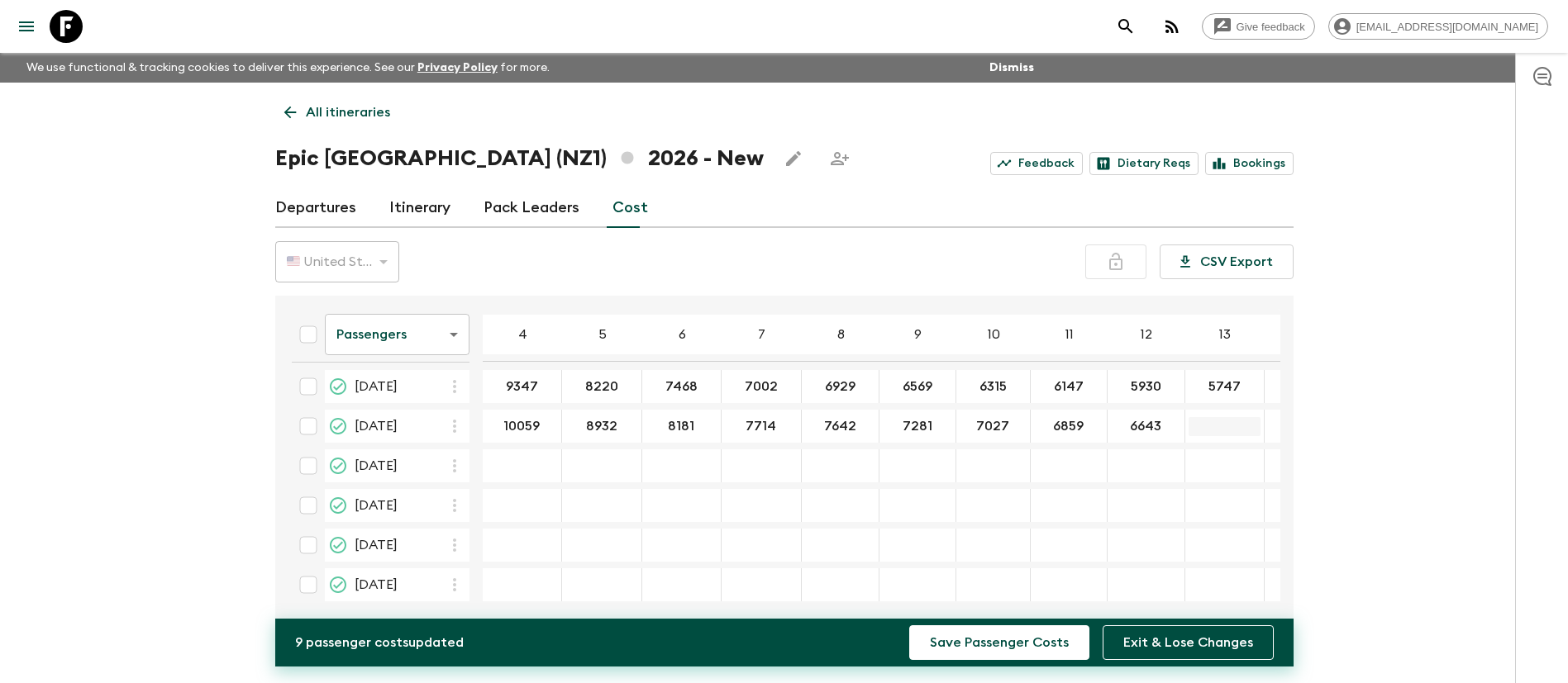
click at [1189, 420] on input "14 Dec 2026; 13" at bounding box center [1225, 426] width 72 height 19
drag, startPoint x: 644, startPoint y: 608, endPoint x: 705, endPoint y: 614, distance: 61.3
click at [705, 614] on div "Passengers passengersCost ​ 4 5 6 7 8 9 10 11 12 13 14 15 16 17 18 [DATE] 9284 …" at bounding box center [784, 458] width 1019 height 325
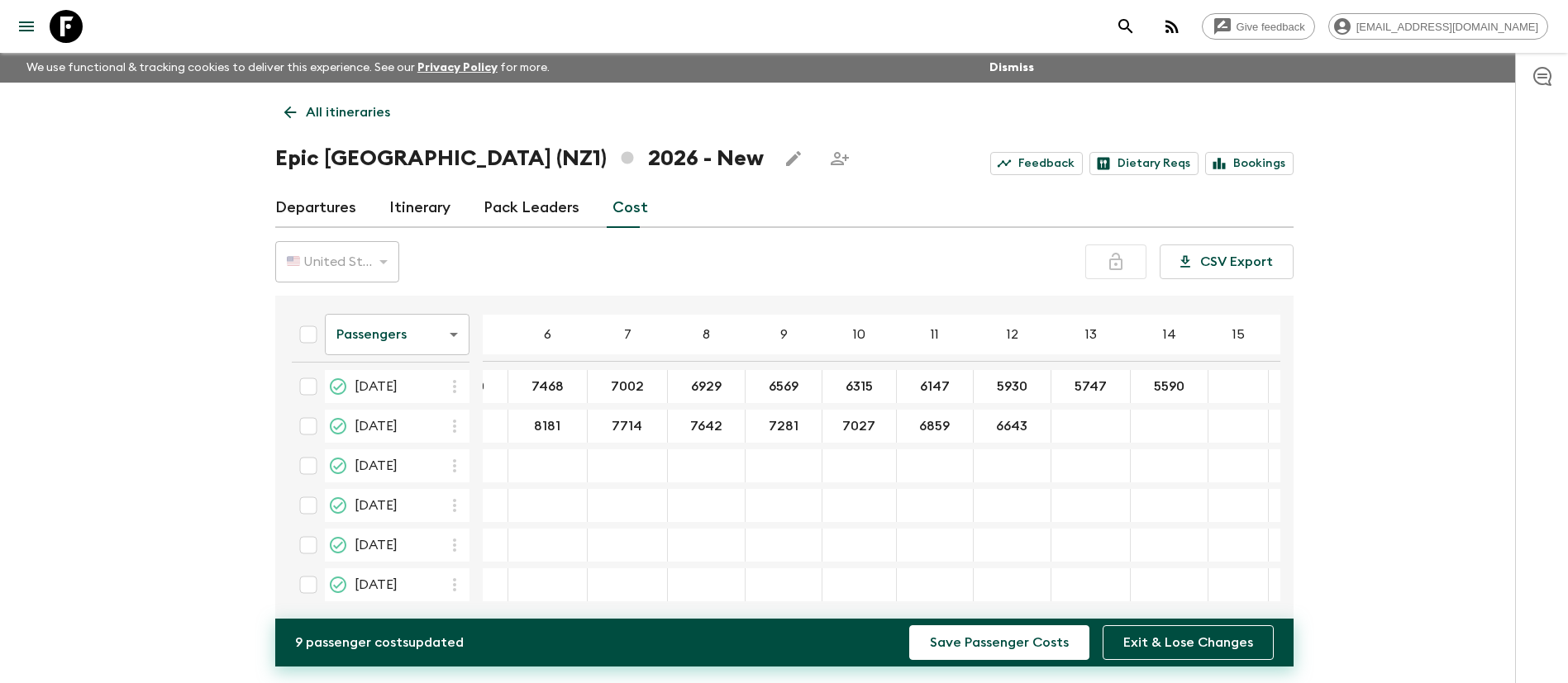
scroll to position [407, 162]
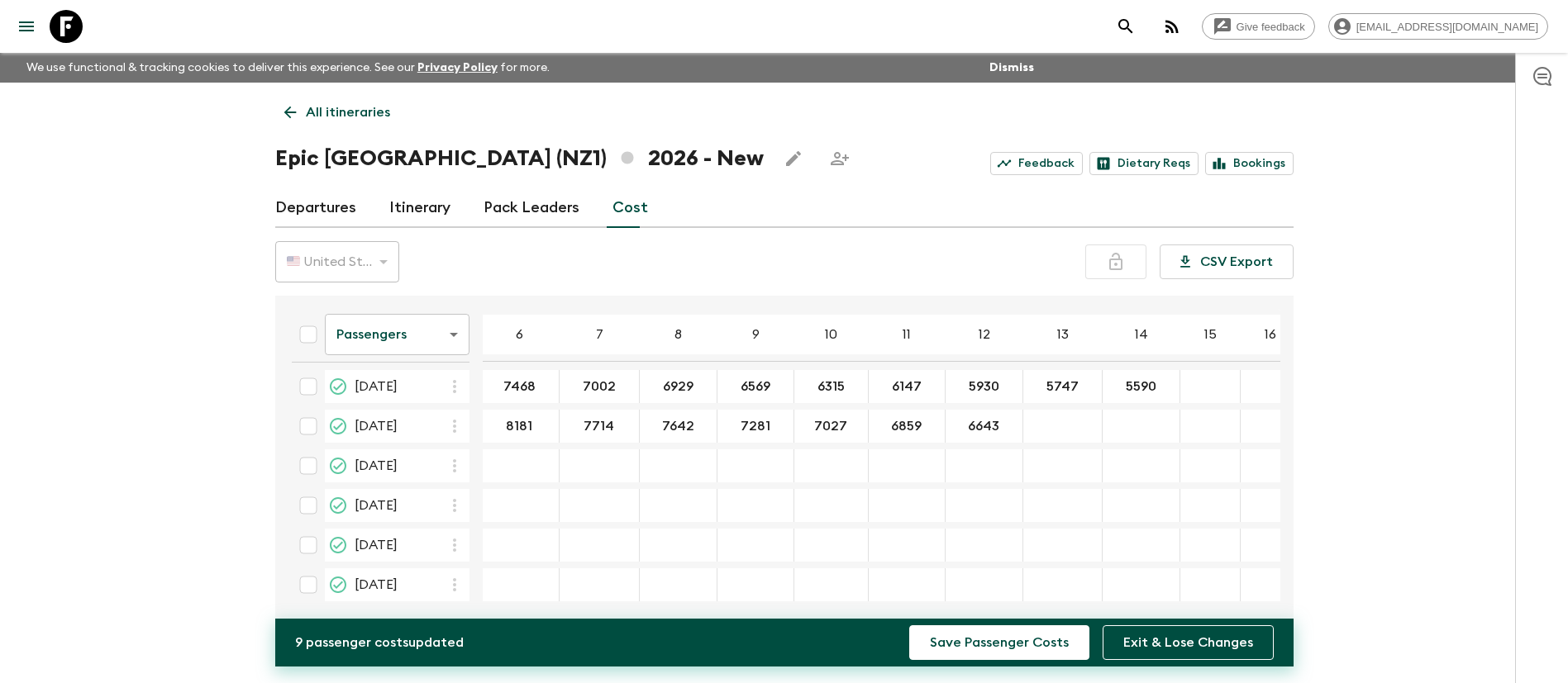
drag, startPoint x: 717, startPoint y: 602, endPoint x: 842, endPoint y: 617, distance: 125.9
click at [842, 617] on div "Passengers passengersCost ​ 4 5 6 7 8 9 10 11 12 13 14 15 16 17 18 [DATE] 9284 …" at bounding box center [784, 458] width 1019 height 325
click at [1040, 429] on div "​" at bounding box center [1063, 426] width 72 height 33
type input "6460"
type input "6303"
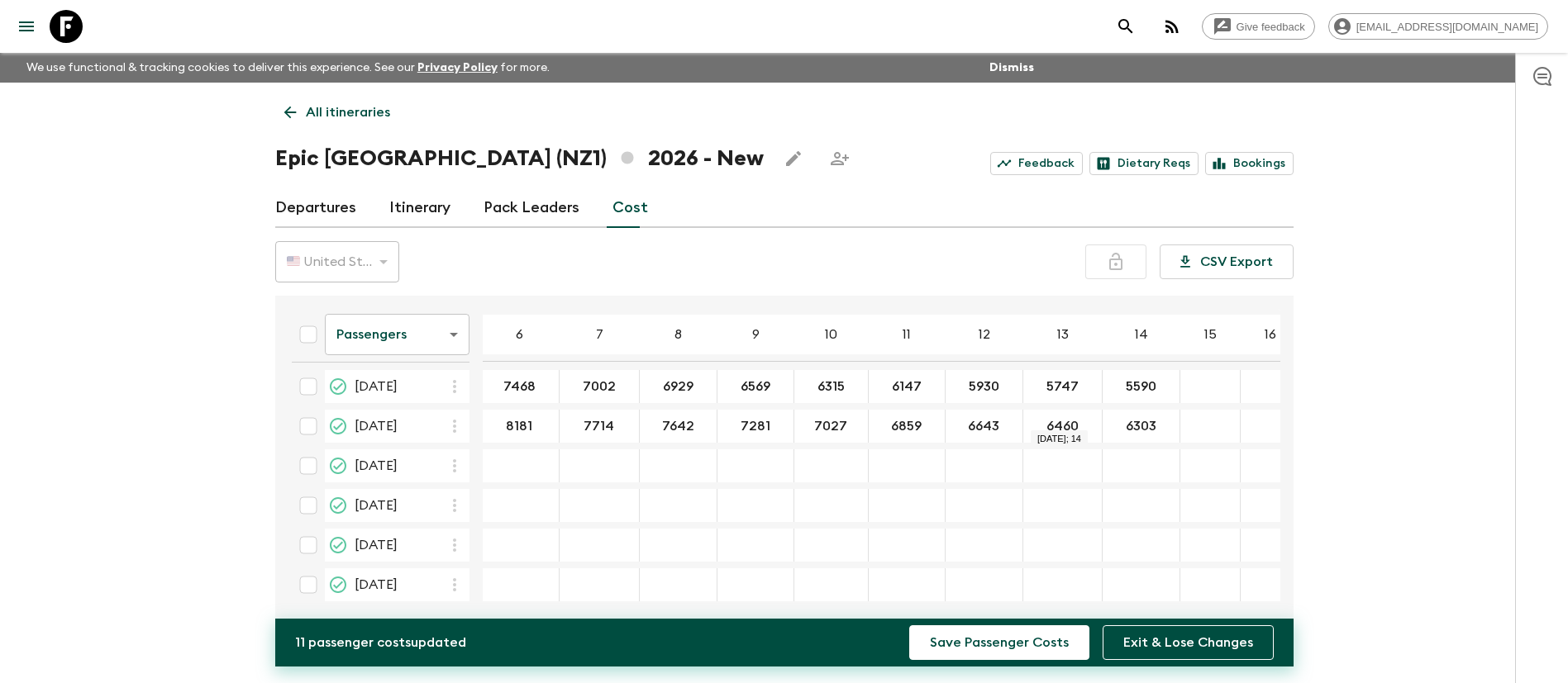
click at [909, 625] on button "Save Passenger Costs" at bounding box center [999, 643] width 180 height 35
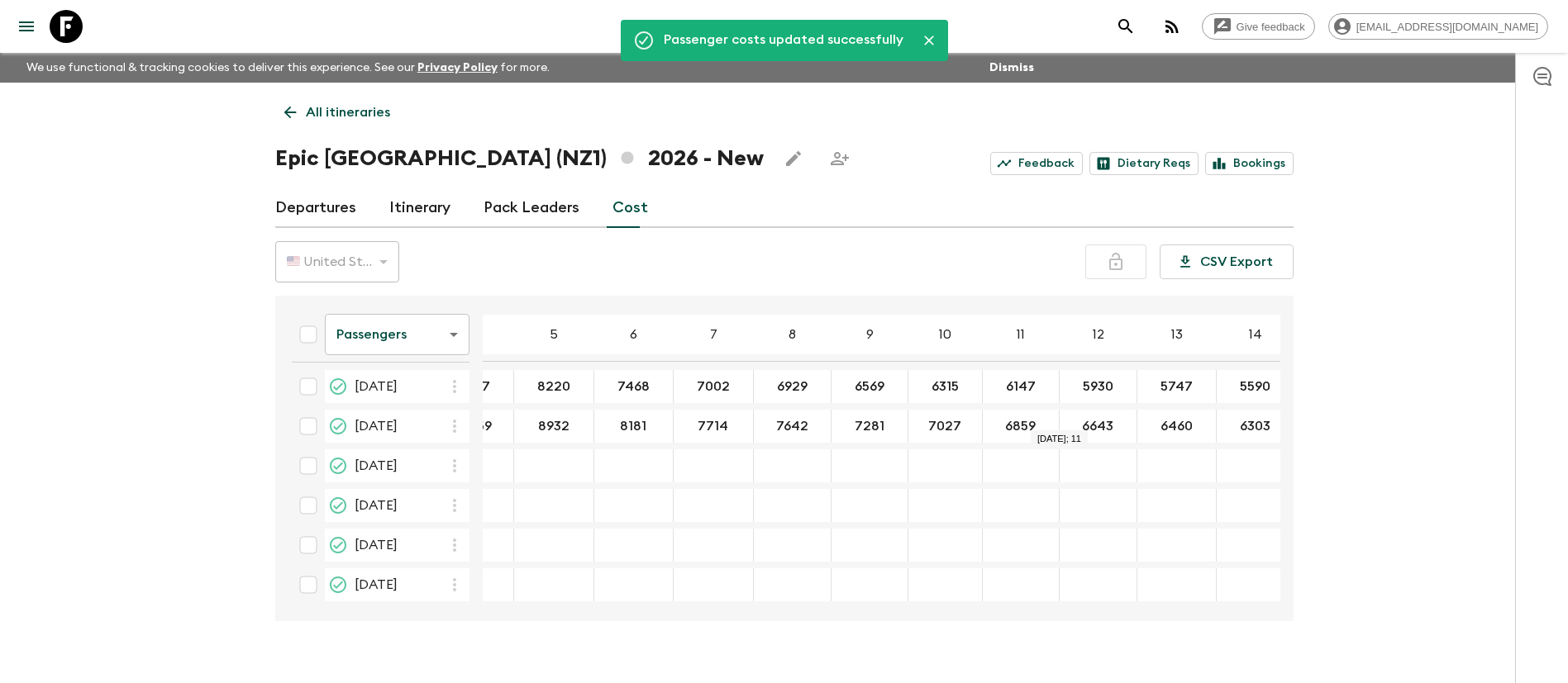
scroll to position [407, 0]
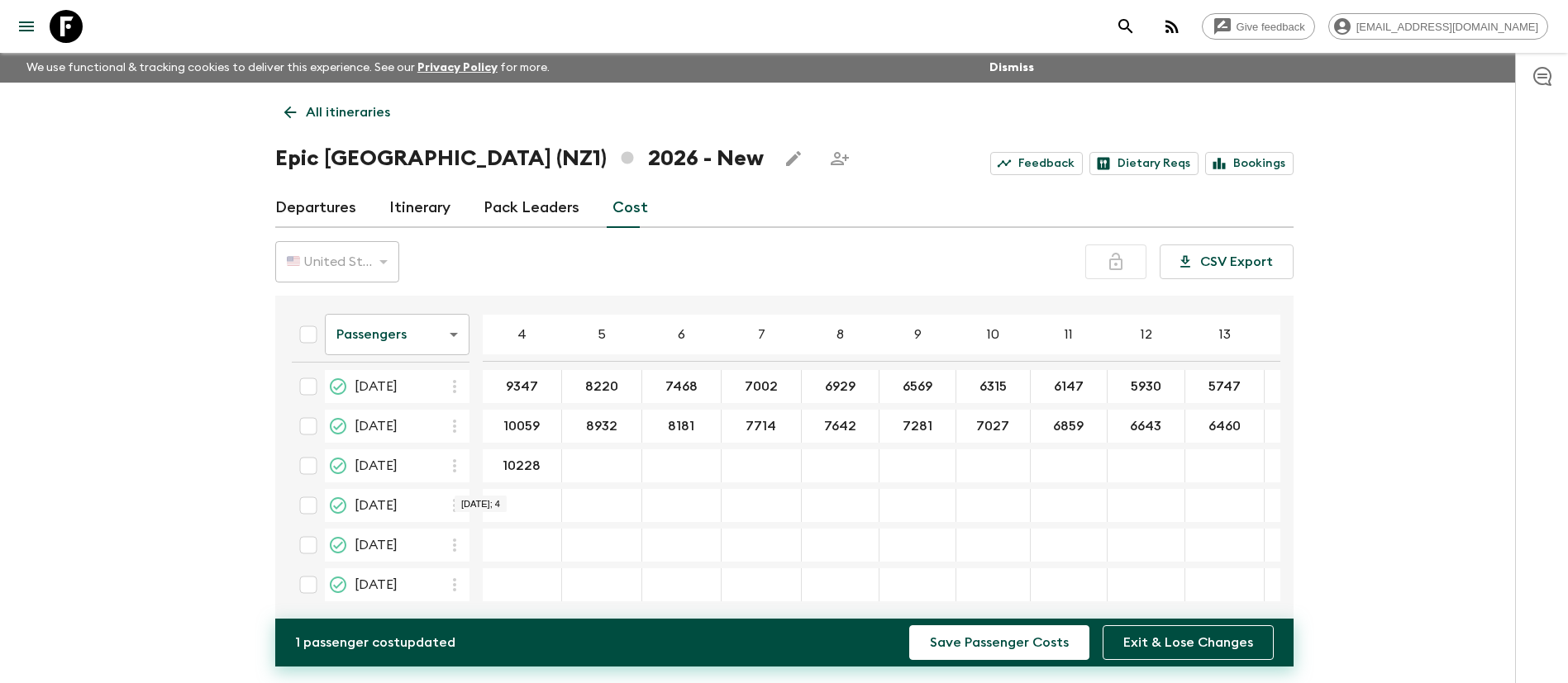
type input "10228"
type input "9161"
type input "8410"
type input "7943"
type input "7871"
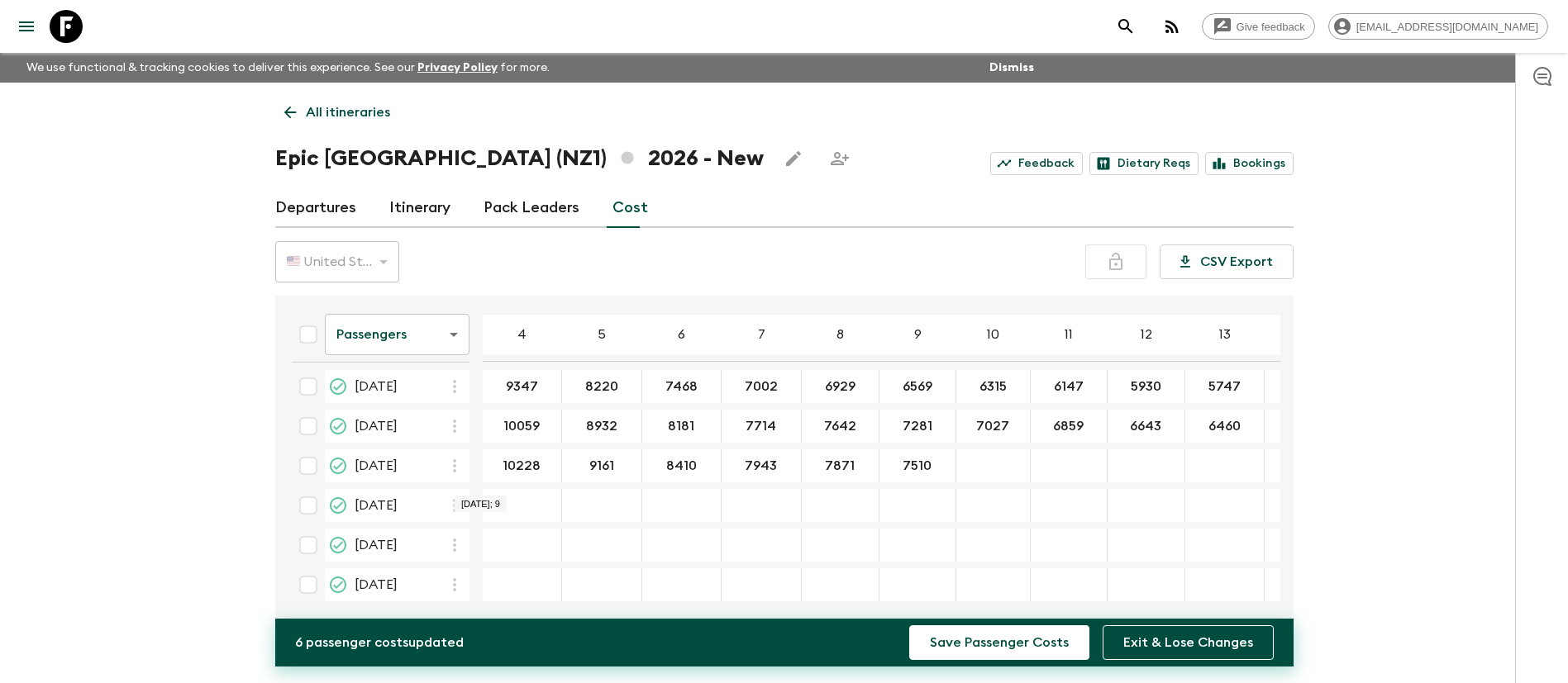
type input "7510"
type input "7257"
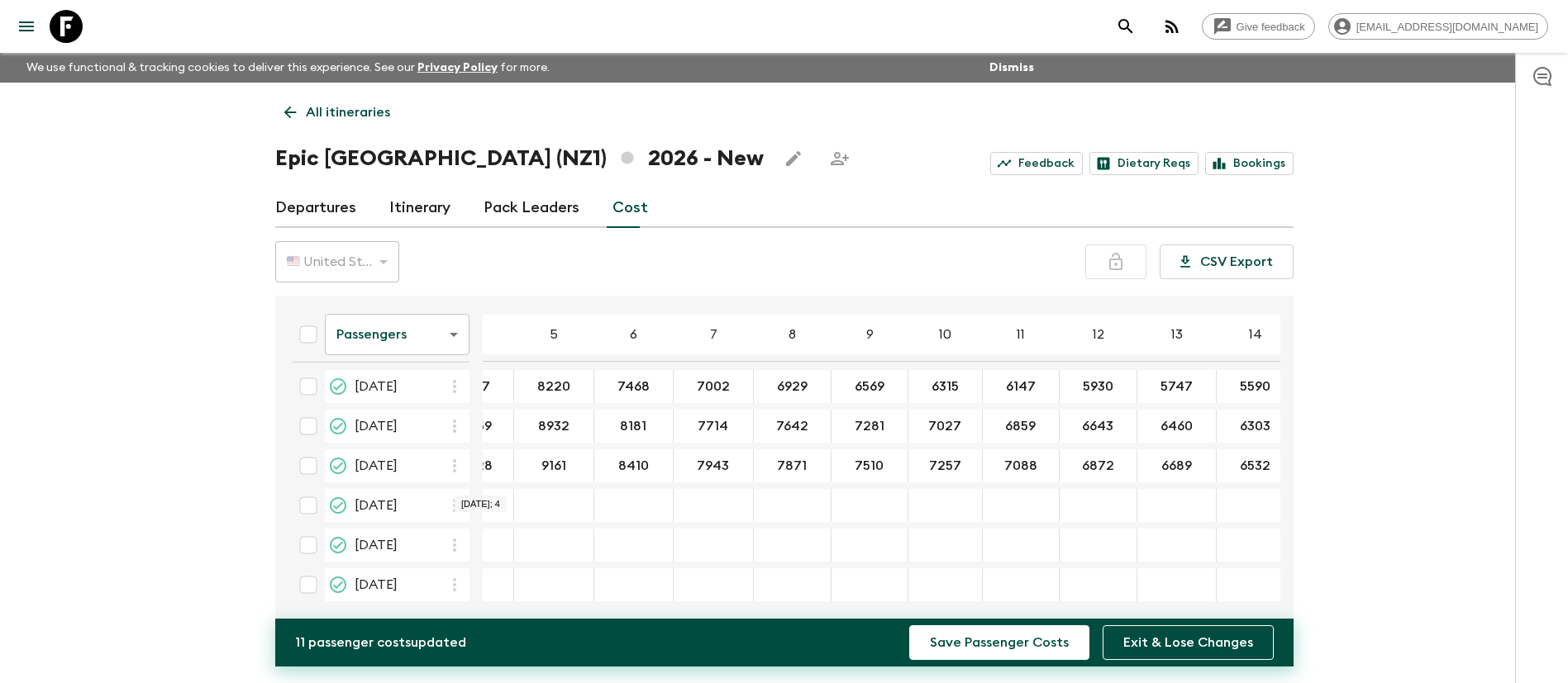
scroll to position [407, 292]
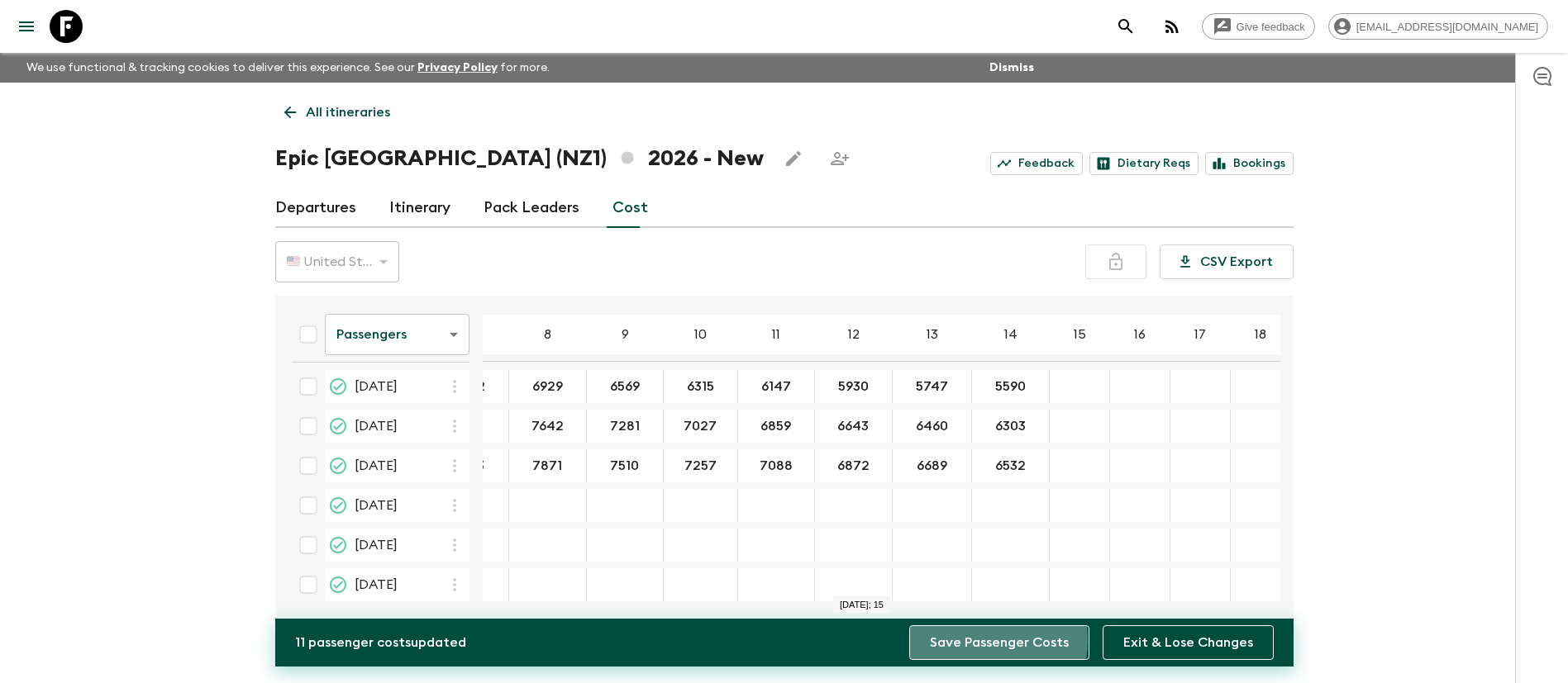
click at [980, 641] on button "Save Passenger Costs" at bounding box center [999, 643] width 180 height 35
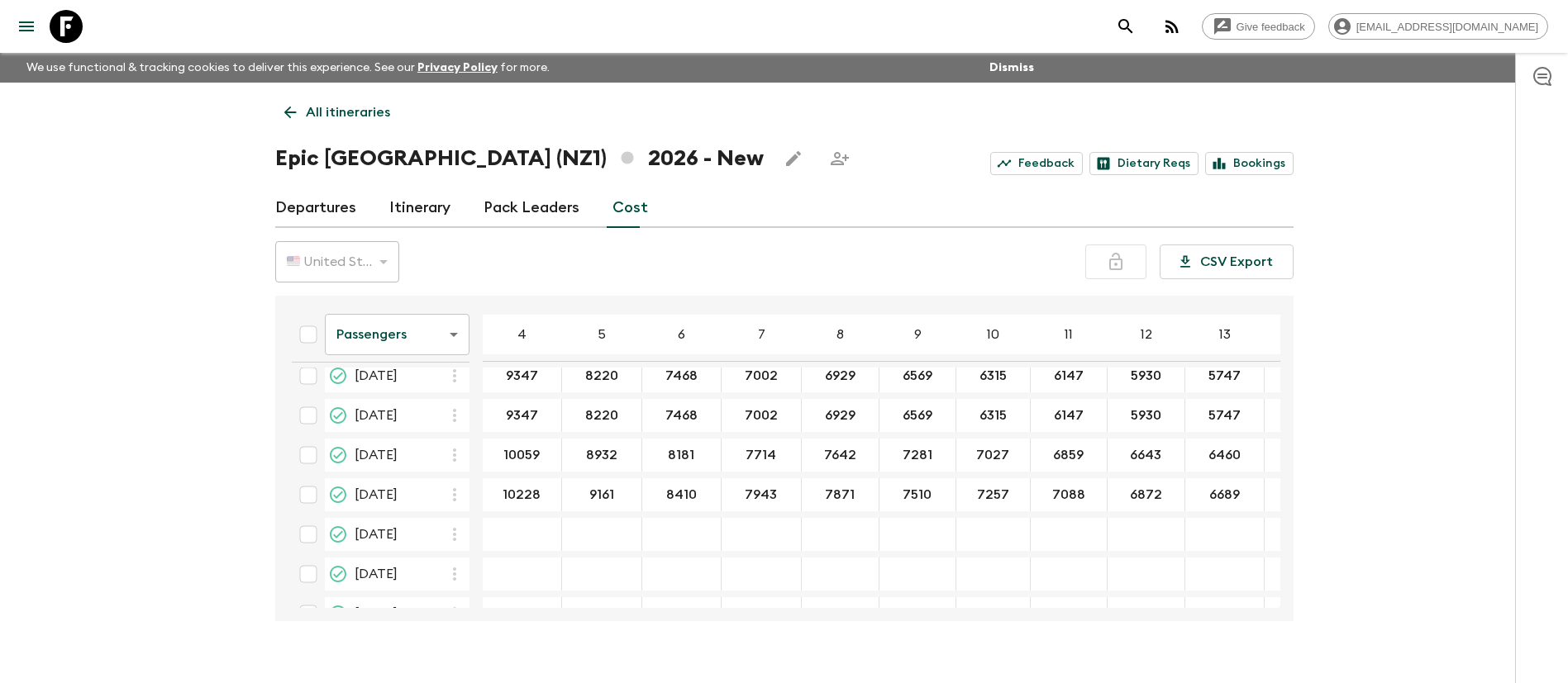
scroll to position [407, 0]
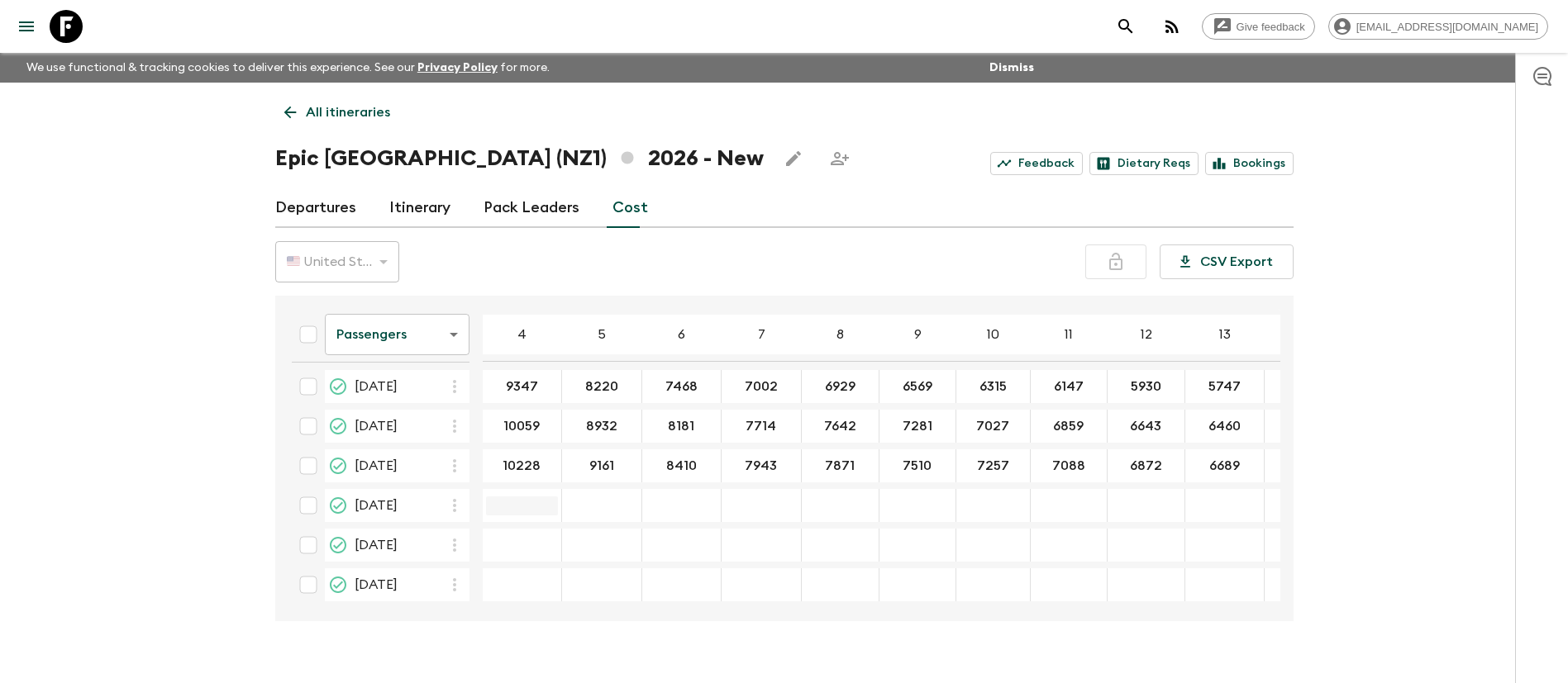
click at [525, 501] on input "23 Dec 2026; 4" at bounding box center [522, 506] width 72 height 19
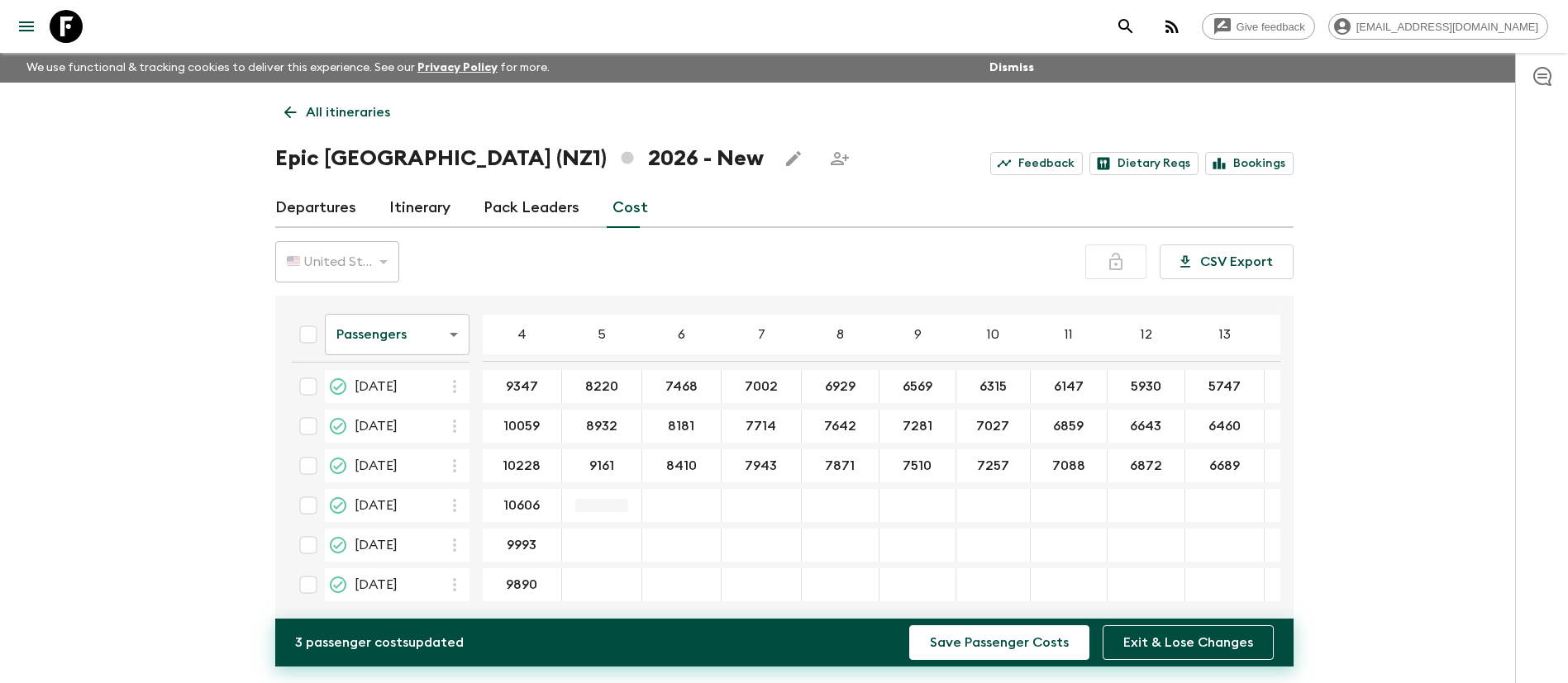
click at [588, 494] on div "23 Dec 2026; 5" at bounding box center [601, 505] width 80 height 33
click at [672, 507] on div "23 Dec 2026; 6" at bounding box center [682, 505] width 79 height 33
click at [746, 489] on div "23 Dec 2026; 7" at bounding box center [762, 505] width 80 height 33
click at [826, 489] on div "23 Dec 2026; 8" at bounding box center [841, 505] width 77 height 33
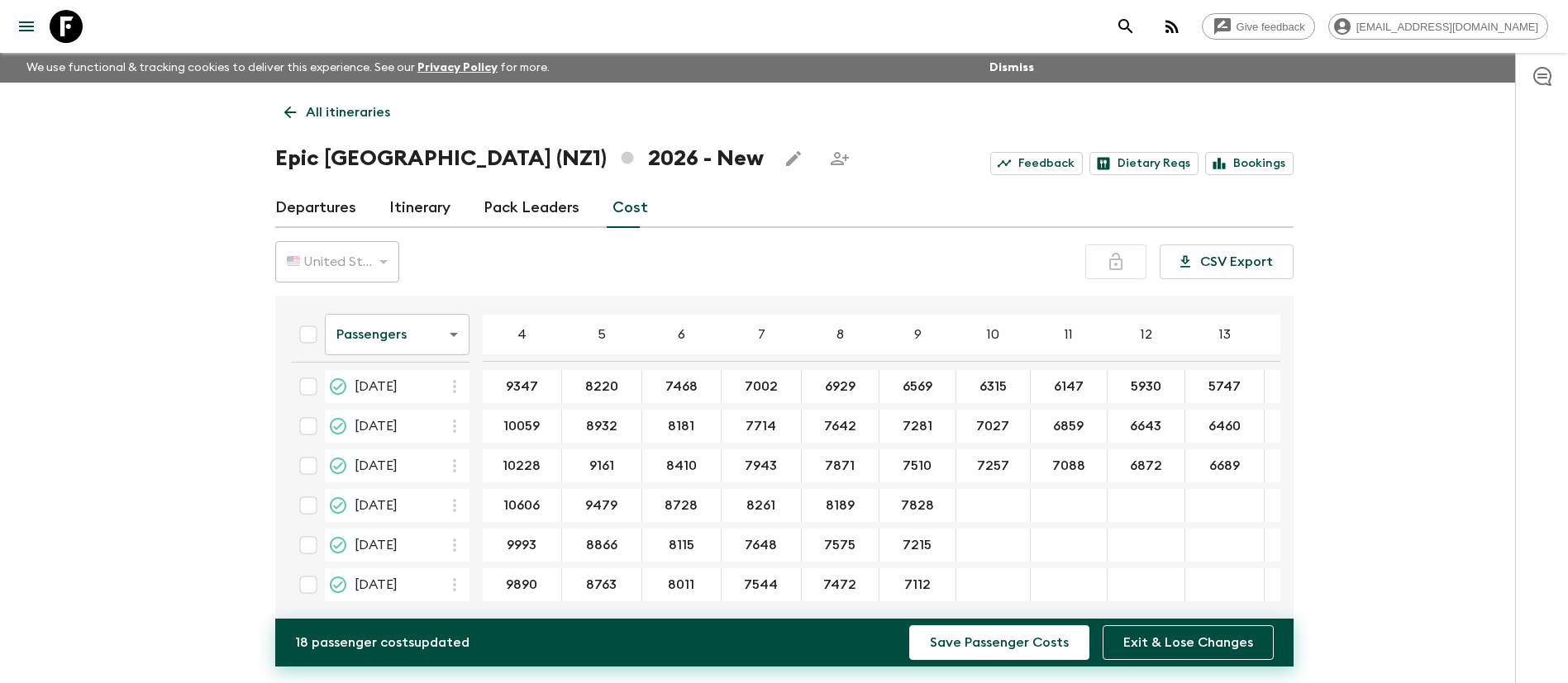
click at [983, 490] on div "23 Dec 2026; 10" at bounding box center [993, 505] width 75 height 33
click at [982, 490] on div "23 Dec 2026; 10" at bounding box center [993, 505] width 75 height 33
click at [975, 542] on input "27 Dec 2026; 10" at bounding box center [993, 546] width 67 height 19
click at [1065, 491] on div "23 Dec 2026; 11" at bounding box center [1070, 505] width 77 height 33
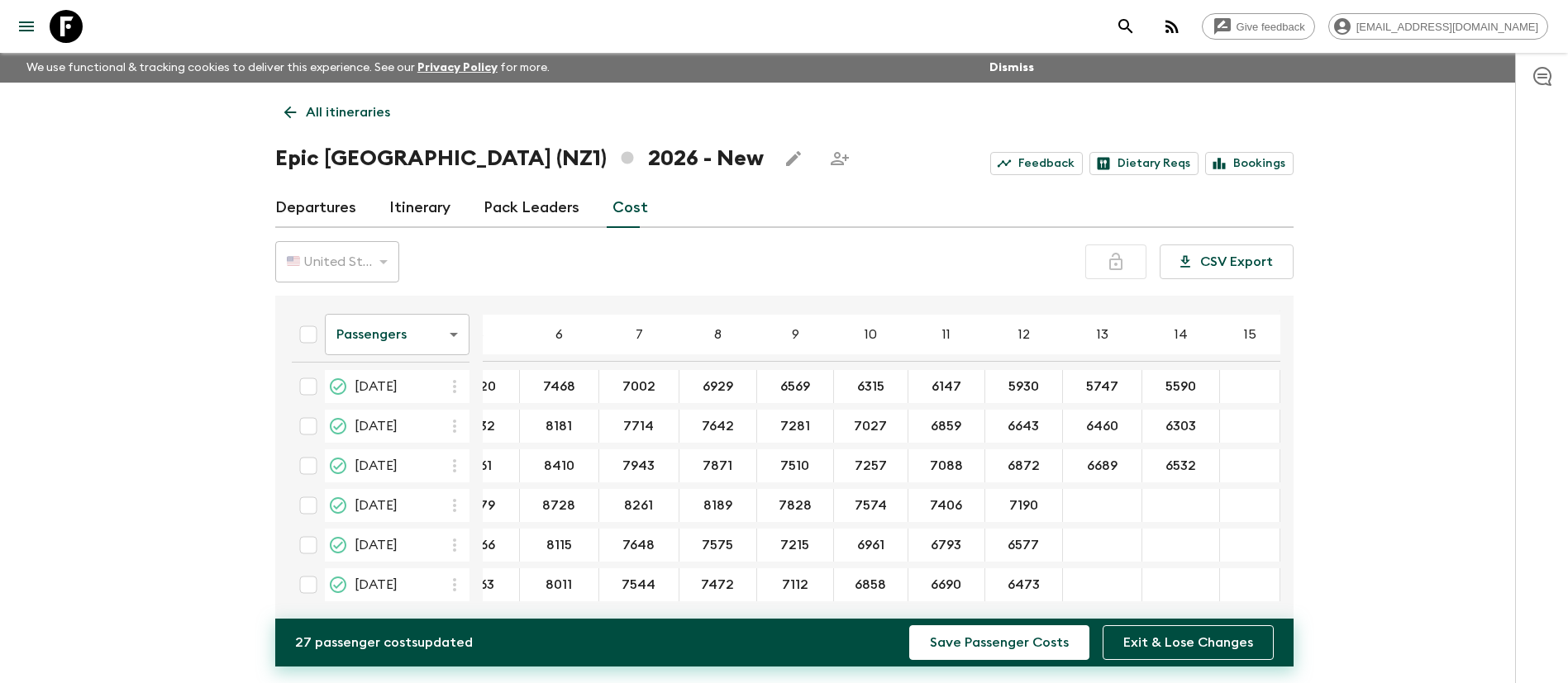
scroll to position [407, 127]
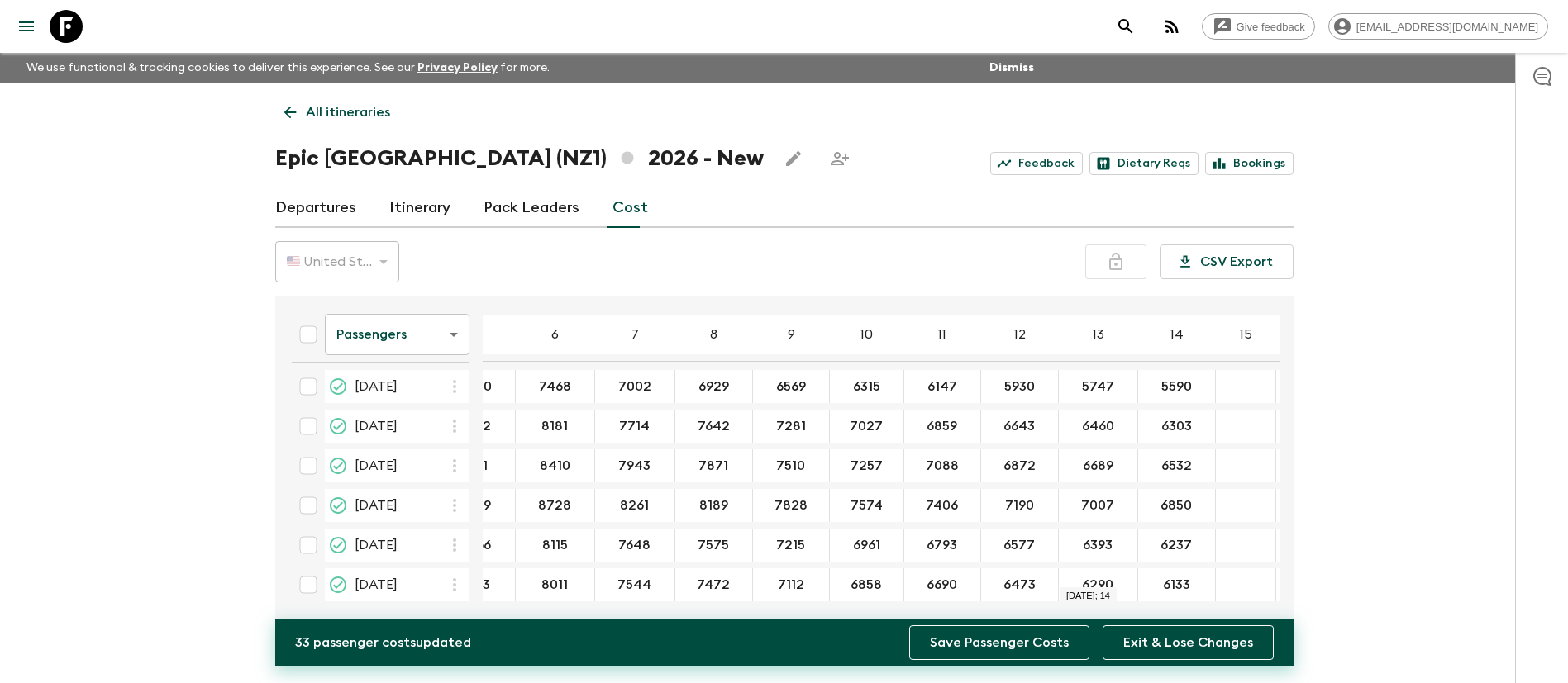
click at [1024, 651] on button "Save Passenger Costs" at bounding box center [999, 643] width 180 height 35
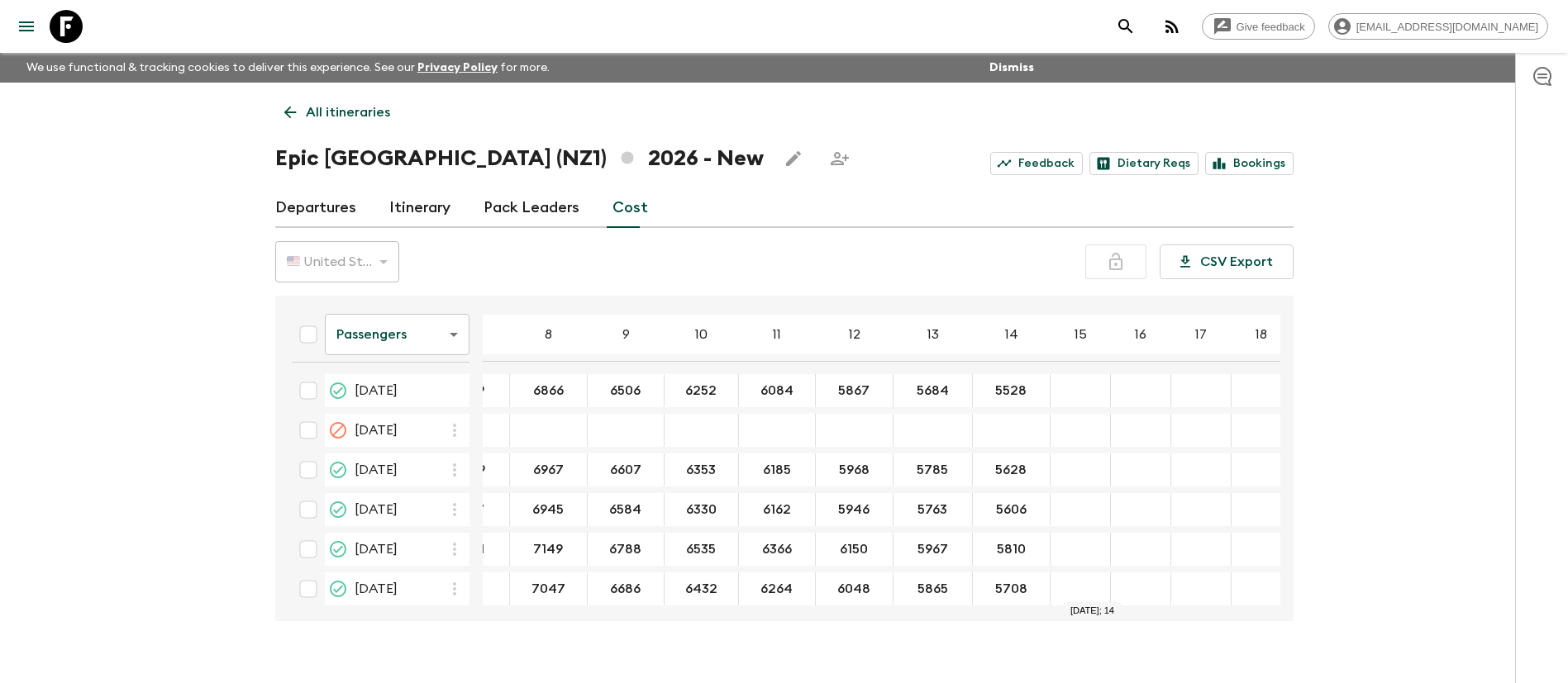
scroll to position [0, 0]
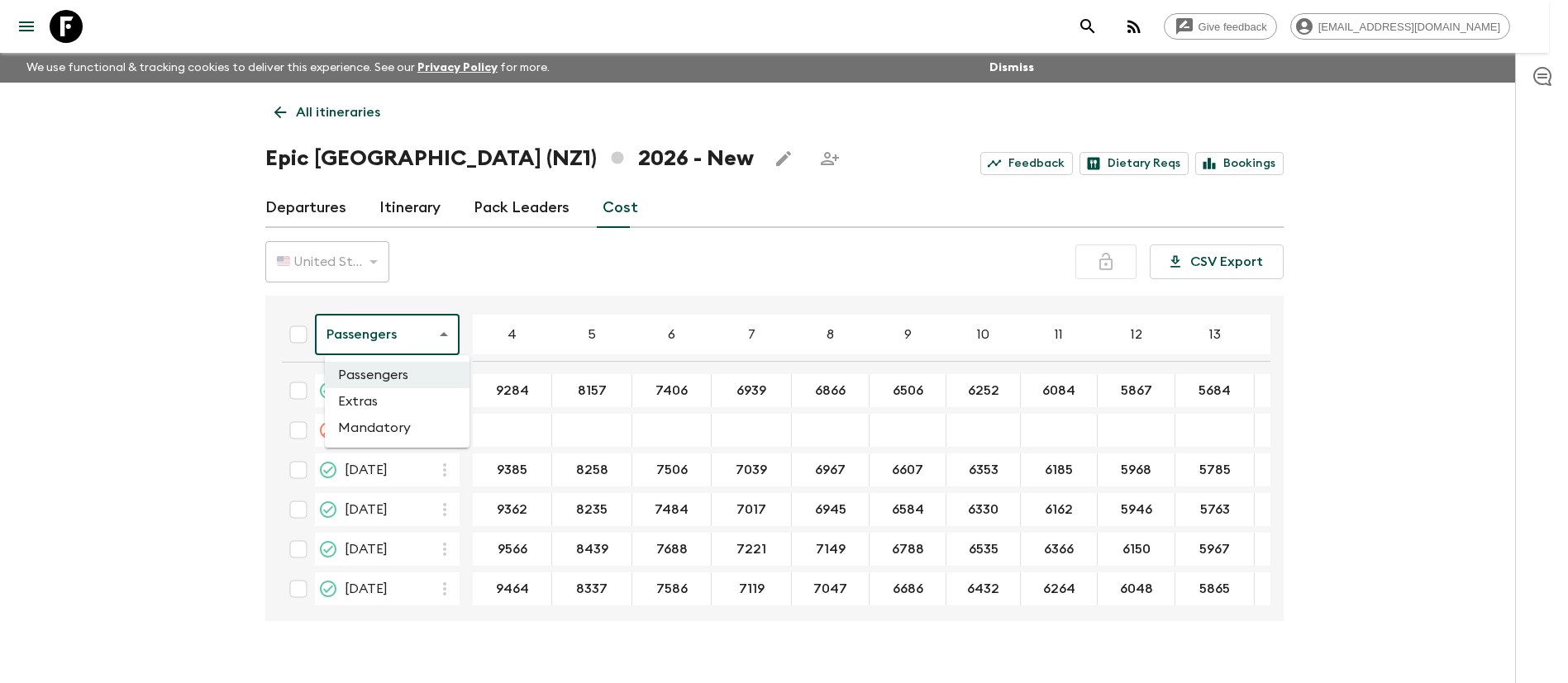
click at [408, 328] on body "Give feedback [EMAIL_ADDRESS][DOMAIN_NAME] We use functional & tracking cookies…" at bounding box center [784, 356] width 1568 height 713
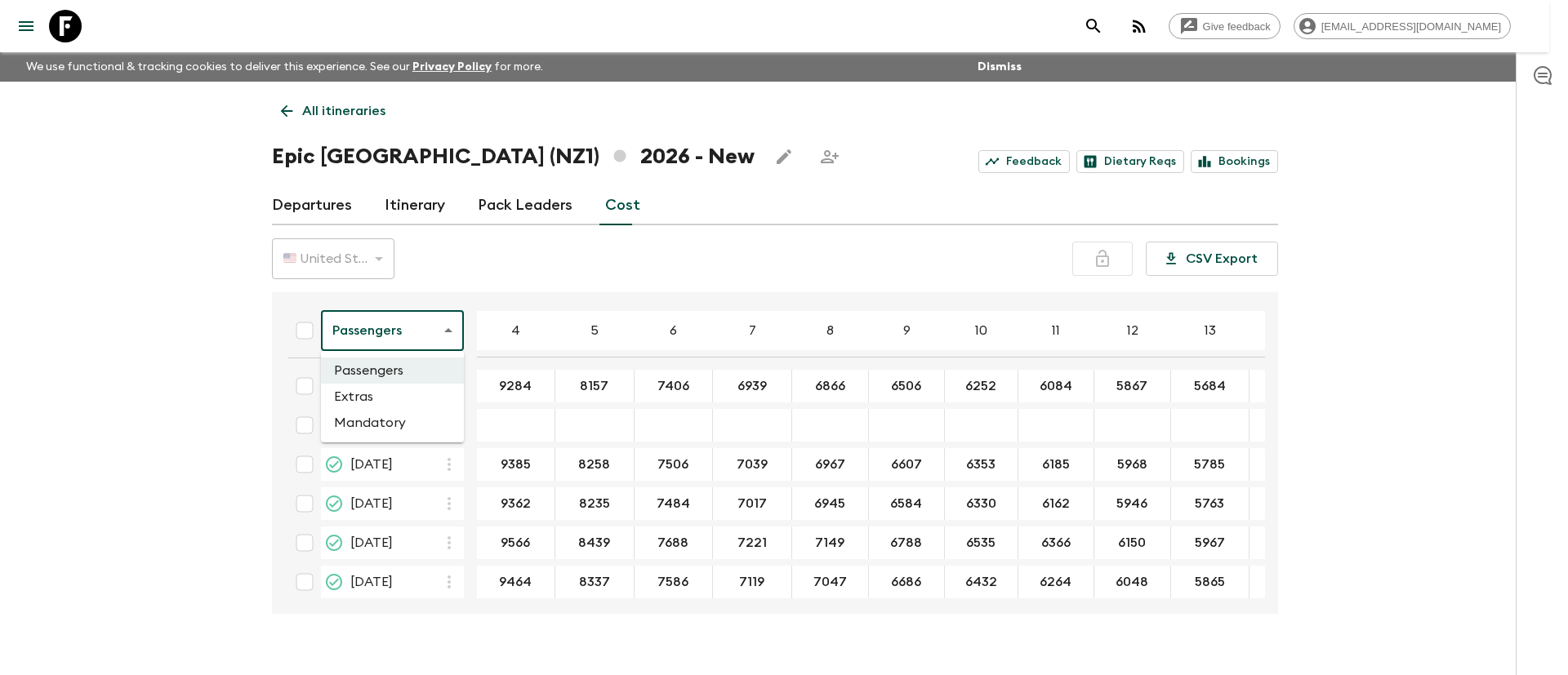
click at [411, 405] on li "Extras" at bounding box center [392, 396] width 143 height 26
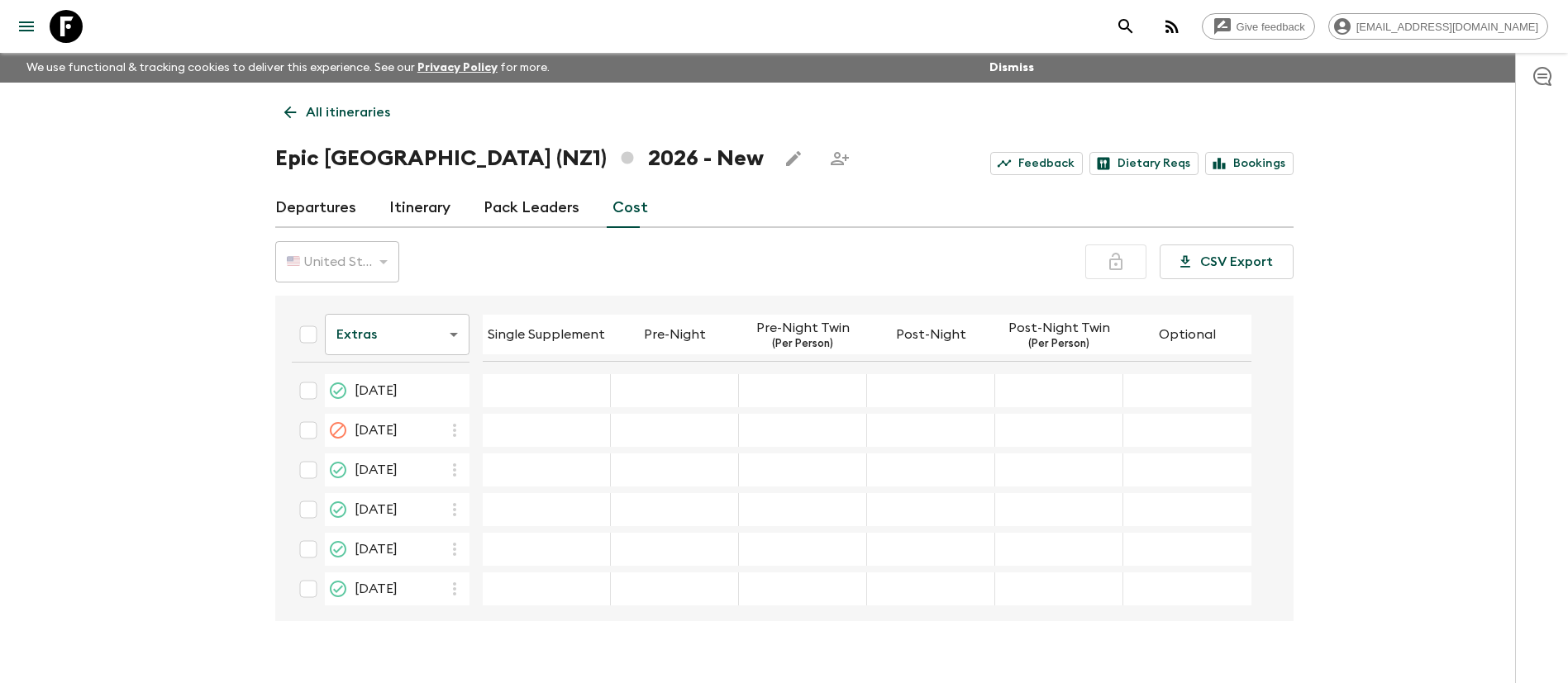
click at [515, 400] on div "10 Jan 2026; Single Supplement" at bounding box center [547, 391] width 129 height 33
click at [548, 395] on input "10 Jan 2026; Single Supplement" at bounding box center [547, 391] width 120 height 19
click at [555, 396] on input "10 Jan 2026; Single Supplement" at bounding box center [547, 391] width 120 height 19
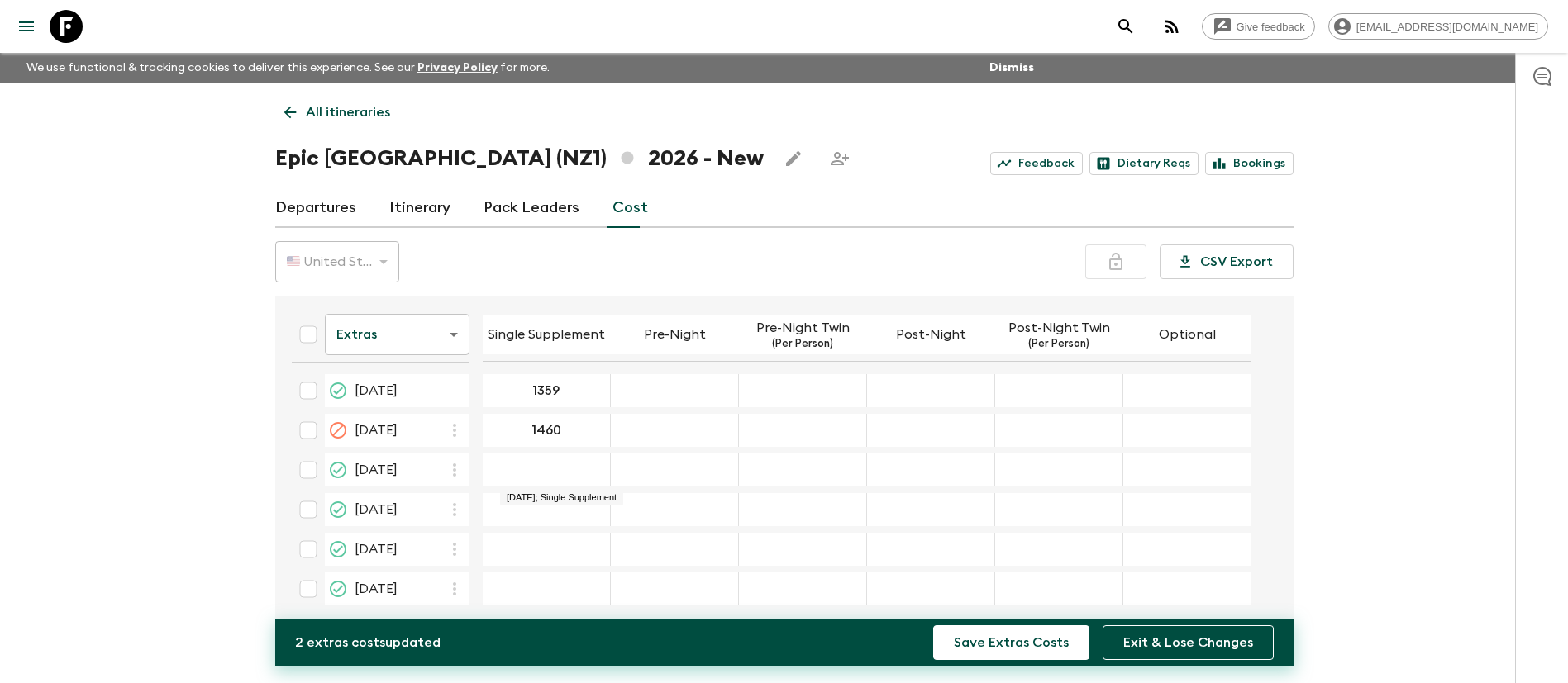
click at [574, 477] on div "07 Feb 2026; Single Supplement" at bounding box center [547, 470] width 129 height 33
click at [573, 503] on div "21 Feb 2026; Single Supplement" at bounding box center [547, 510] width 129 height 33
drag, startPoint x: 628, startPoint y: 529, endPoint x: 574, endPoint y: 502, distance: 60.4
click at [626, 528] on table "Extras extrasCost ​ Single Supplement Pre-Night Pre-Night Twin (Per Person) Pos…" at bounding box center [765, 656] width 973 height 706
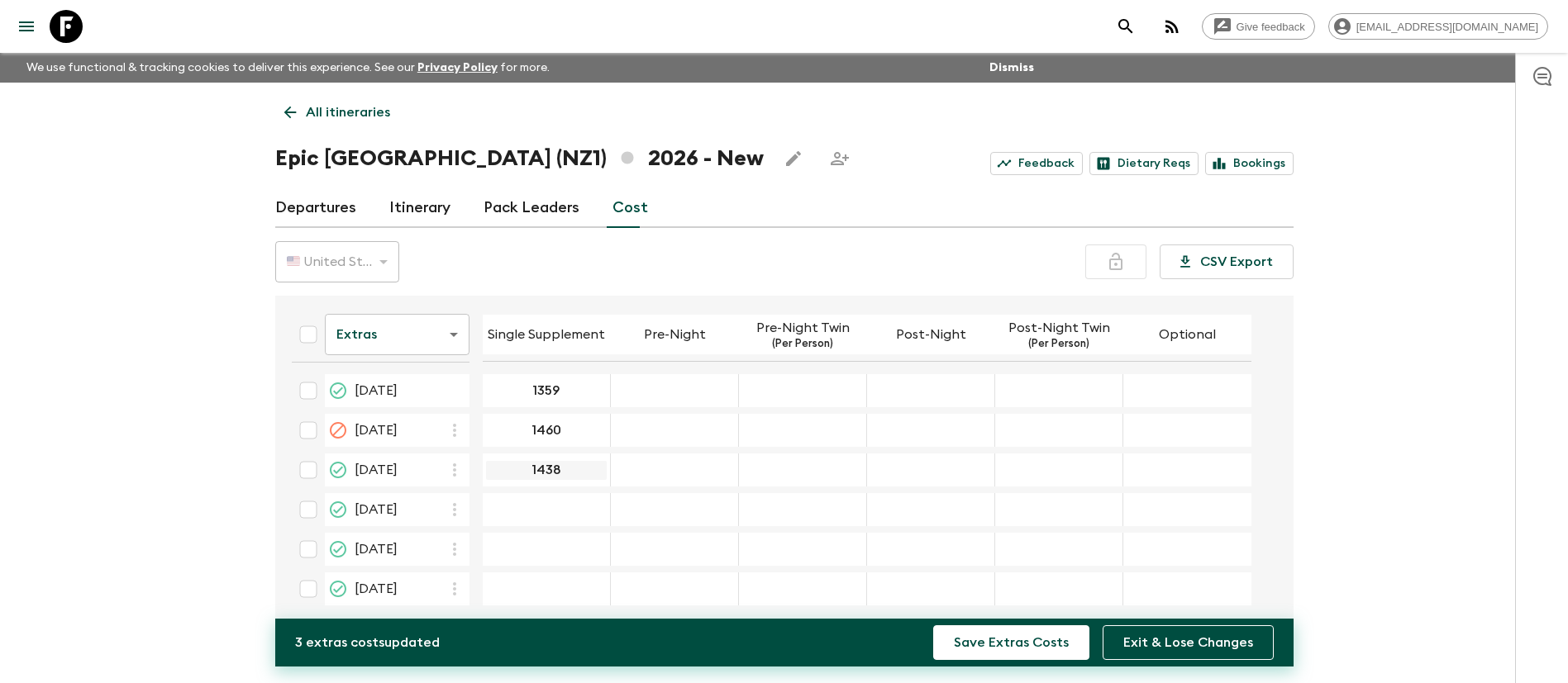
click at [546, 476] on input "1438" at bounding box center [547, 470] width 120 height 19
click at [529, 513] on input "21 Feb 2026; Single Supplement" at bounding box center [547, 510] width 120 height 19
paste input "1438"
click at [539, 439] on input "1460" at bounding box center [547, 430] width 120 height 19
click at [559, 475] on input "07 Feb 2026; Single Supplement" at bounding box center [547, 470] width 120 height 19
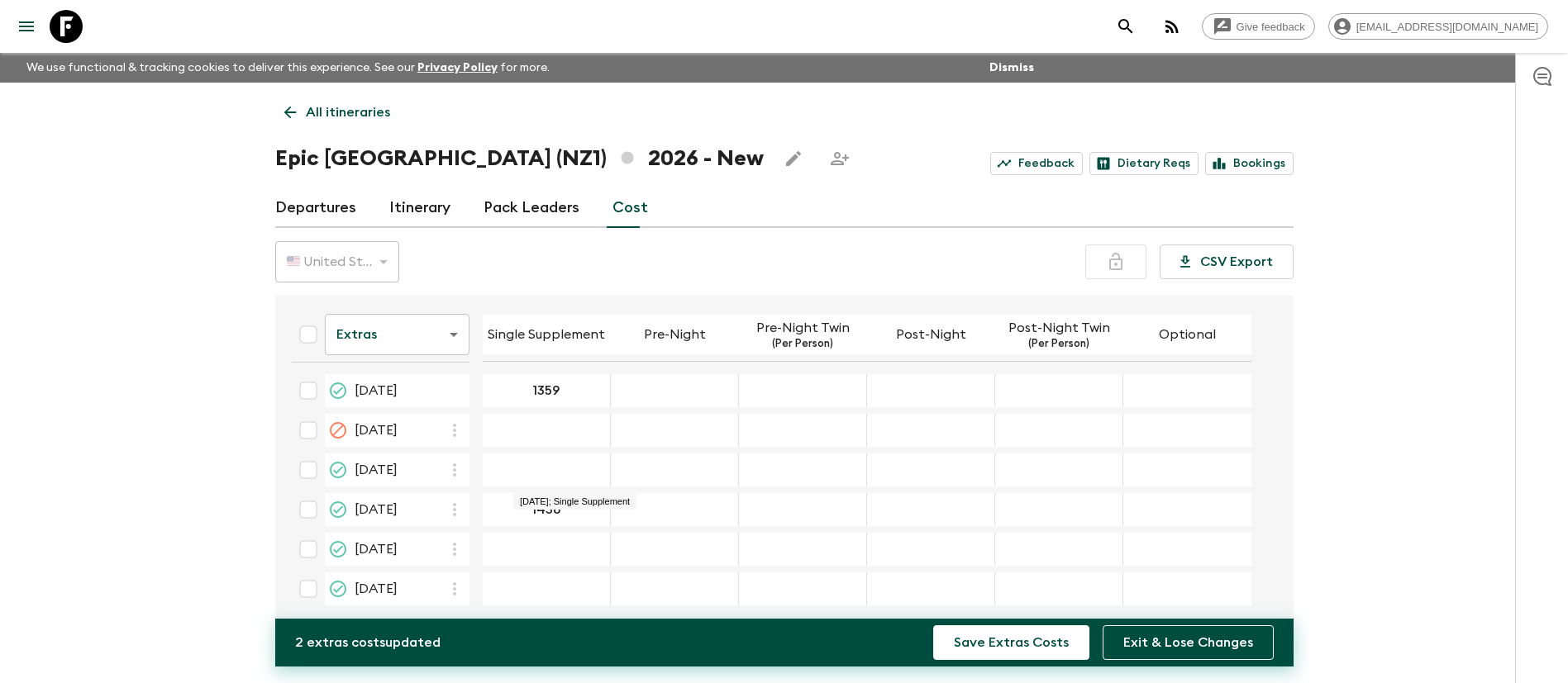
paste input "1460"
click at [532, 537] on div "28 Mar 2026; Single Supplement" at bounding box center [547, 549] width 129 height 33
click at [536, 542] on div "28 Mar 2026; Single Supplement" at bounding box center [547, 549] width 129 height 33
click at [542, 551] on div "07 Nov 2026; Single Supplement" at bounding box center [547, 545] width 129 height 33
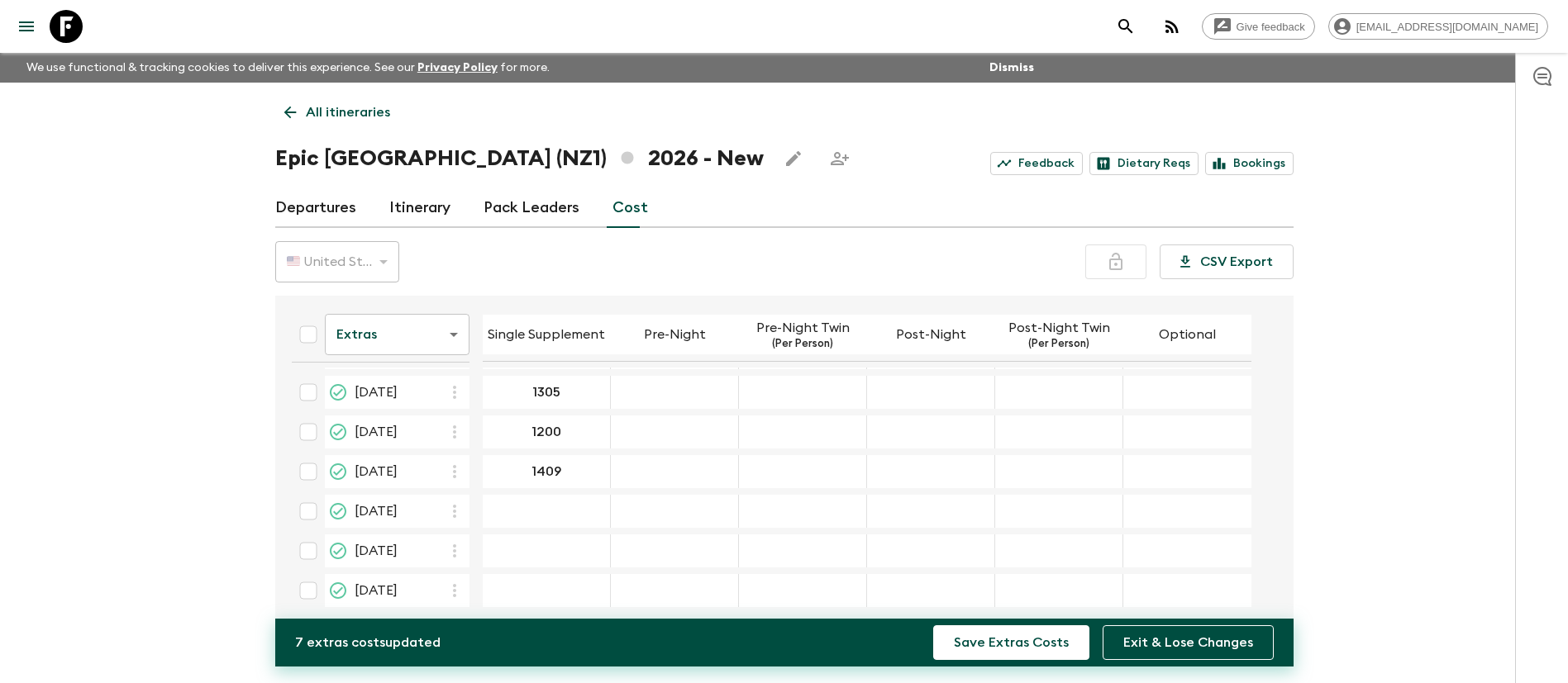
scroll to position [248, 0]
click at [317, 460] on input "checkbox" at bounding box center [308, 460] width 33 height 33
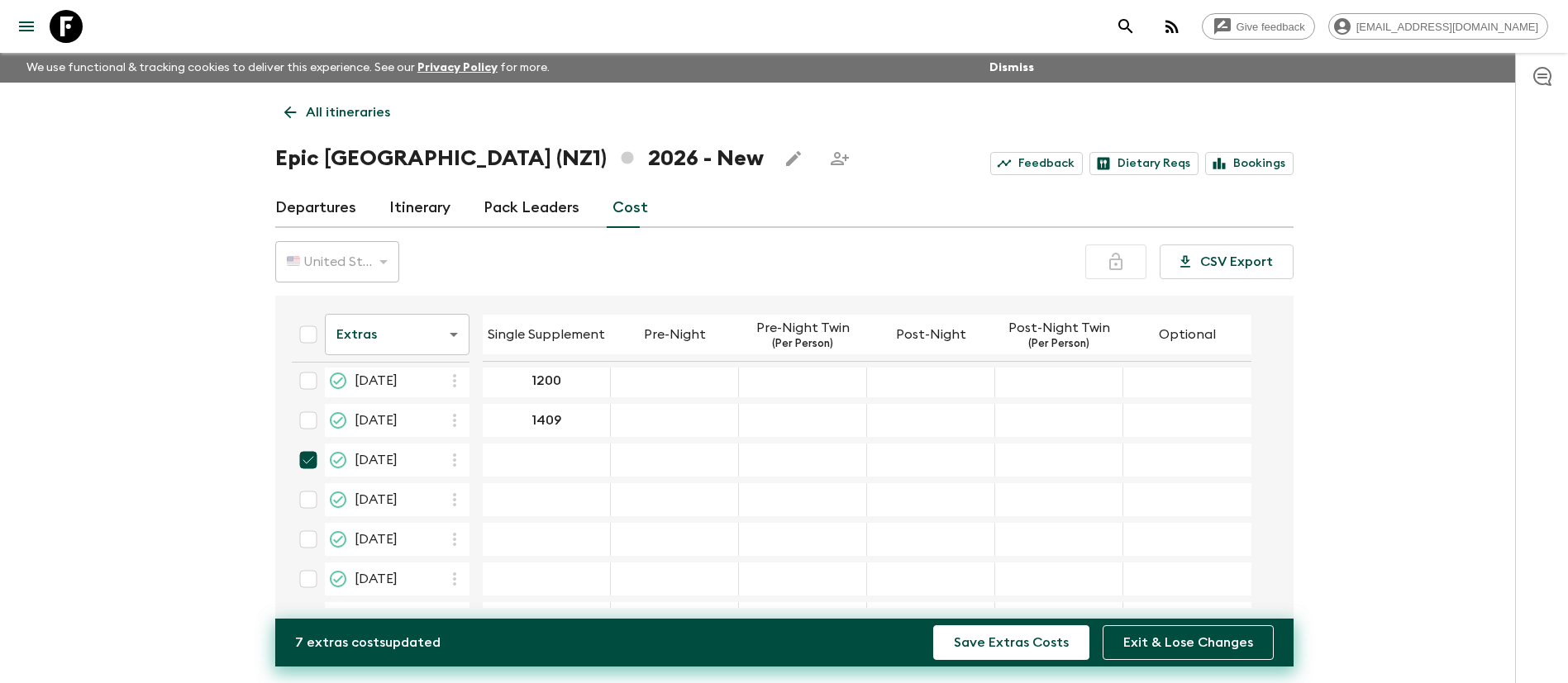
click at [305, 501] on input "checkbox" at bounding box center [308, 500] width 33 height 33
click at [309, 535] on input "checkbox" at bounding box center [308, 539] width 33 height 33
click at [1011, 644] on button "Save Extras Costs" at bounding box center [1011, 643] width 156 height 35
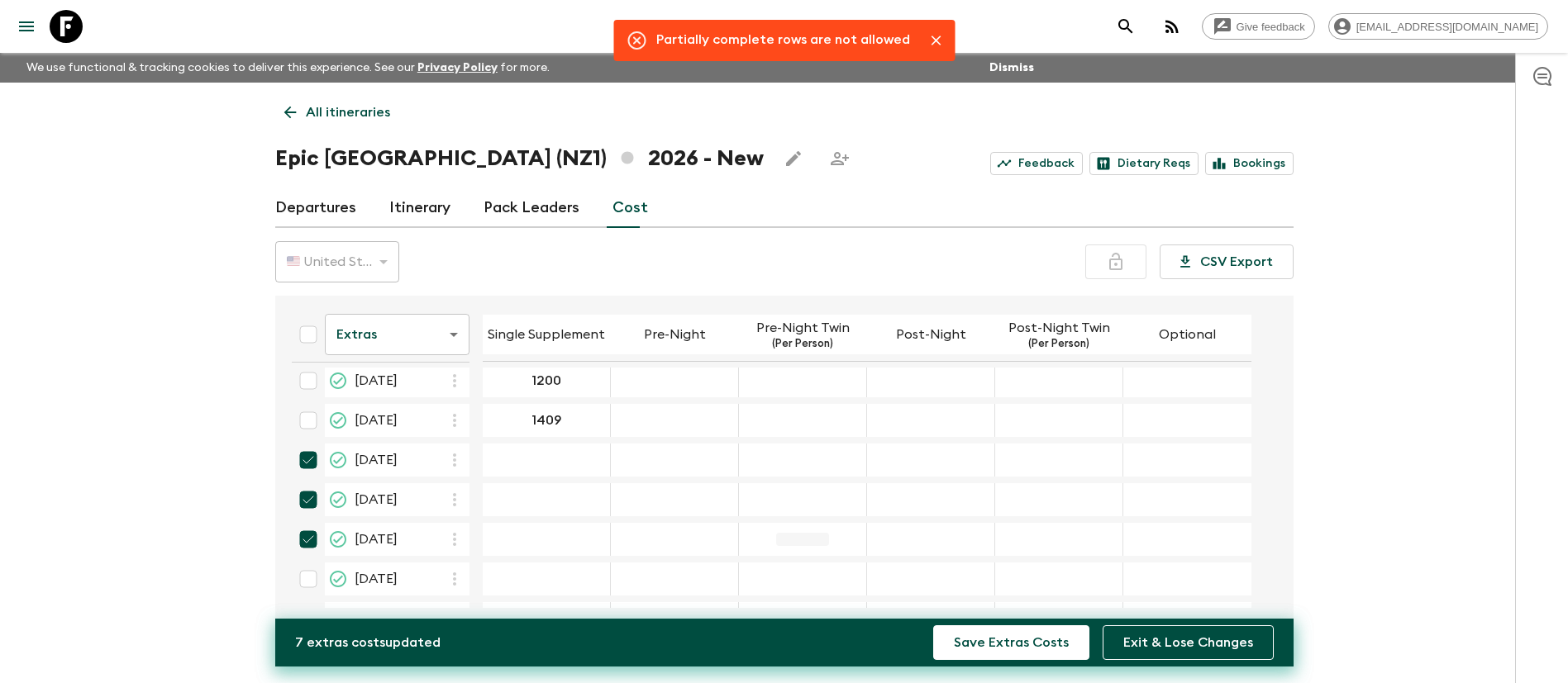
click at [828, 543] on div "05 Dec 2026; Pre-Night Twin" at bounding box center [803, 539] width 129 height 33
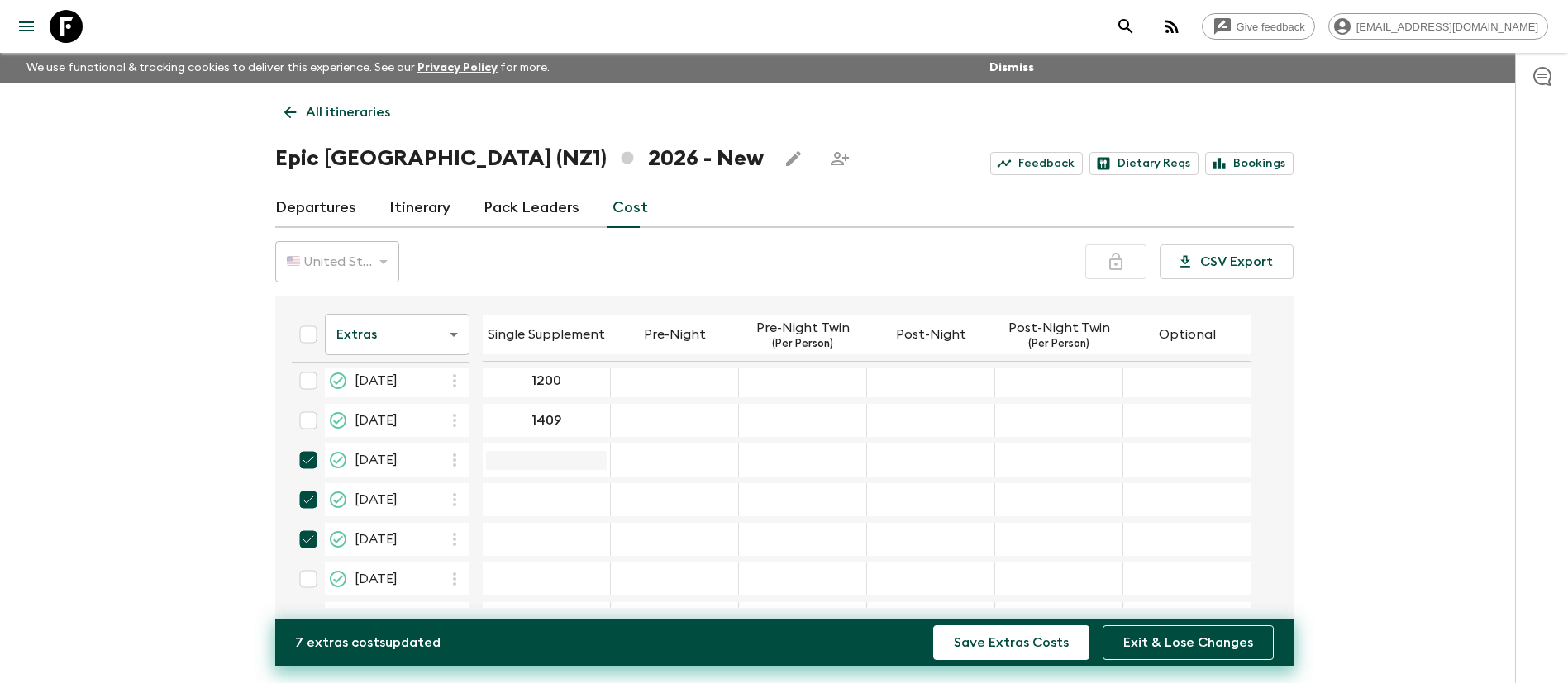
click at [547, 457] on input "14 Nov 2026; Single Supplement" at bounding box center [547, 460] width 120 height 19
click at [321, 457] on input "checkbox" at bounding box center [308, 460] width 33 height 33
click at [308, 503] on input "checkbox" at bounding box center [308, 500] width 33 height 33
click at [308, 534] on input "checkbox" at bounding box center [308, 539] width 33 height 33
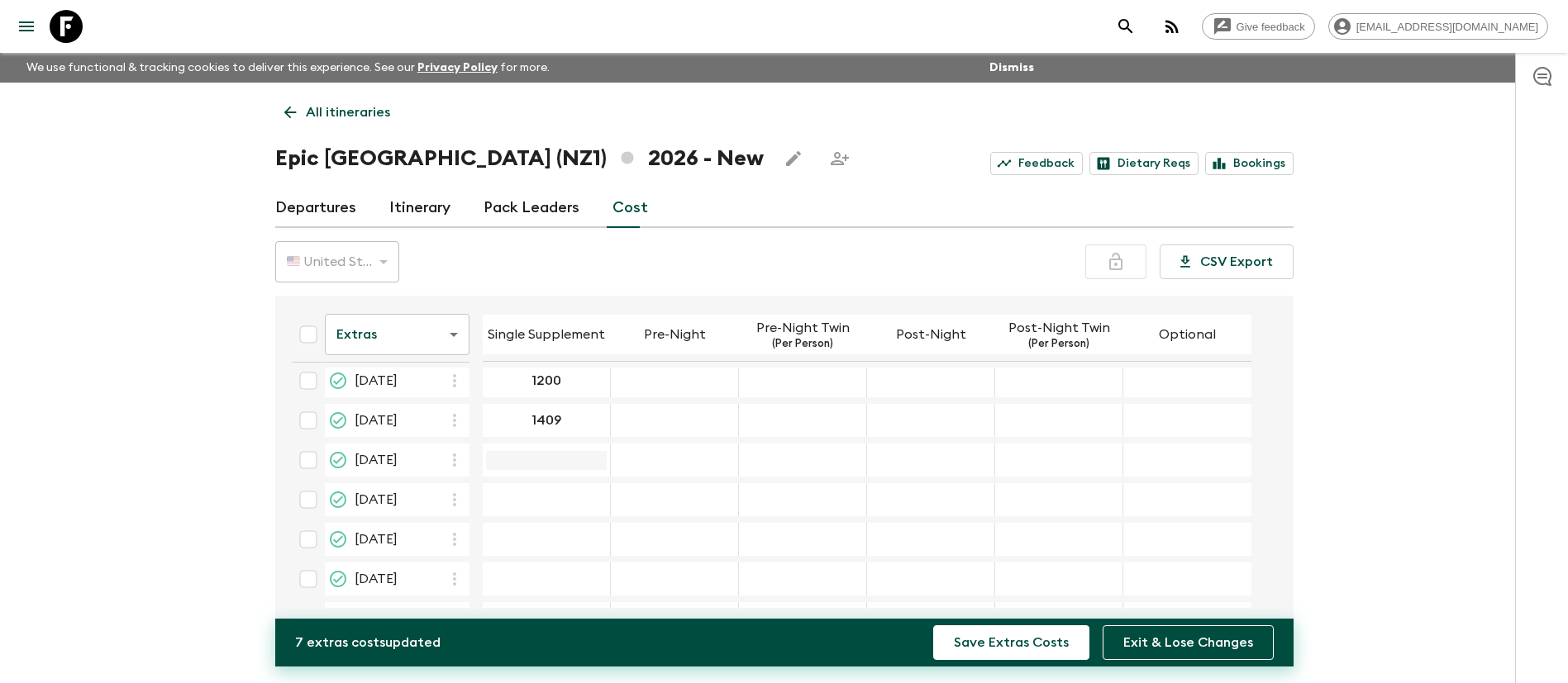
click at [556, 460] on input "14 Nov 2026; Single Supplement" at bounding box center [547, 460] width 120 height 19
click at [681, 508] on div "21 Nov 2026; Pre-Night" at bounding box center [674, 500] width 129 height 33
click at [540, 457] on input "1422" at bounding box center [547, 460] width 120 height 19
click at [528, 464] on div "14 Dec 2026; Single Supplement" at bounding box center [547, 455] width 129 height 33
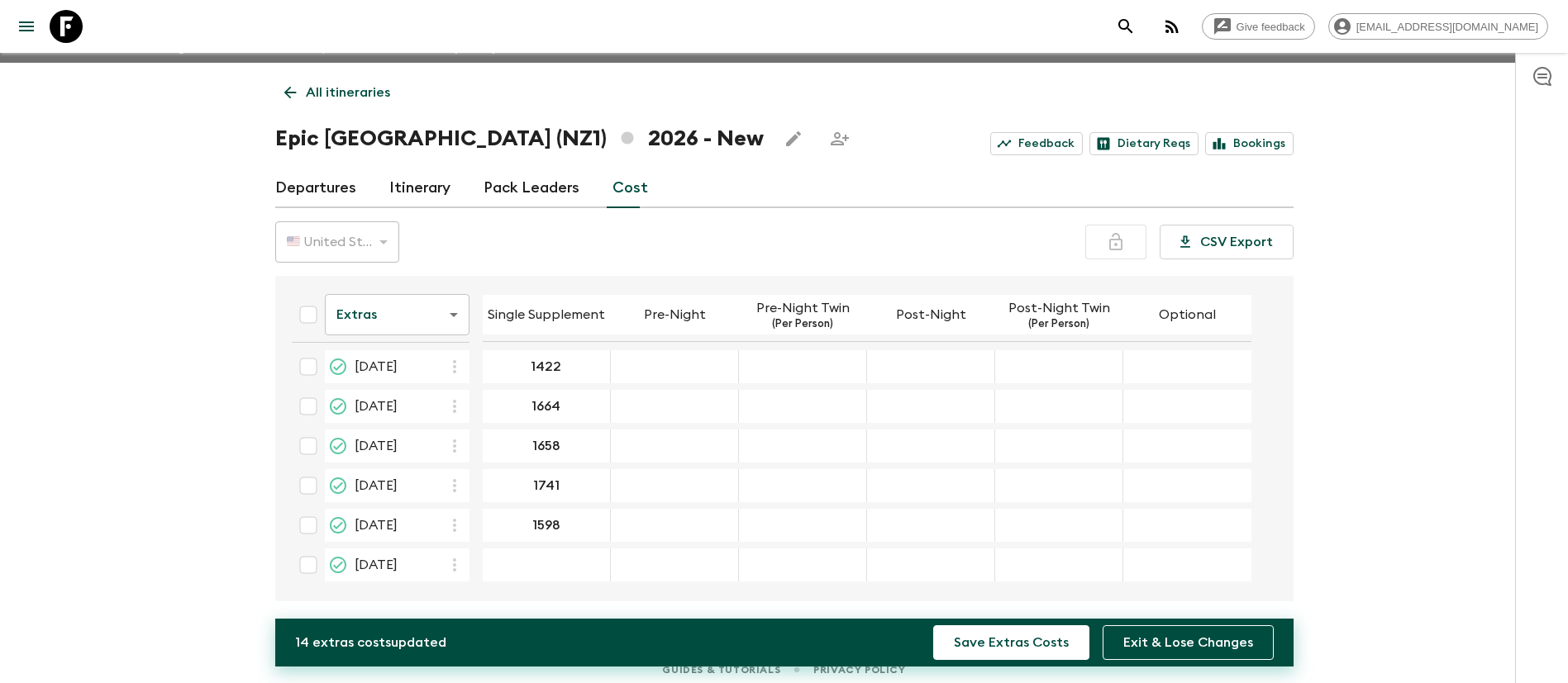
scroll to position [29, 0]
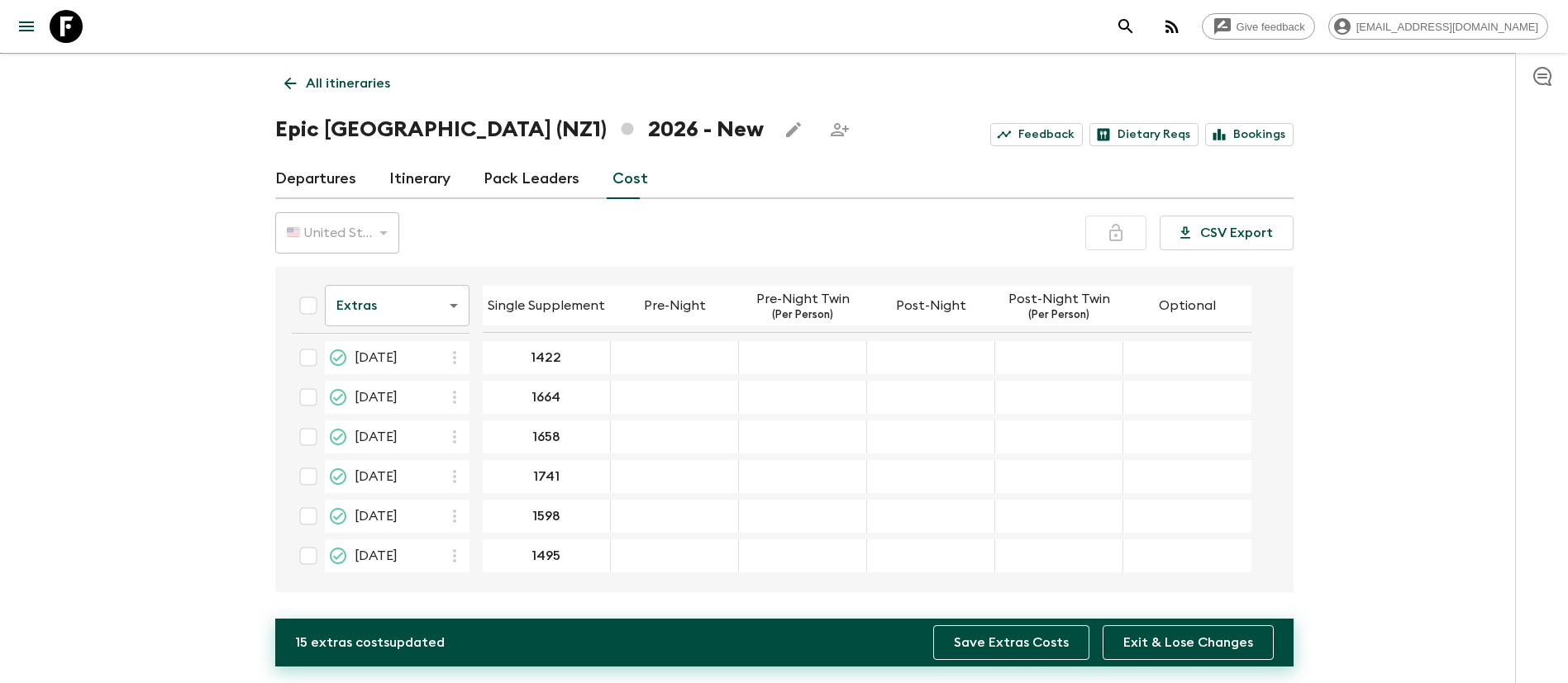
click at [1023, 648] on button "Save Extras Costs" at bounding box center [1011, 643] width 156 height 35
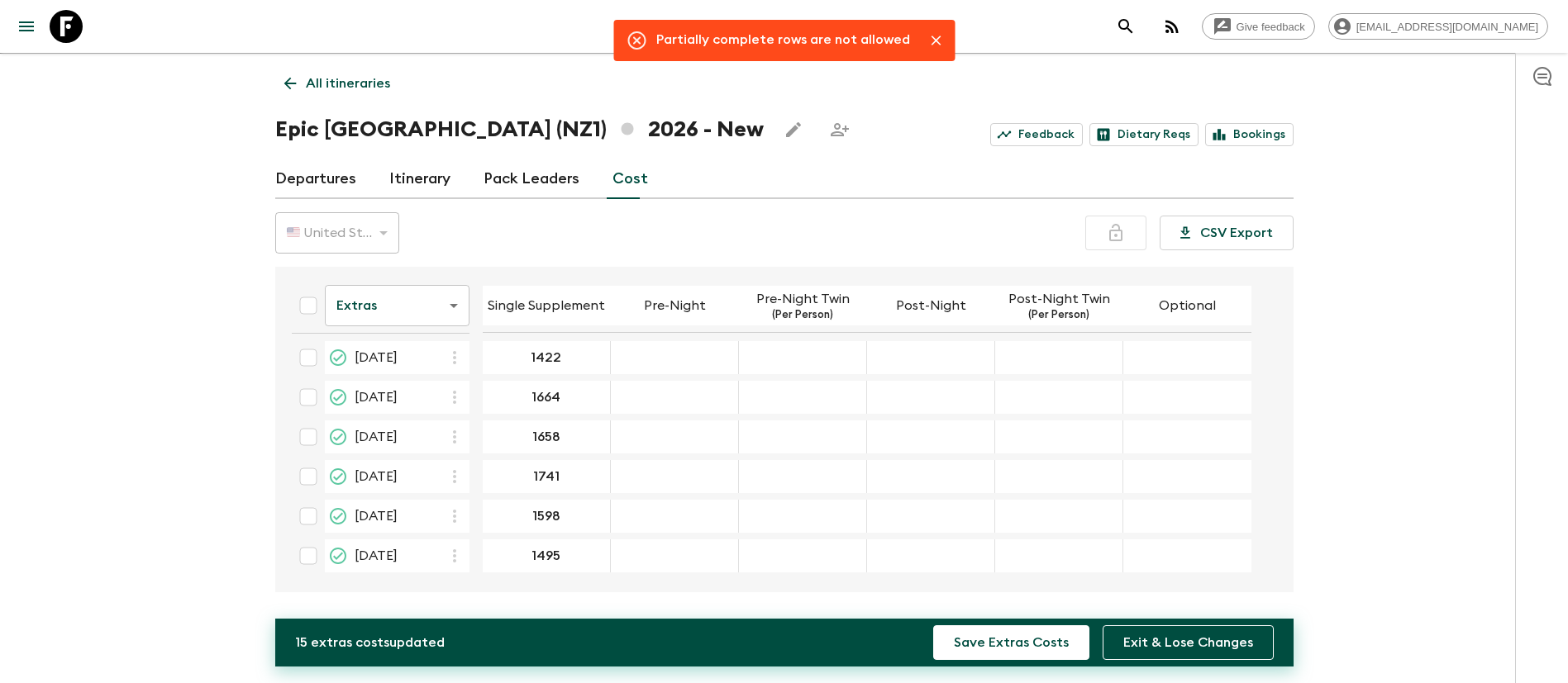
scroll to position [0, 0]
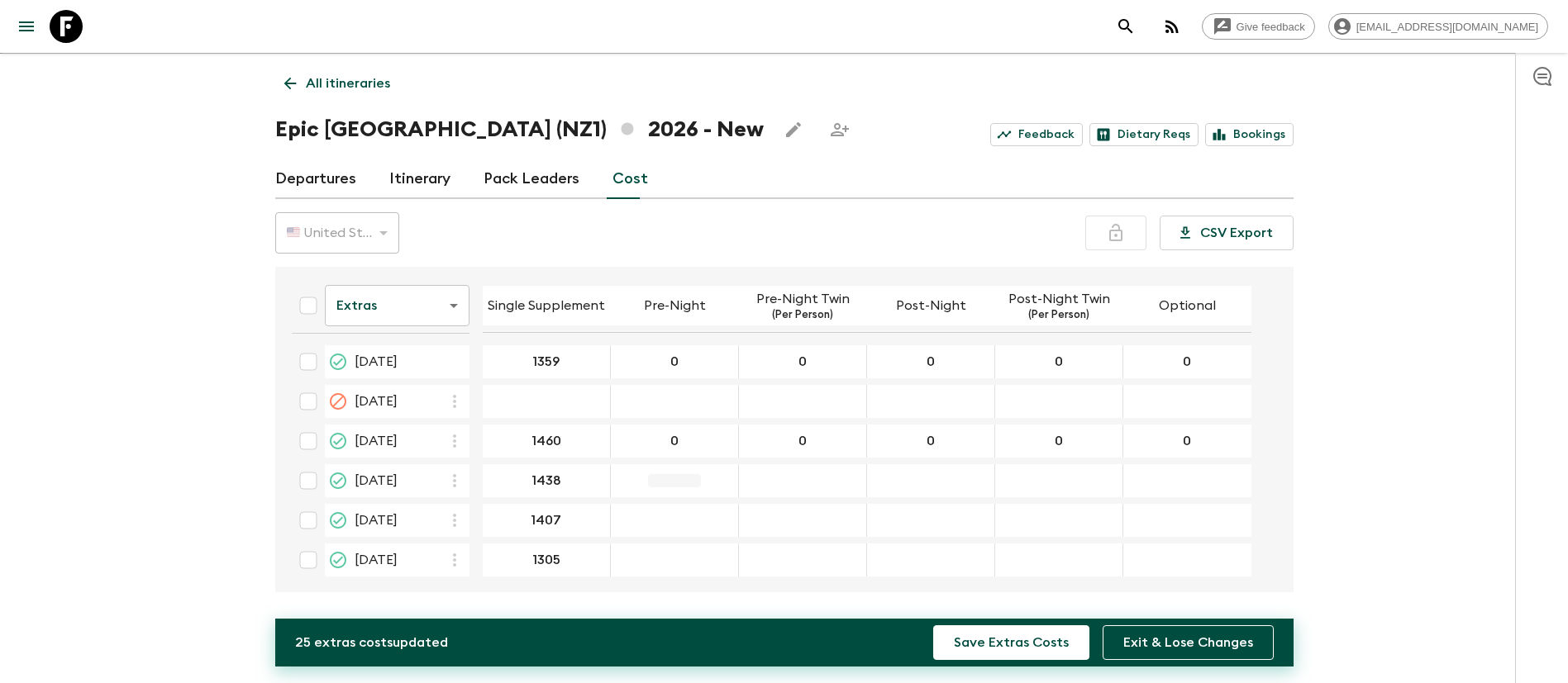
drag, startPoint x: 689, startPoint y: 497, endPoint x: 693, endPoint y: 480, distance: 17.5
click at [688, 498] on table "Extras extrasCost ​ Single Supplement Pre-Night Pre-Night Twin (Per Person) Pos…" at bounding box center [765, 626] width 973 height 706
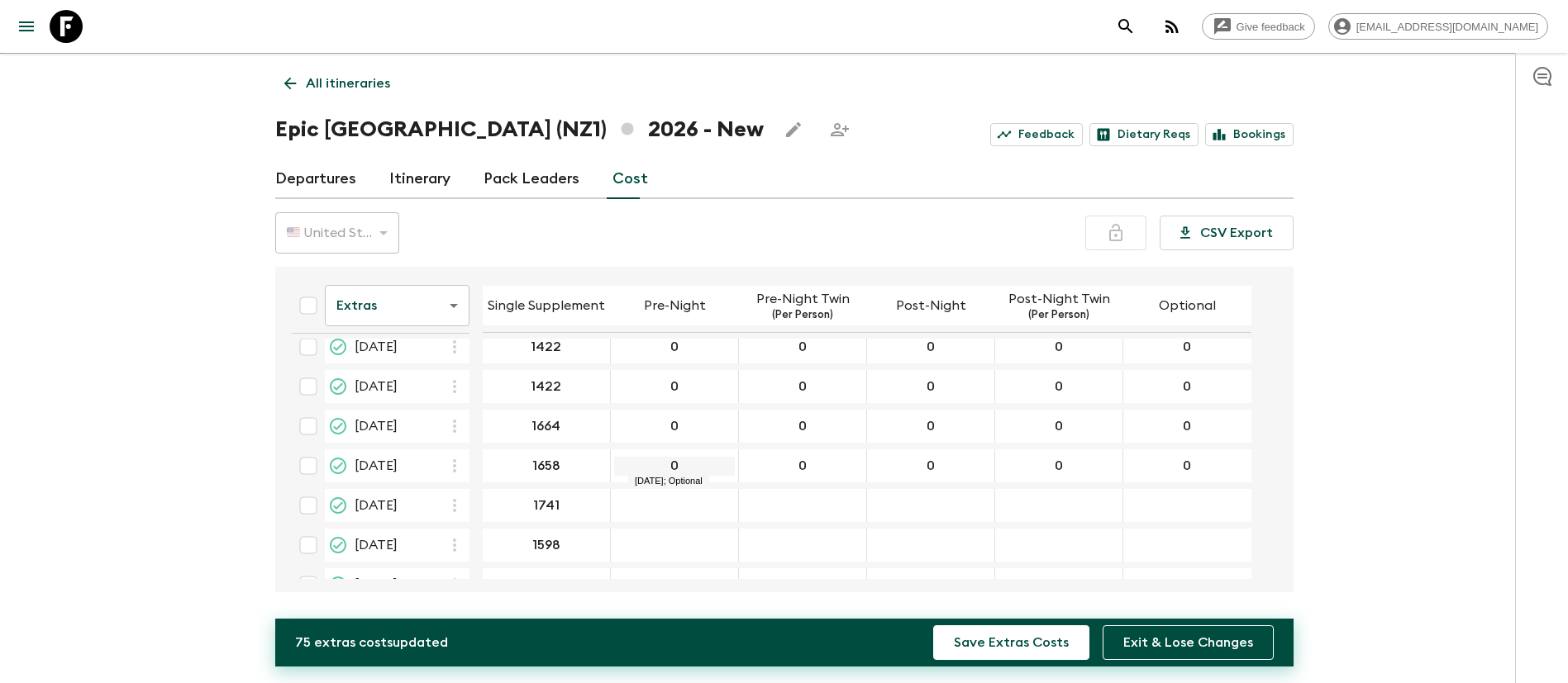
scroll to position [401, 0]
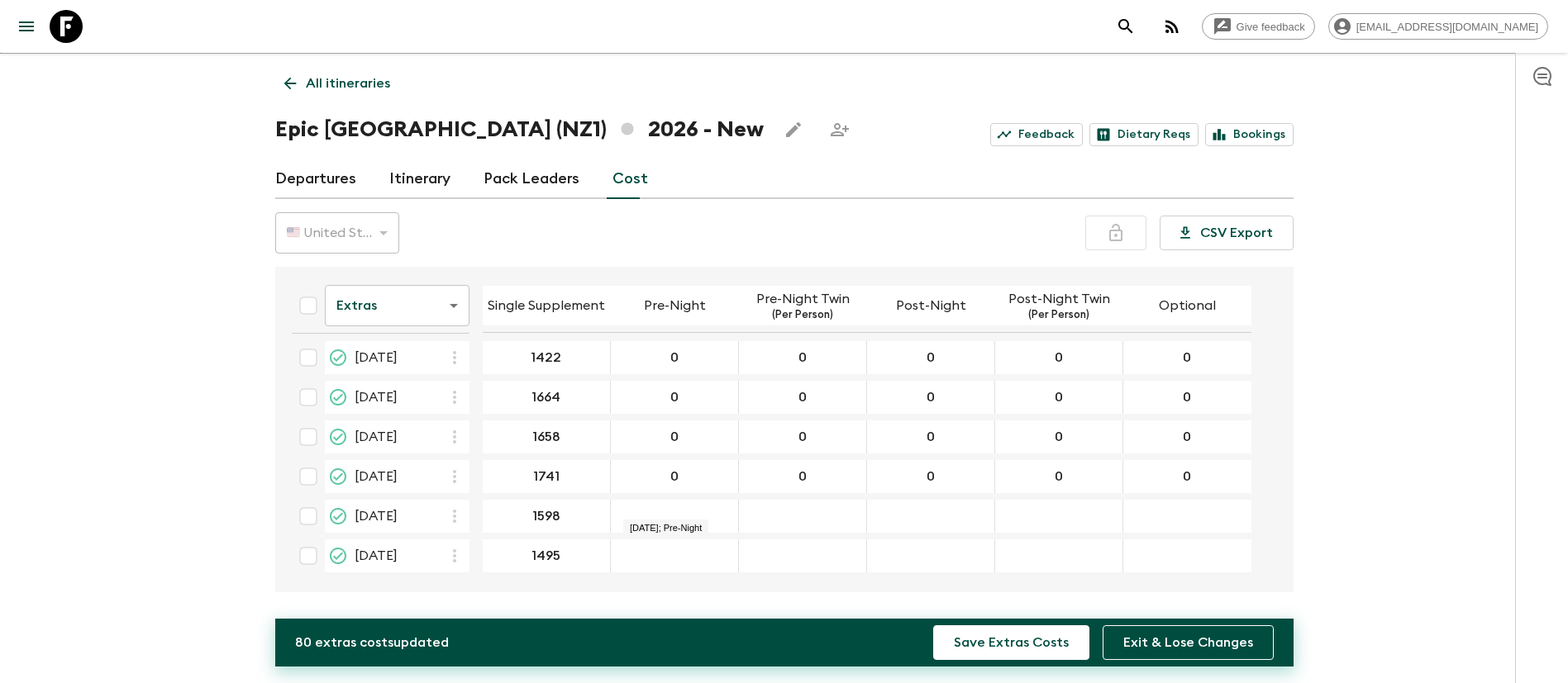
click at [677, 508] on div "27 Dec 2026; Pre-Night" at bounding box center [674, 516] width 129 height 33
click at [1038, 650] on button "Save Extras Costs" at bounding box center [1011, 643] width 156 height 35
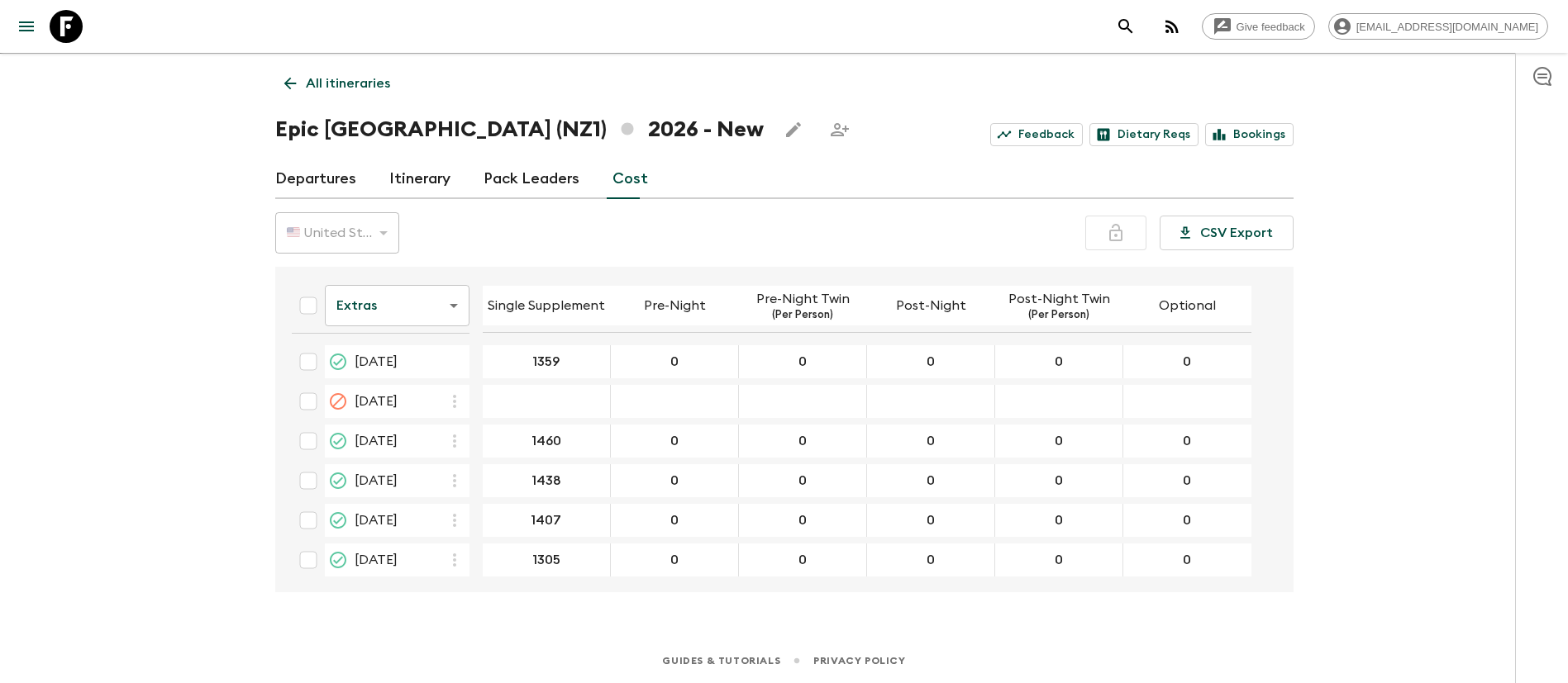
scroll to position [0, 0]
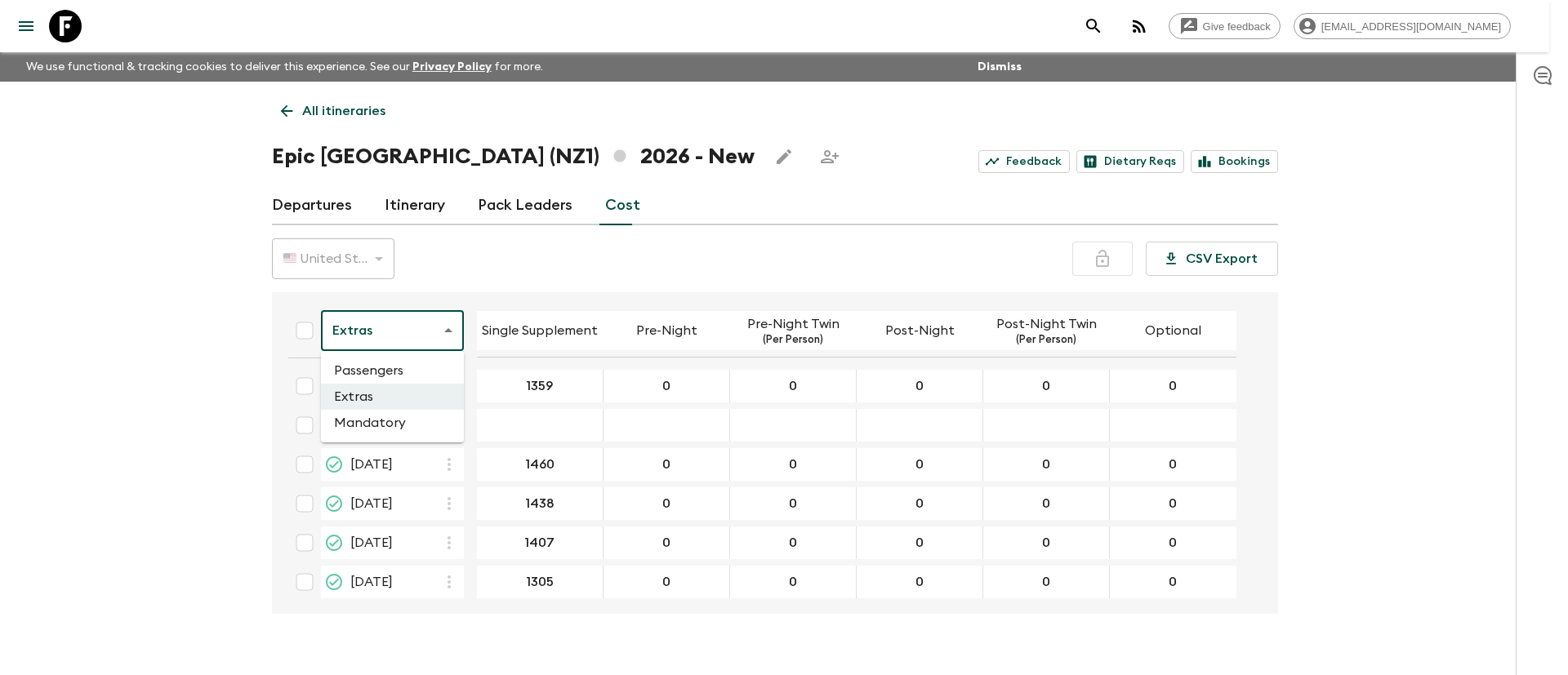
click at [451, 334] on body "Give feedback [EMAIL_ADDRESS][DOMAIN_NAME] We use functional & tracking cookies…" at bounding box center [784, 352] width 1568 height 704
click at [398, 330] on div at bounding box center [784, 338] width 1568 height 675
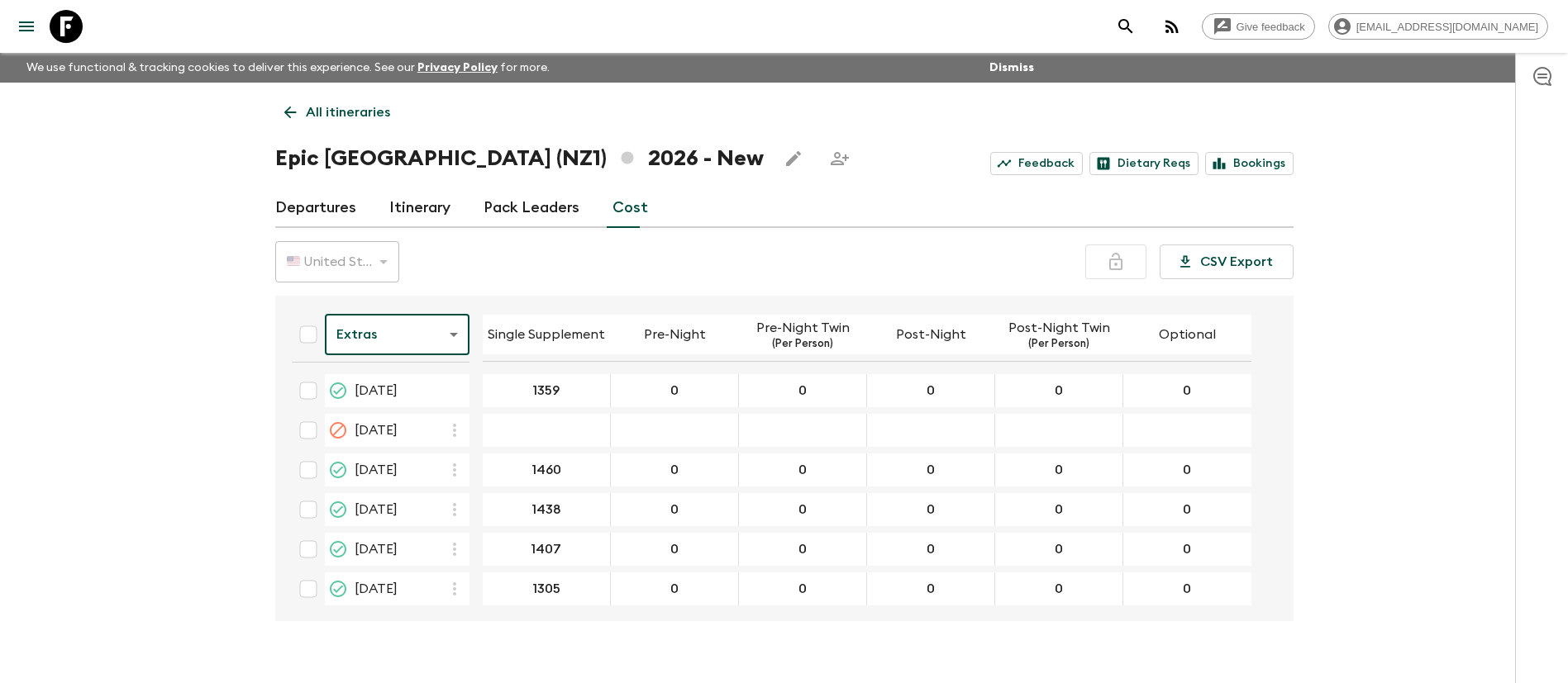
click at [398, 326] on body "Give feedback [EMAIL_ADDRESS][DOMAIN_NAME] We use functional & tracking cookies…" at bounding box center [784, 356] width 1568 height 713
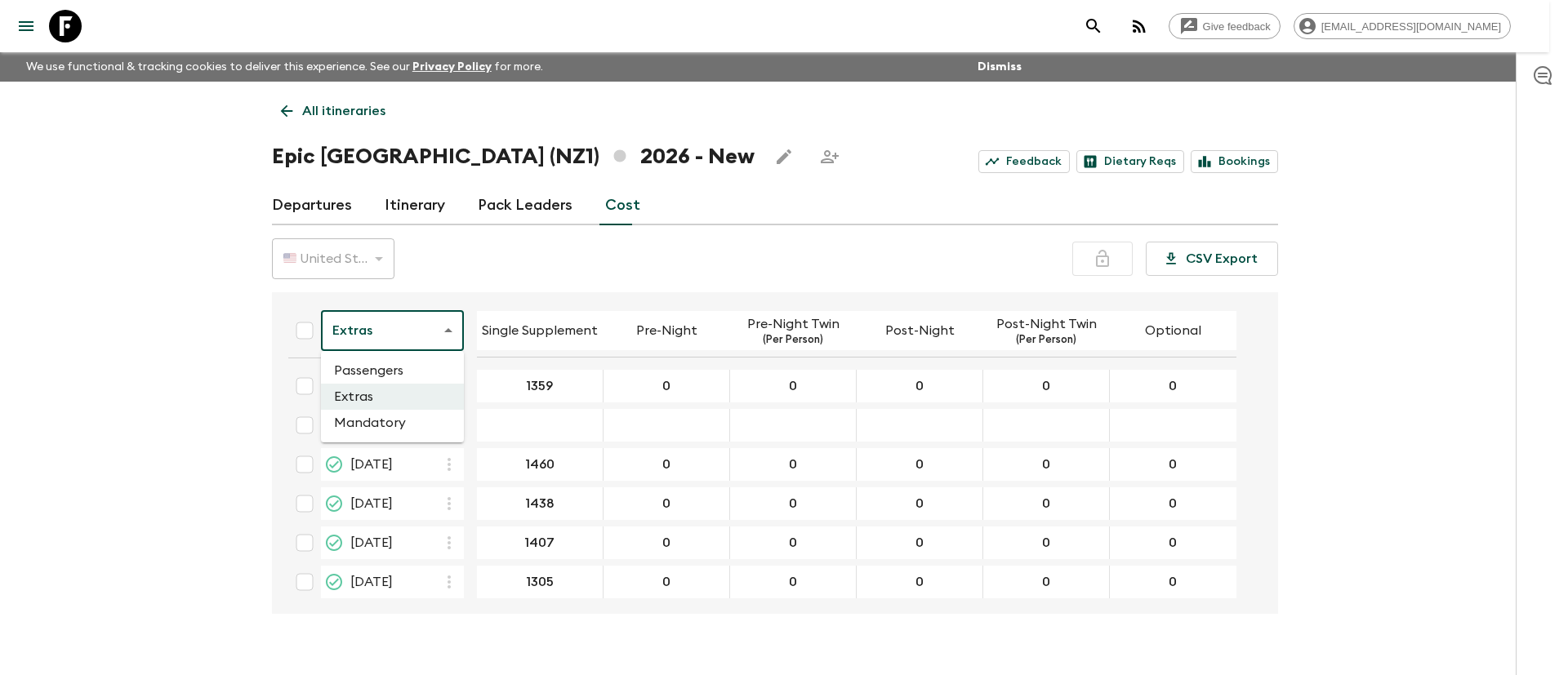
click at [388, 370] on li "Passengers" at bounding box center [392, 370] width 143 height 26
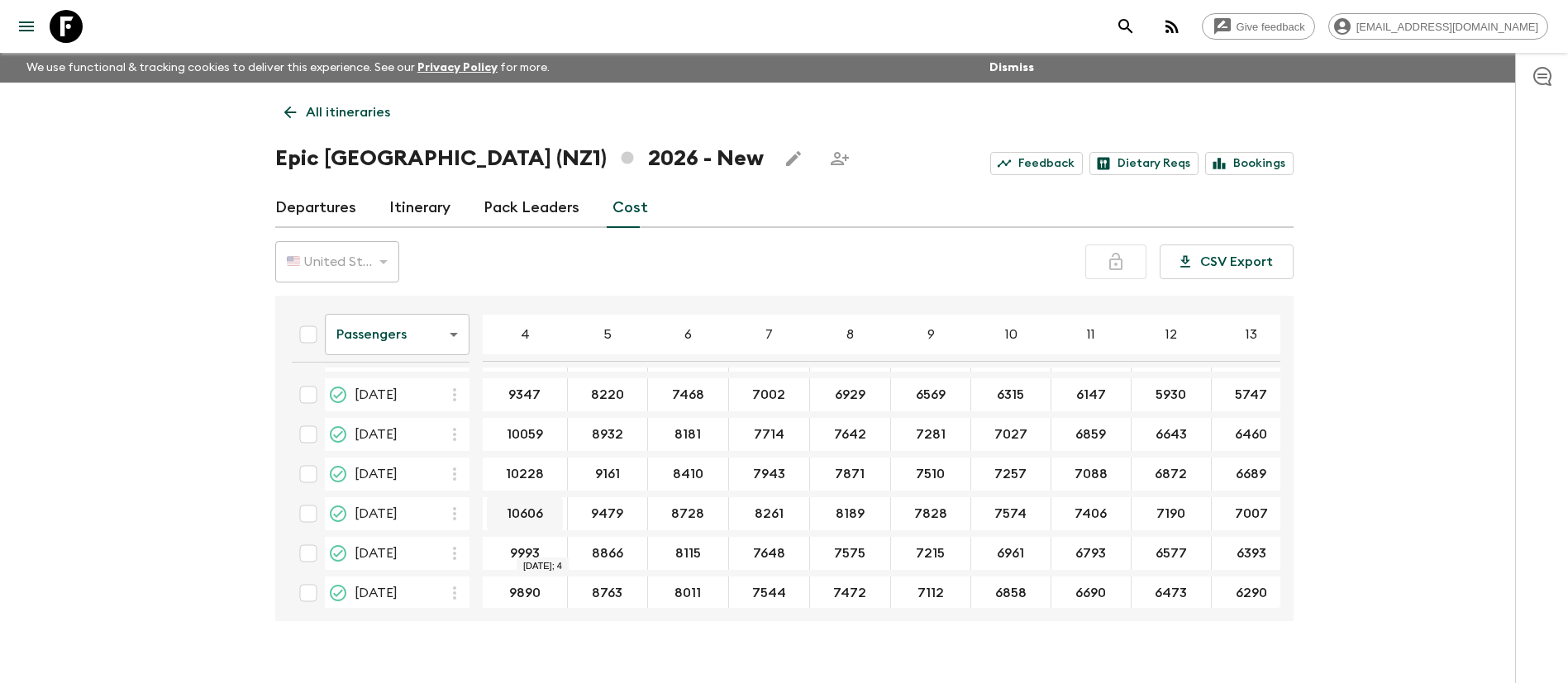
scroll to position [407, 0]
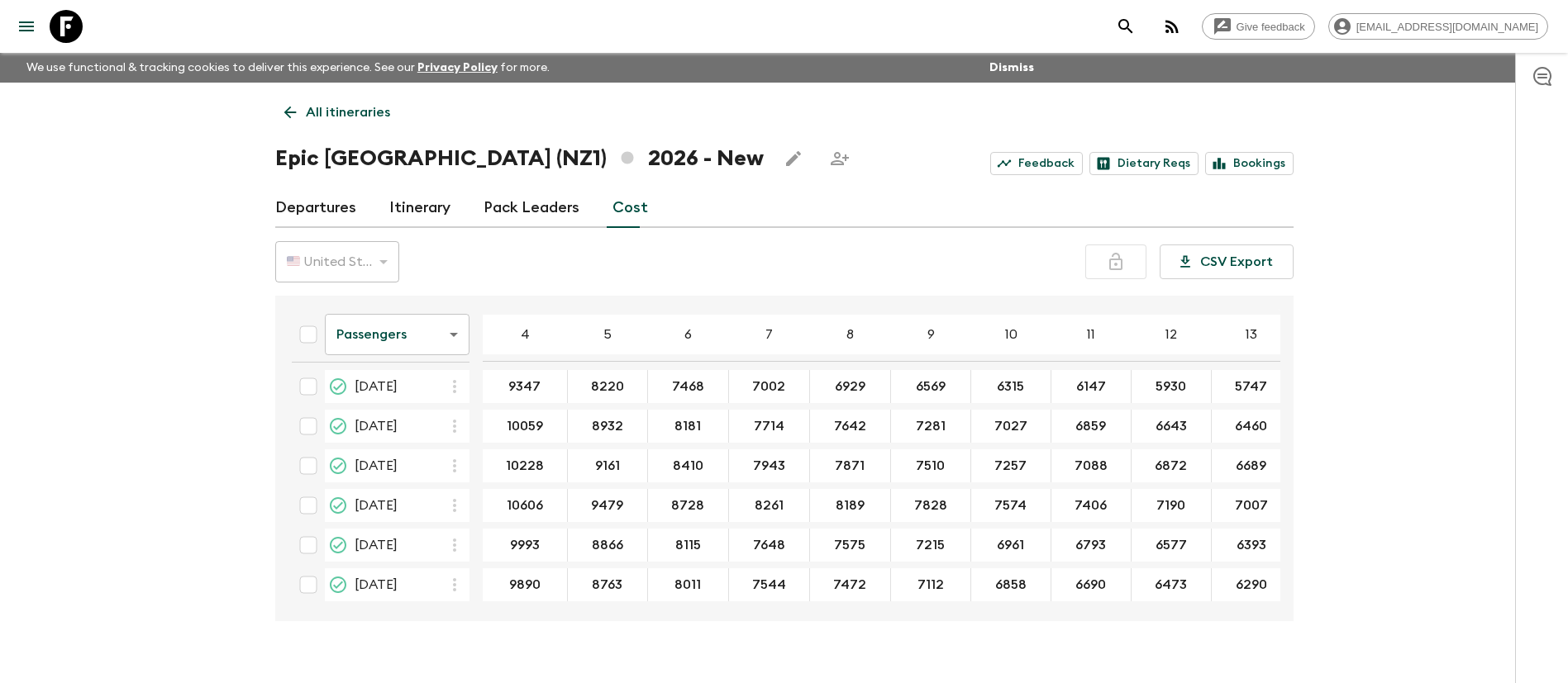
click at [877, 598] on table "Passengers passengersCost ​ 4 5 6 7 8 9 10 11 12 13 14 15 16 17 18 [DATE] 9284 …" at bounding box center [945, 255] width 1333 height 706
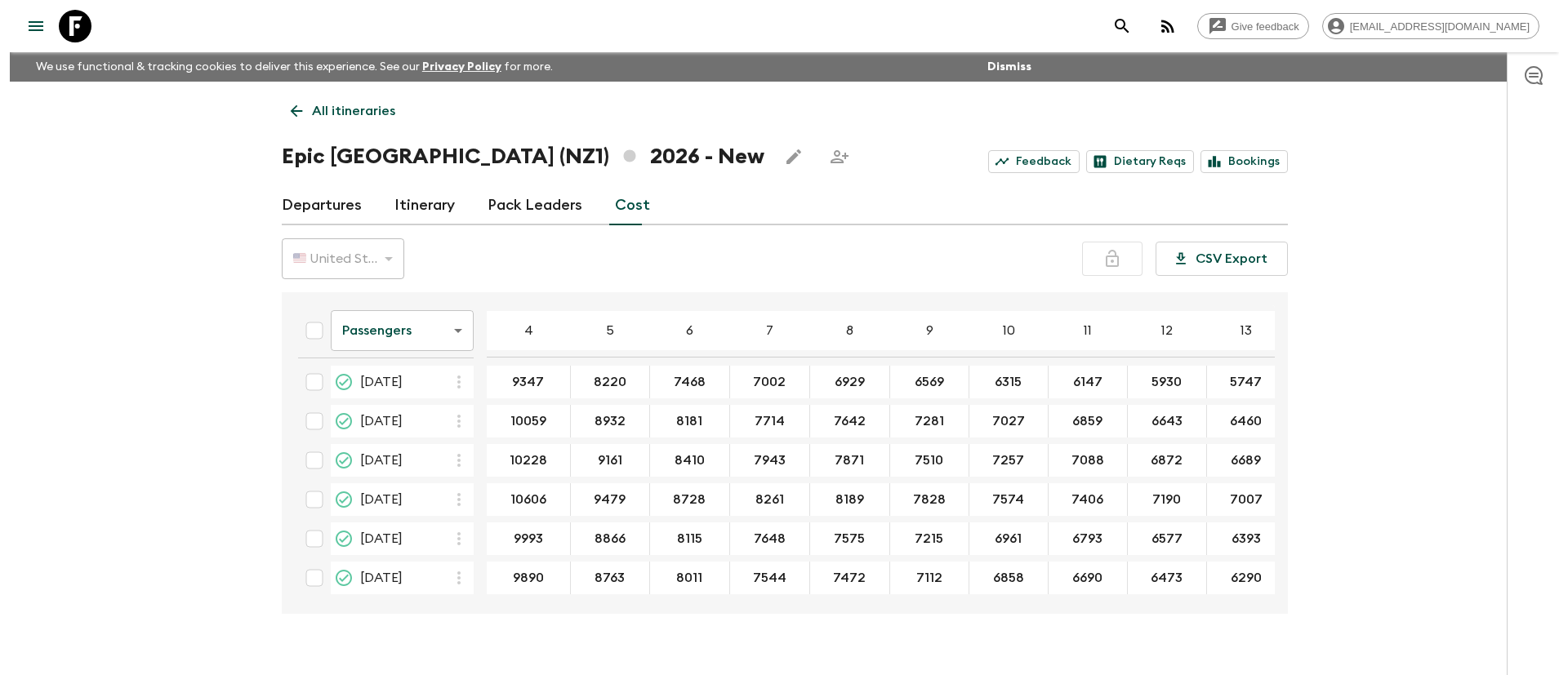
scroll to position [0, 0]
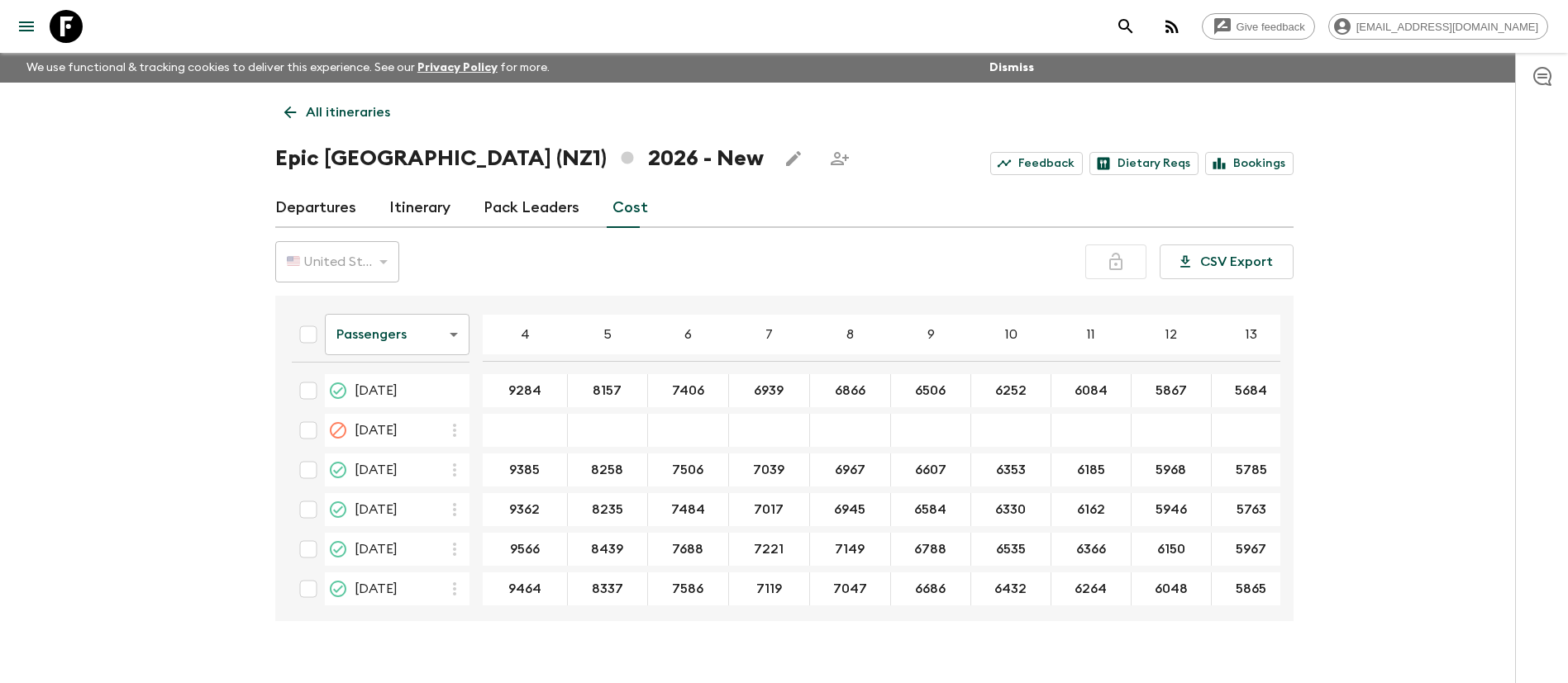
click at [444, 170] on h1 "Epic [GEOGRAPHIC_DATA] (NZ1) 2026 - New" at bounding box center [519, 158] width 488 height 33
click at [331, 114] on p "All itineraries" at bounding box center [348, 112] width 85 height 20
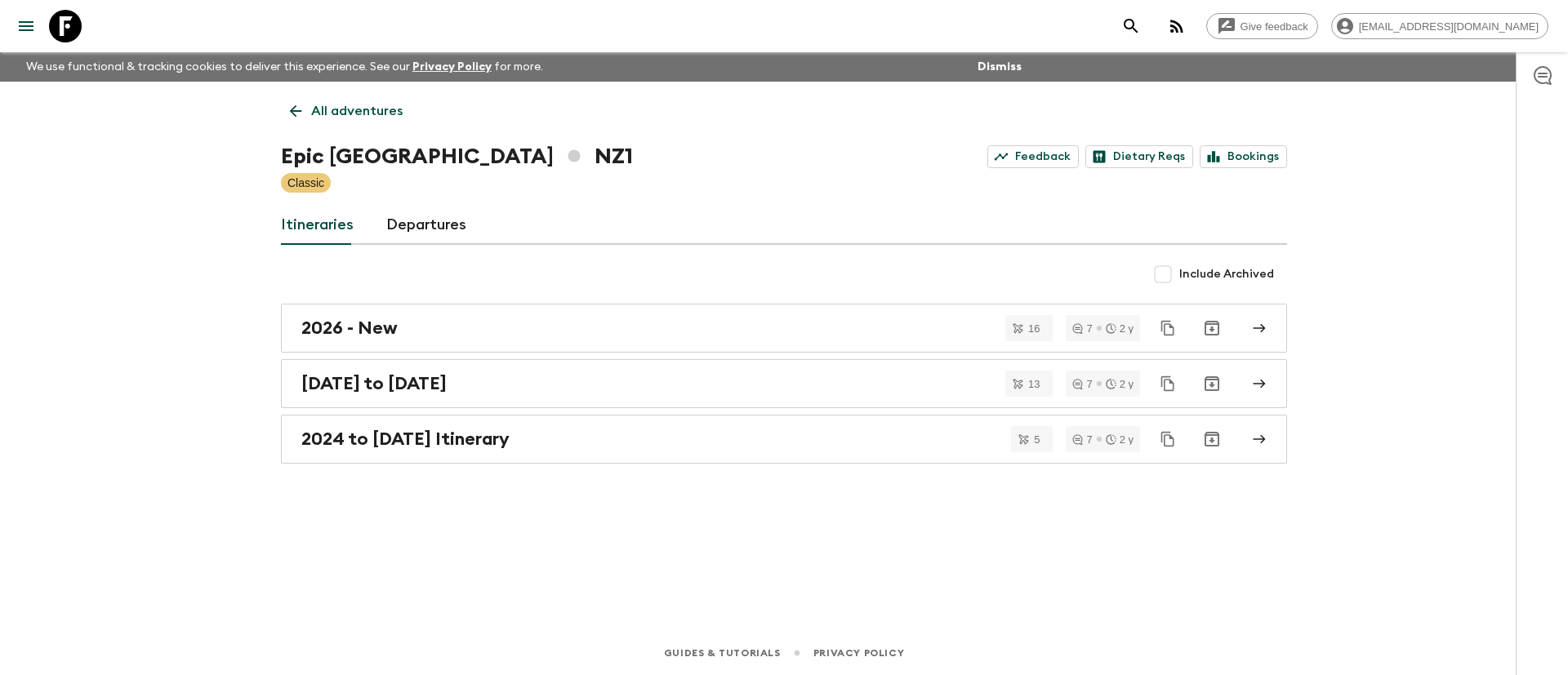
click at [1567, 287] on div at bounding box center [1542, 364] width 52 height 623
